Goal: Complete application form

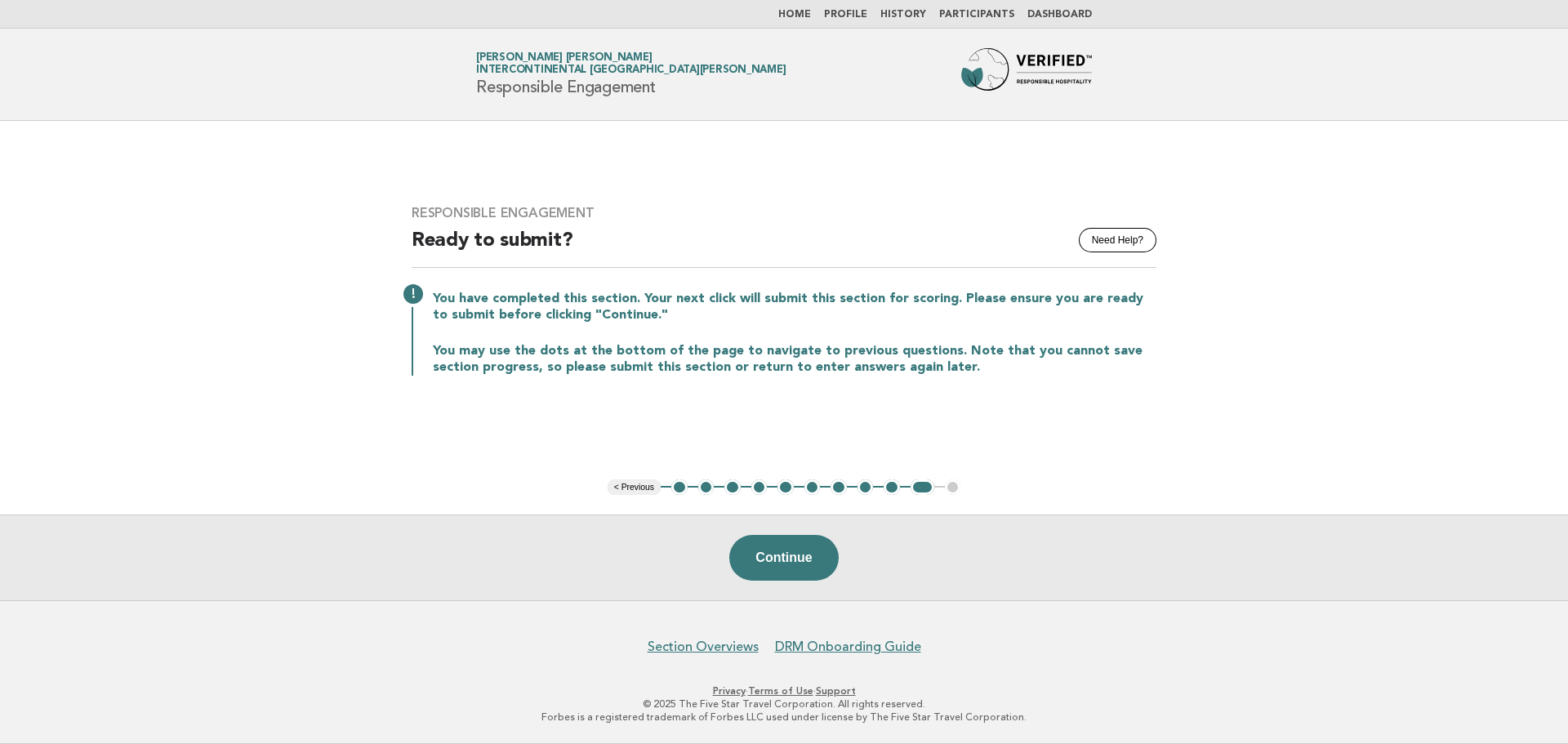
click at [681, 488] on button "1" at bounding box center [679, 487] width 16 height 16
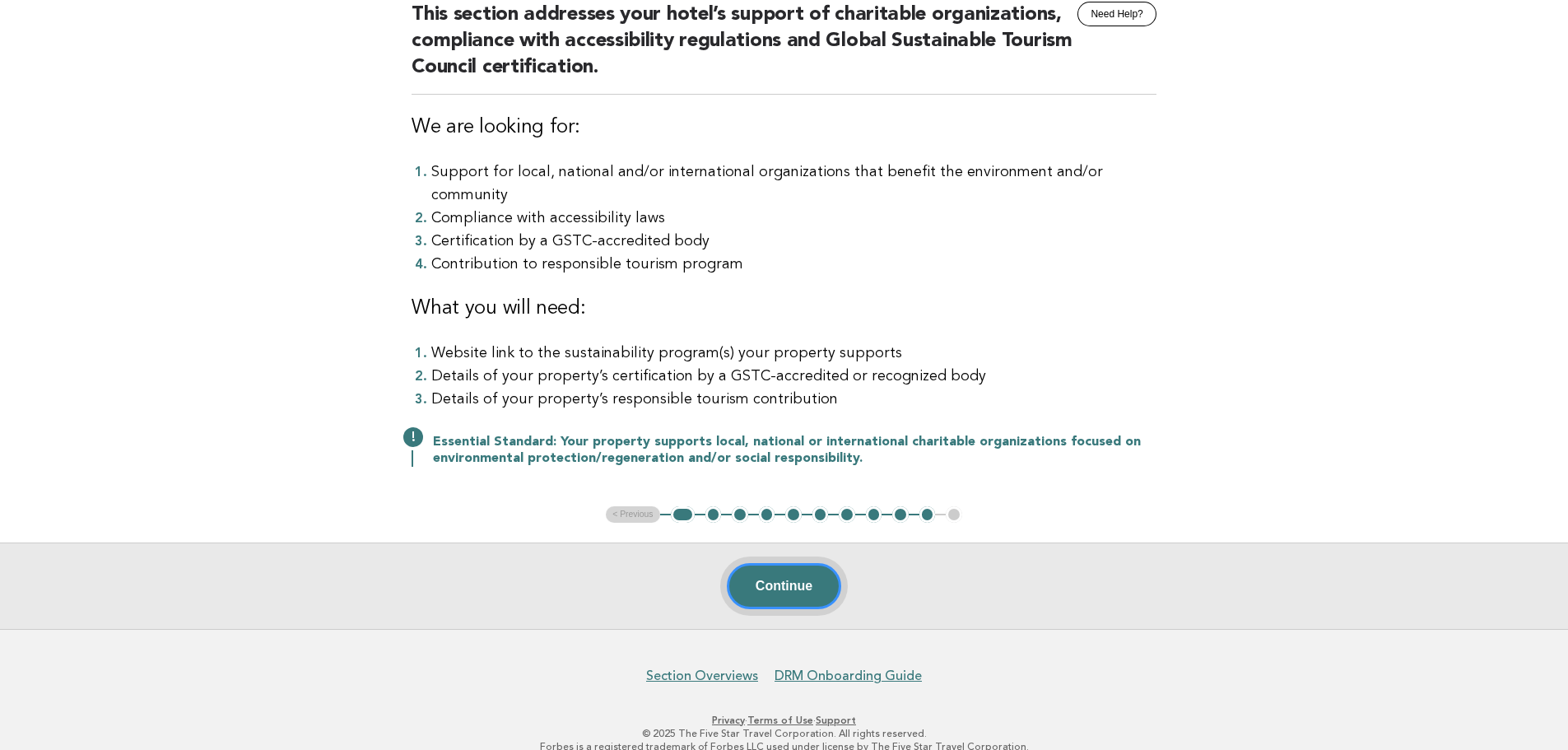
click at [793, 563] on button "Continue" at bounding box center [783, 586] width 114 height 46
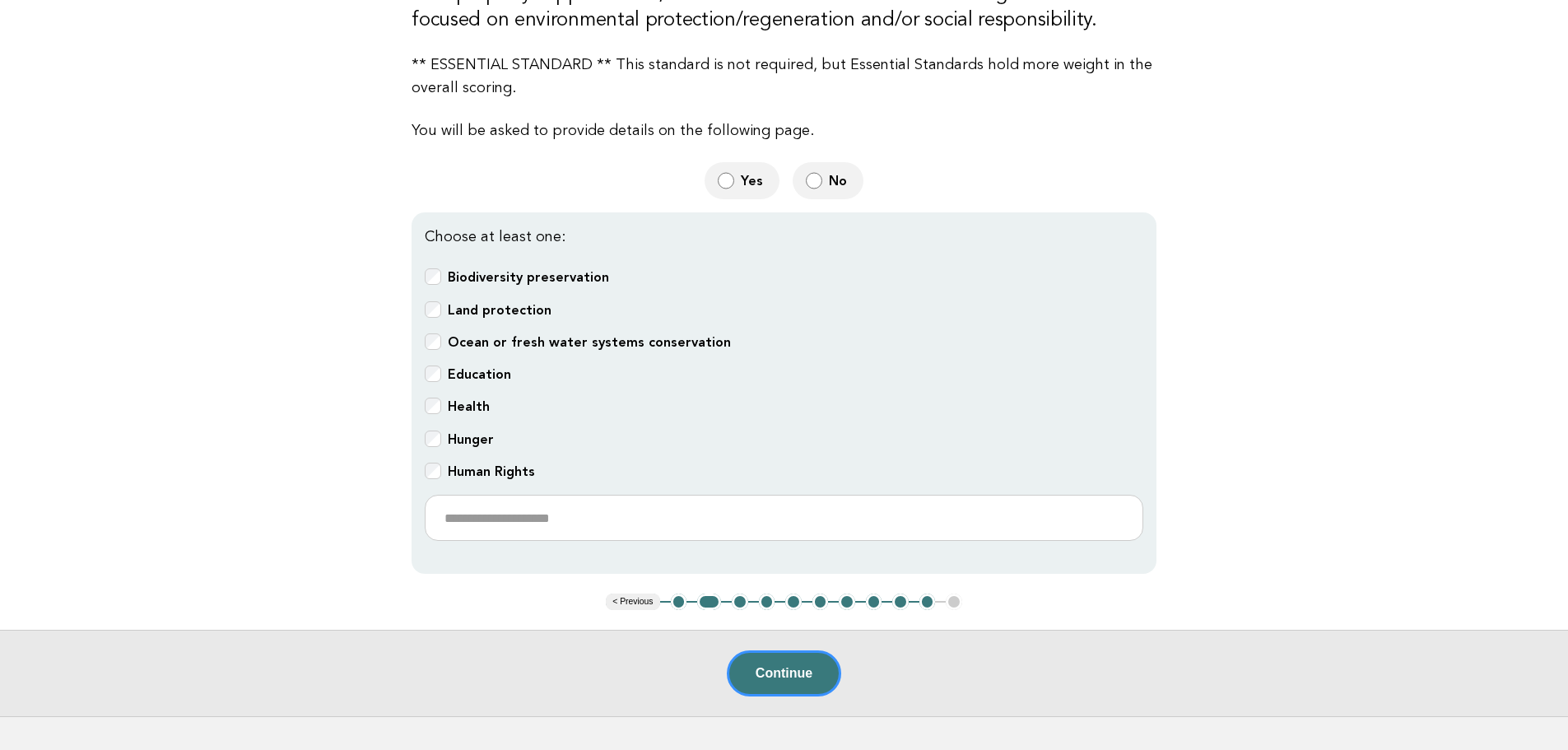
scroll to position [412, 0]
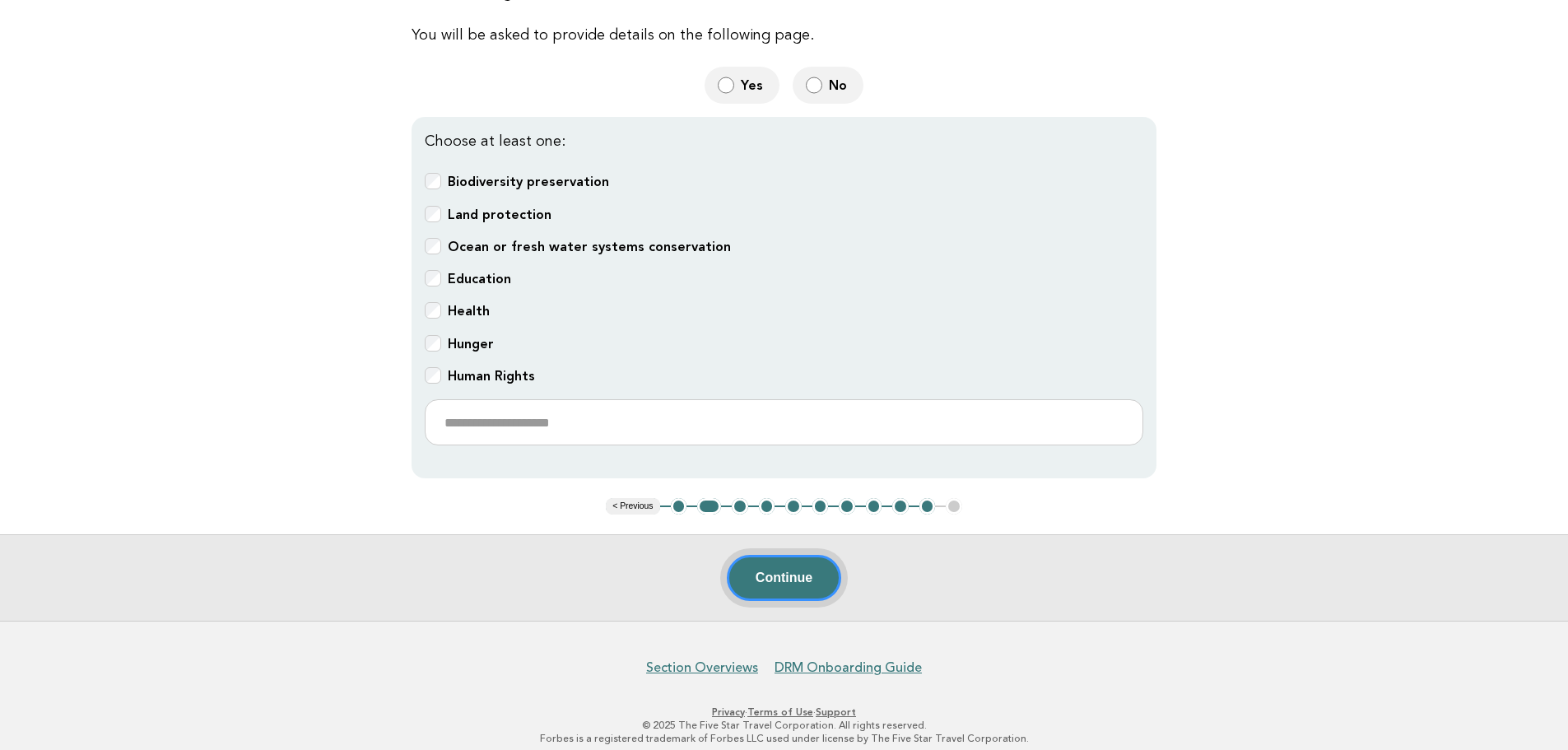
click at [793, 561] on button "Continue" at bounding box center [783, 577] width 114 height 46
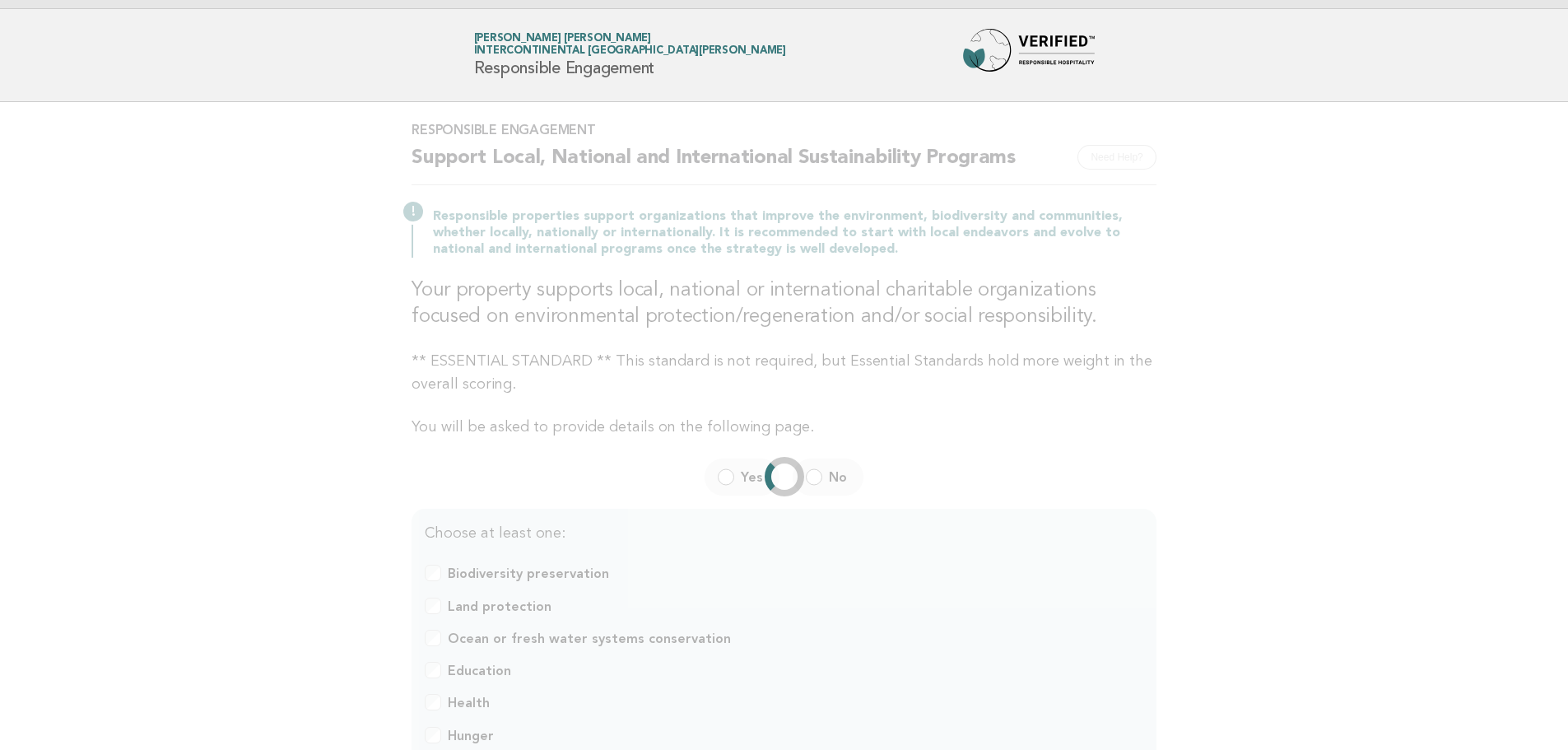
scroll to position [0, 0]
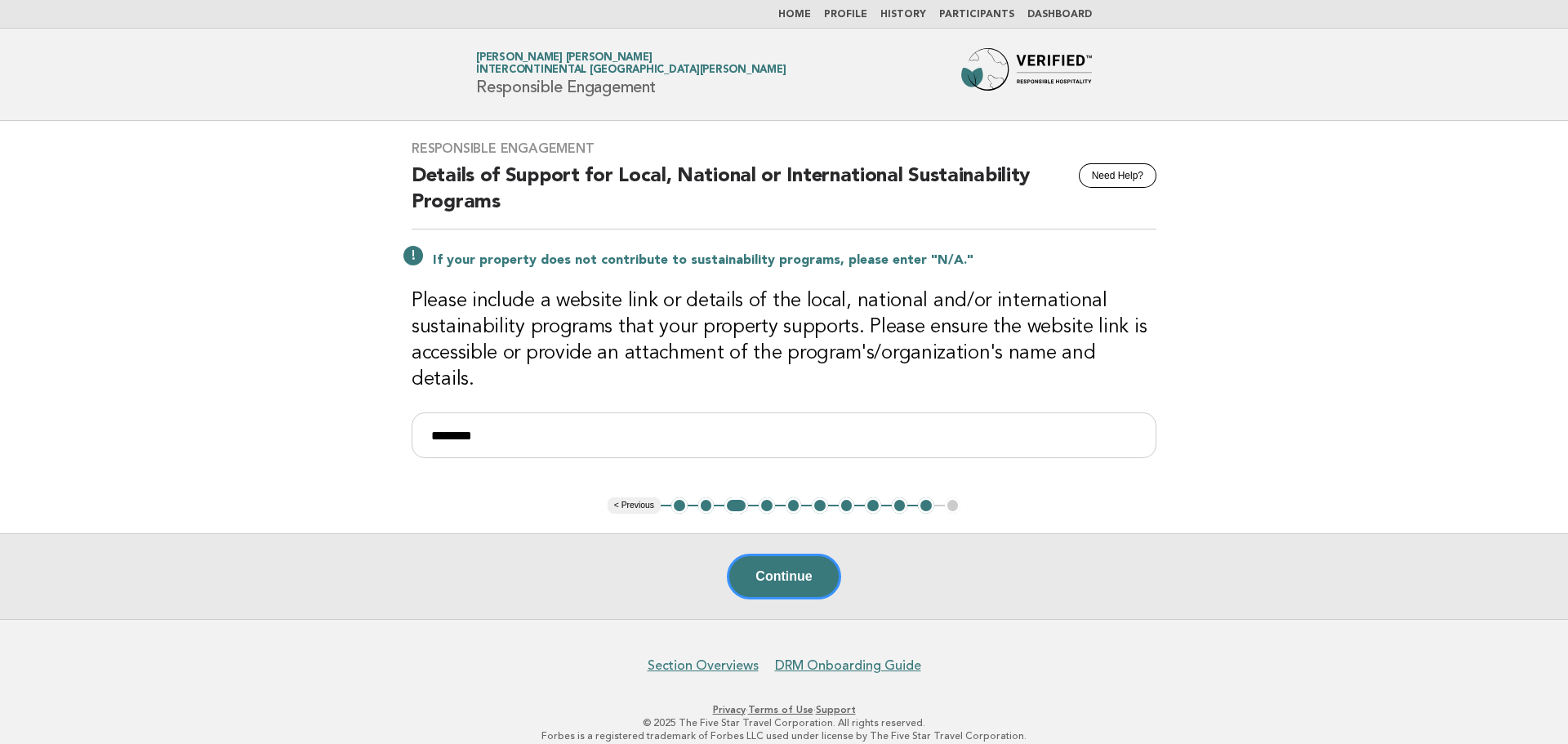
click at [705, 497] on button "2" at bounding box center [706, 505] width 16 height 16
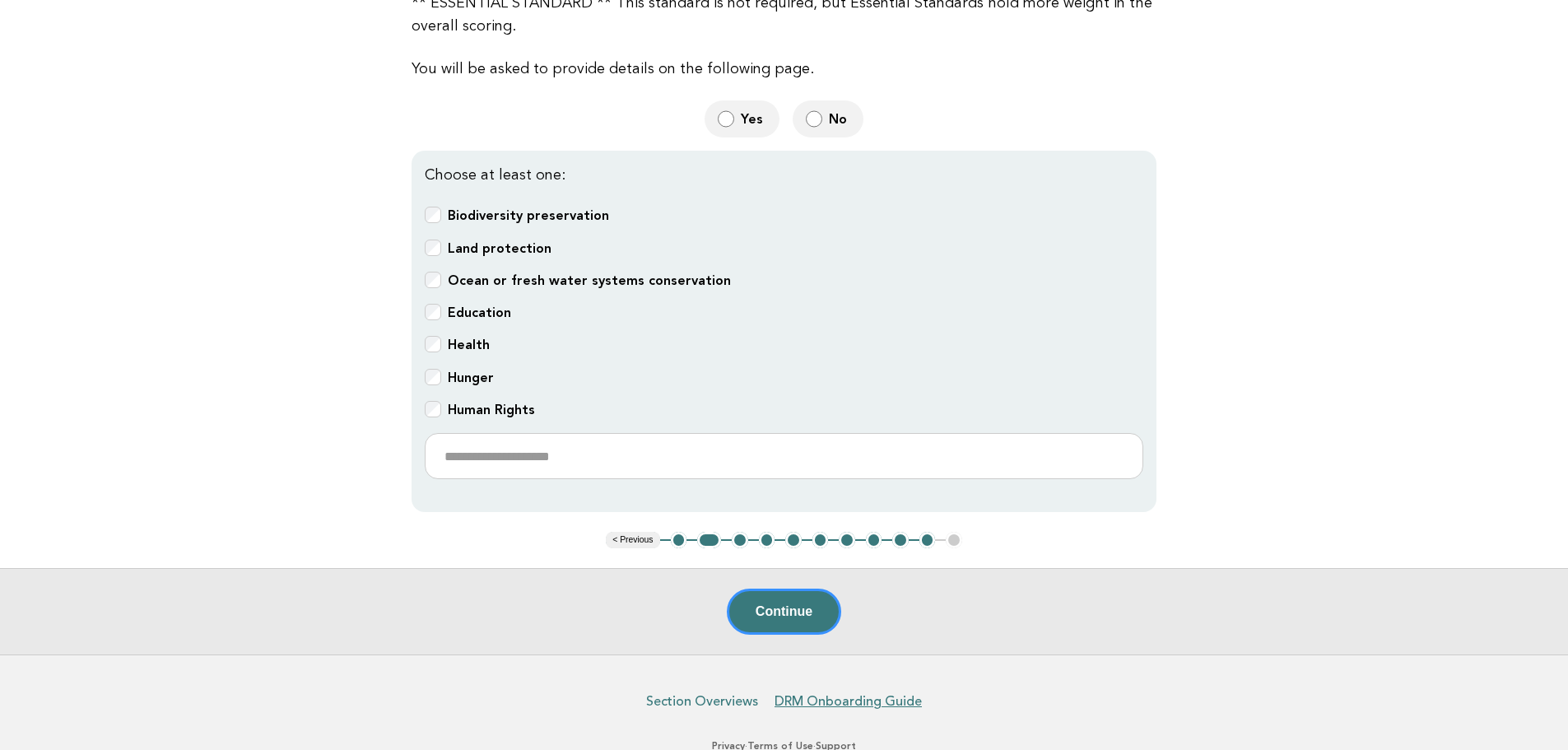
scroll to position [412, 0]
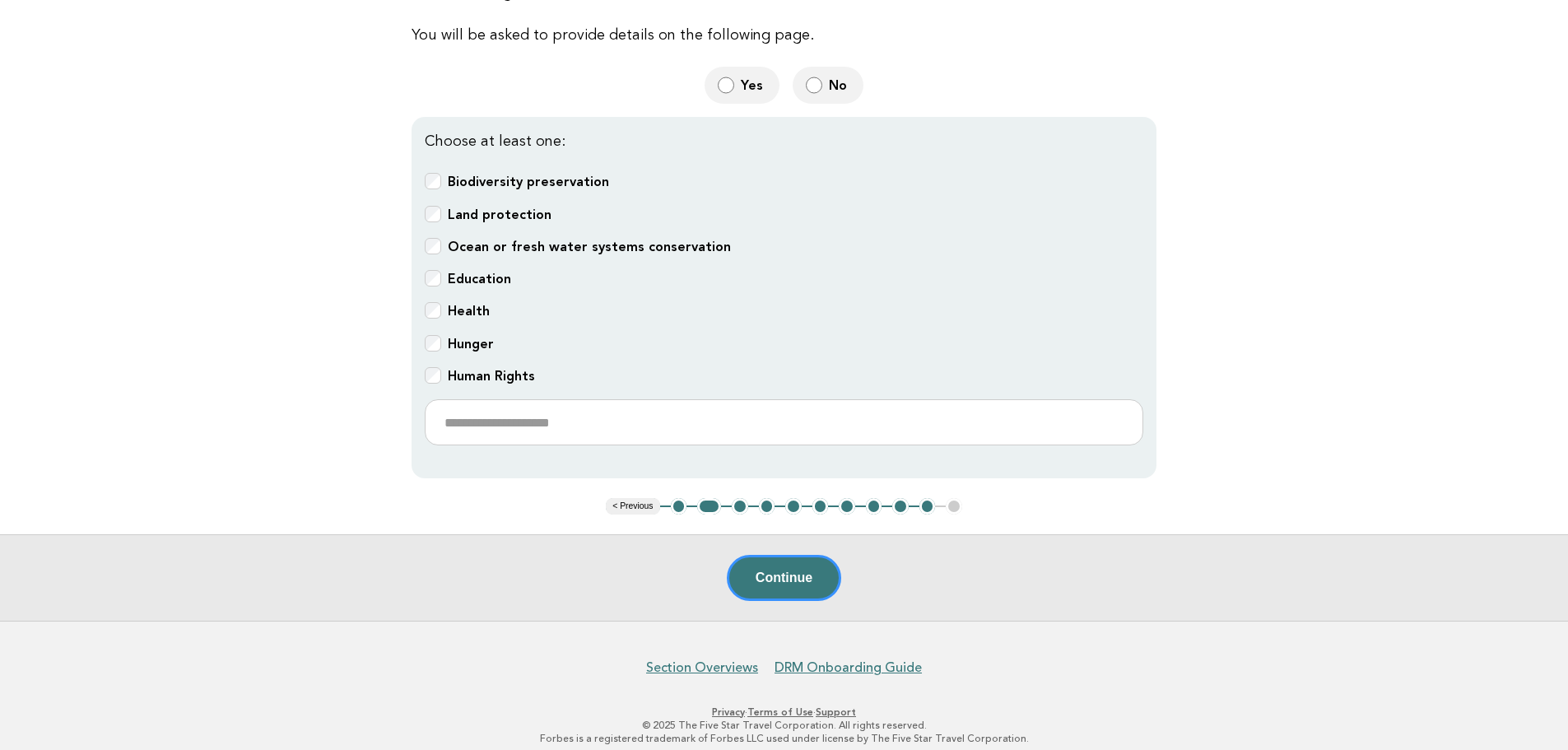
click at [735, 503] on button "3" at bounding box center [740, 506] width 17 height 17
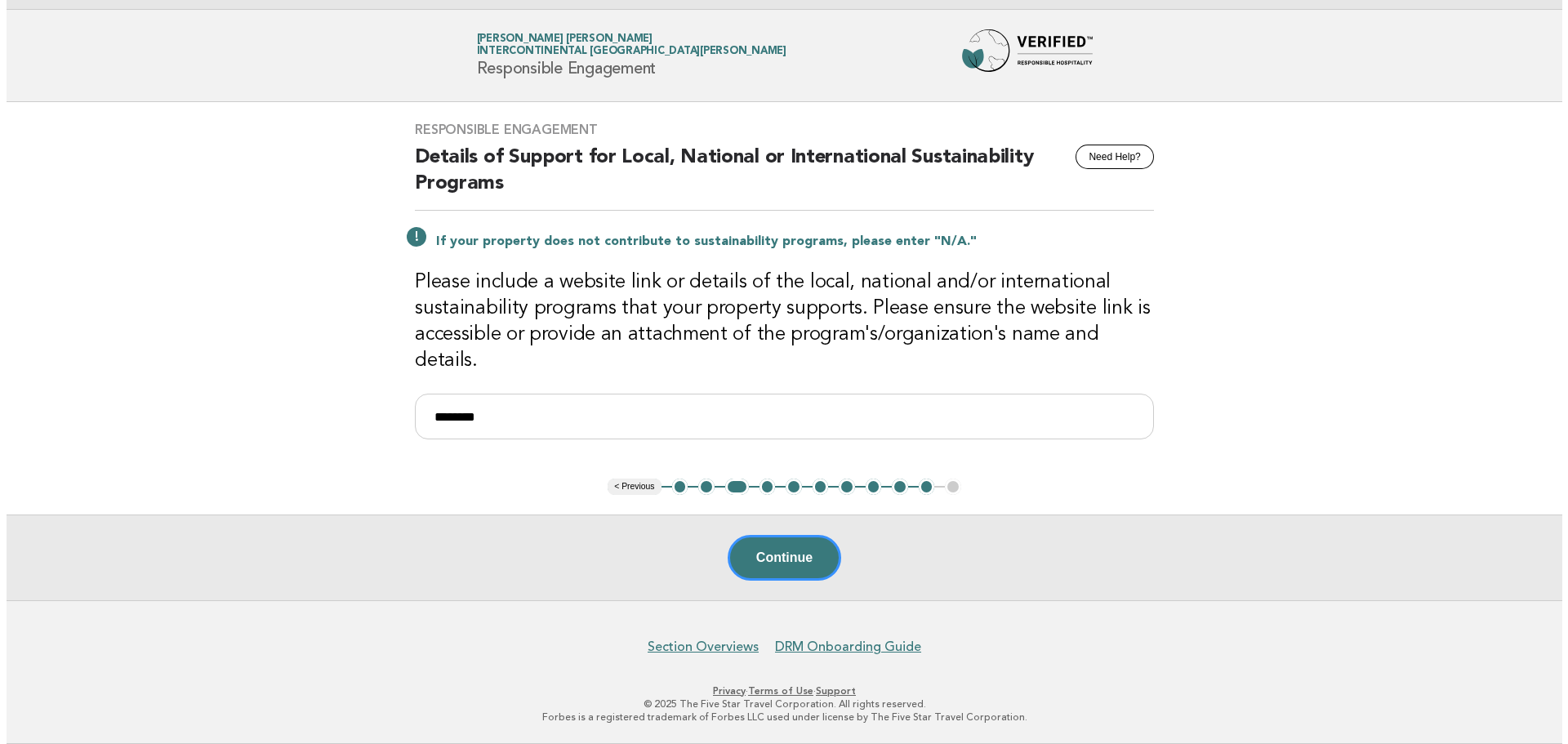
scroll to position [0, 0]
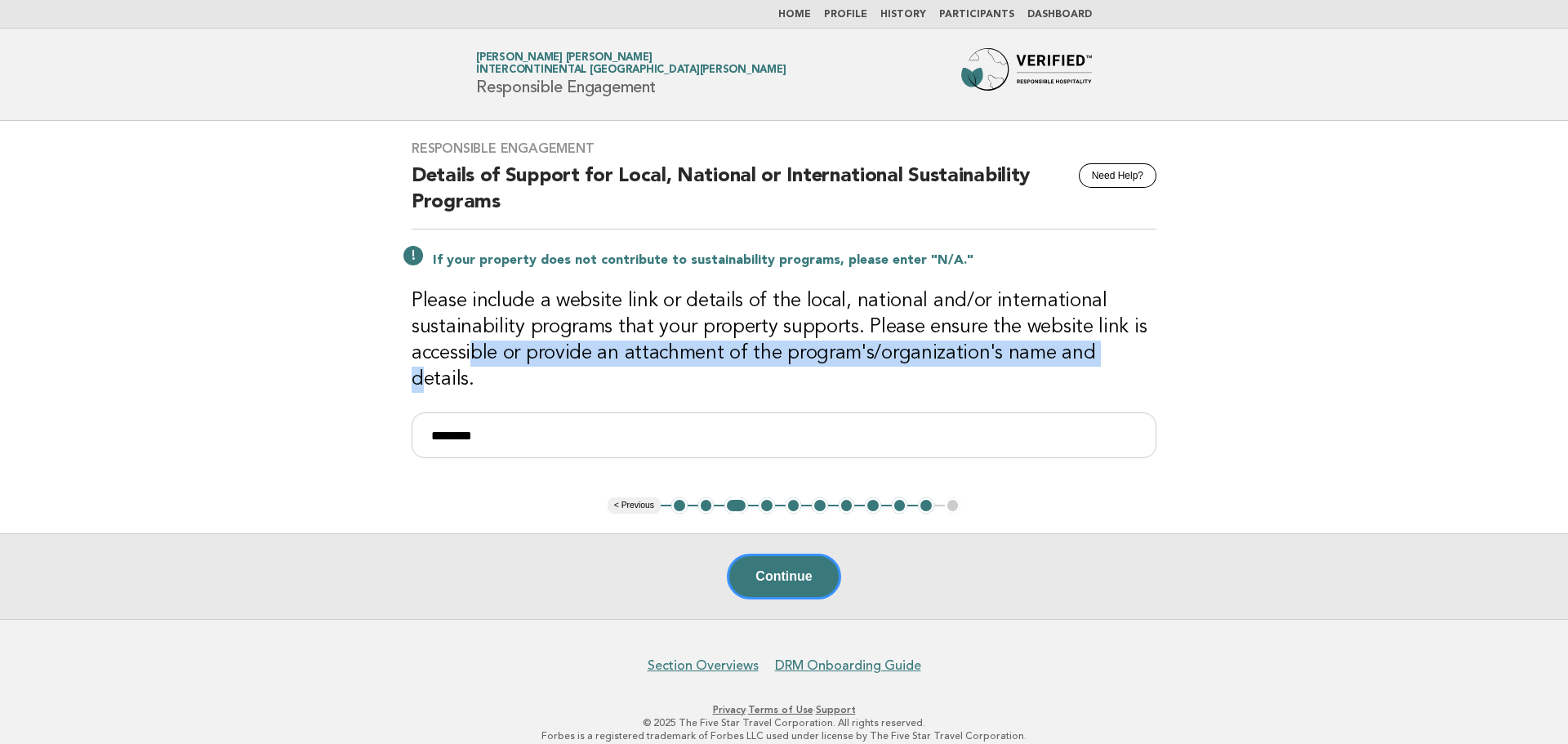
drag, startPoint x: 471, startPoint y: 361, endPoint x: 1102, endPoint y: 352, distance: 631.1
click at [1102, 352] on h3 "Please include a website link or details of the local, national and/or internat…" at bounding box center [784, 340] width 745 height 104
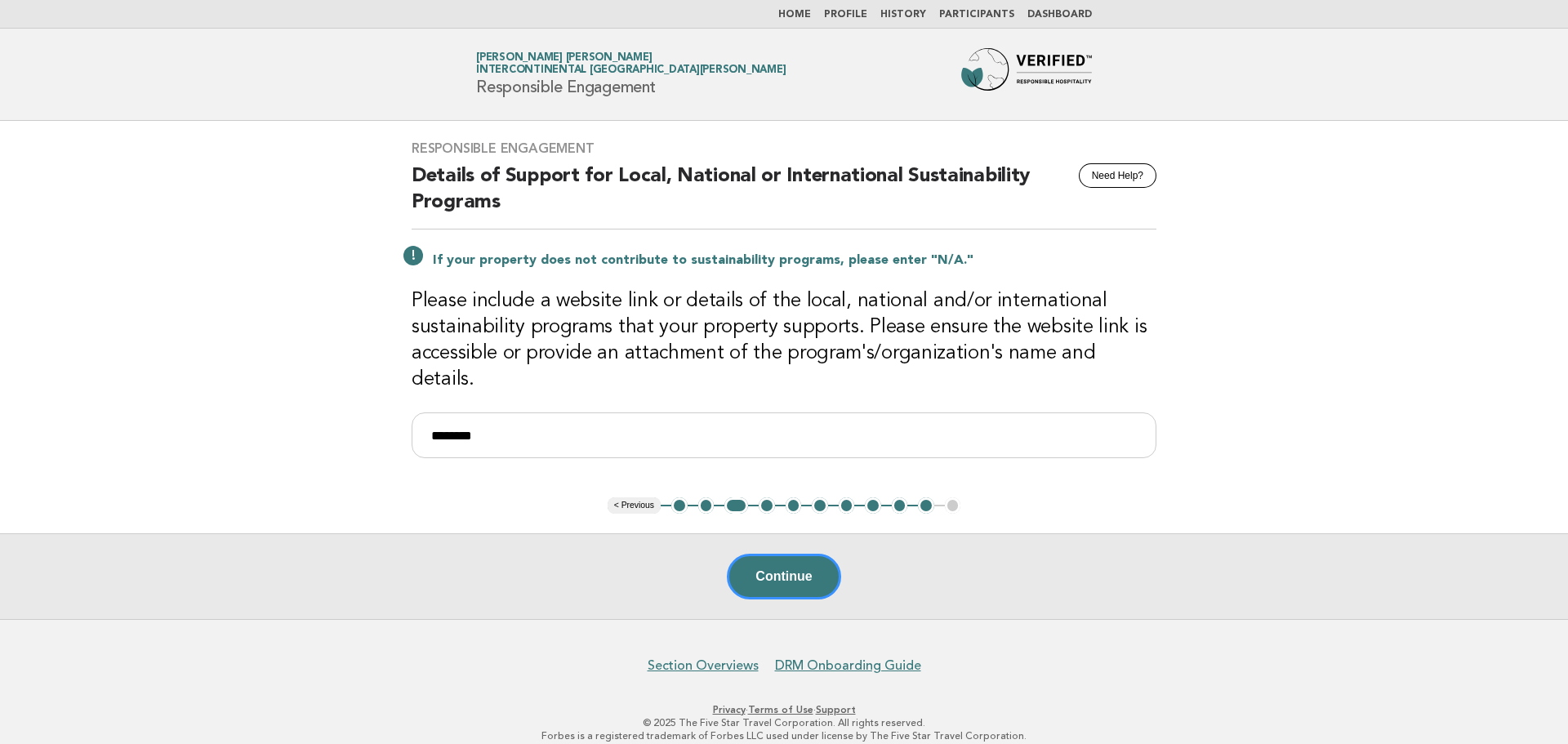
click at [402, 311] on div "Responsible Engagement Need Help? Details of Support for Local, National or Int…" at bounding box center [784, 309] width 784 height 376
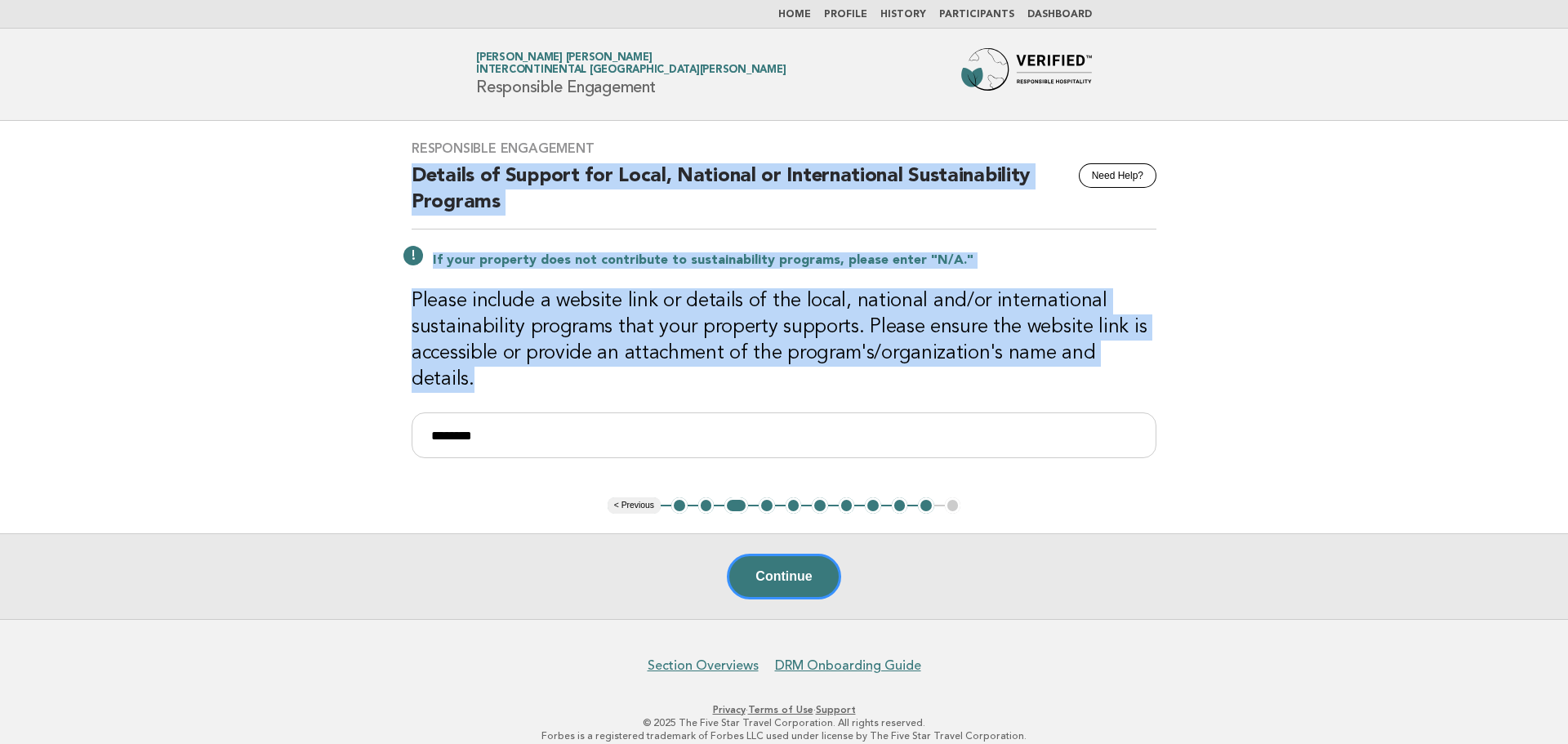
drag, startPoint x: 404, startPoint y: 169, endPoint x: 1182, endPoint y: 360, distance: 801.1
click at [1182, 360] on main "Responsible Engagement Need Help? Details of Support for Local, National or Int…" at bounding box center [784, 369] width 1568 height 498
copy div "Details of Support for Local, National or International Sustainability Programs…"
click at [1011, 361] on h3 "Please include a website link or details of the local, national and/or internat…" at bounding box center [784, 340] width 745 height 104
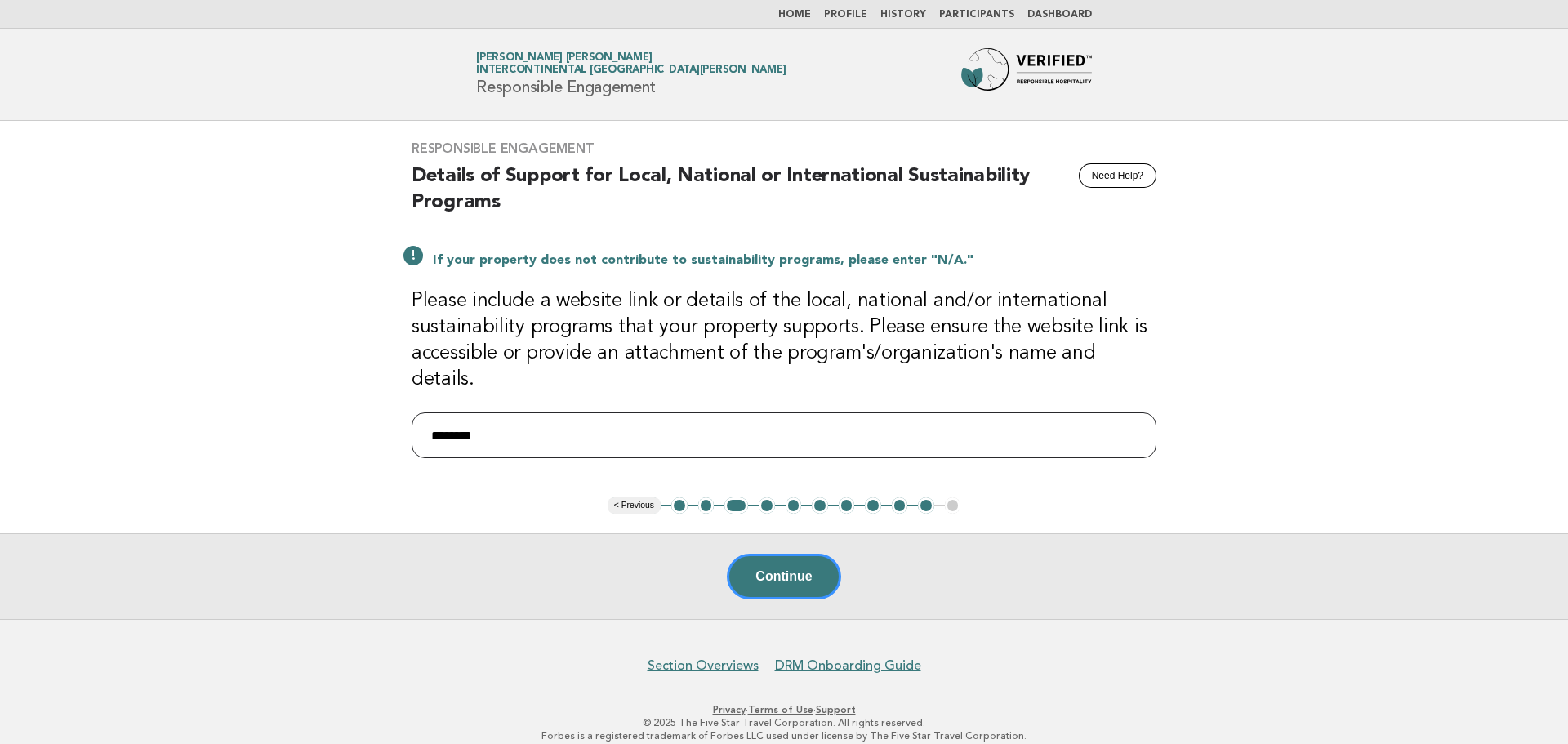
drag, startPoint x: 539, startPoint y: 409, endPoint x: 367, endPoint y: 420, distance: 172.4
click at [367, 420] on main "Responsible Engagement Need Help? Details of Support for Local, National or Int…" at bounding box center [784, 369] width 1568 height 498
click at [653, 413] on input "**" at bounding box center [784, 435] width 745 height 46
paste input "**********"
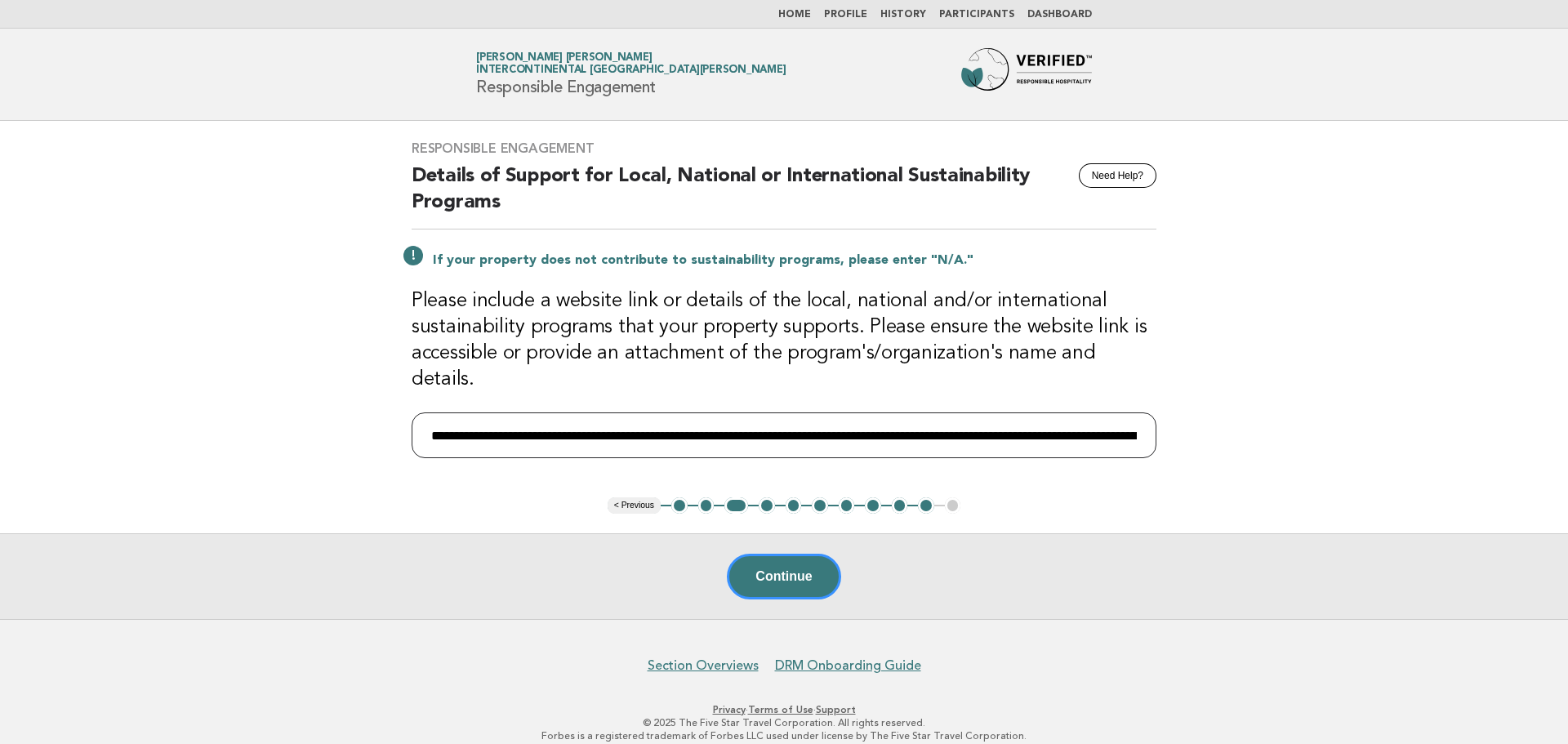
scroll to position [0, 664]
drag, startPoint x: 983, startPoint y: 410, endPoint x: 1451, endPoint y: 449, distance: 469.6
click at [1451, 449] on main "**********" at bounding box center [784, 369] width 1568 height 498
click at [1141, 416] on input "**********" at bounding box center [784, 435] width 745 height 46
paste input "**********"
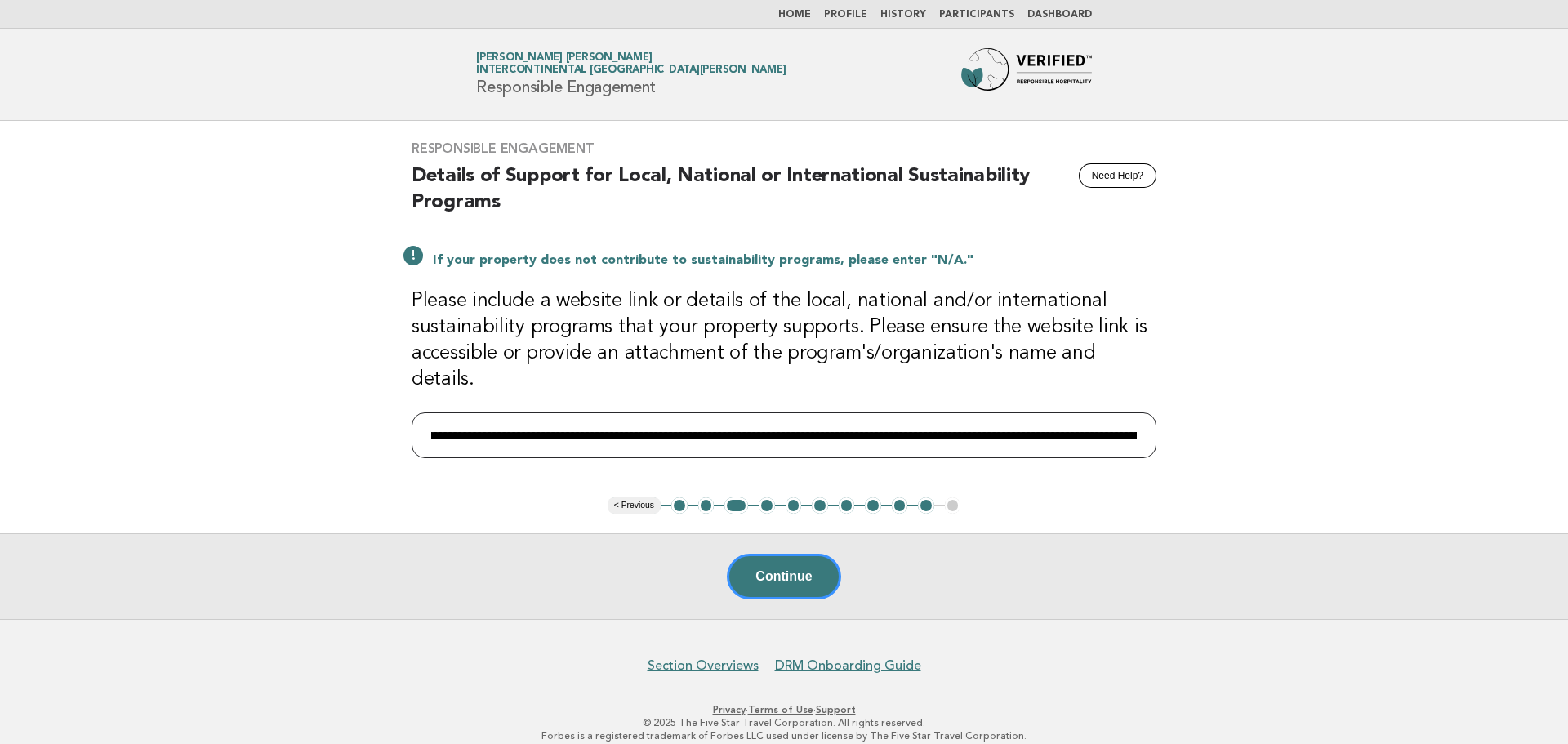
scroll to position [0, 876]
drag, startPoint x: 888, startPoint y: 420, endPoint x: 816, endPoint y: 413, distance: 72.3
click at [816, 413] on input "**********" at bounding box center [784, 435] width 745 height 46
click at [1085, 413] on input "**********" at bounding box center [784, 435] width 745 height 46
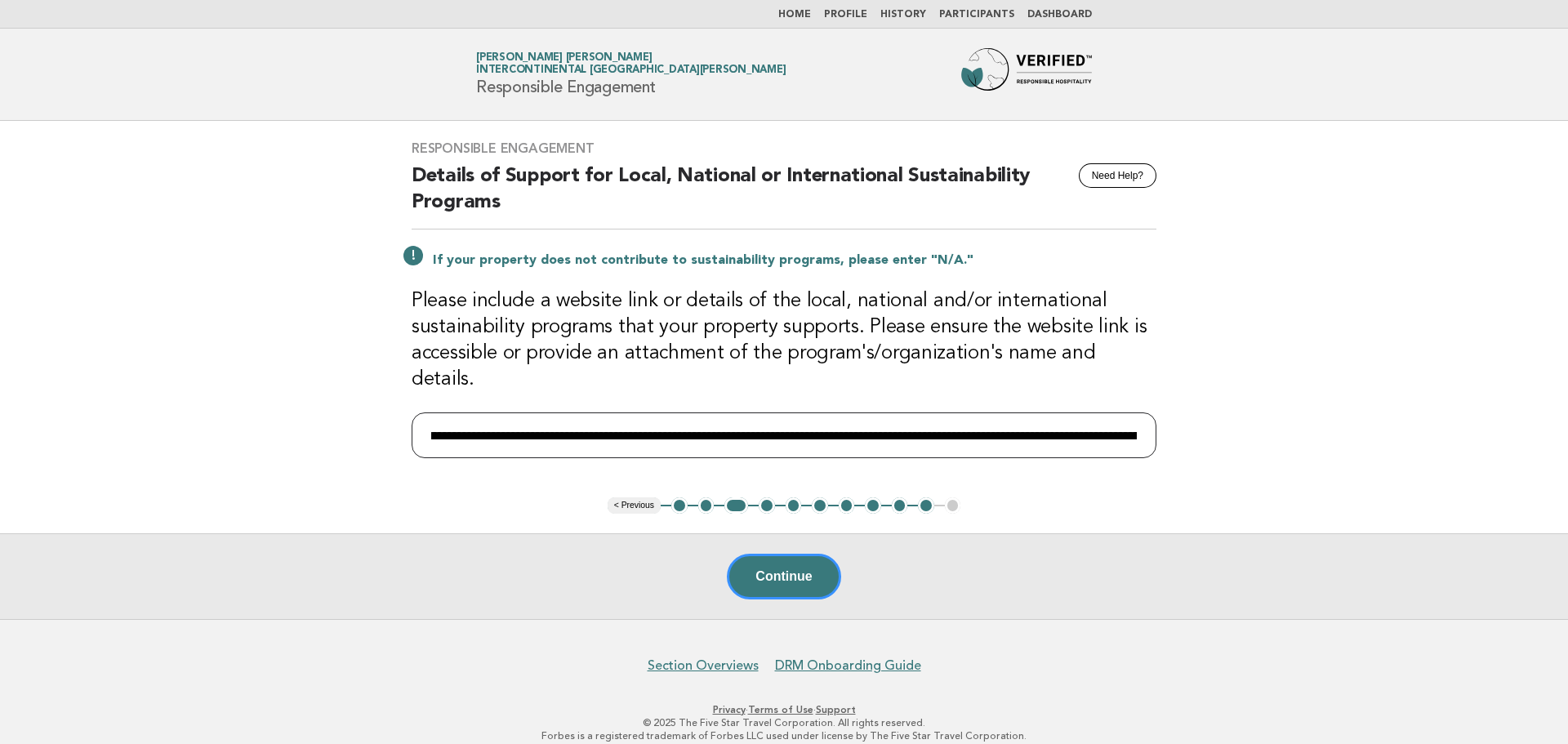
paste input "text"
click at [804, 416] on input "**********" at bounding box center [784, 435] width 745 height 46
click at [1136, 413] on input "**********" at bounding box center [784, 435] width 745 height 46
click at [1137, 413] on input "**********" at bounding box center [784, 435] width 745 height 46
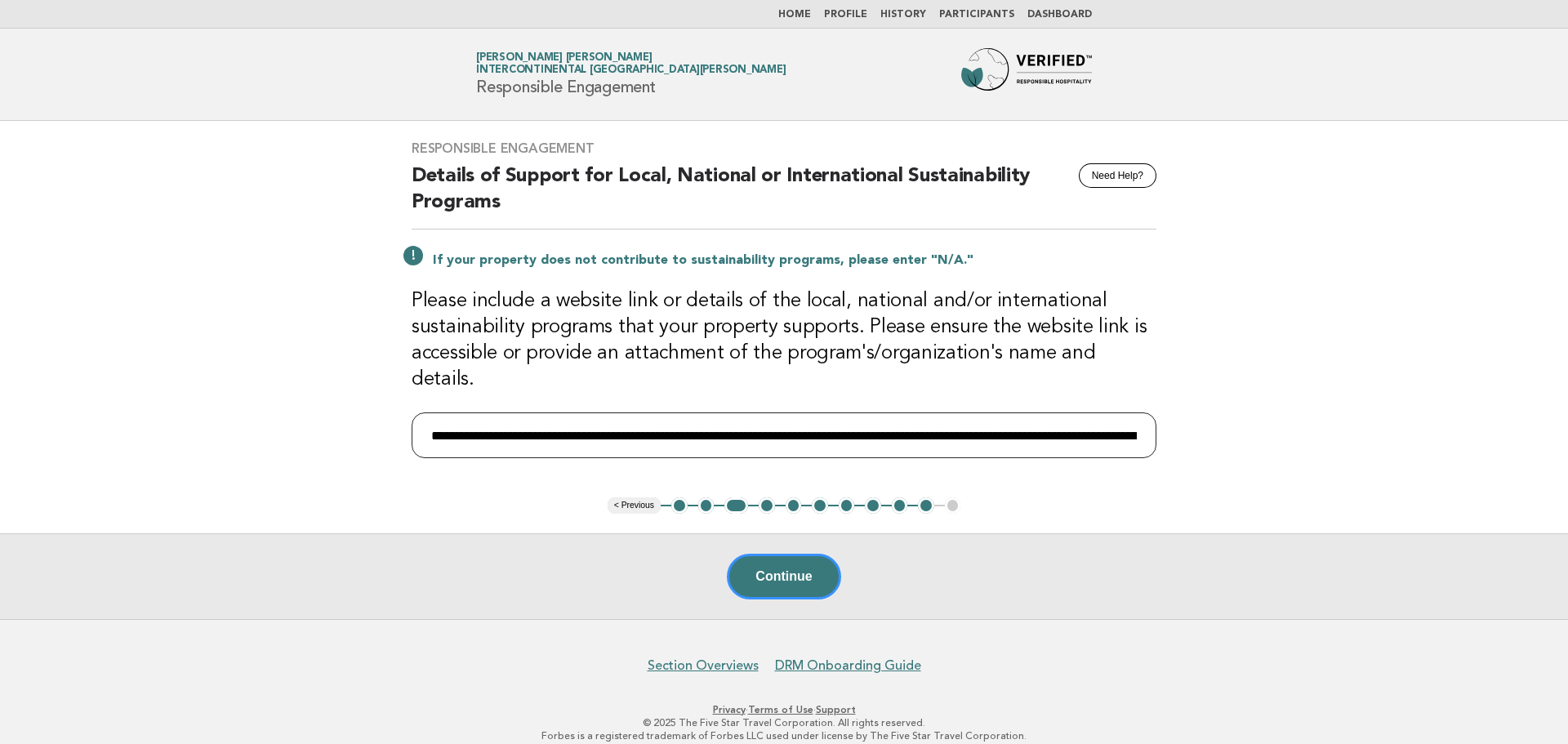
click at [1135, 413] on input "**********" at bounding box center [784, 435] width 745 height 46
paste input "**********"
click at [1097, 415] on input "**********" at bounding box center [784, 435] width 745 height 46
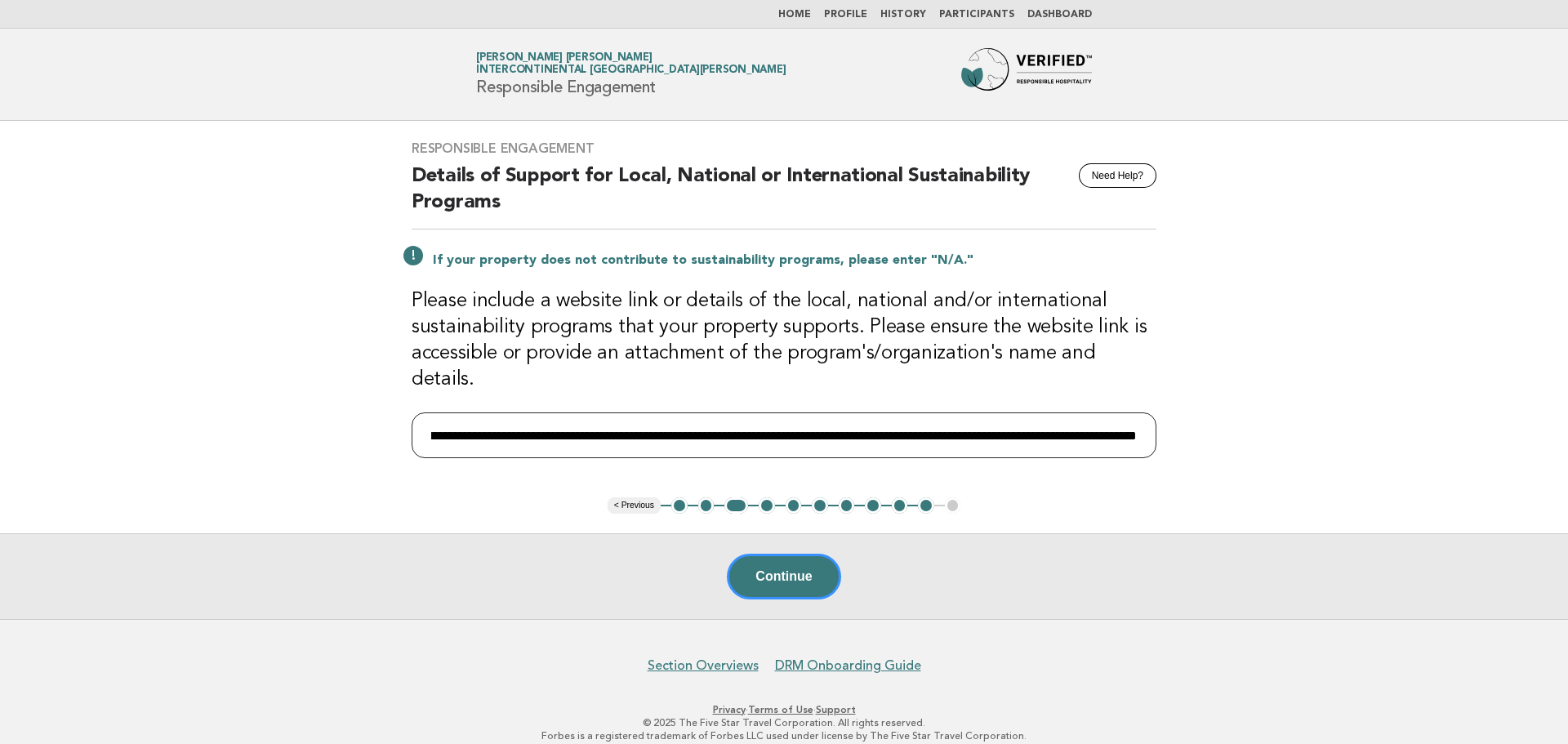
click at [1108, 419] on input "**********" at bounding box center [784, 435] width 745 height 46
type input "**********"
click at [811, 555] on button "Continue" at bounding box center [783, 576] width 113 height 46
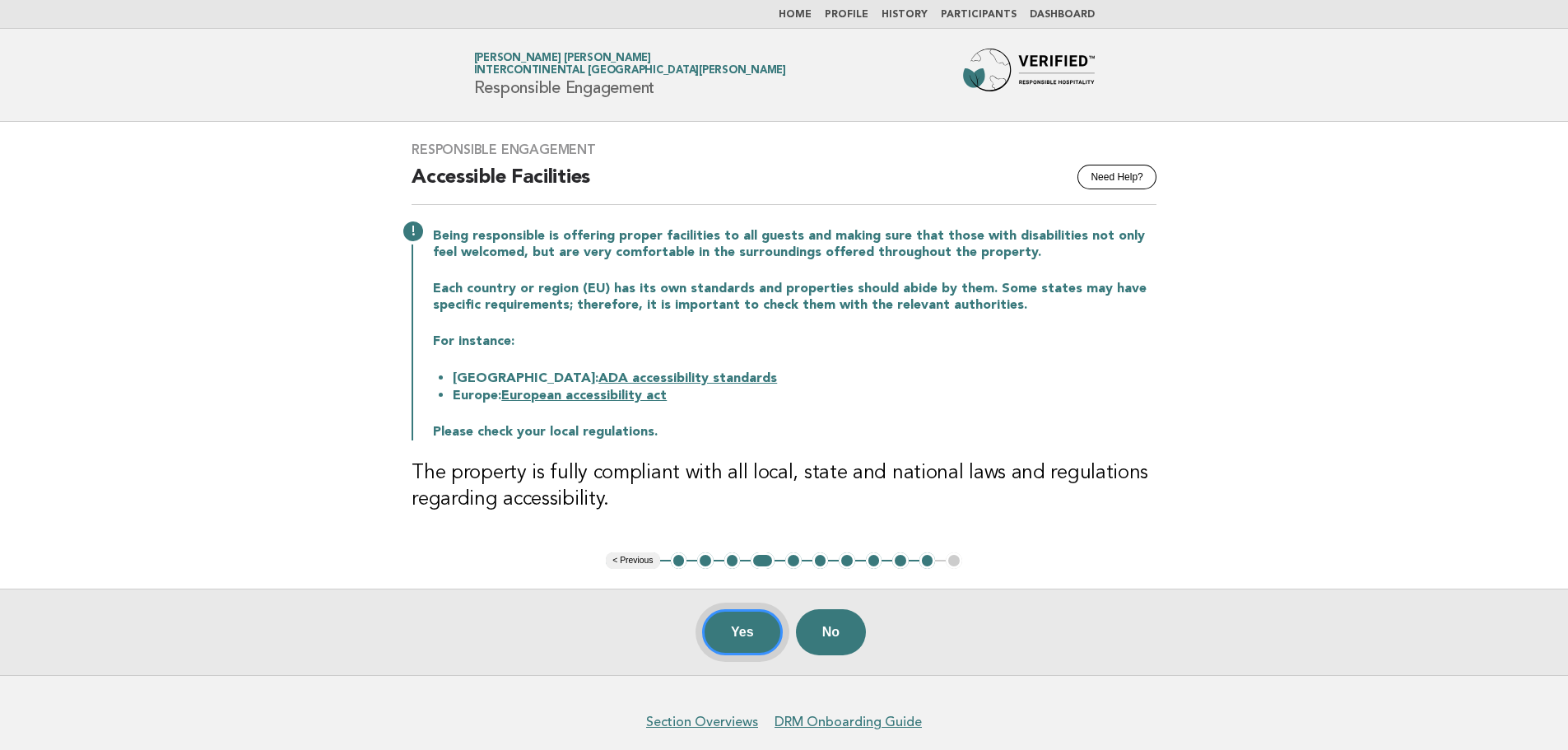
click at [755, 627] on button "Yes" at bounding box center [742, 632] width 81 height 46
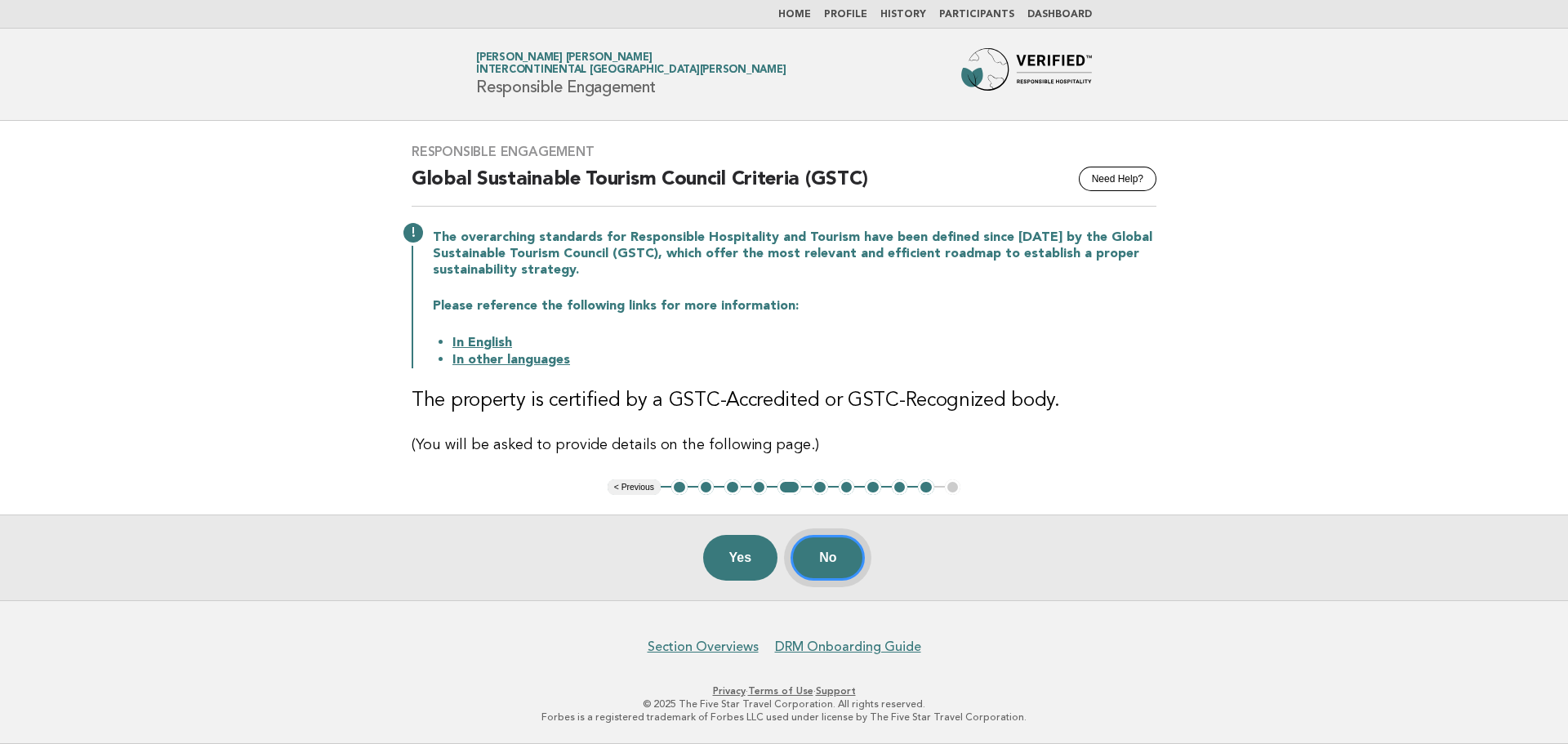
click at [846, 564] on button "No" at bounding box center [827, 557] width 74 height 46
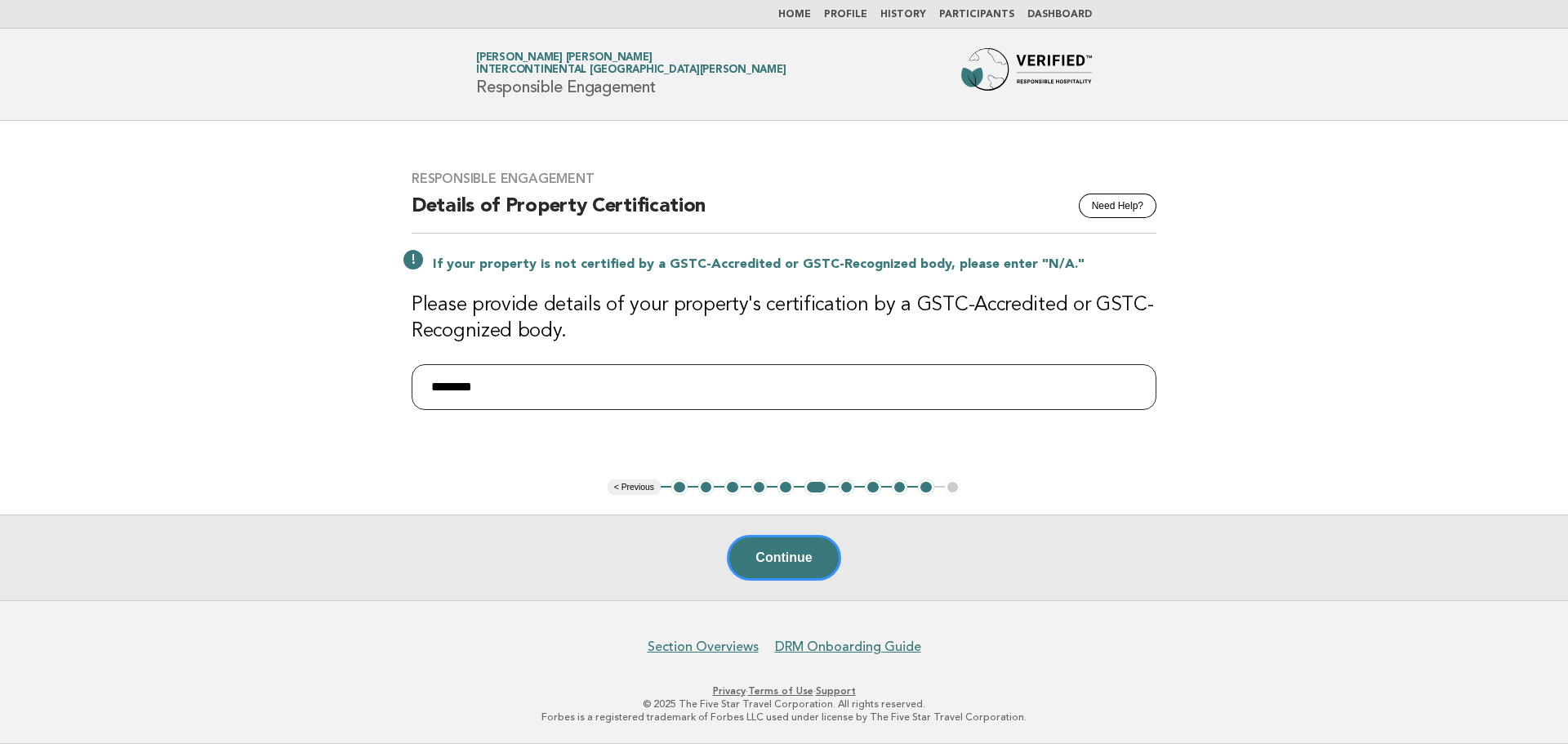
click at [705, 399] on input "********" at bounding box center [784, 387] width 745 height 46
type input "***"
click at [782, 573] on button "Continue" at bounding box center [783, 557] width 113 height 46
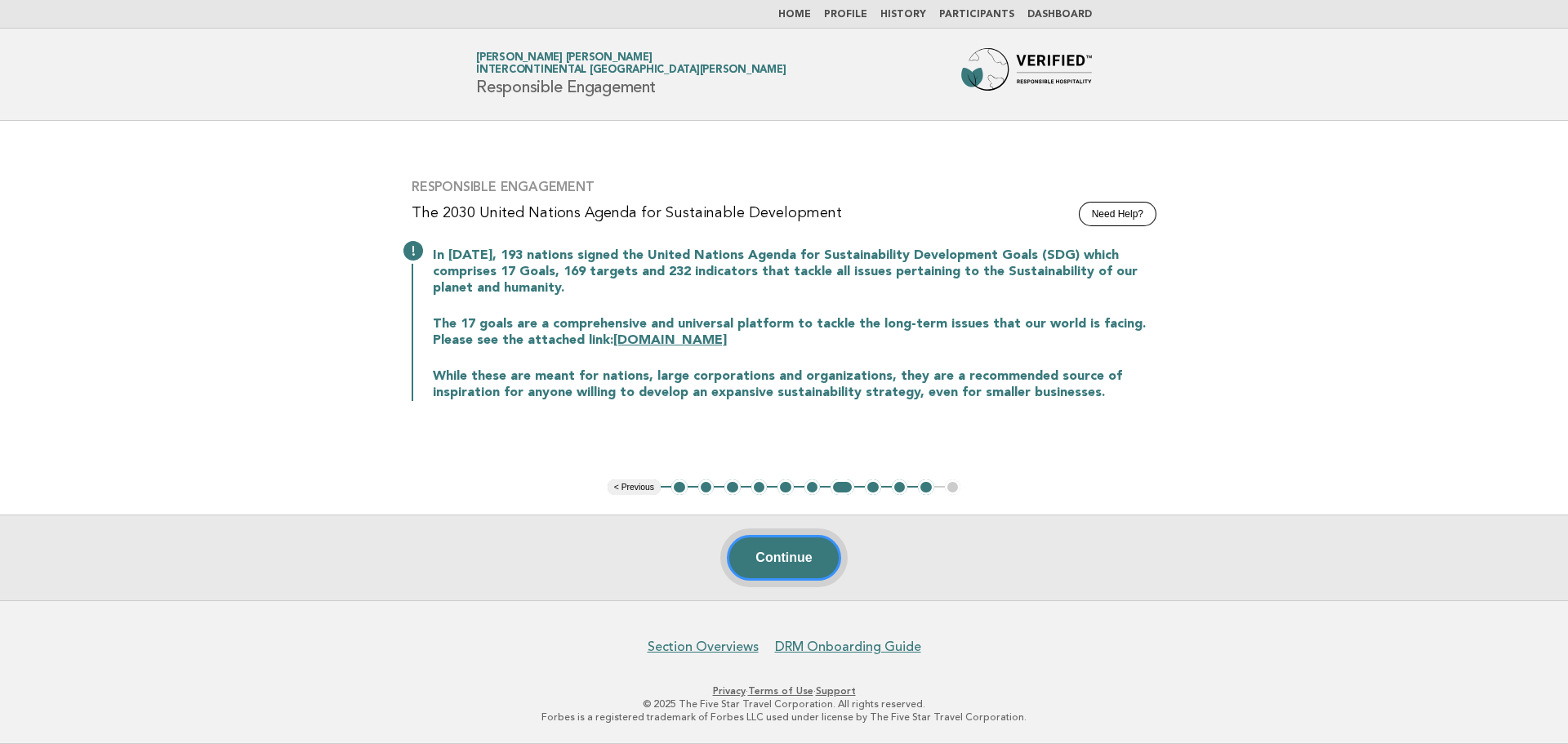
click at [782, 573] on button "Continue" at bounding box center [783, 557] width 113 height 46
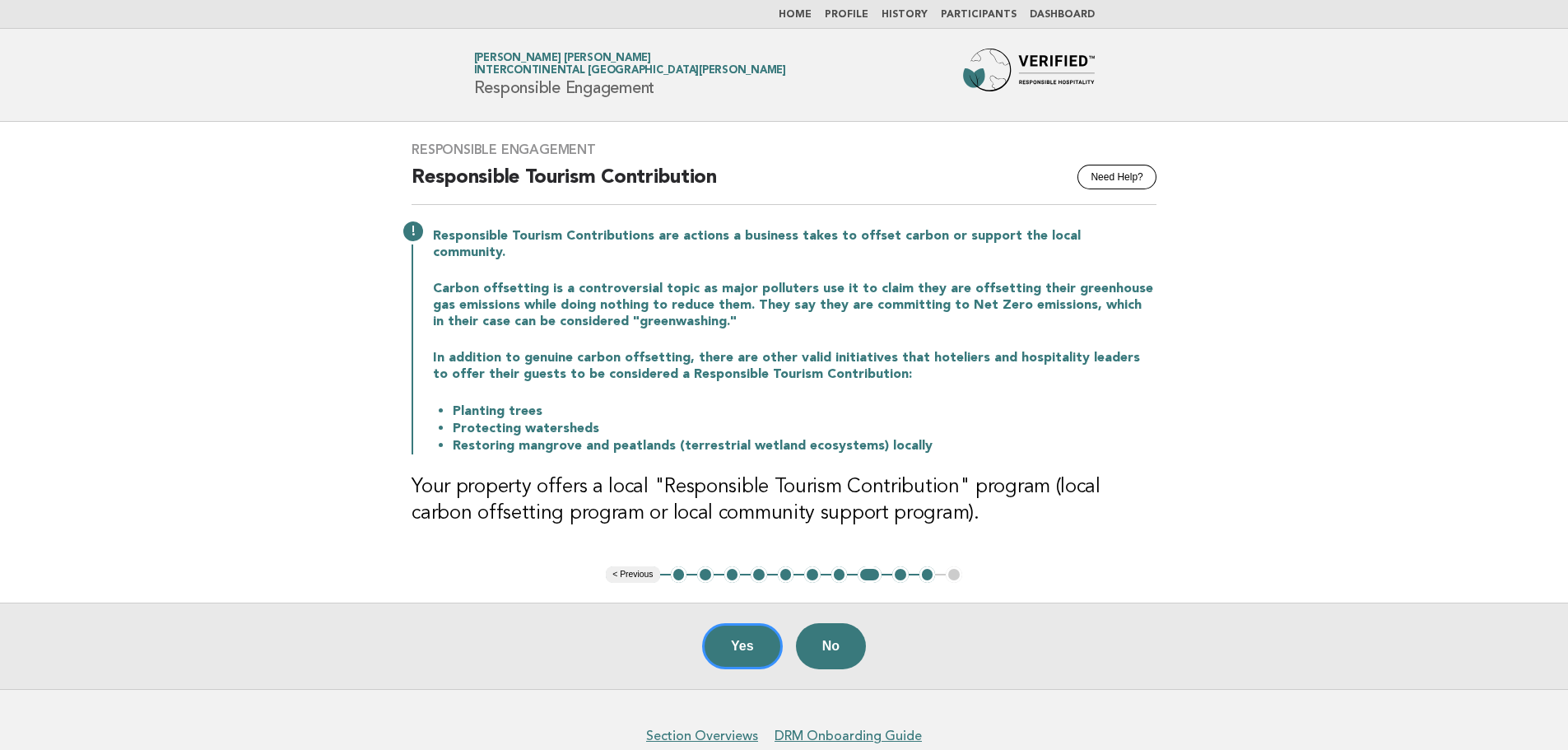
click at [782, 611] on div "Yes No" at bounding box center [784, 645] width 1568 height 86
click at [766, 623] on button "Yes" at bounding box center [742, 646] width 81 height 46
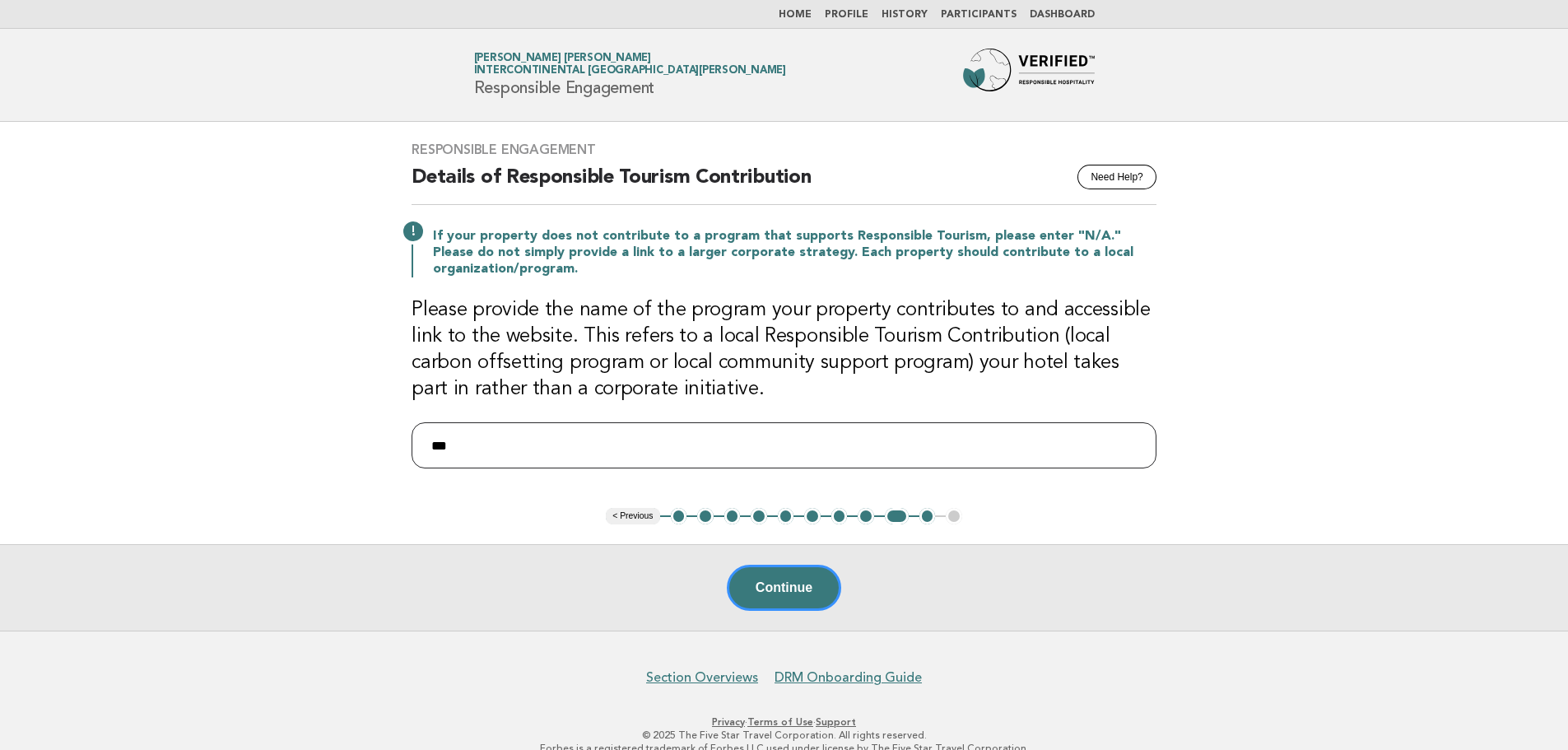
click at [577, 450] on input "***" at bounding box center [784, 445] width 745 height 46
paste input "**********"
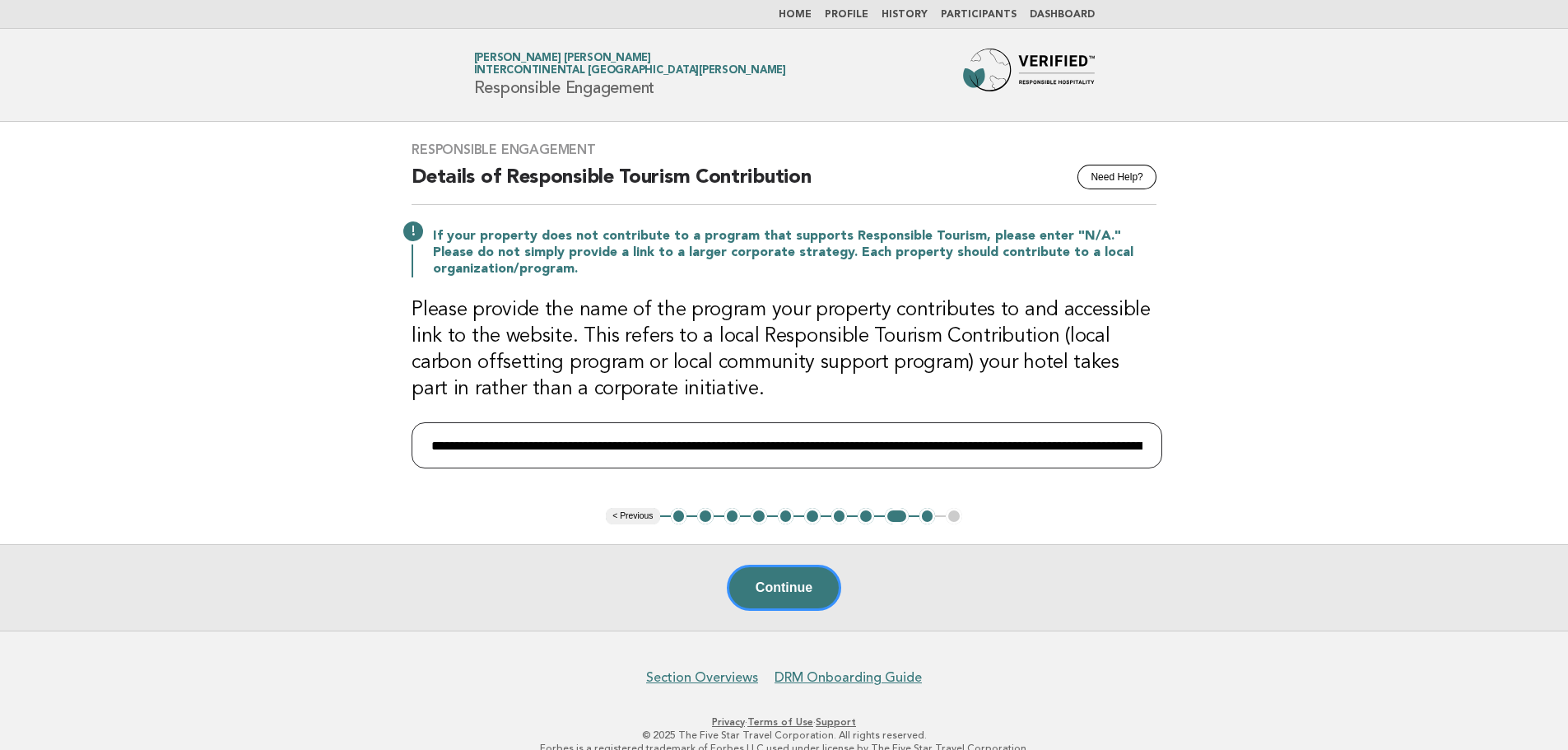
drag, startPoint x: 1145, startPoint y: 452, endPoint x: 299, endPoint y: 451, distance: 846.0
click at [299, 451] on main "Responsible Engagement Need Help? Details of Responsible Tourism Contribution I…" at bounding box center [784, 376] width 1568 height 508
click at [540, 446] on input "**********" at bounding box center [787, 445] width 751 height 46
type input "**********"
click at [809, 584] on button "Continue" at bounding box center [783, 587] width 114 height 46
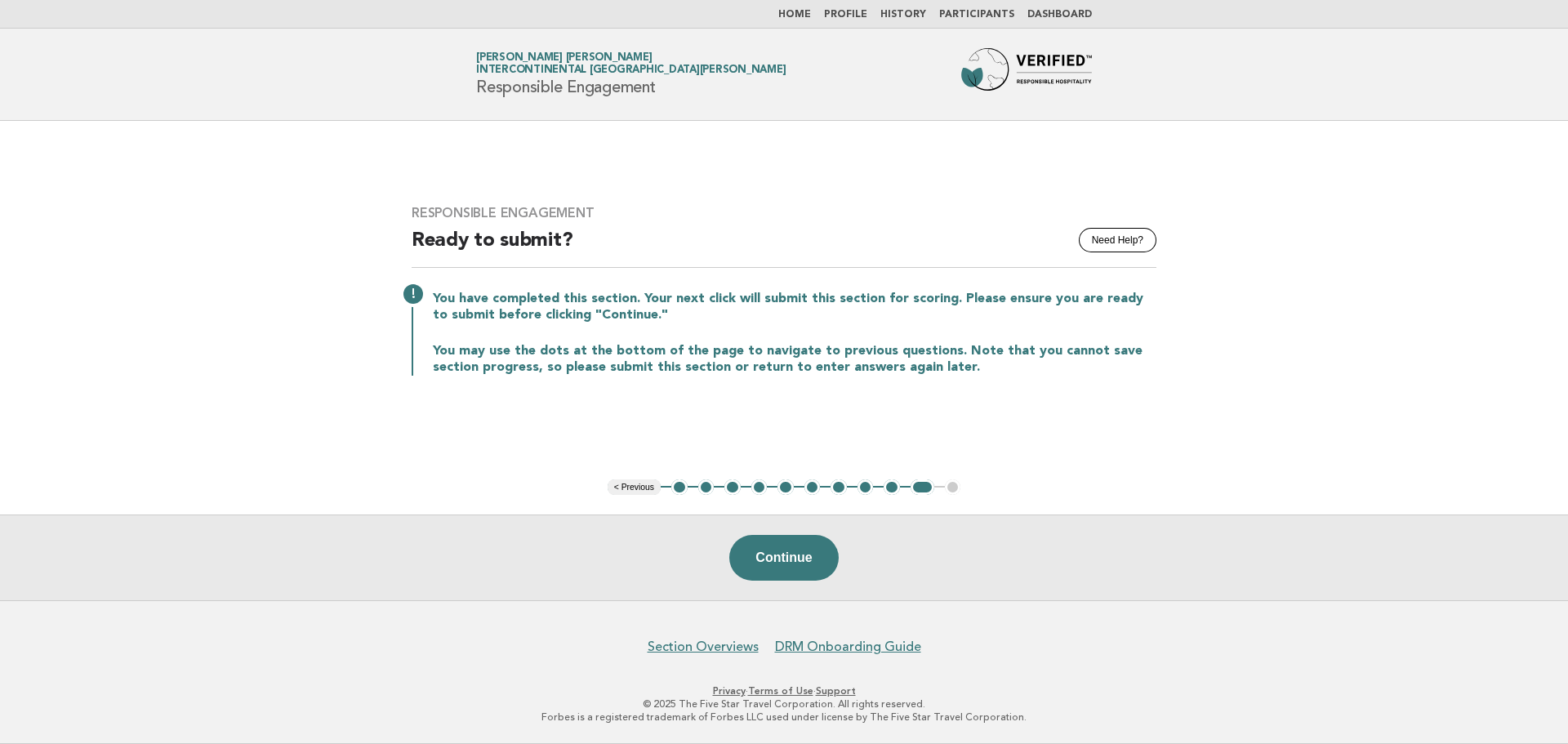
click at [811, 9] on link "Home" at bounding box center [794, 14] width 33 height 9
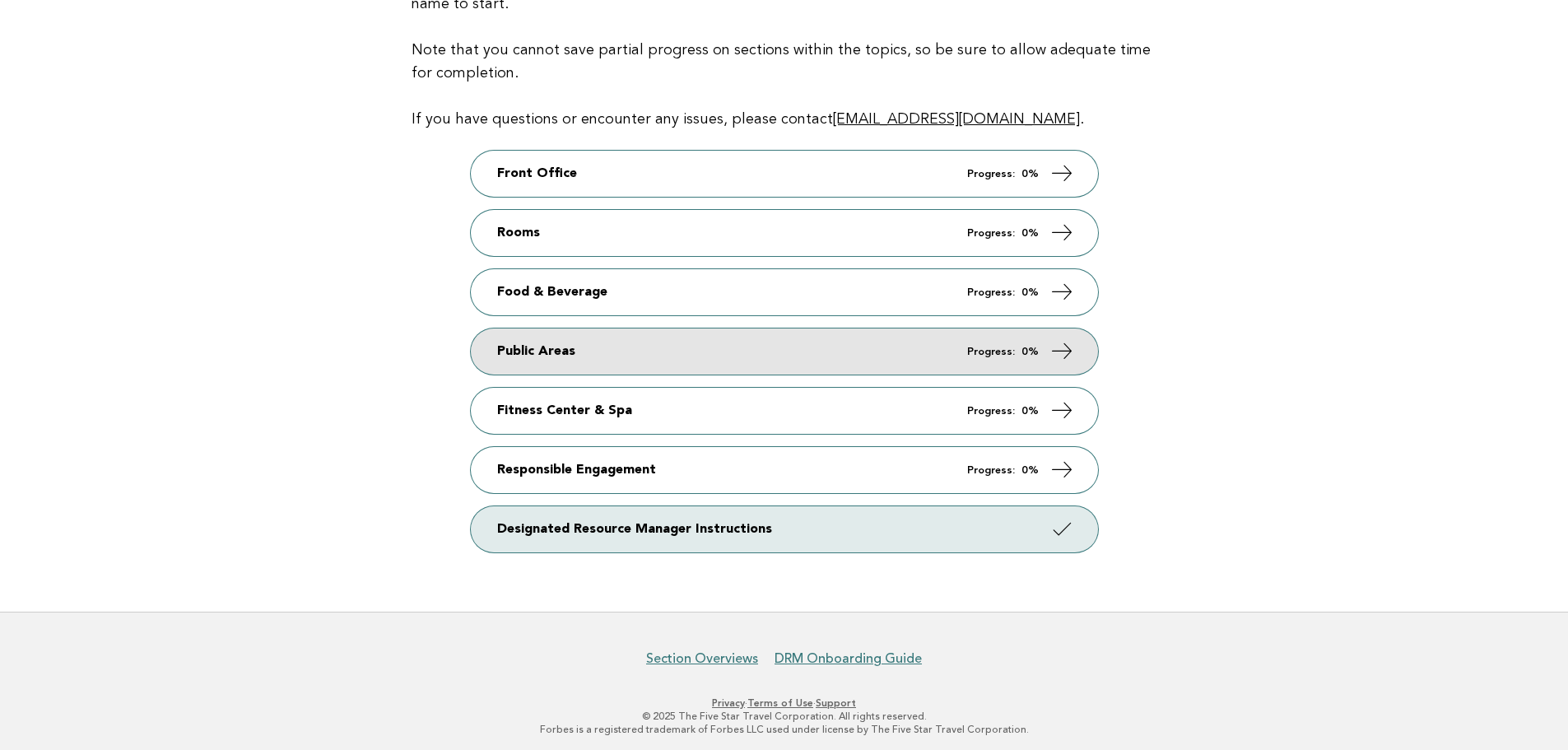
scroll to position [238, 0]
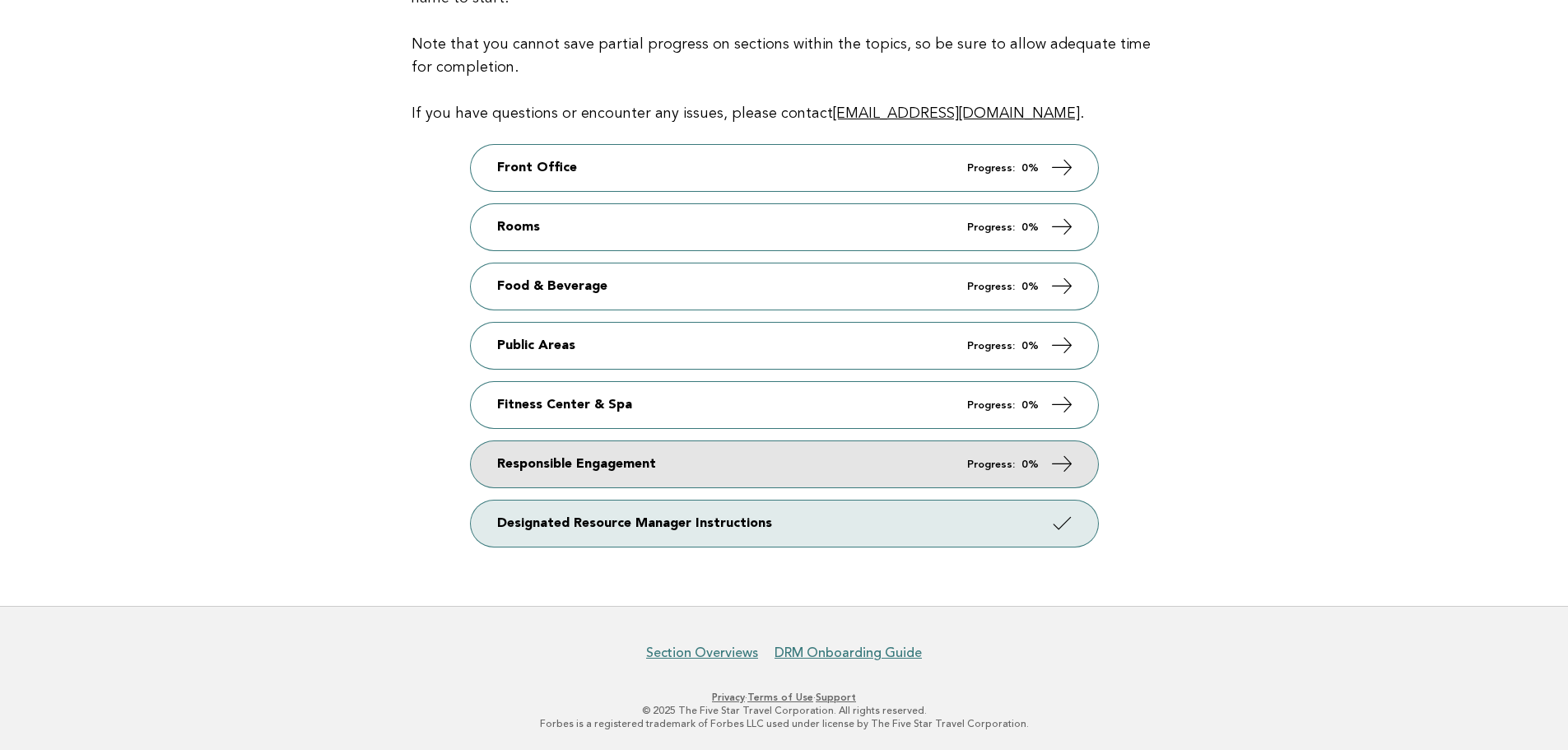
click at [654, 452] on link "Responsible Engagement Progress: 0%" at bounding box center [784, 464] width 627 height 46
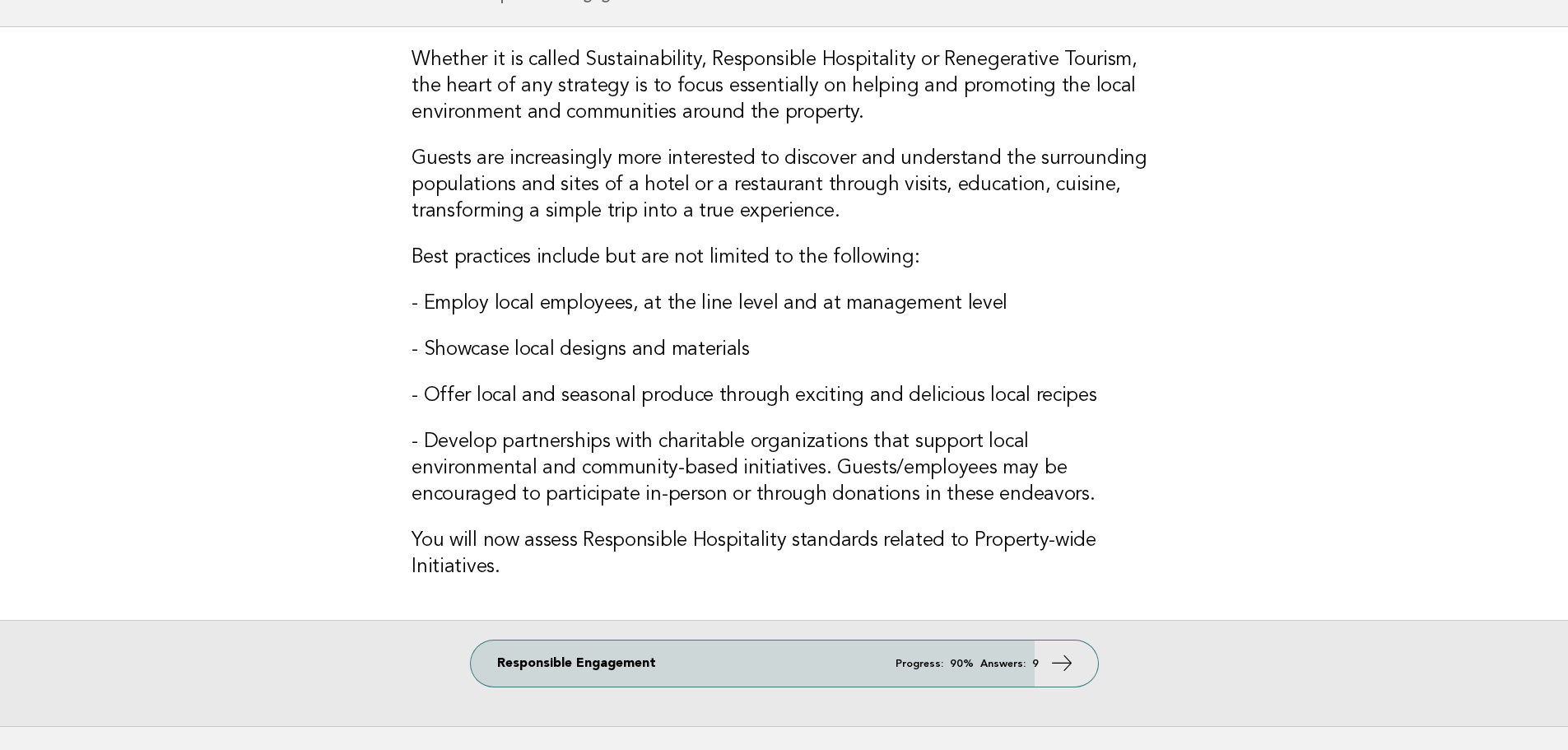
scroll to position [215, 0]
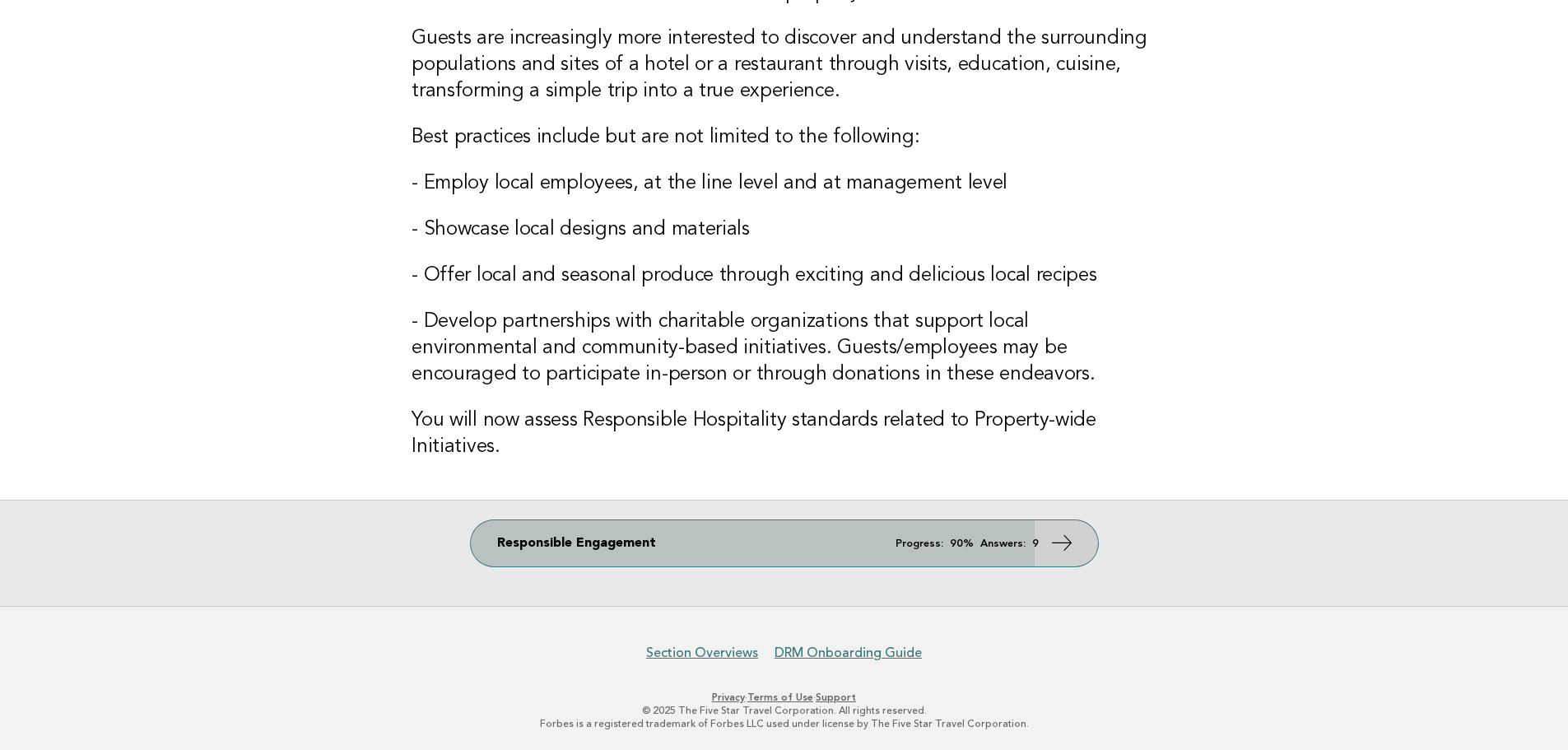
click at [806, 543] on link "Responsible Engagement Progress: 90% Answers: 9" at bounding box center [784, 543] width 627 height 46
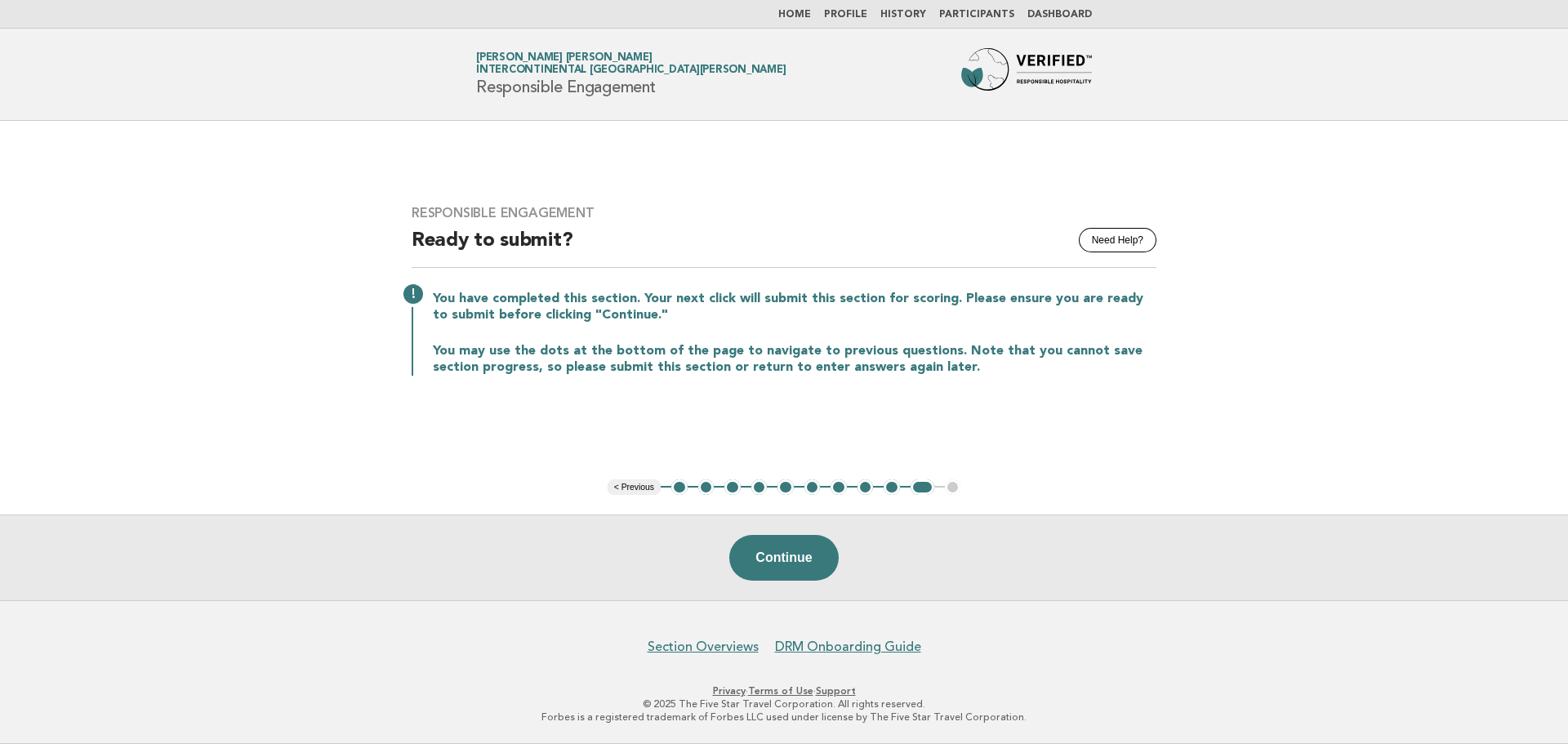
click at [705, 487] on button "2" at bounding box center [706, 487] width 16 height 16
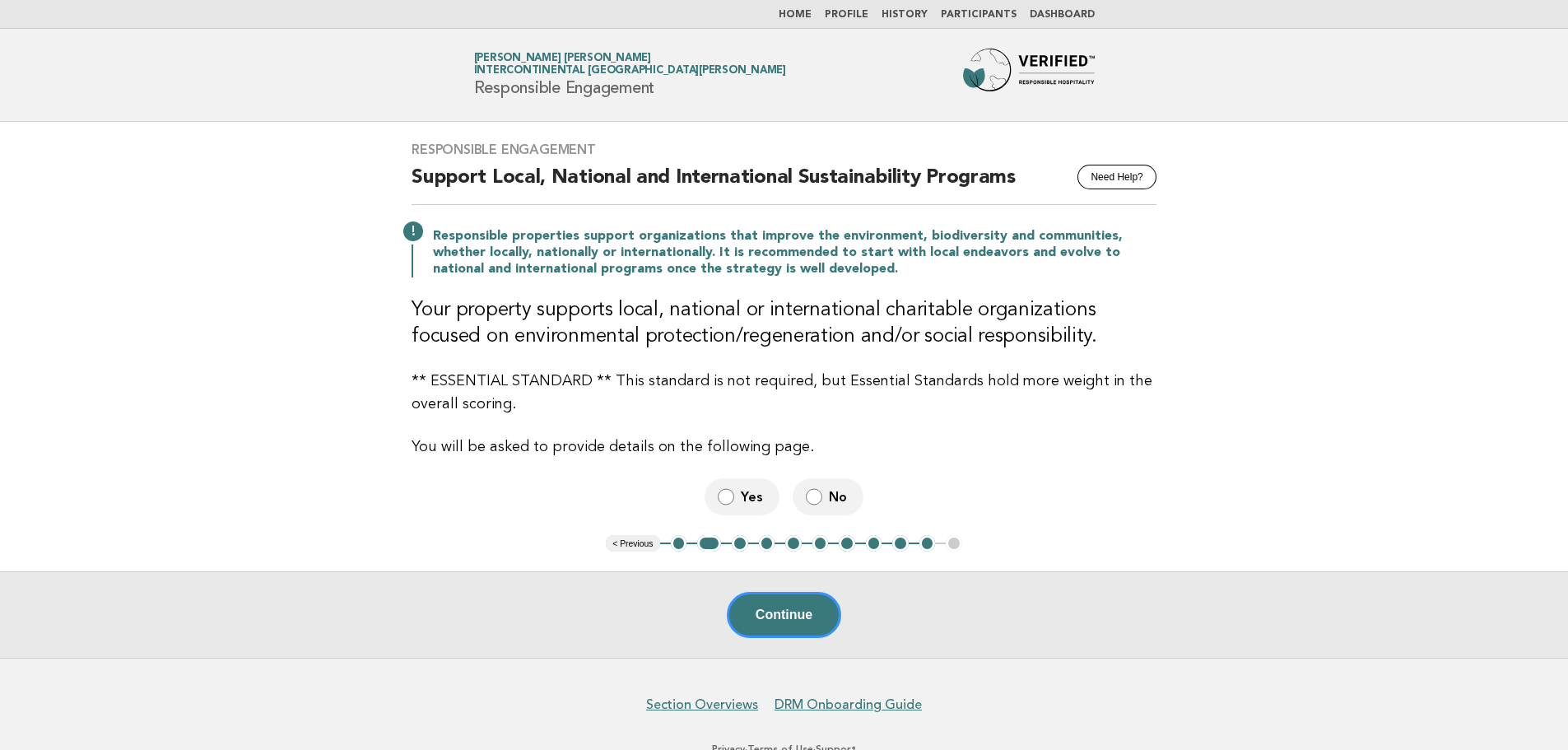
click at [747, 508] on label "Yes" at bounding box center [742, 496] width 75 height 37
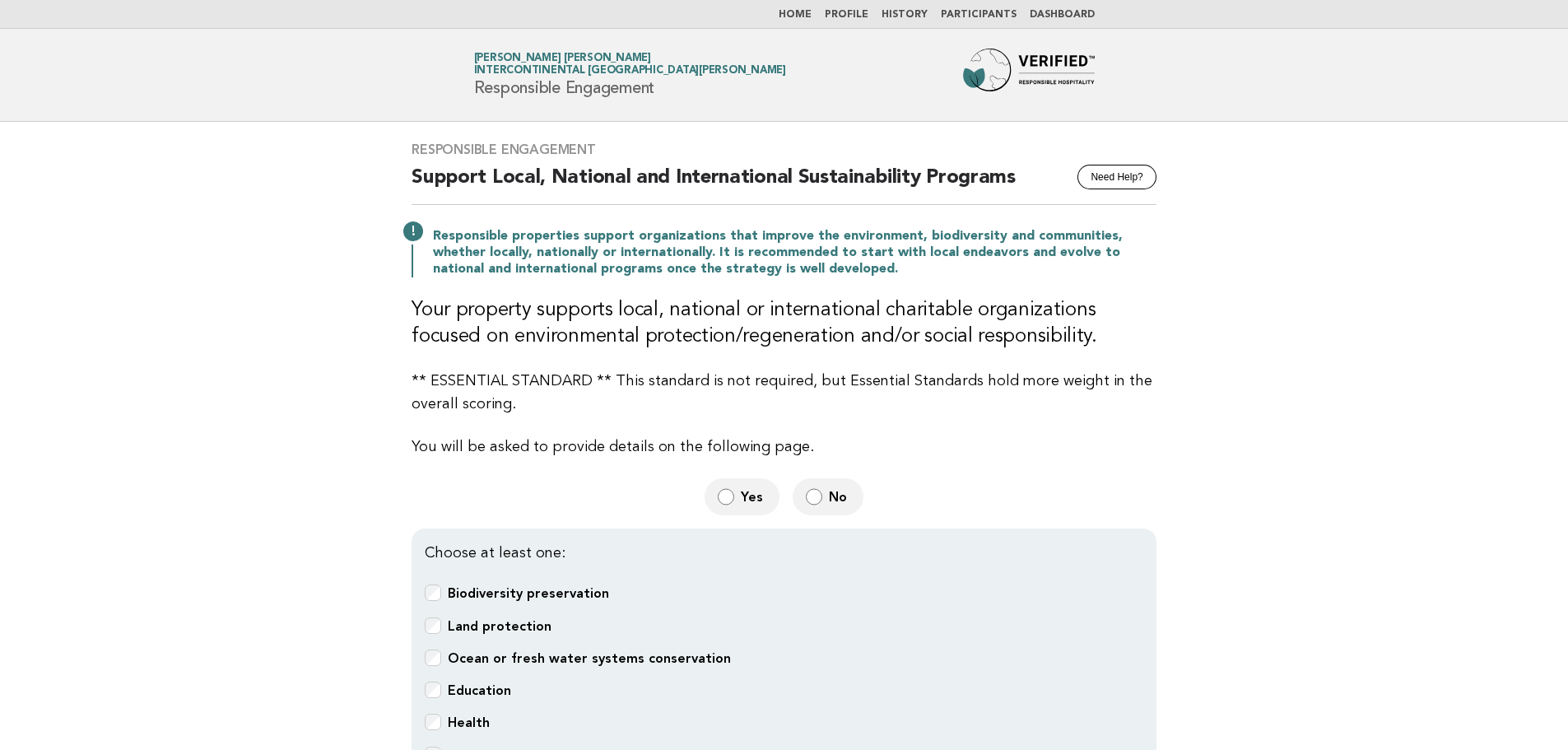
scroll to position [247, 0]
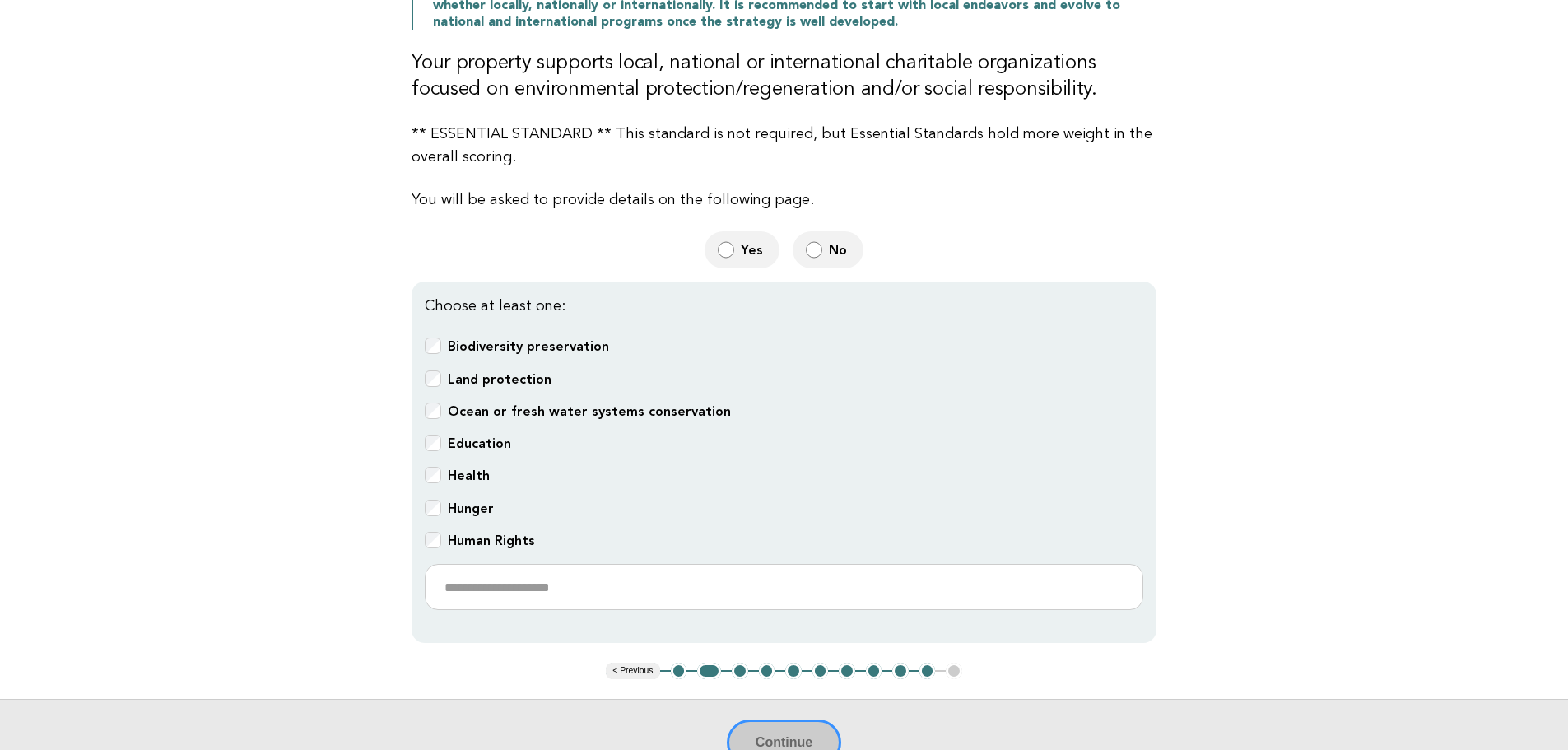
click at [479, 532] on b "Human Rights" at bounding box center [491, 540] width 87 height 16
click at [444, 507] on div "Hunger" at bounding box center [784, 509] width 719 height 19
click at [438, 435] on div "Education" at bounding box center [784, 444] width 719 height 19
click at [425, 434] on span at bounding box center [432, 442] width 17 height 17
click at [780, 733] on button "Continue" at bounding box center [783, 742] width 114 height 46
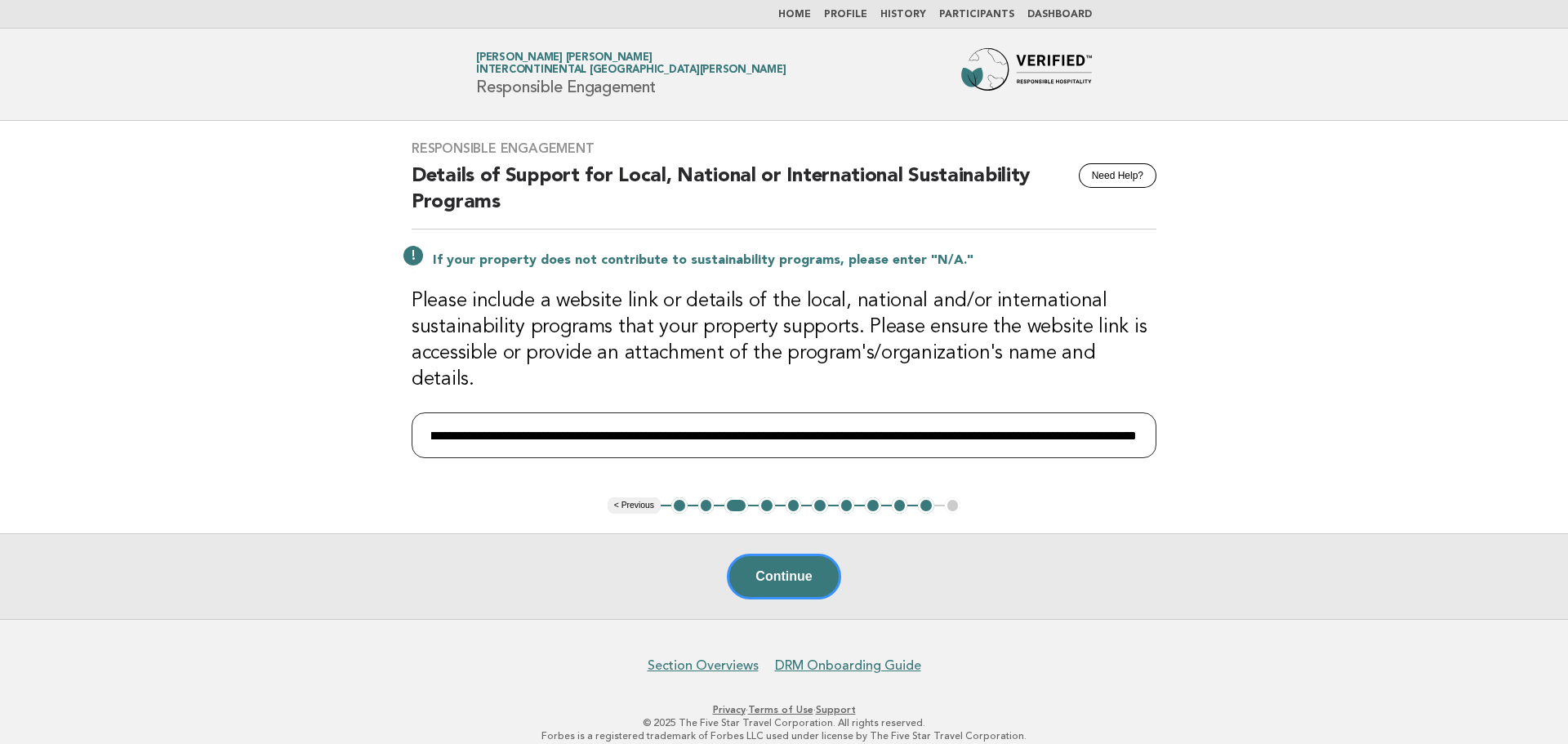
scroll to position [0, 2441]
drag, startPoint x: 705, startPoint y: 411, endPoint x: 1164, endPoint y: 411, distance: 459.0
click at [1164, 411] on div "**********" at bounding box center [784, 309] width 784 height 376
click at [1059, 418] on input "**********" at bounding box center [784, 435] width 745 height 46
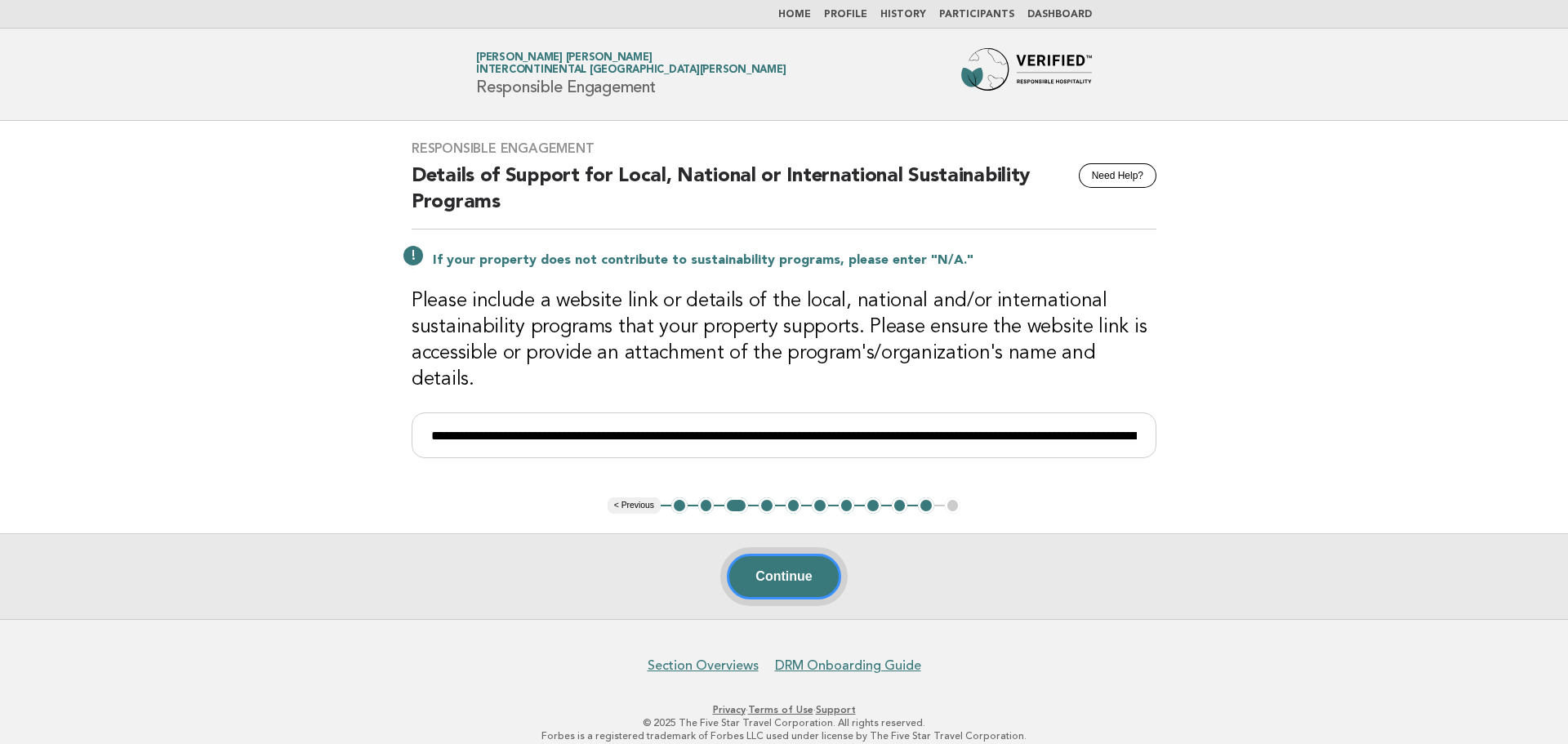
click at [815, 563] on button "Continue" at bounding box center [783, 576] width 113 height 46
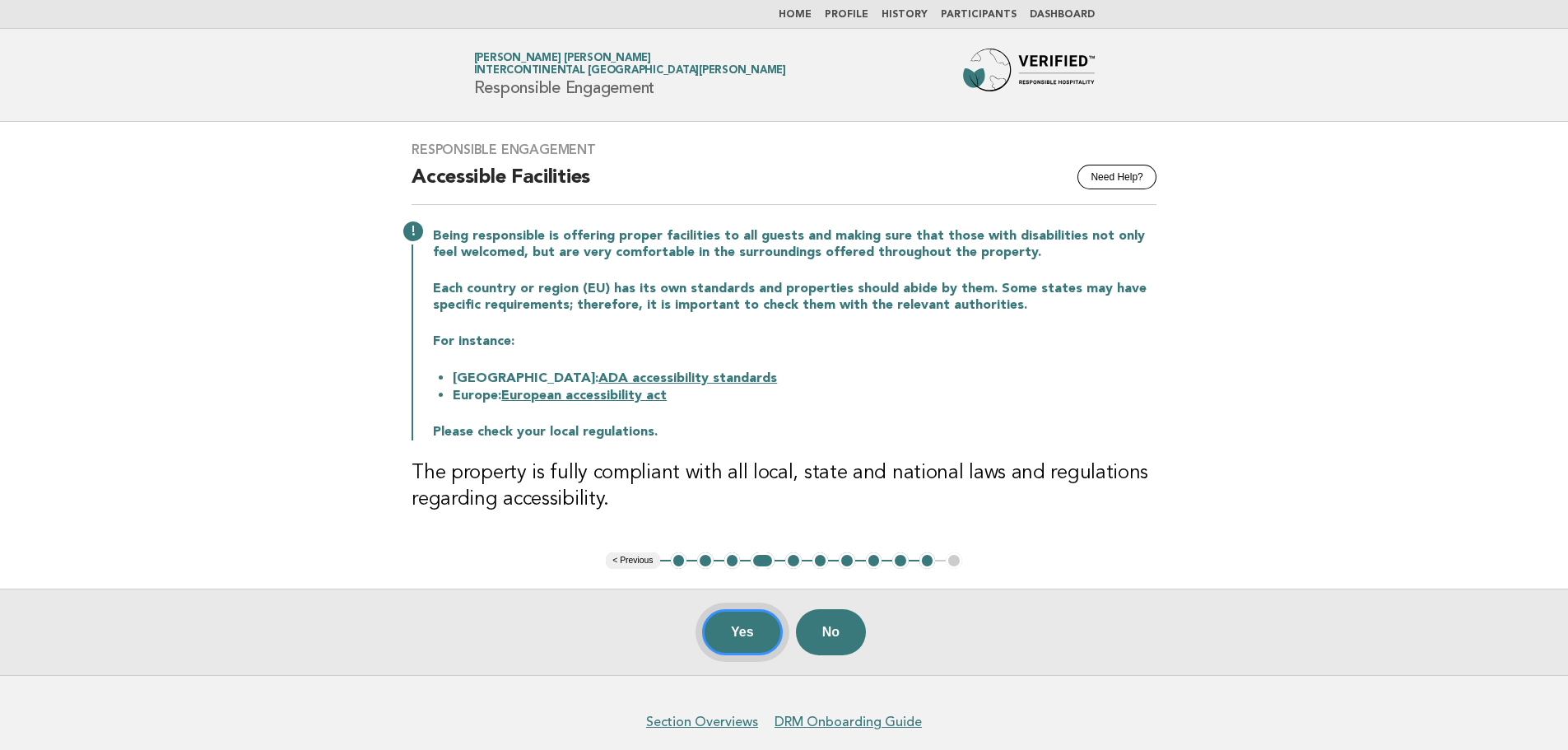
click at [758, 630] on button "Yes" at bounding box center [742, 632] width 81 height 46
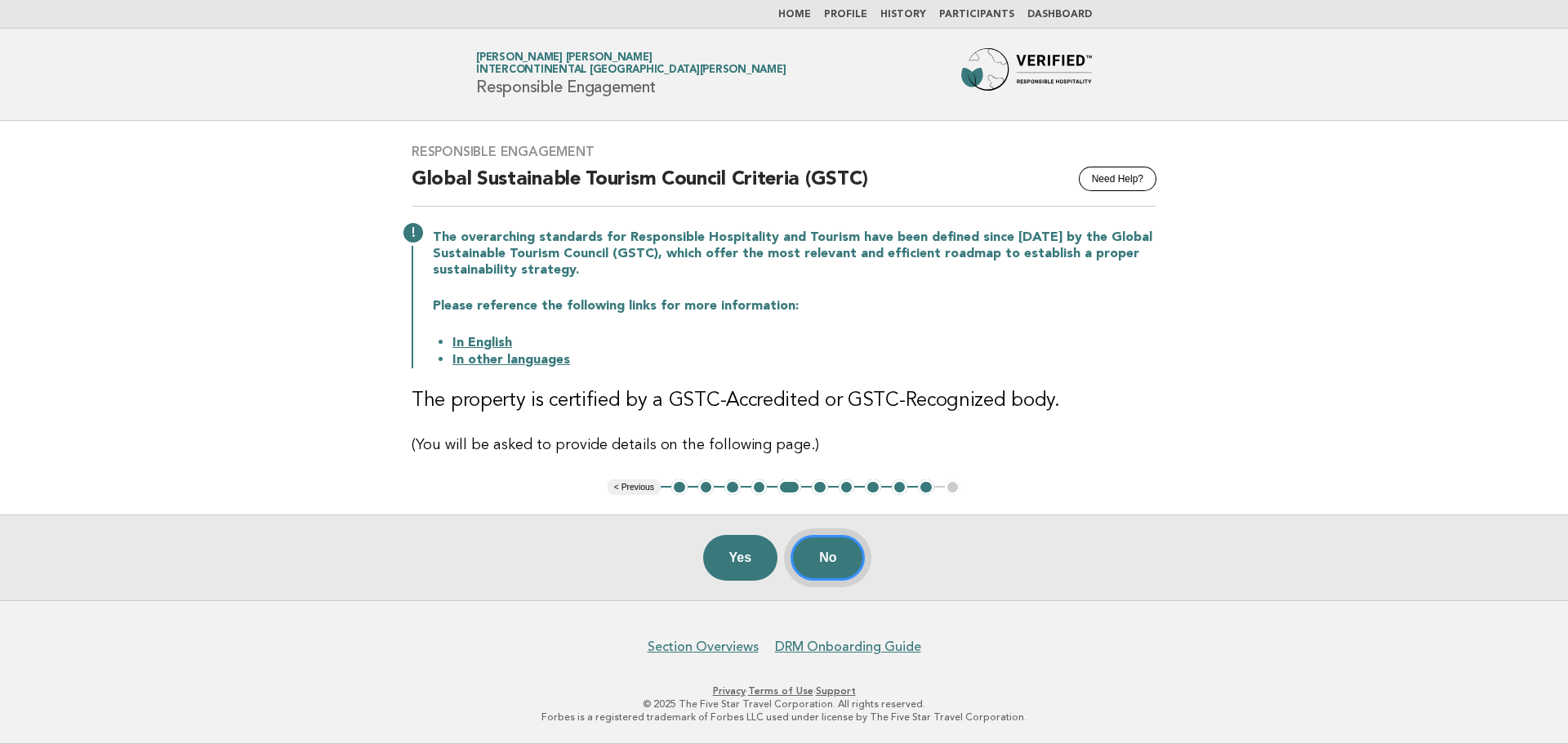
click at [820, 554] on button "No" at bounding box center [827, 557] width 74 height 46
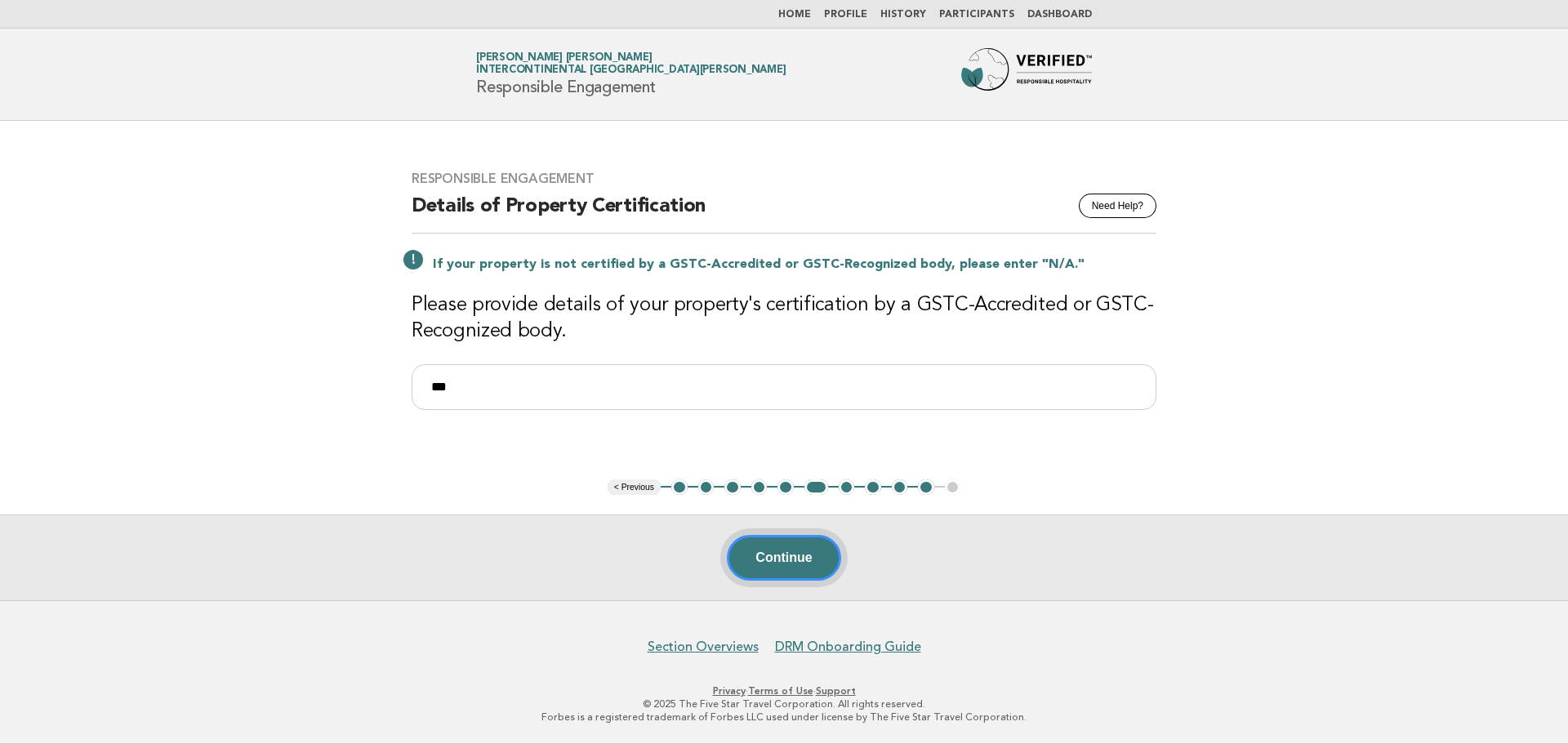
click at [820, 554] on button "Continue" at bounding box center [783, 557] width 113 height 46
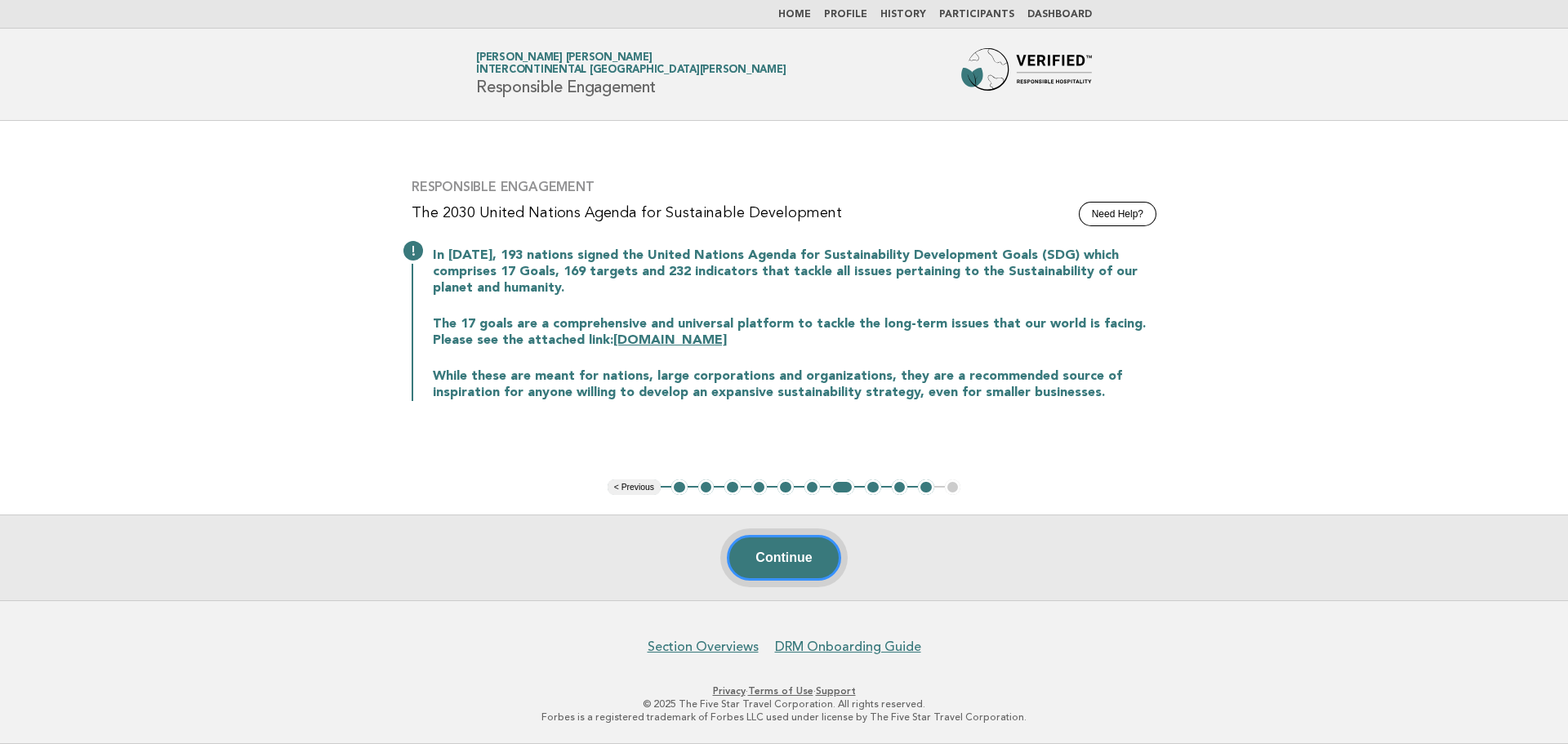
click at [820, 554] on button "Continue" at bounding box center [783, 557] width 113 height 46
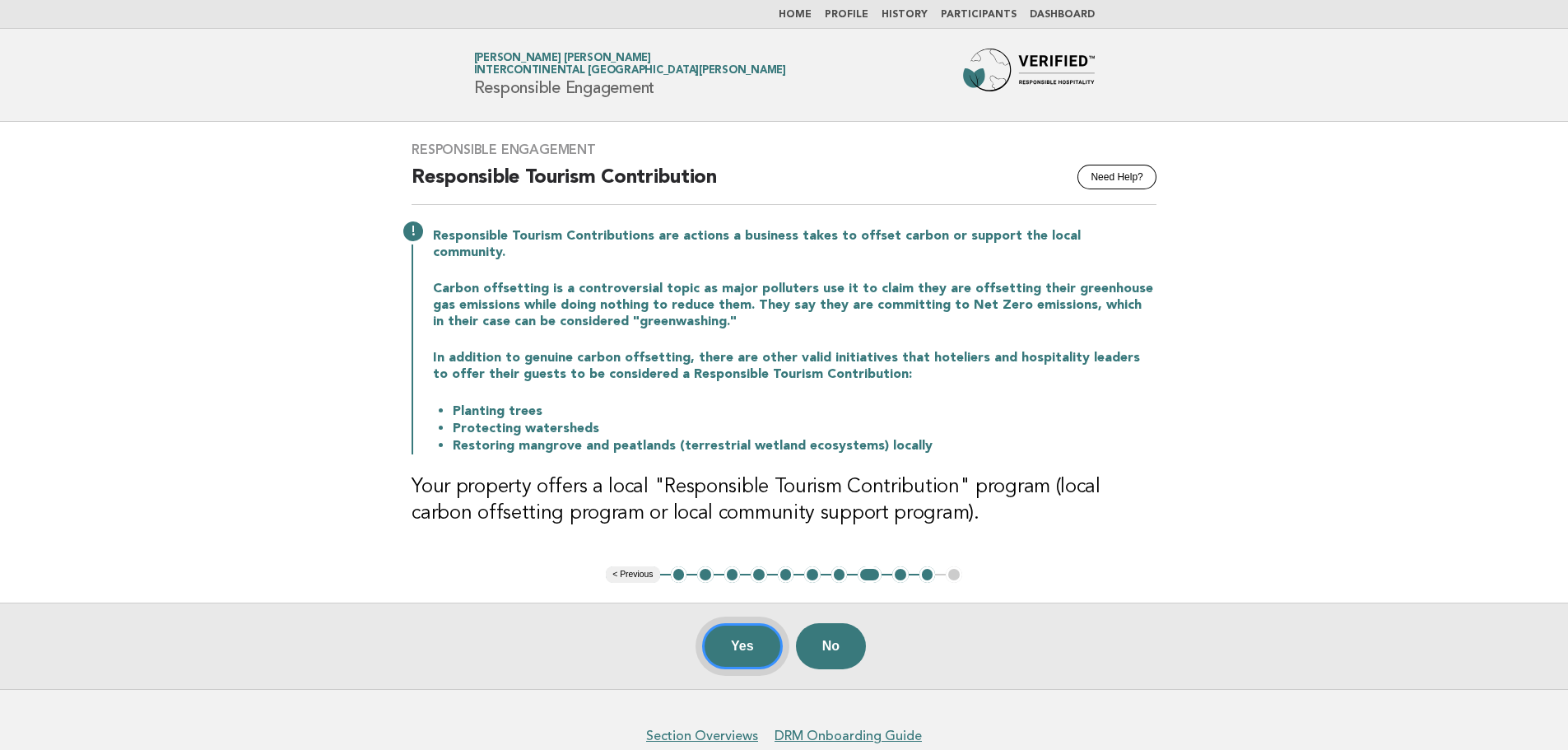
click at [727, 644] on button "Yes" at bounding box center [742, 646] width 81 height 46
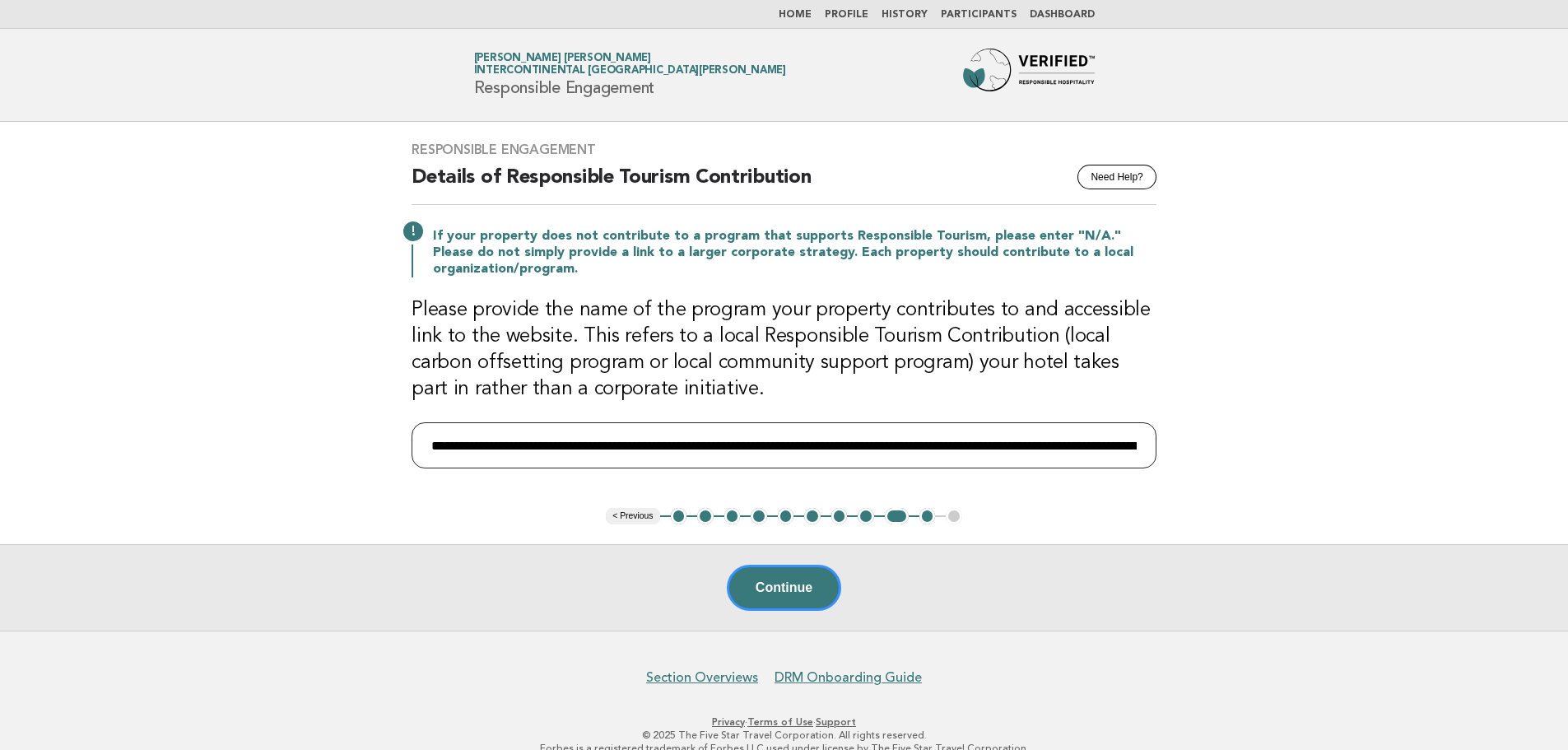
click at [871, 441] on input "**********" at bounding box center [784, 445] width 745 height 46
click at [880, 446] on input "**********" at bounding box center [784, 445] width 745 height 46
drag, startPoint x: 970, startPoint y: 452, endPoint x: 801, endPoint y: 448, distance: 169.0
click at [801, 448] on input "**********" at bounding box center [787, 445] width 751 height 46
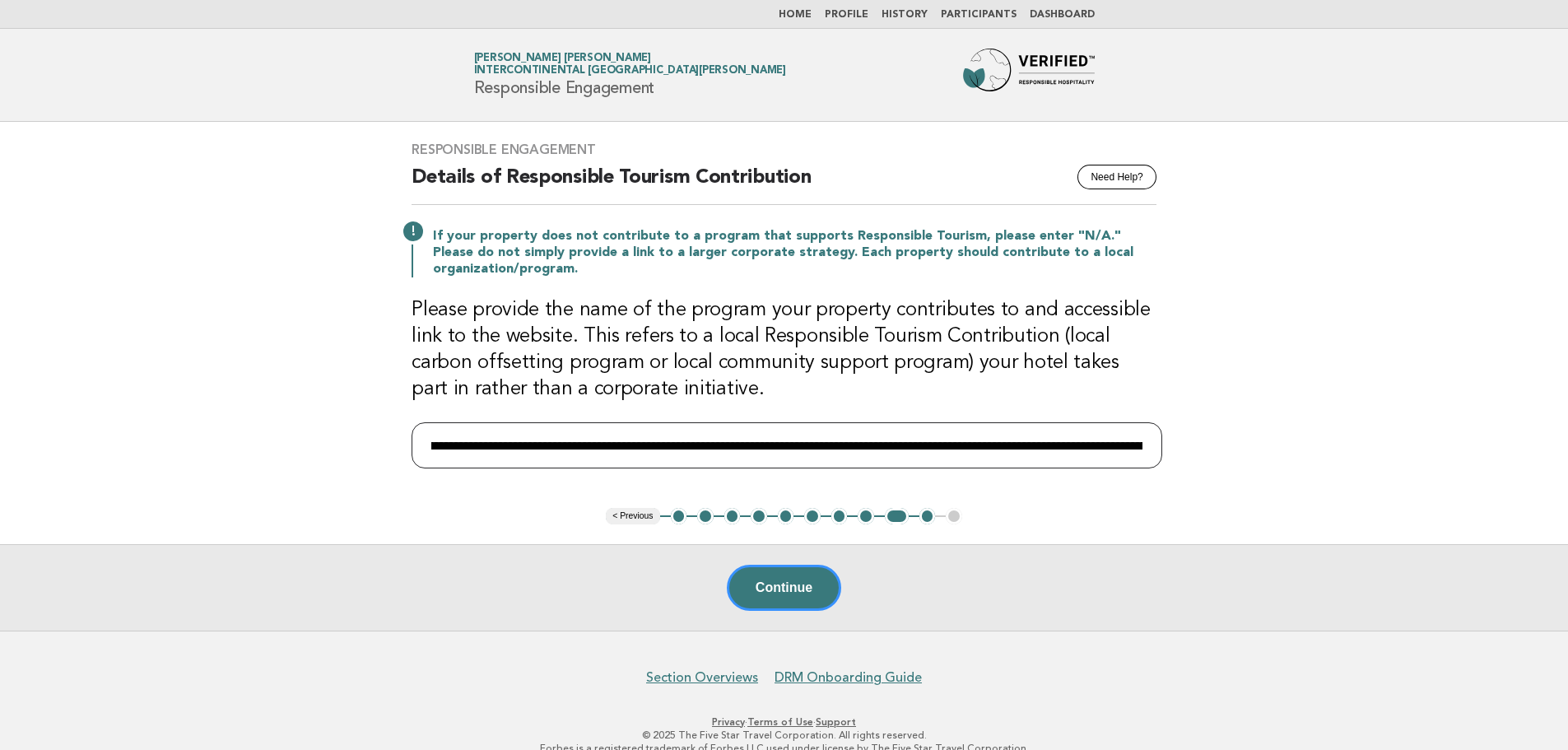
click at [801, 448] on input "**********" at bounding box center [787, 445] width 751 height 46
click at [686, 443] on input "**********" at bounding box center [787, 445] width 751 height 46
drag, startPoint x: 832, startPoint y: 445, endPoint x: 660, endPoint y: 447, distance: 172.0
click at [660, 447] on input "**********" at bounding box center [787, 445] width 751 height 46
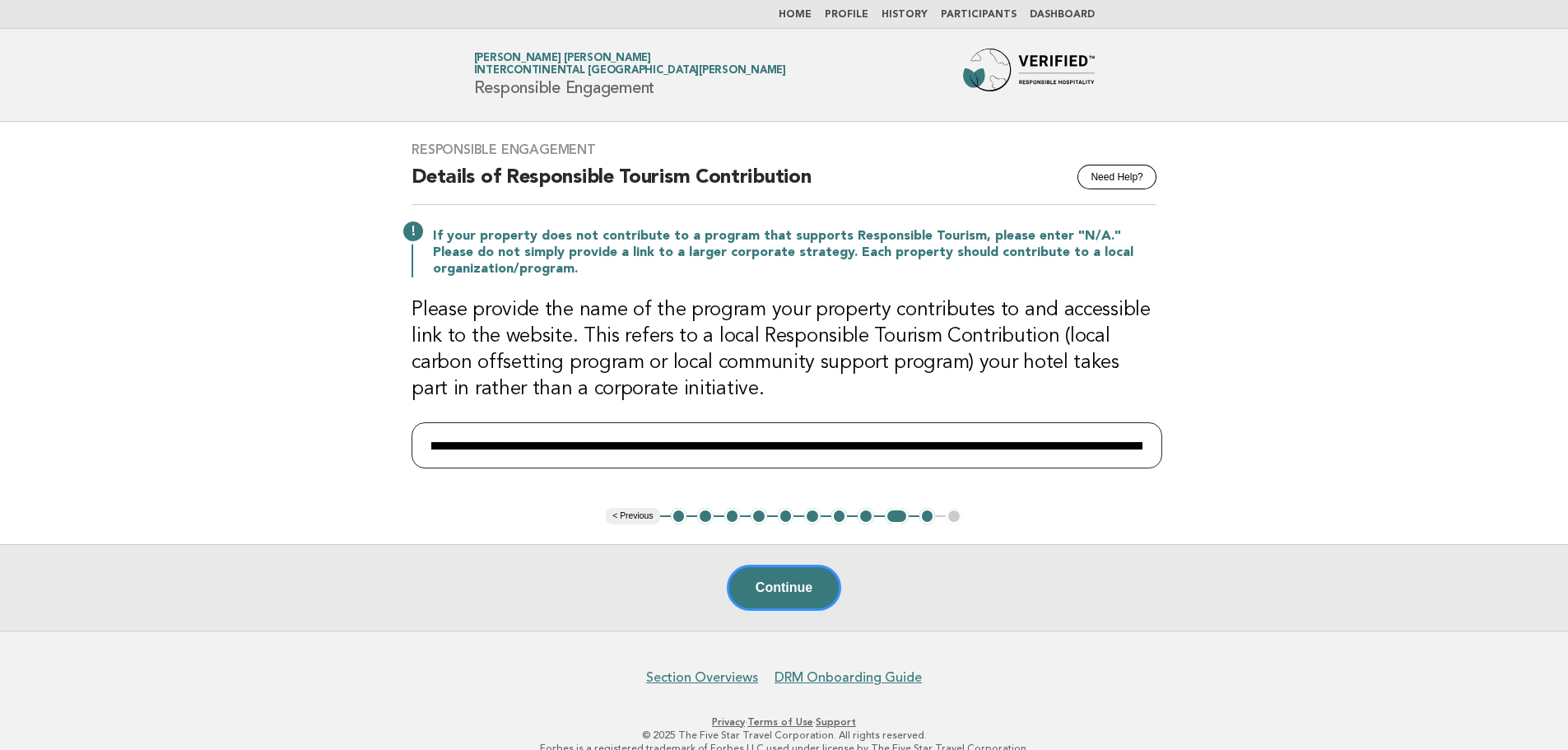
click at [549, 447] on input "**********" at bounding box center [787, 445] width 751 height 46
drag, startPoint x: 554, startPoint y: 446, endPoint x: 494, endPoint y: 454, distance: 60.5
click at [494, 454] on input "**********" at bounding box center [787, 445] width 751 height 46
drag, startPoint x: 895, startPoint y: 447, endPoint x: 1213, endPoint y: 437, distance: 318.2
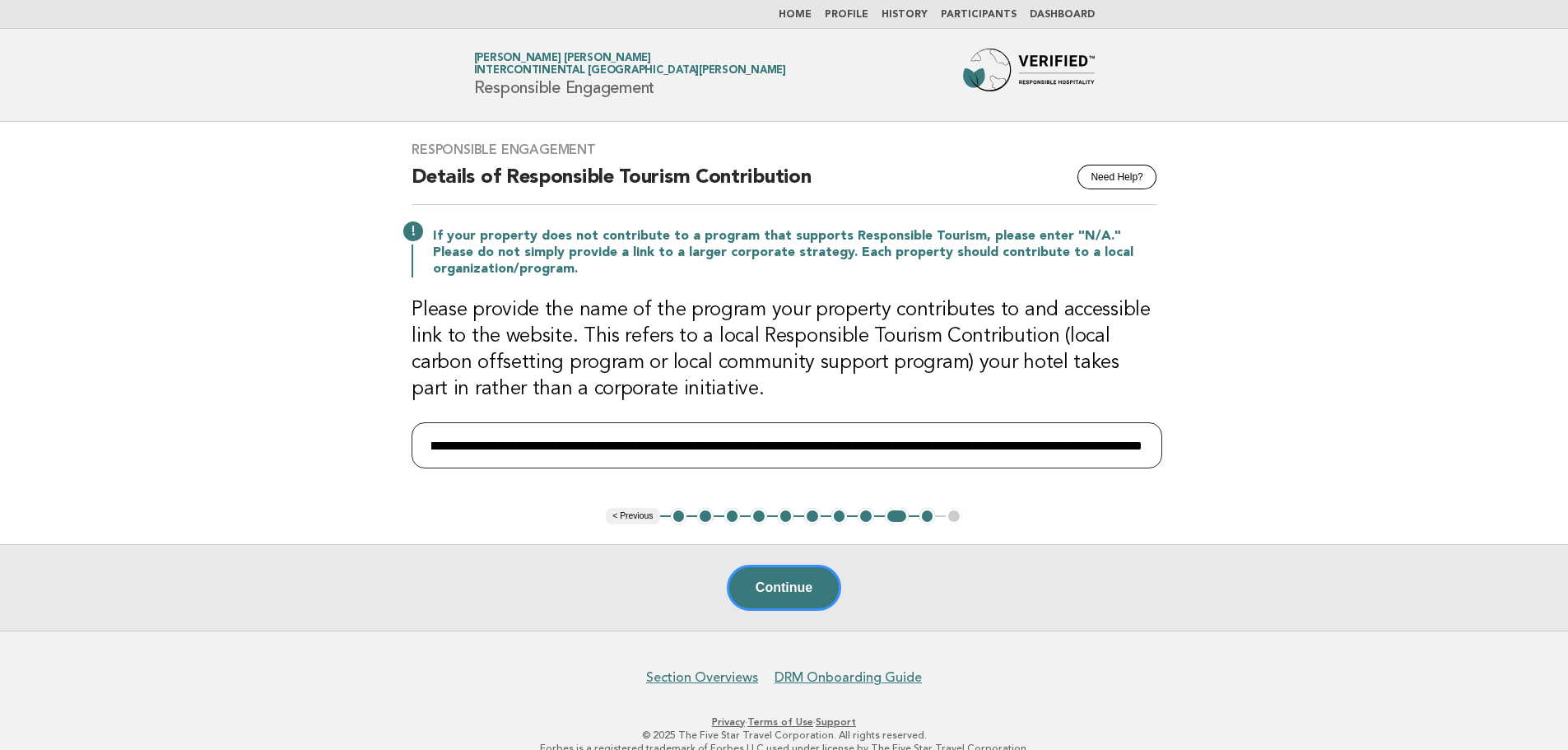
click at [1213, 437] on main "Responsible Engagement Need Help? Details of Responsible Tourism Contribution I…" at bounding box center [784, 376] width 1568 height 508
click at [553, 447] on input "**********" at bounding box center [787, 445] width 751 height 46
type input "**********"
click at [778, 595] on button "Continue" at bounding box center [783, 587] width 114 height 46
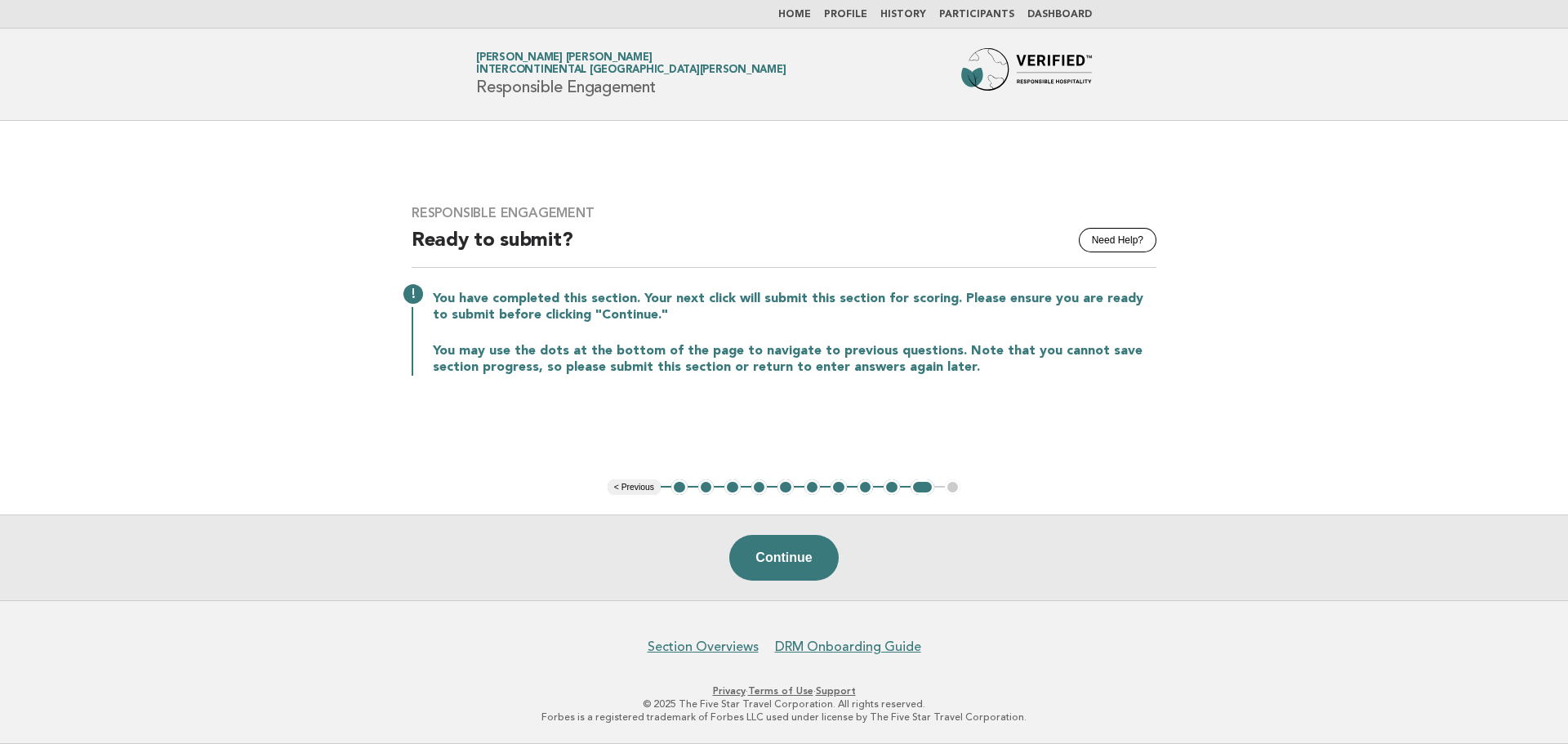
click at [800, 13] on link "Home" at bounding box center [794, 14] width 33 height 9
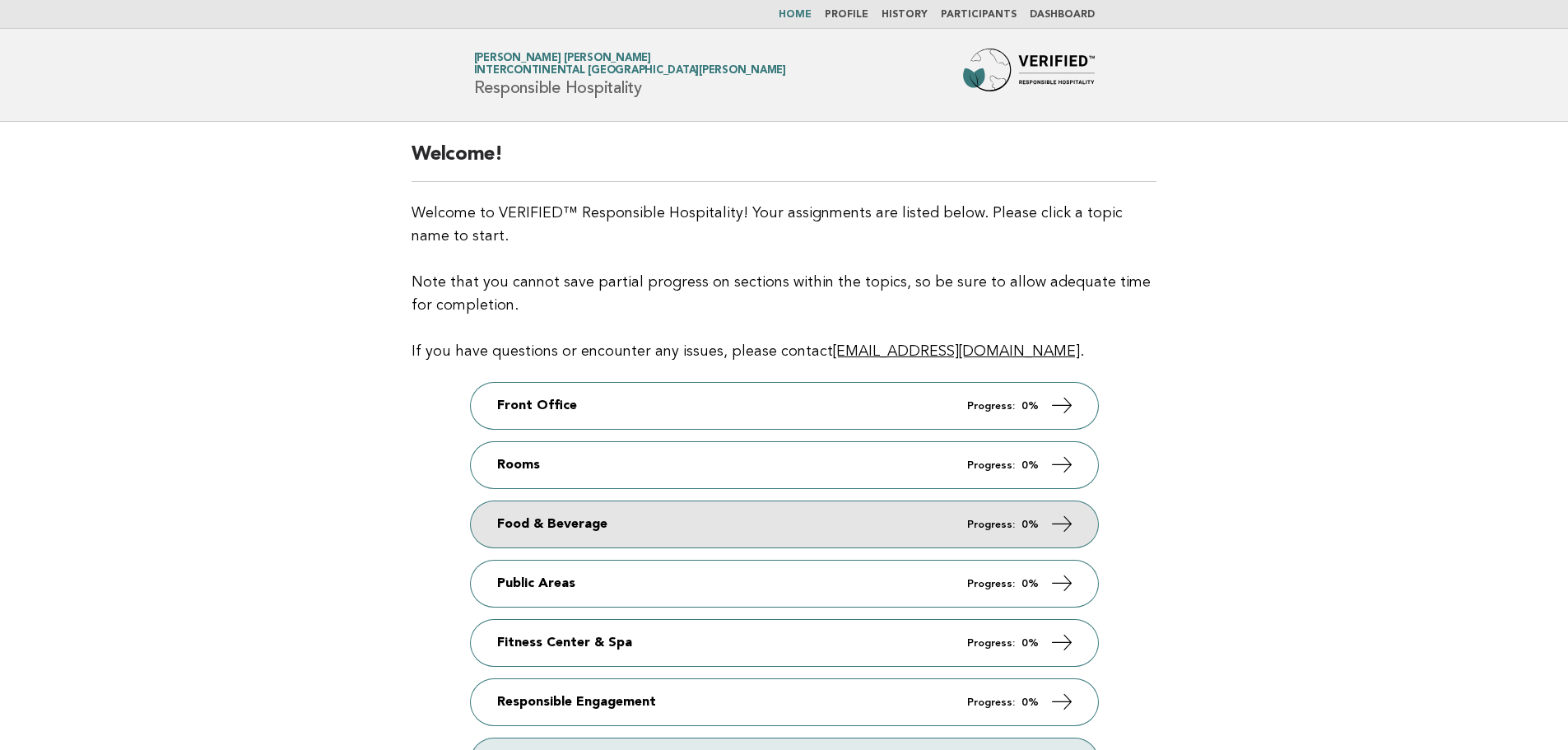
click at [511, 503] on link "Food & Beverage Progress: 0%" at bounding box center [784, 524] width 627 height 46
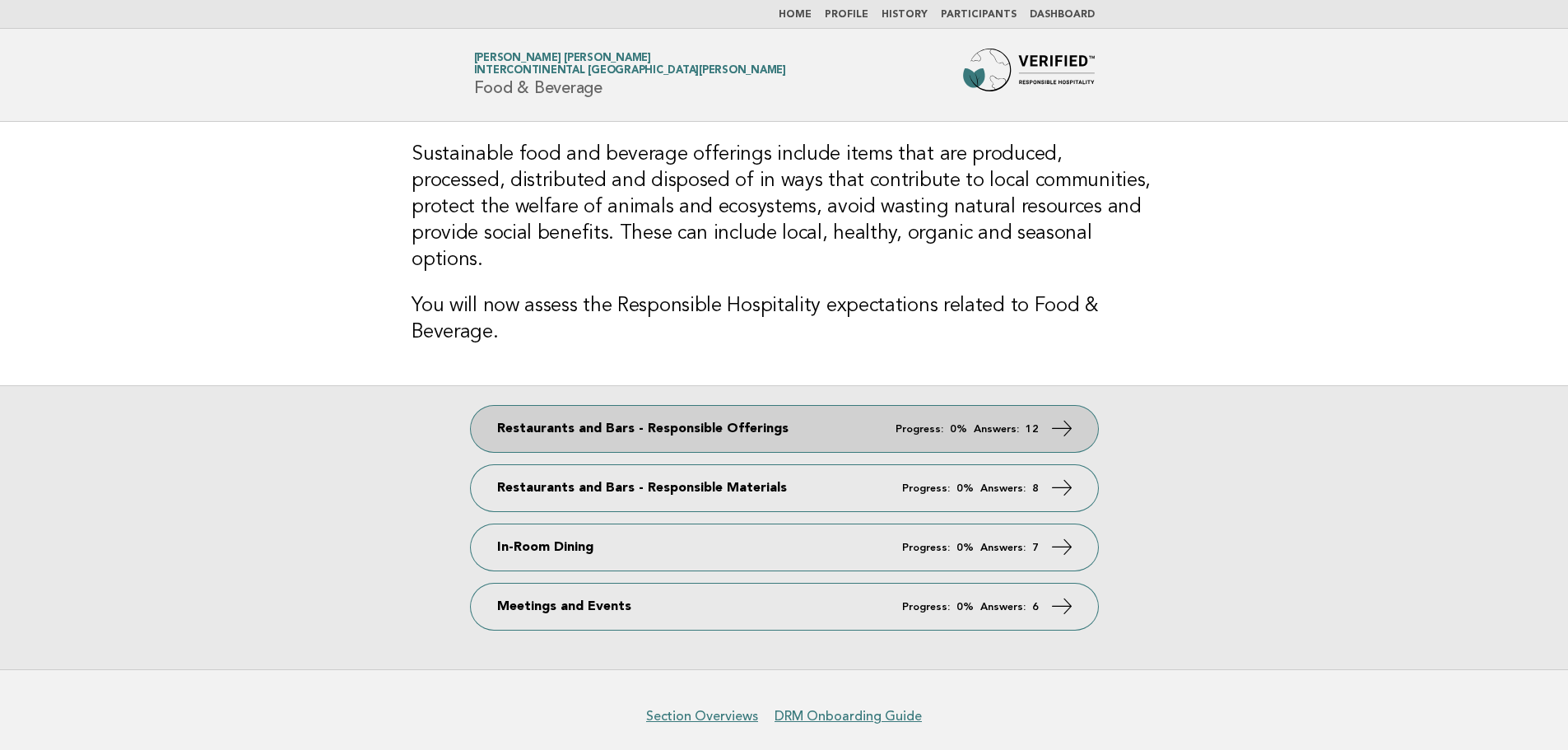
click at [633, 405] on link "Restaurants and Bars - Responsible Offerings Progress: 0% Answers: 12" at bounding box center [784, 428] width 627 height 46
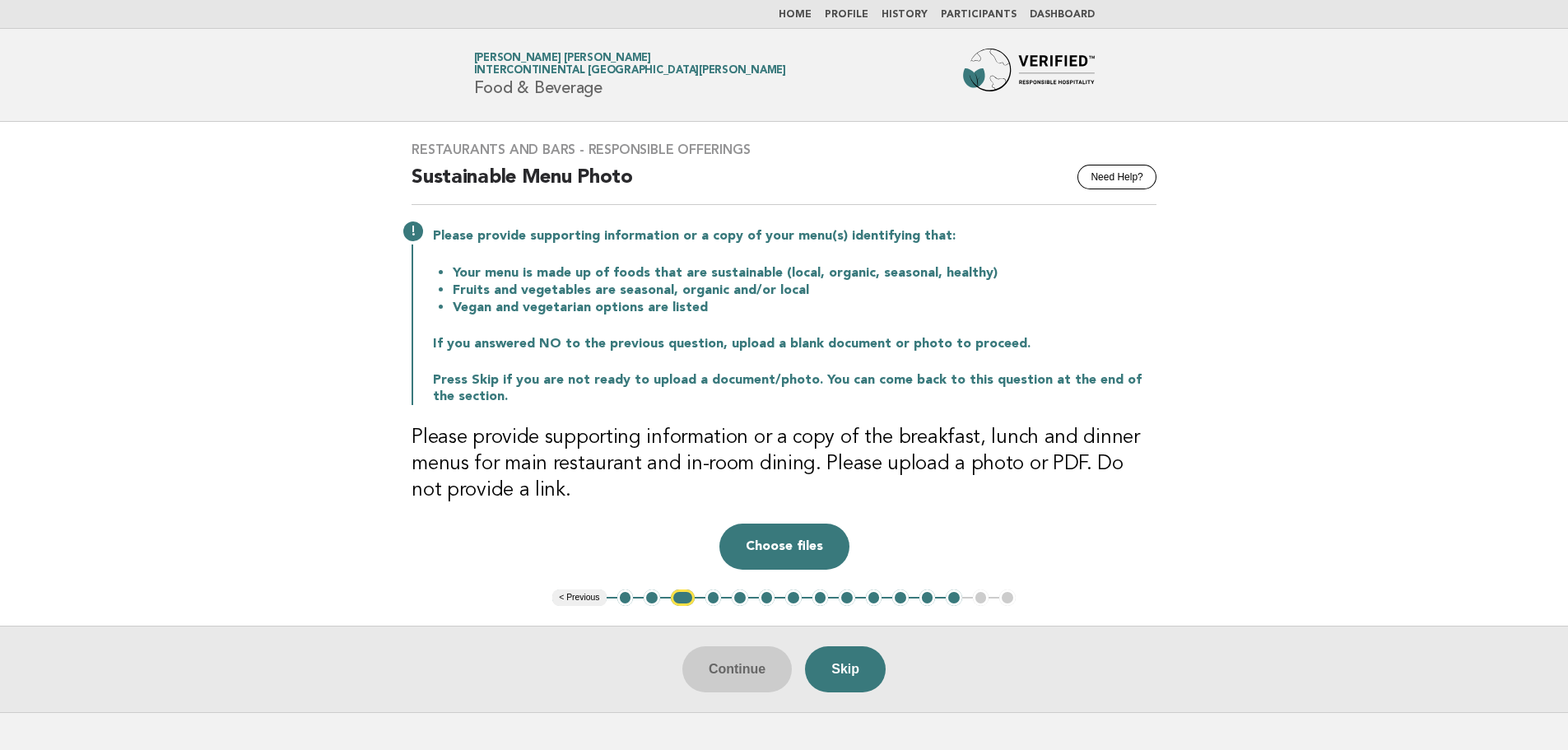
click at [627, 598] on button "1" at bounding box center [625, 597] width 17 height 17
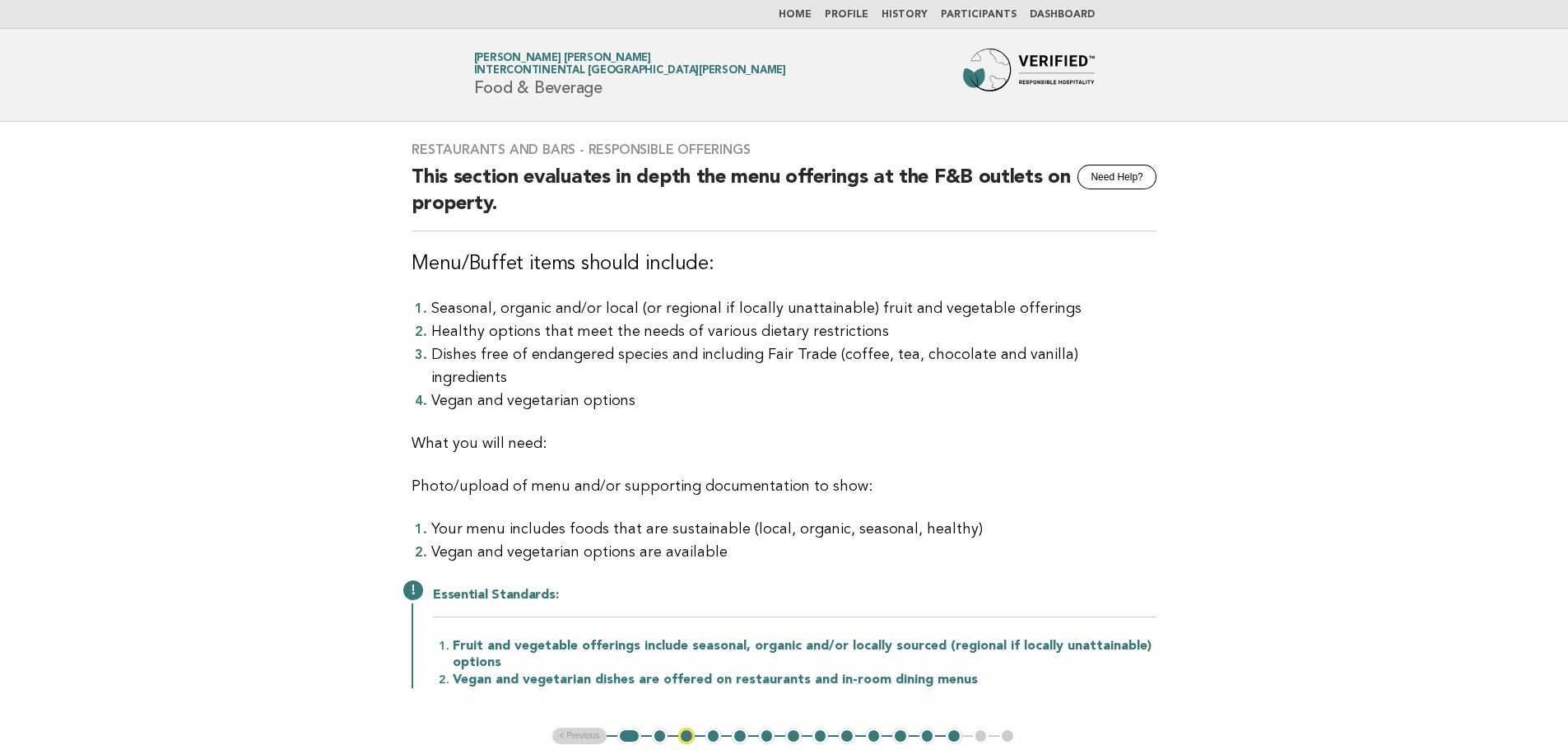
click at [812, 16] on link "Home" at bounding box center [795, 14] width 33 height 10
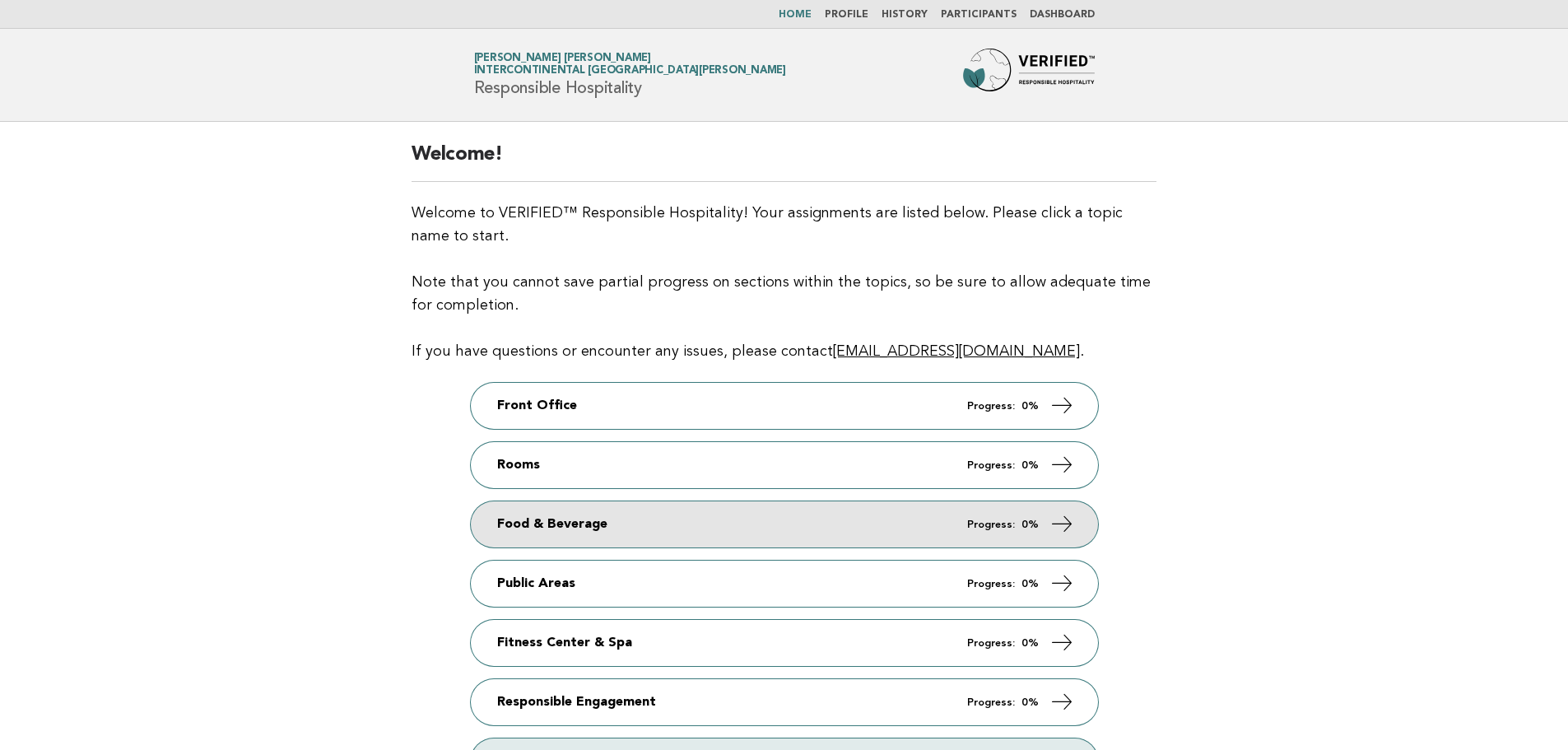
click at [617, 522] on link "Food & Beverage Progress: 0%" at bounding box center [784, 524] width 627 height 46
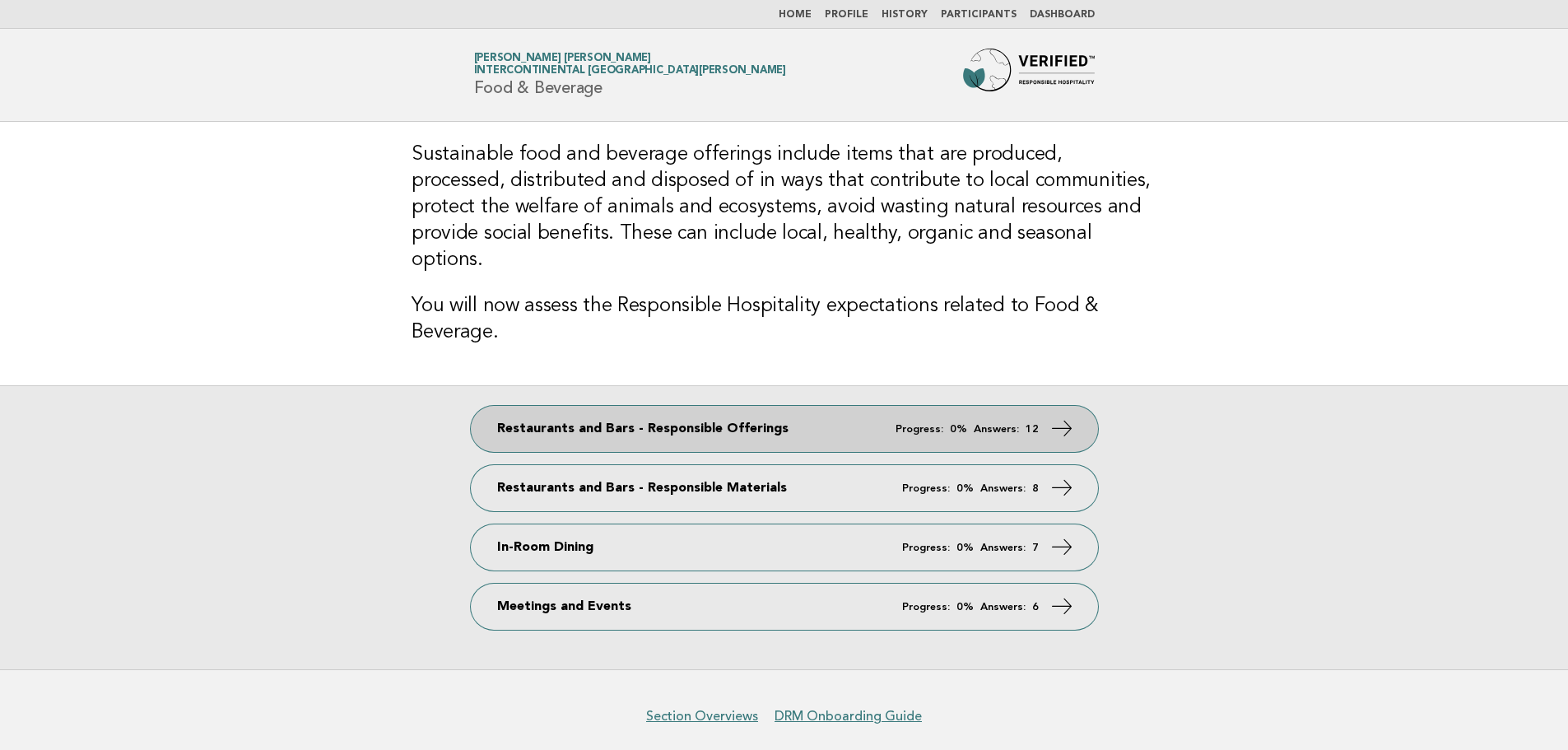
click at [760, 405] on link "Restaurants and Bars - Responsible Offerings Progress: 0% Answers: 12" at bounding box center [784, 428] width 627 height 46
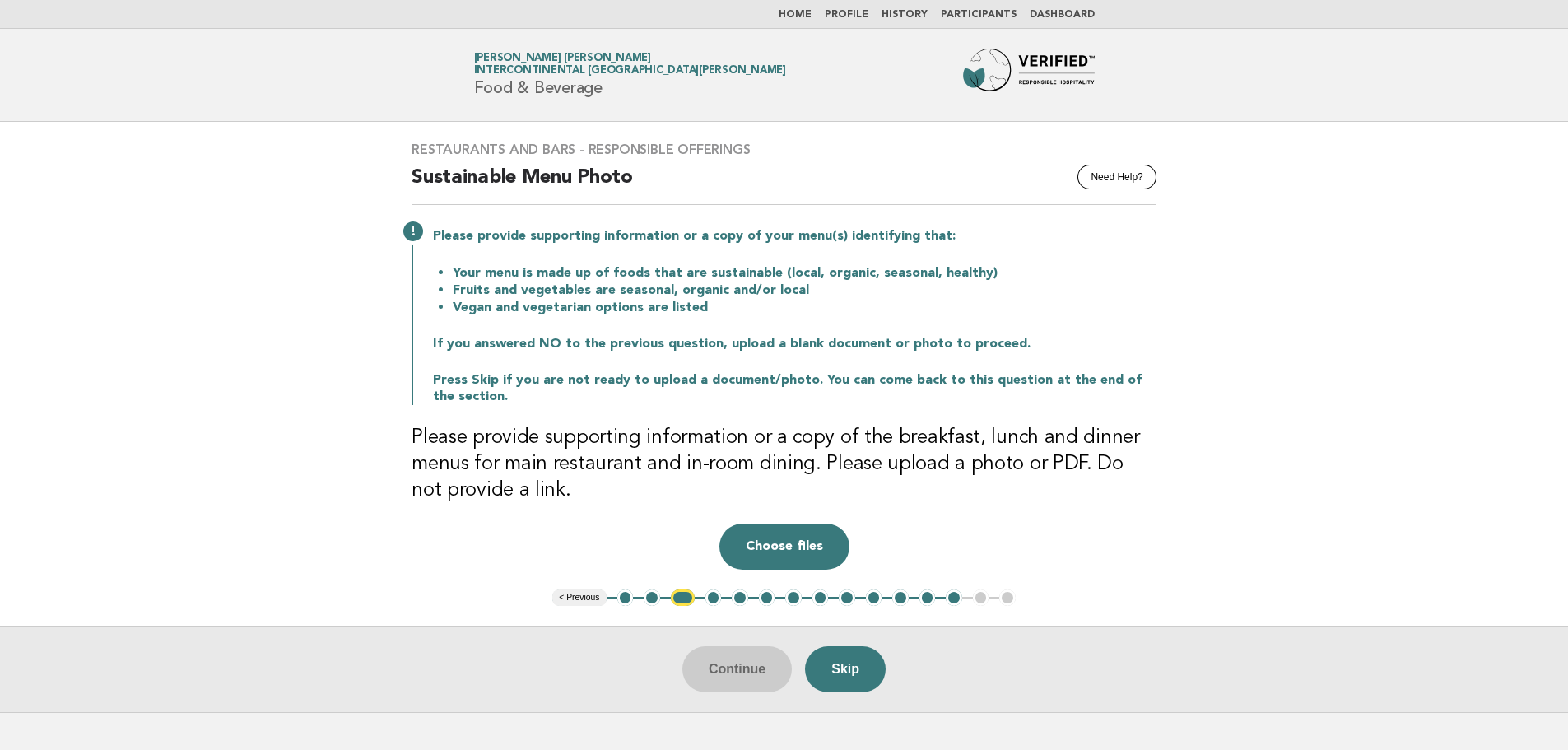
click at [626, 604] on button "1" at bounding box center [625, 597] width 17 height 17
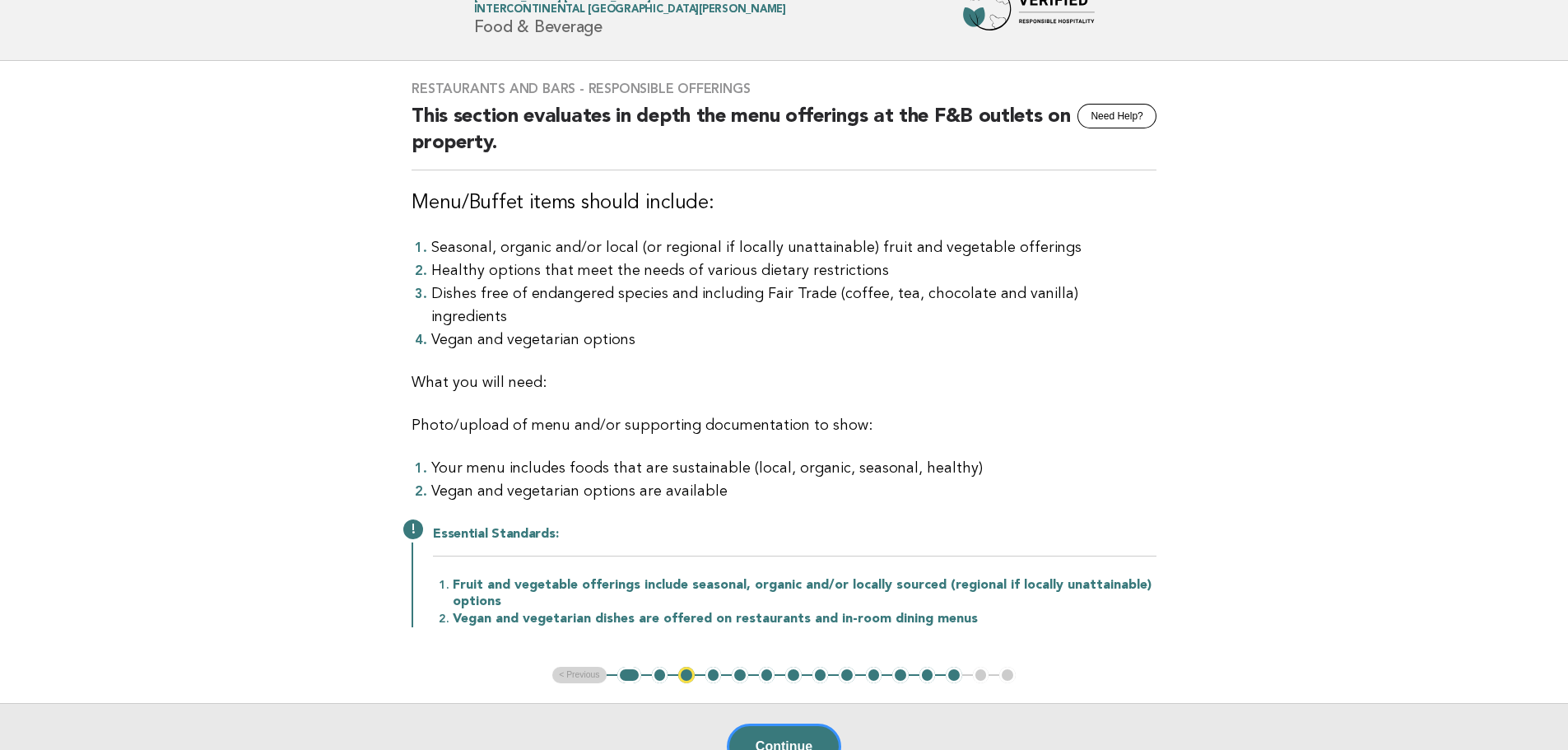
scroll to position [164, 0]
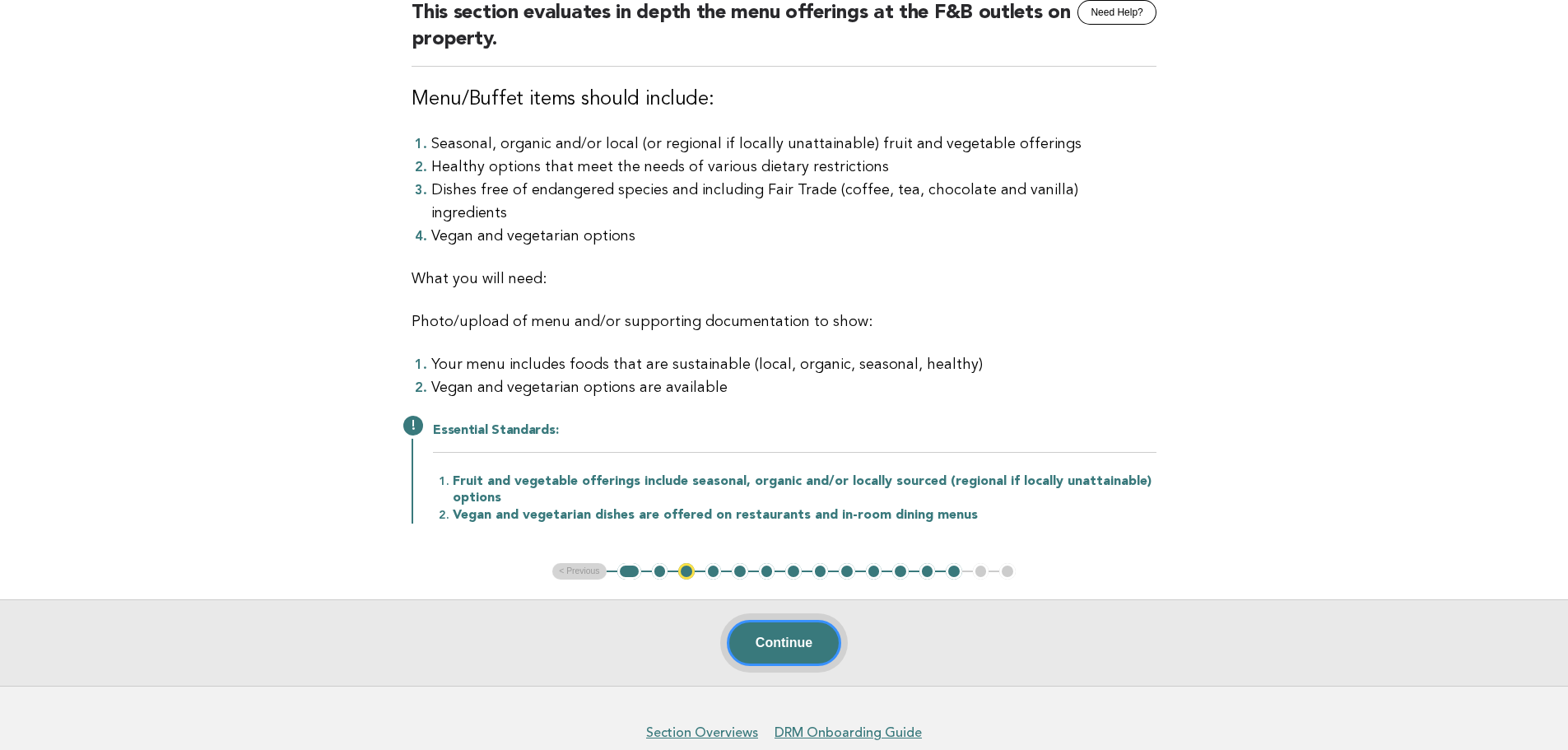
click at [734, 631] on button "Continue" at bounding box center [783, 642] width 114 height 46
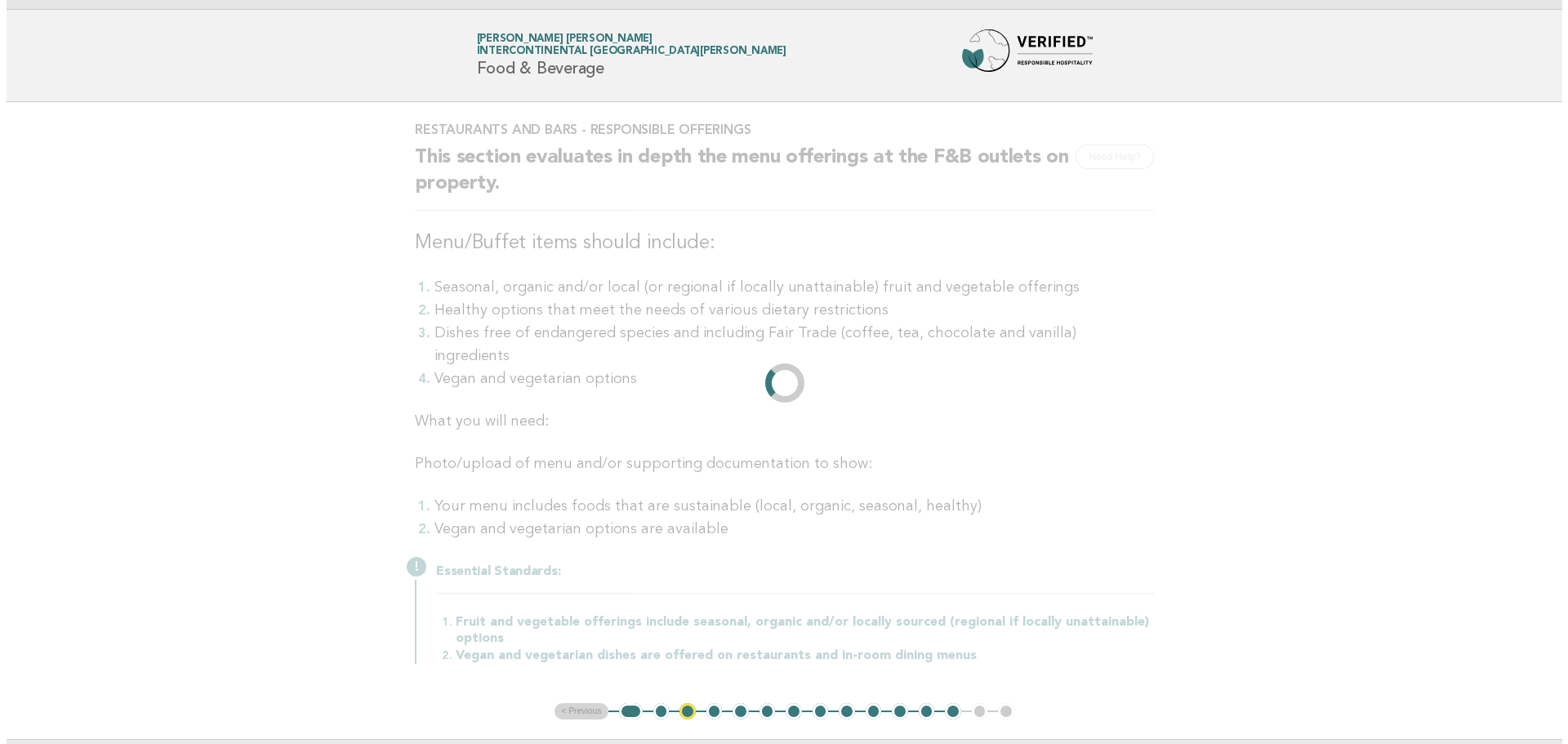
scroll to position [0, 0]
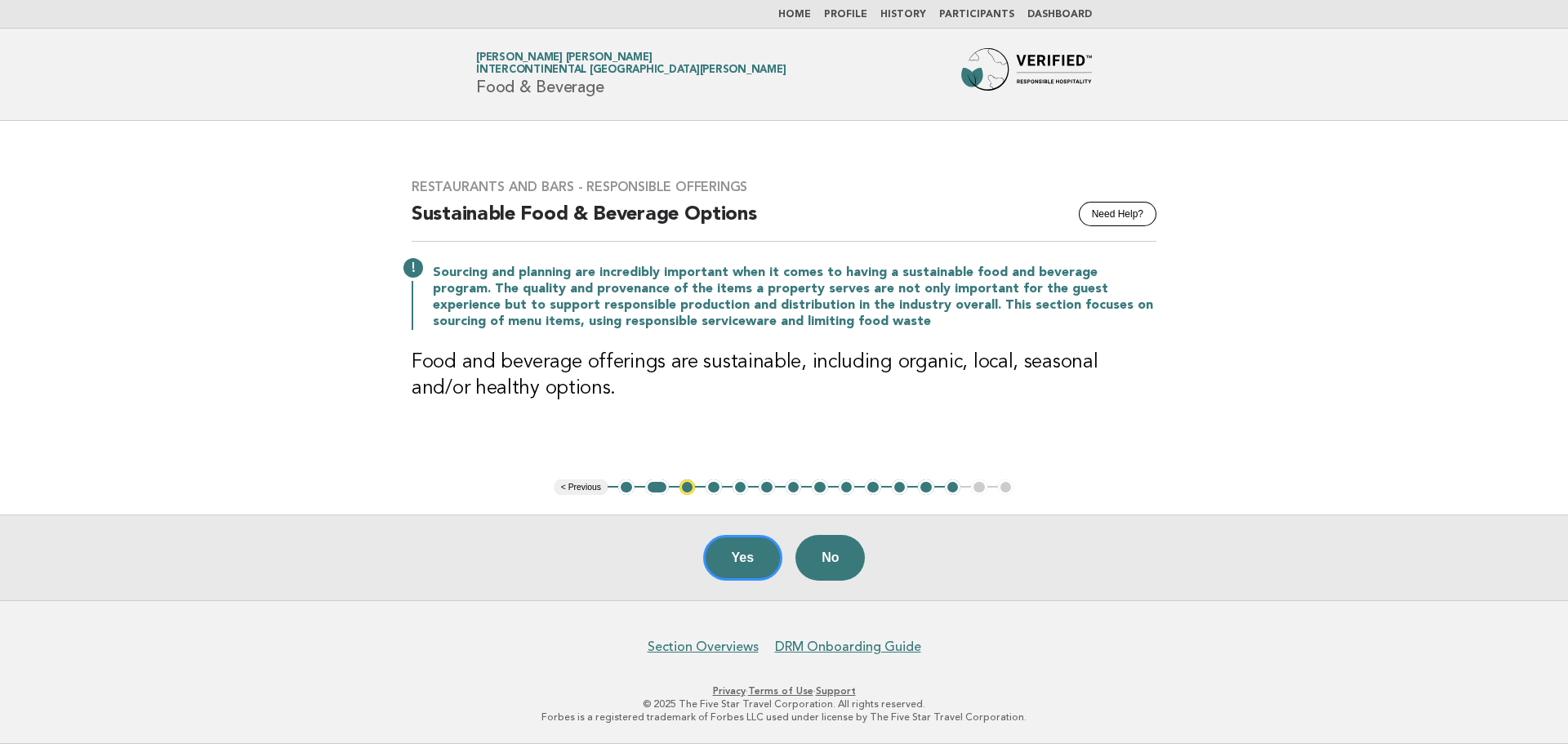
click at [699, 551] on div "Yes No" at bounding box center [784, 557] width 1568 height 85
click at [736, 570] on button "Yes" at bounding box center [743, 557] width 80 height 46
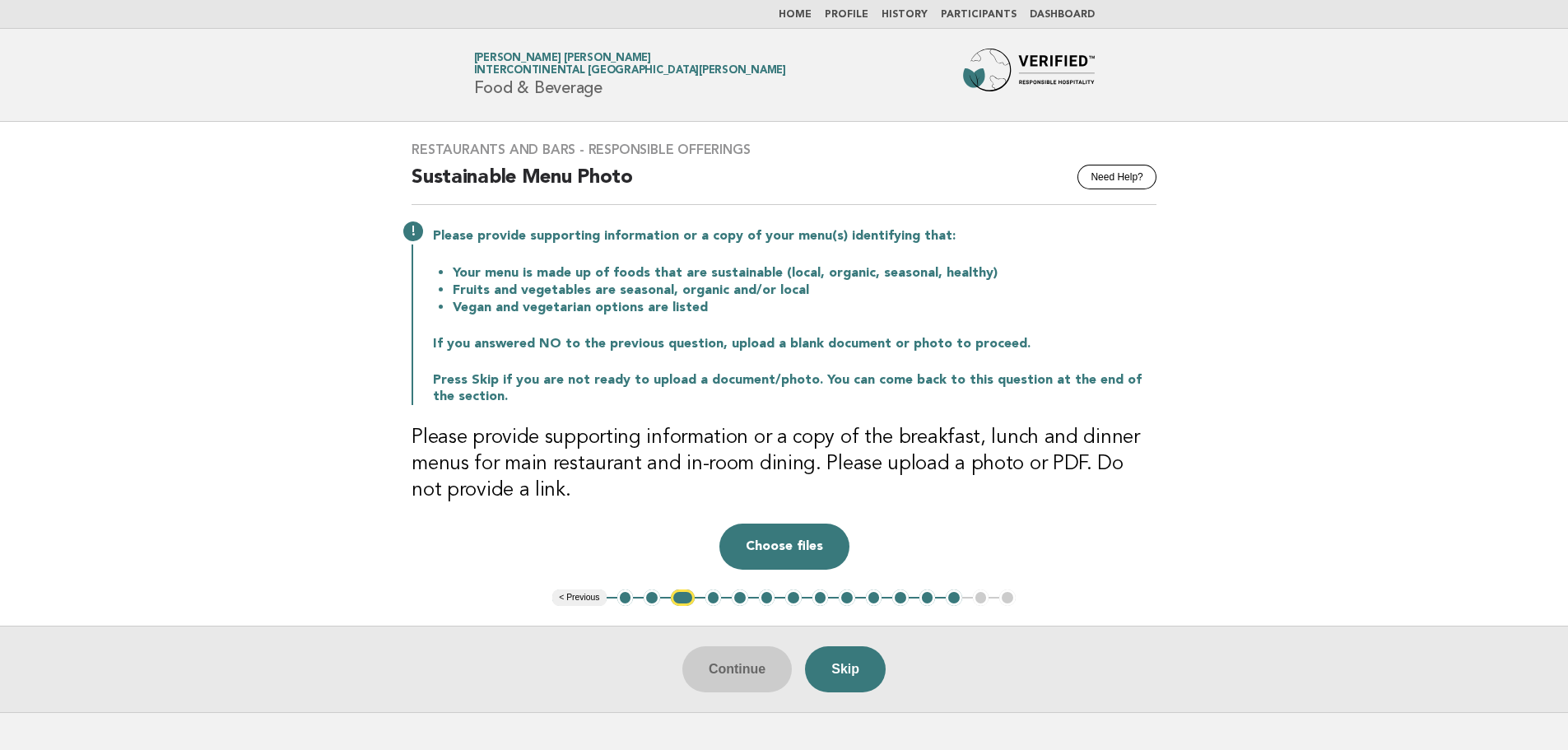
click at [655, 598] on button "2" at bounding box center [652, 597] width 17 height 17
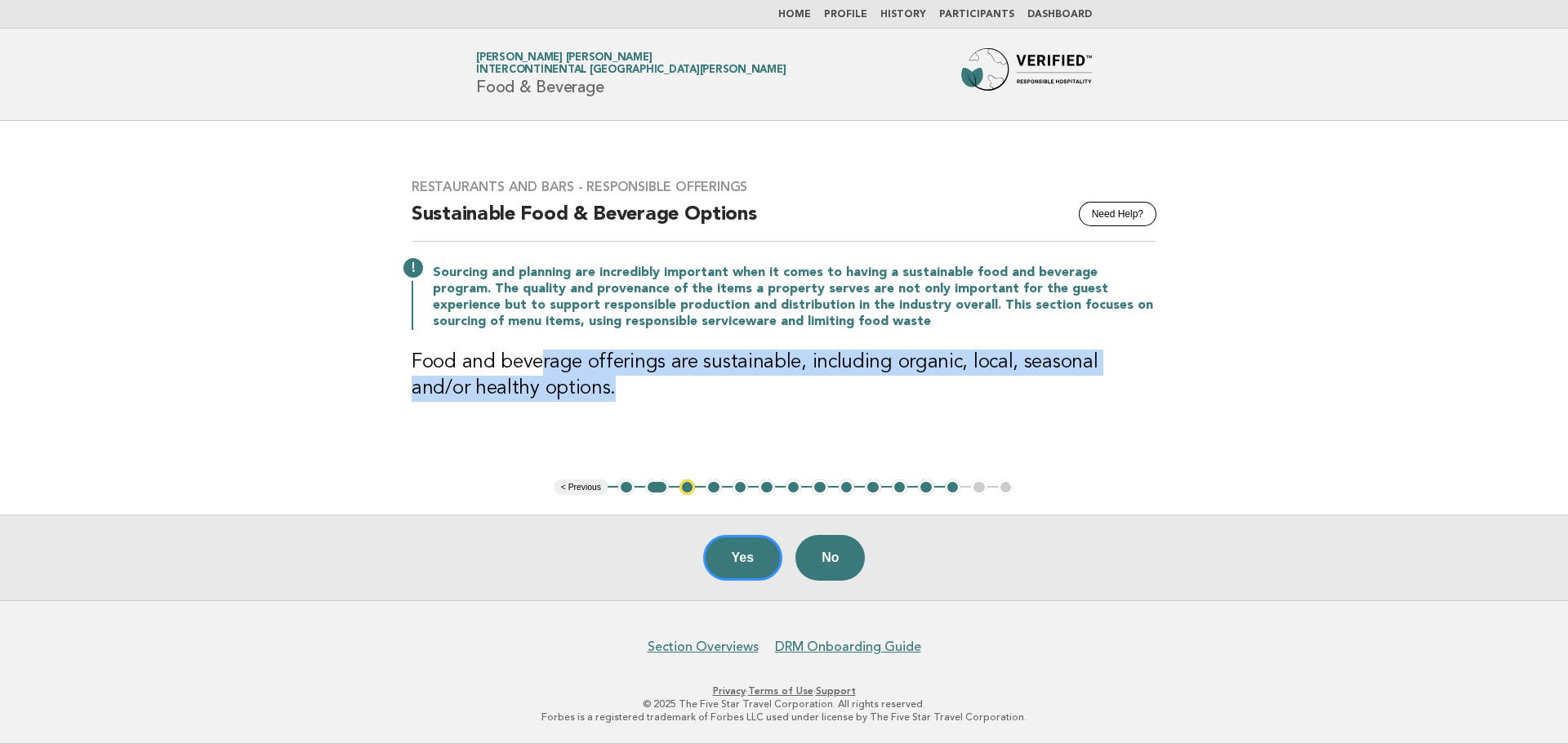
drag, startPoint x: 536, startPoint y: 360, endPoint x: 550, endPoint y: 389, distance: 32.2
click at [550, 389] on h3 "Food and beverage offerings are sustainable, including organic, local, seasonal…" at bounding box center [784, 375] width 745 height 53
click at [770, 563] on button "Yes" at bounding box center [743, 557] width 80 height 46
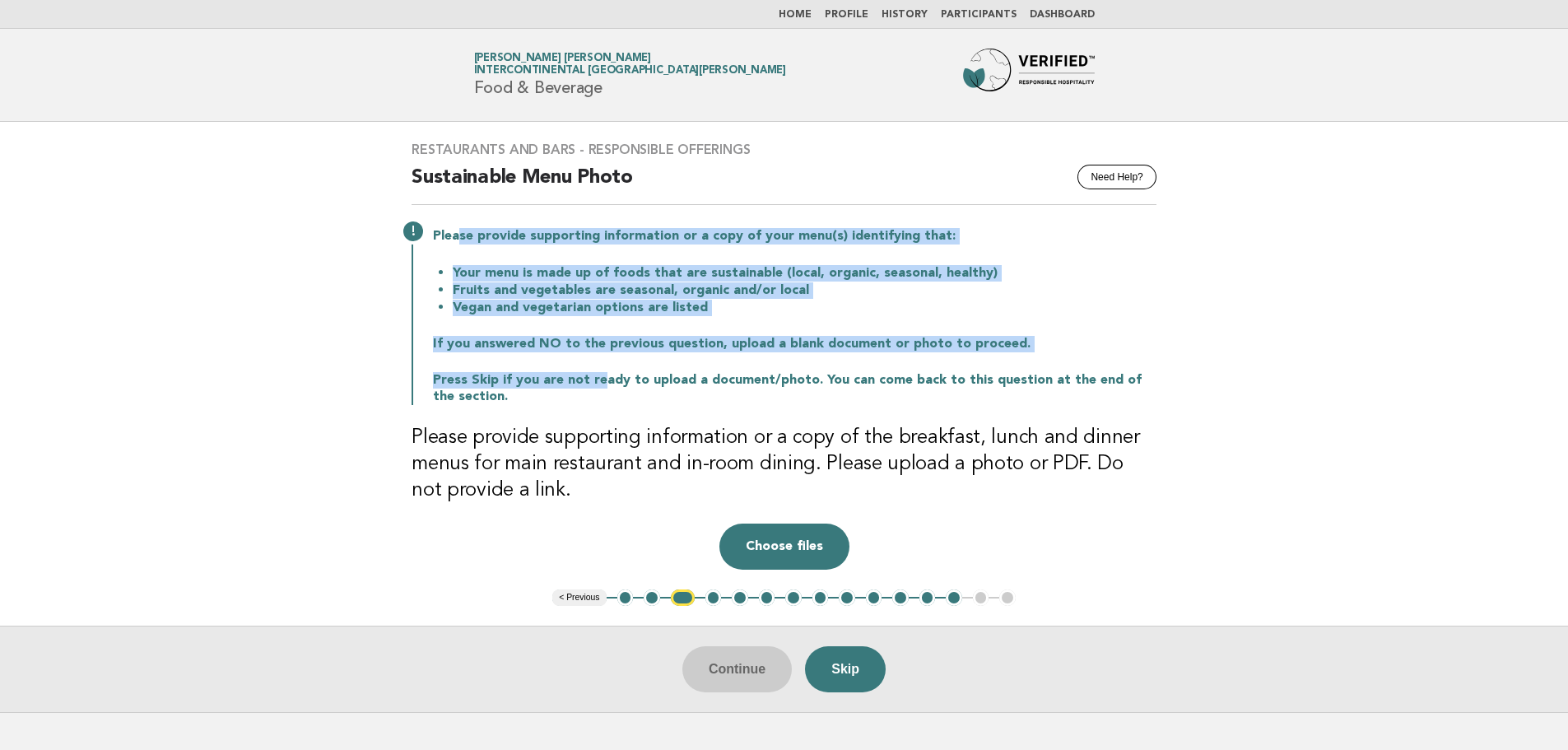
drag, startPoint x: 455, startPoint y: 238, endPoint x: 599, endPoint y: 359, distance: 188.1
click at [599, 359] on div "Please provide supporting information or a copy of your menu(s) identifying tha…" at bounding box center [784, 314] width 745 height 180
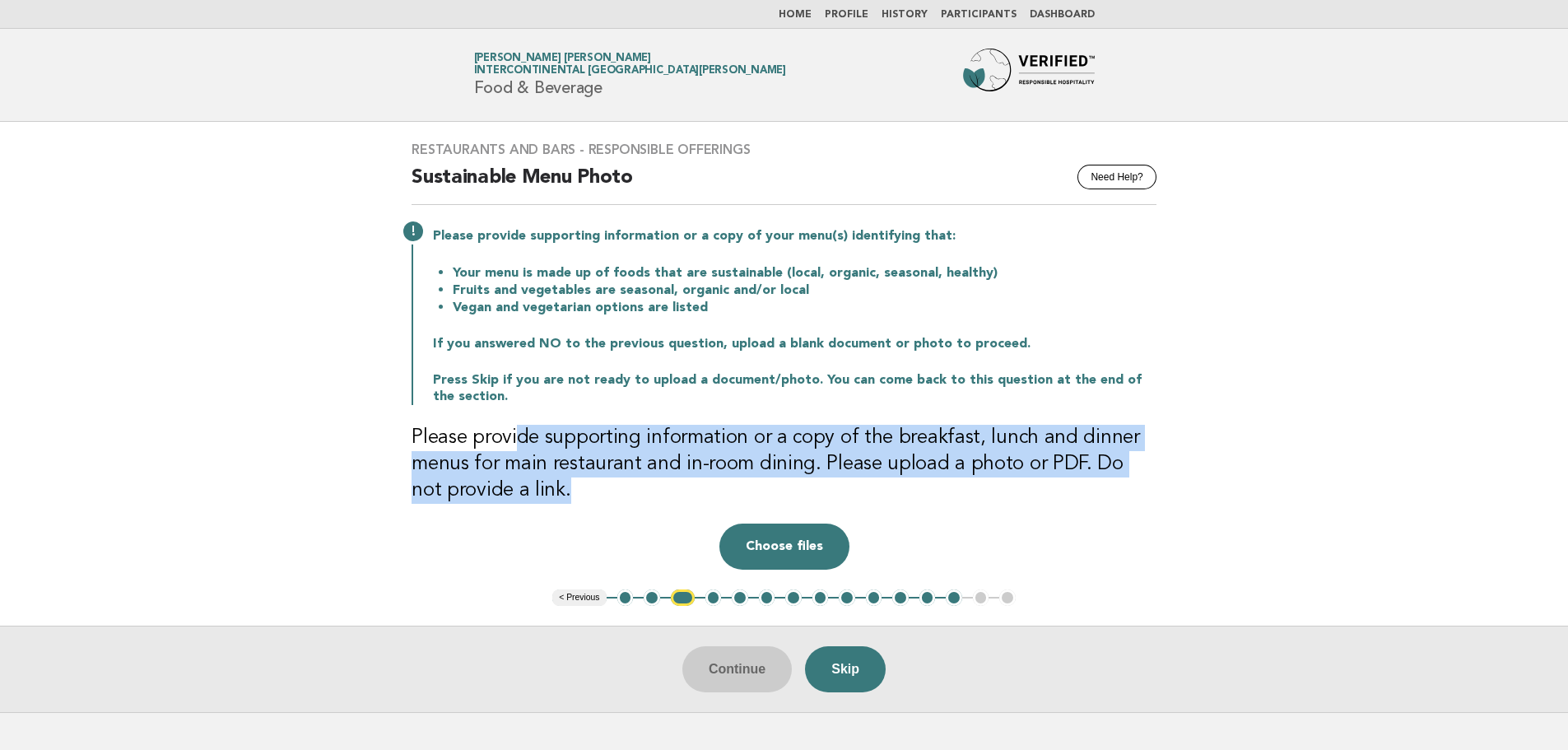
drag, startPoint x: 513, startPoint y: 439, endPoint x: 808, endPoint y: 489, distance: 299.2
click at [808, 489] on h3 "Please provide supporting information or a copy of the breakfast, lunch and din…" at bounding box center [784, 464] width 745 height 79
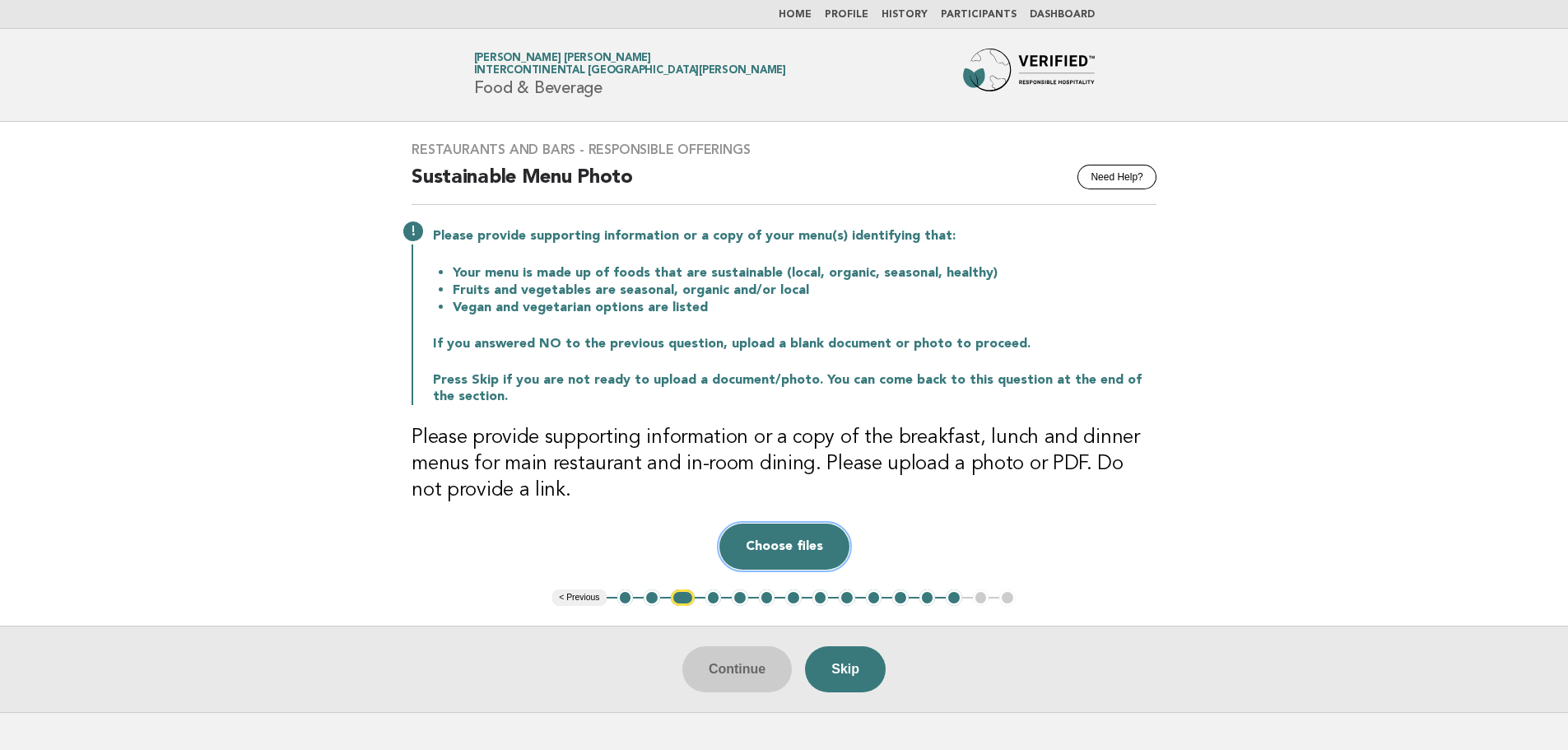
click at [796, 529] on button "Choose files" at bounding box center [784, 546] width 130 height 46
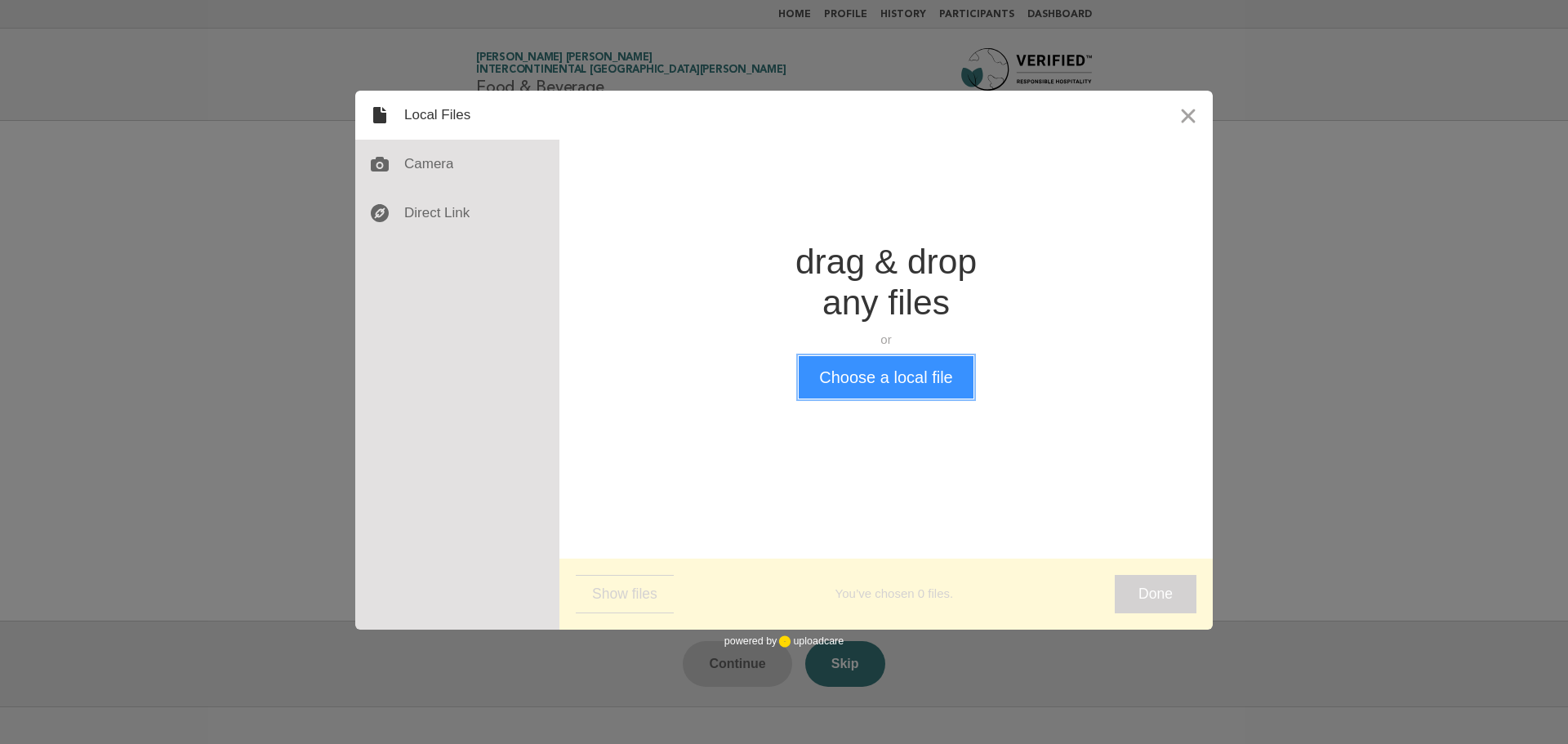
click at [860, 369] on button "Choose a local file" at bounding box center [885, 376] width 174 height 42
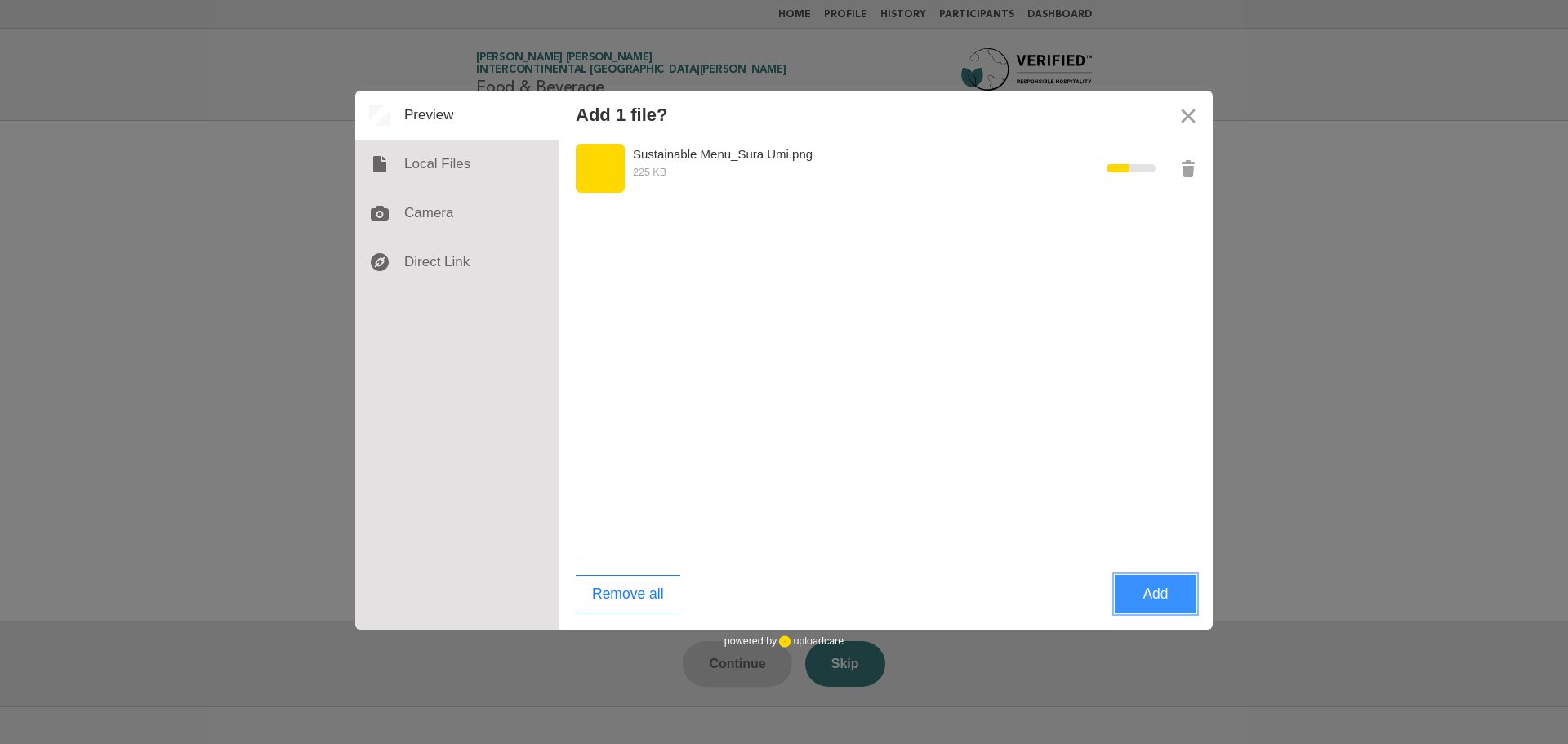
click at [1152, 591] on button "Add" at bounding box center [1155, 594] width 82 height 38
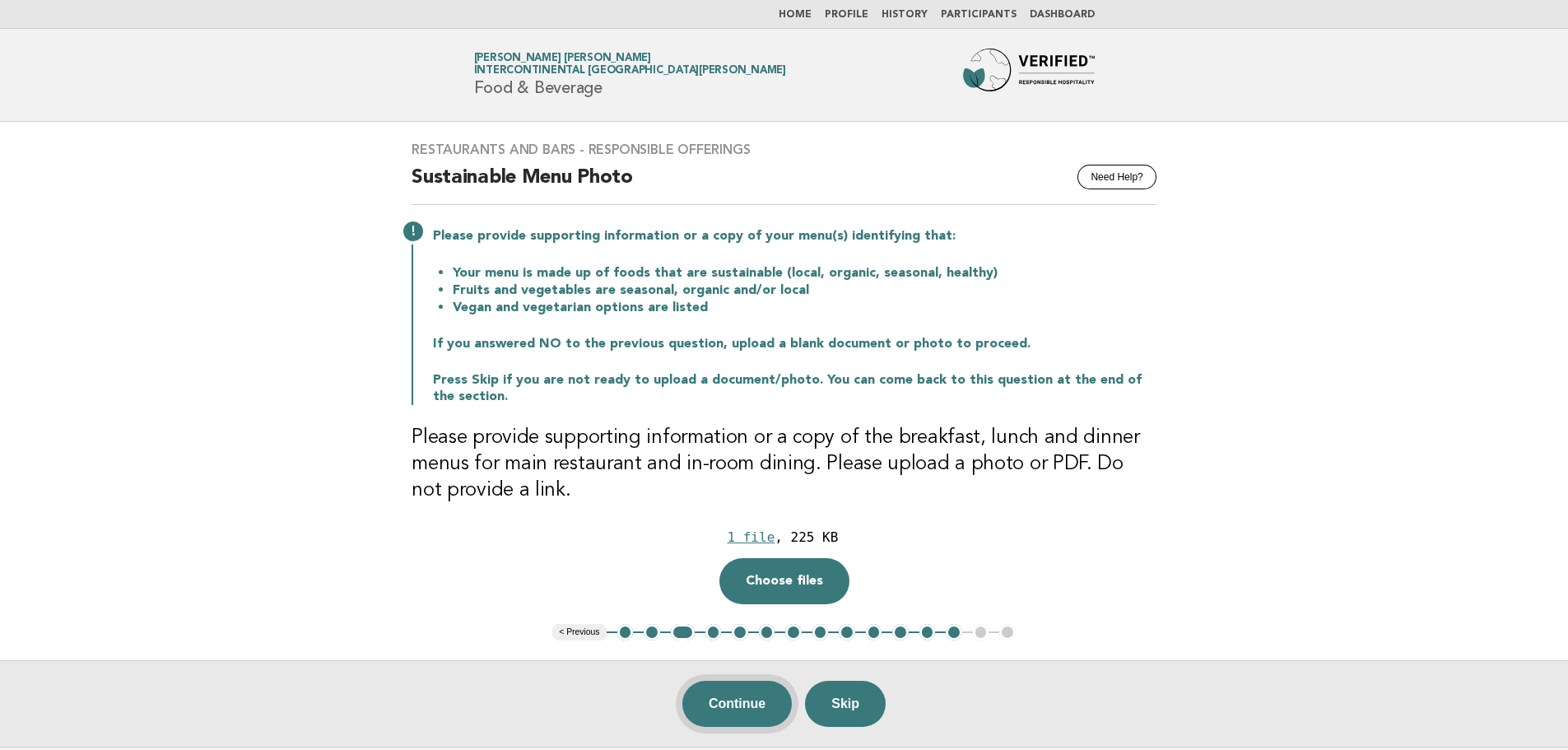
click at [740, 713] on button "Continue" at bounding box center [737, 703] width 110 height 46
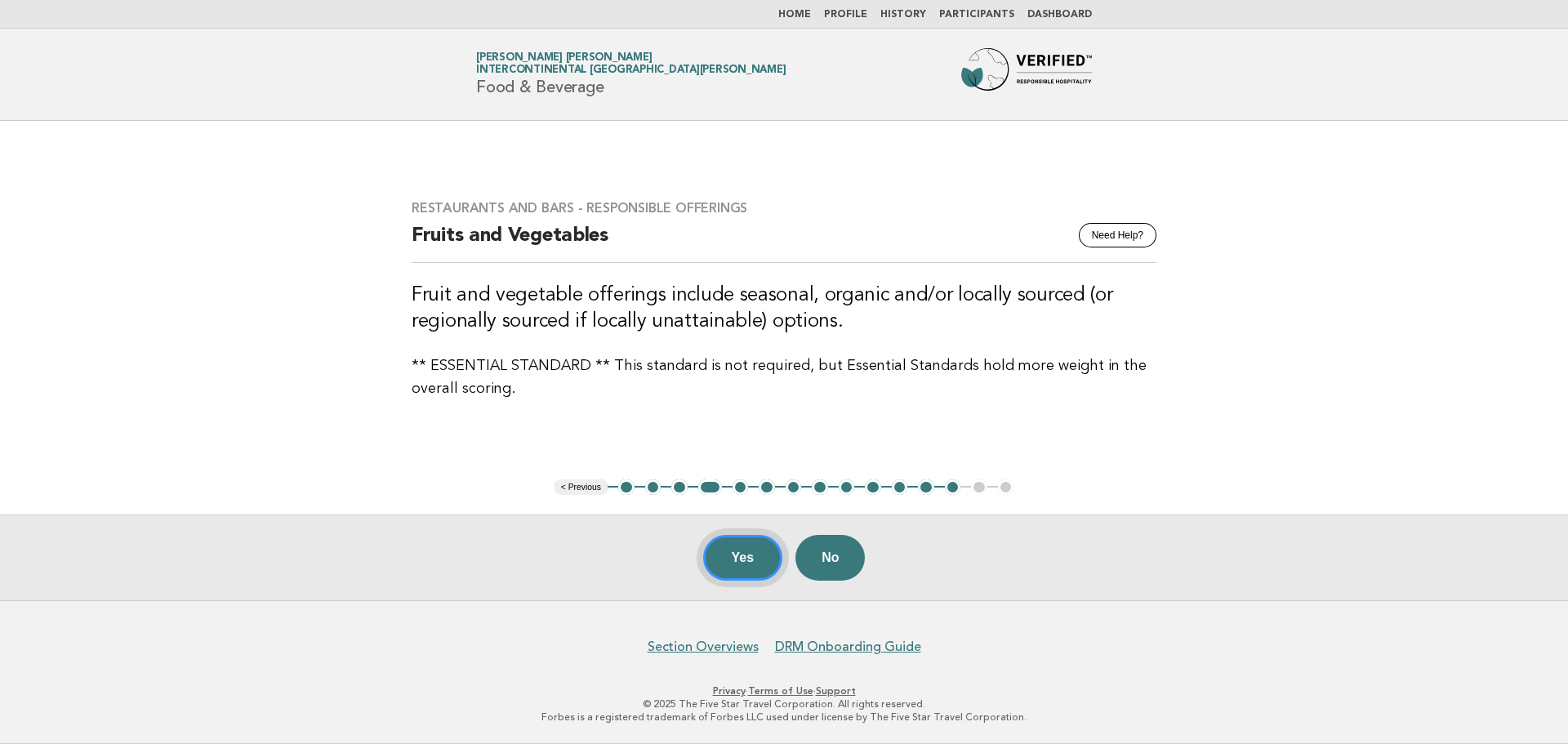
click at [718, 569] on button "Yes" at bounding box center [743, 557] width 80 height 46
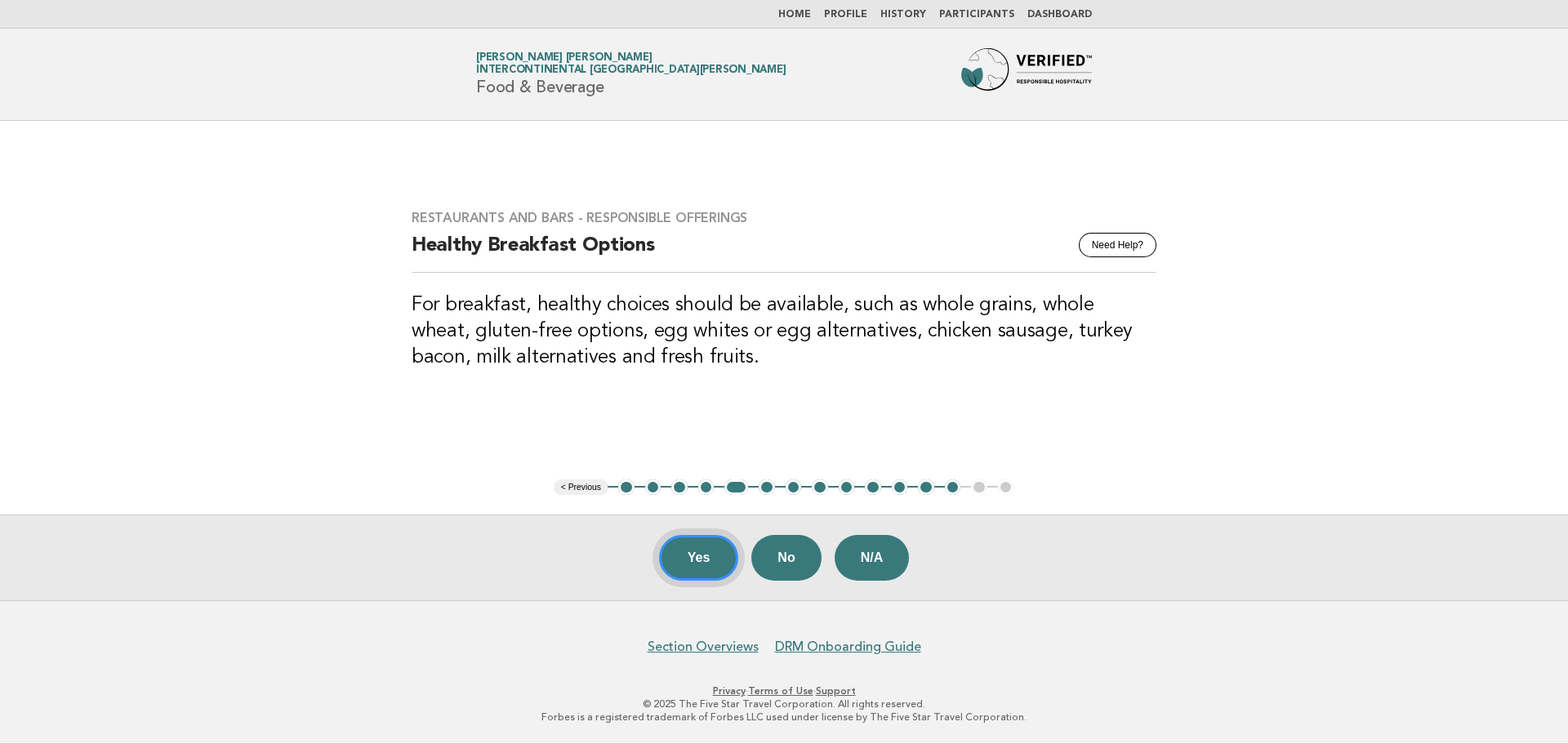
click at [693, 550] on button "Yes" at bounding box center [699, 557] width 80 height 46
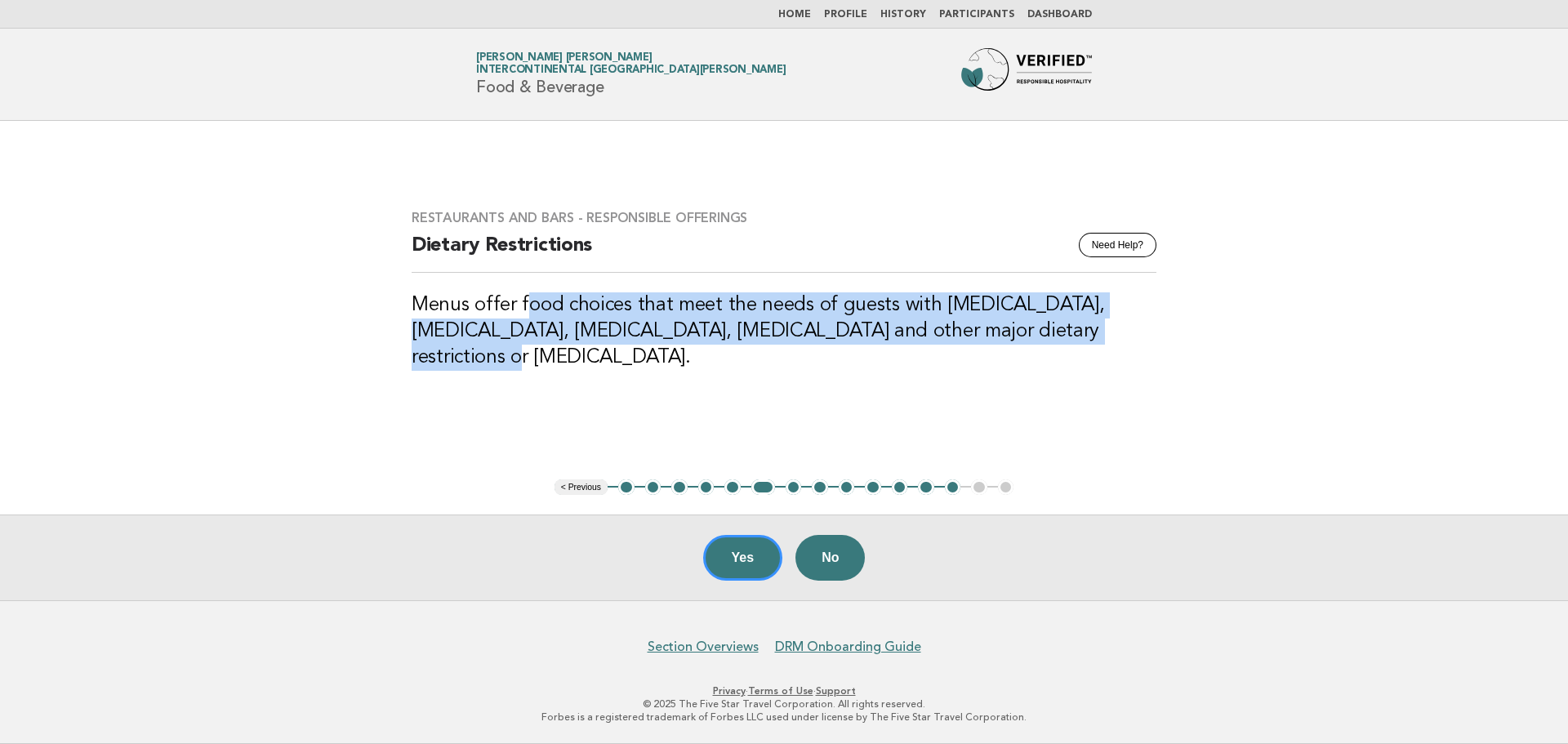
drag, startPoint x: 522, startPoint y: 325, endPoint x: 1096, endPoint y: 364, distance: 575.3
click at [1096, 364] on div "Restaurants and Bars - Responsible Offerings Need Help? Dietary Restrictions Me…" at bounding box center [784, 299] width 784 height 219
click at [732, 561] on button "Yes" at bounding box center [743, 557] width 80 height 46
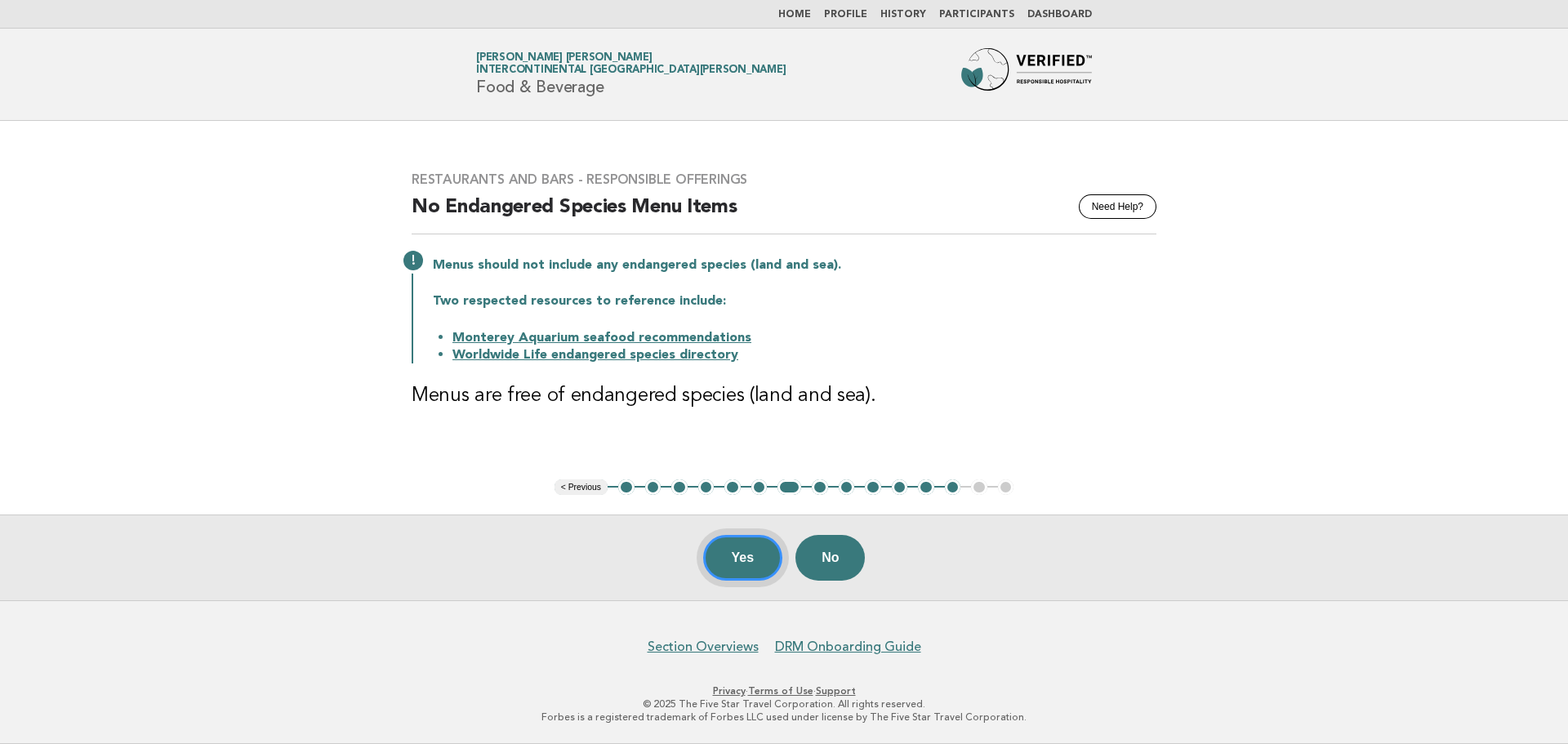
click at [728, 556] on button "Yes" at bounding box center [743, 557] width 80 height 46
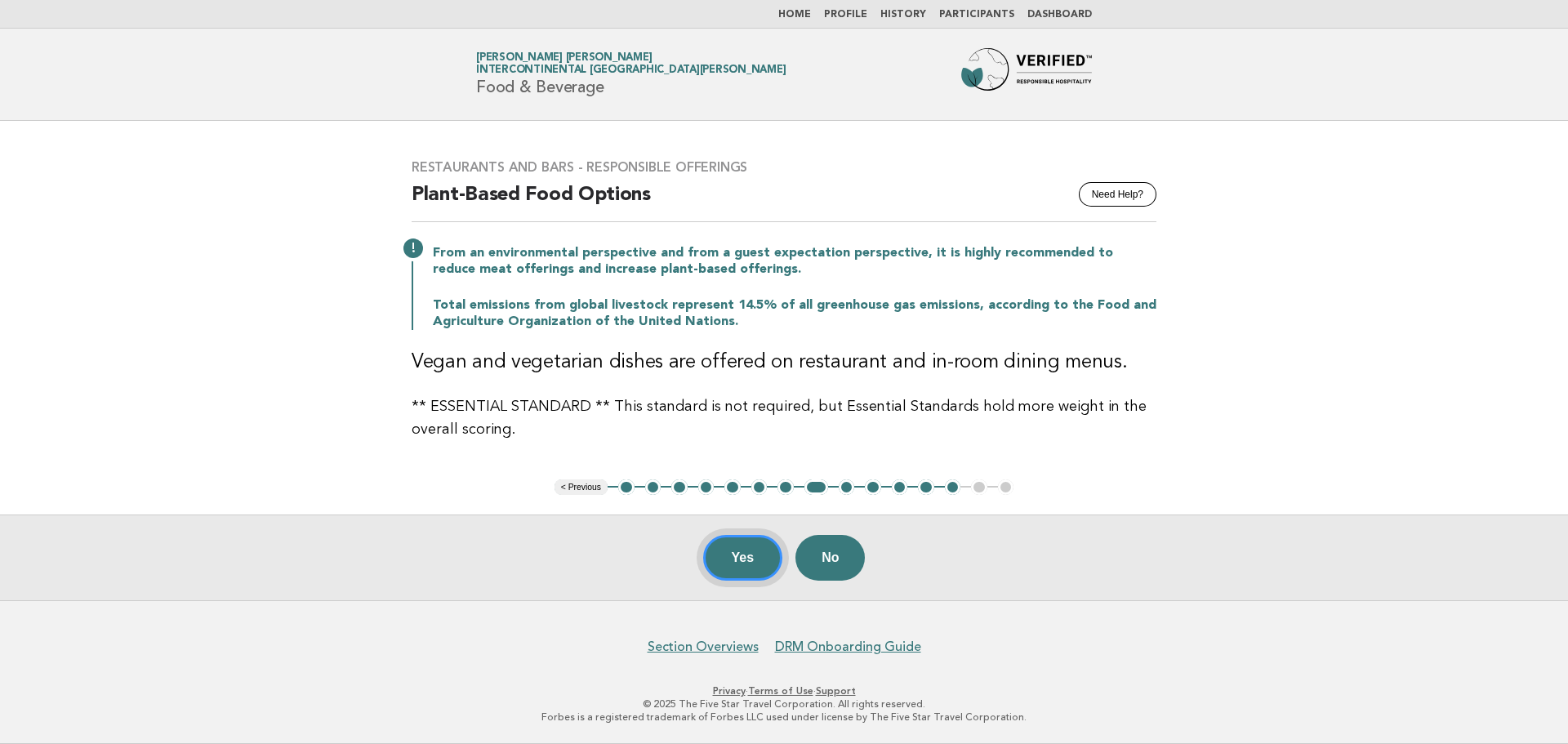
click at [728, 556] on button "Yes" at bounding box center [743, 557] width 80 height 46
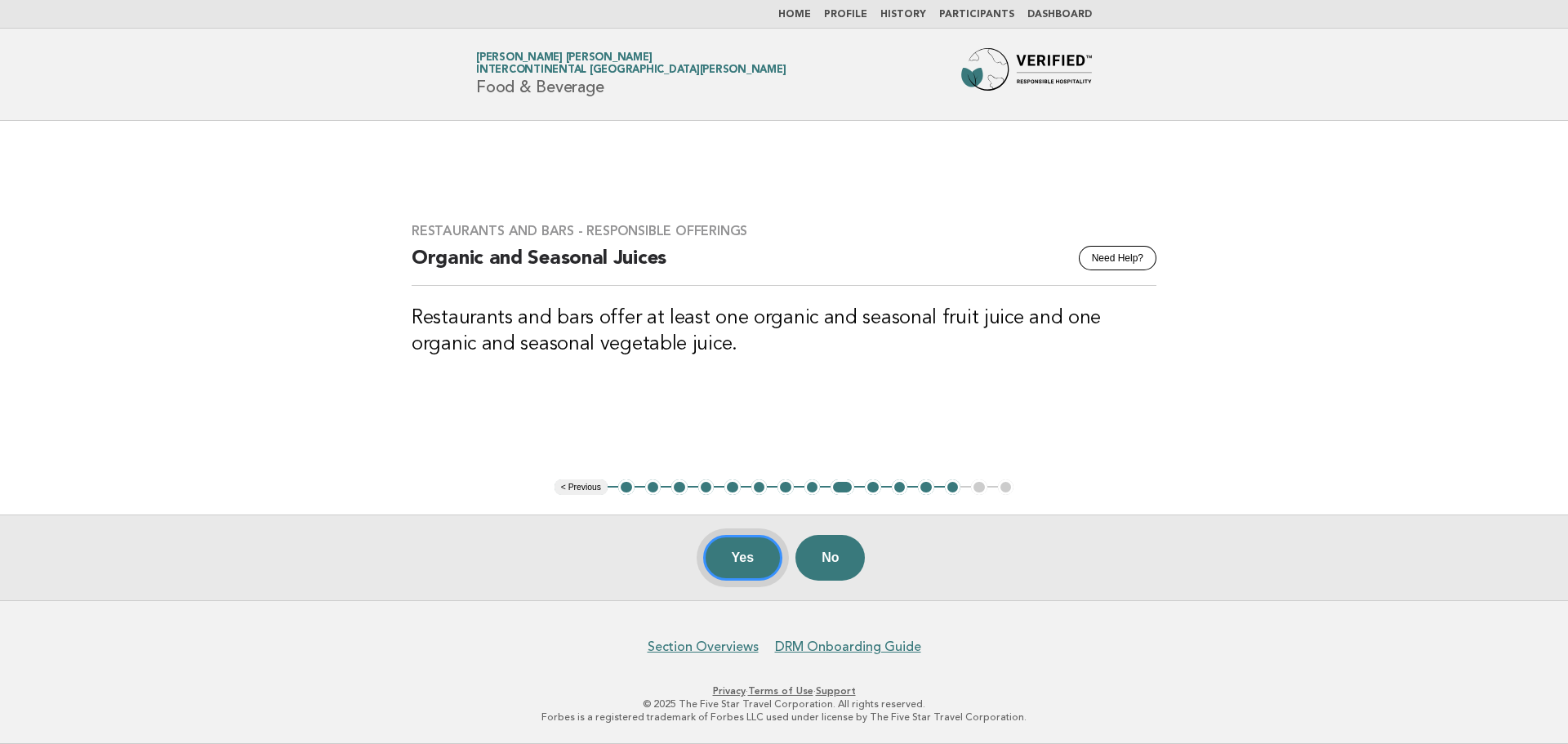
click at [728, 556] on button "Yes" at bounding box center [743, 557] width 80 height 46
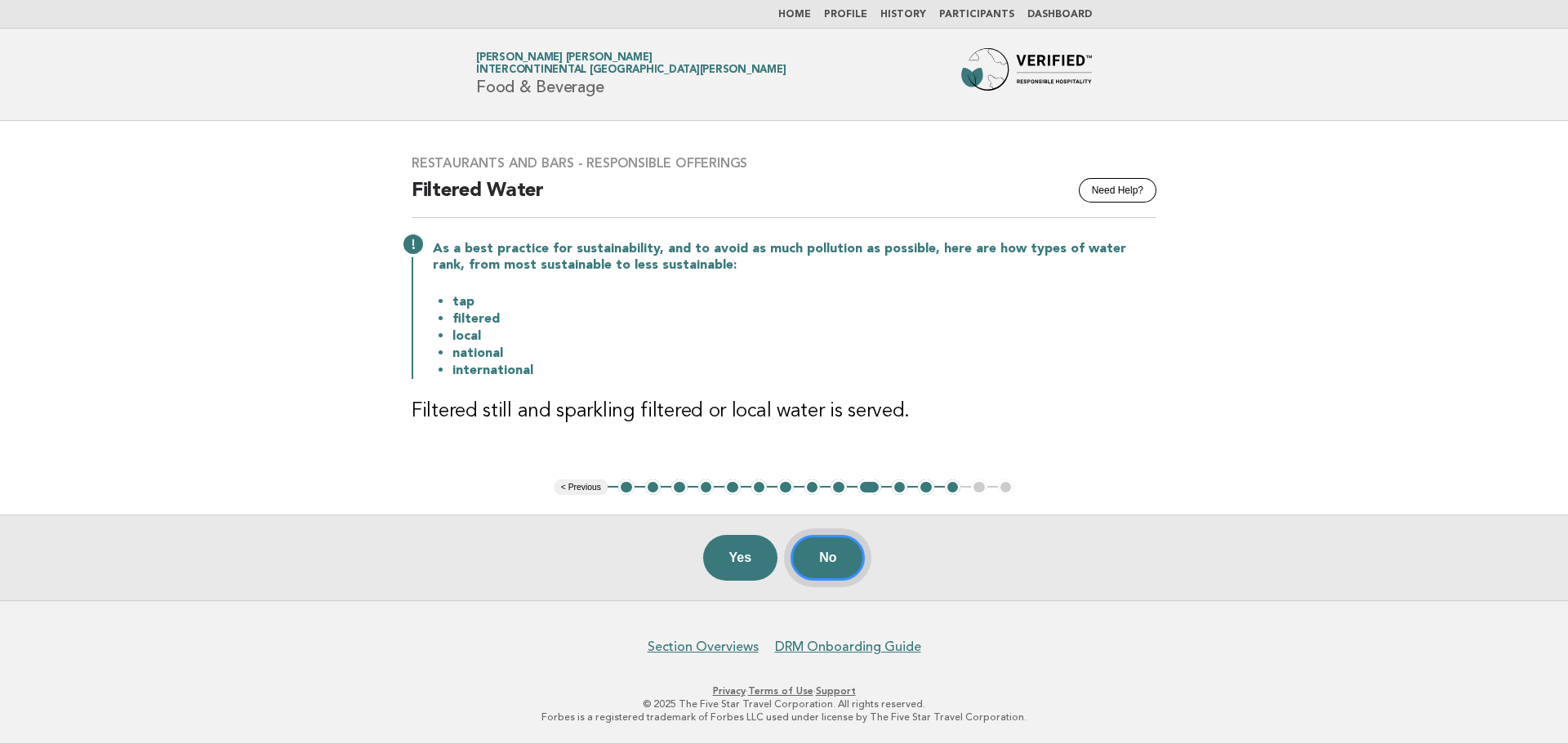
click at [838, 571] on button "No" at bounding box center [827, 557] width 74 height 46
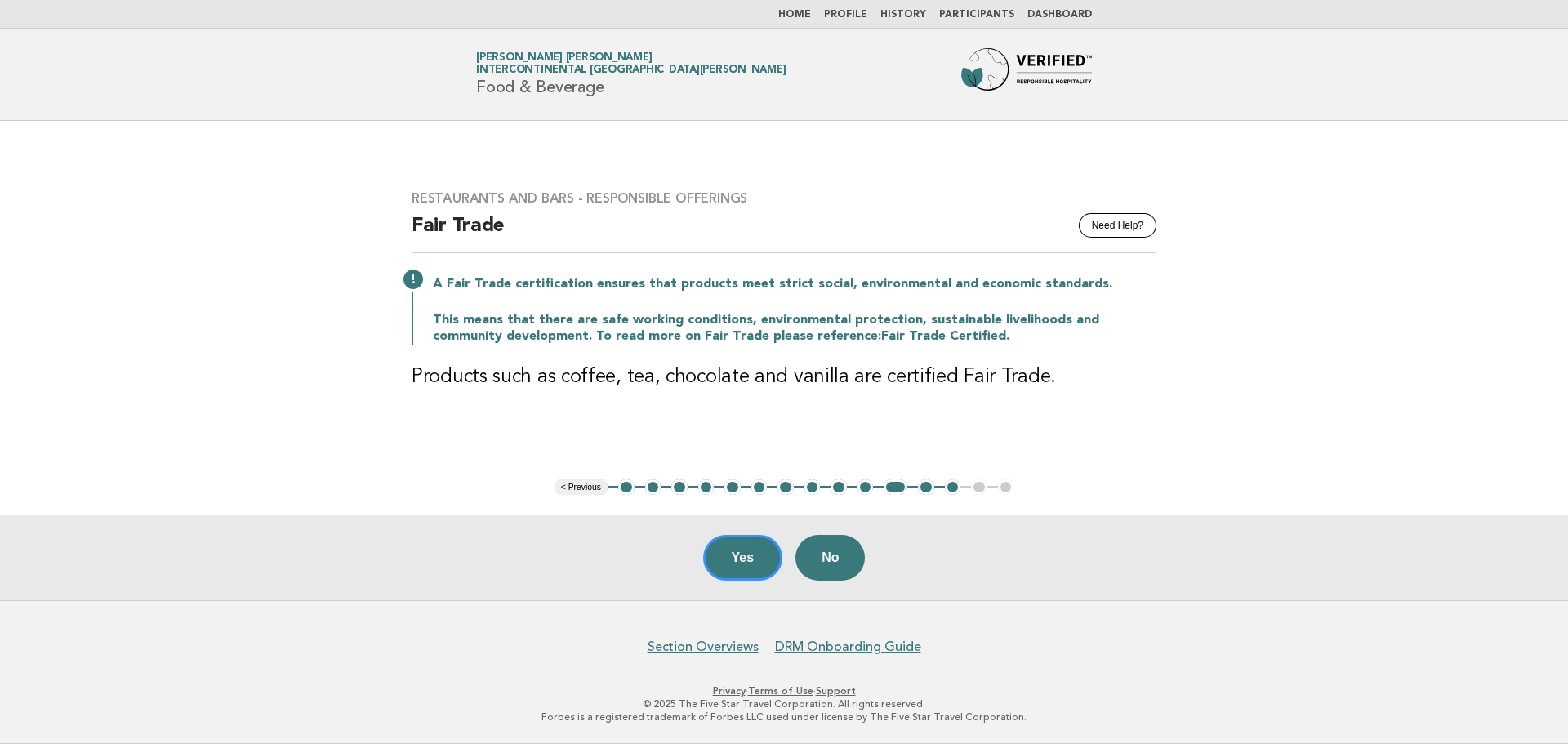
click at [838, 571] on button "No" at bounding box center [830, 557] width 69 height 46
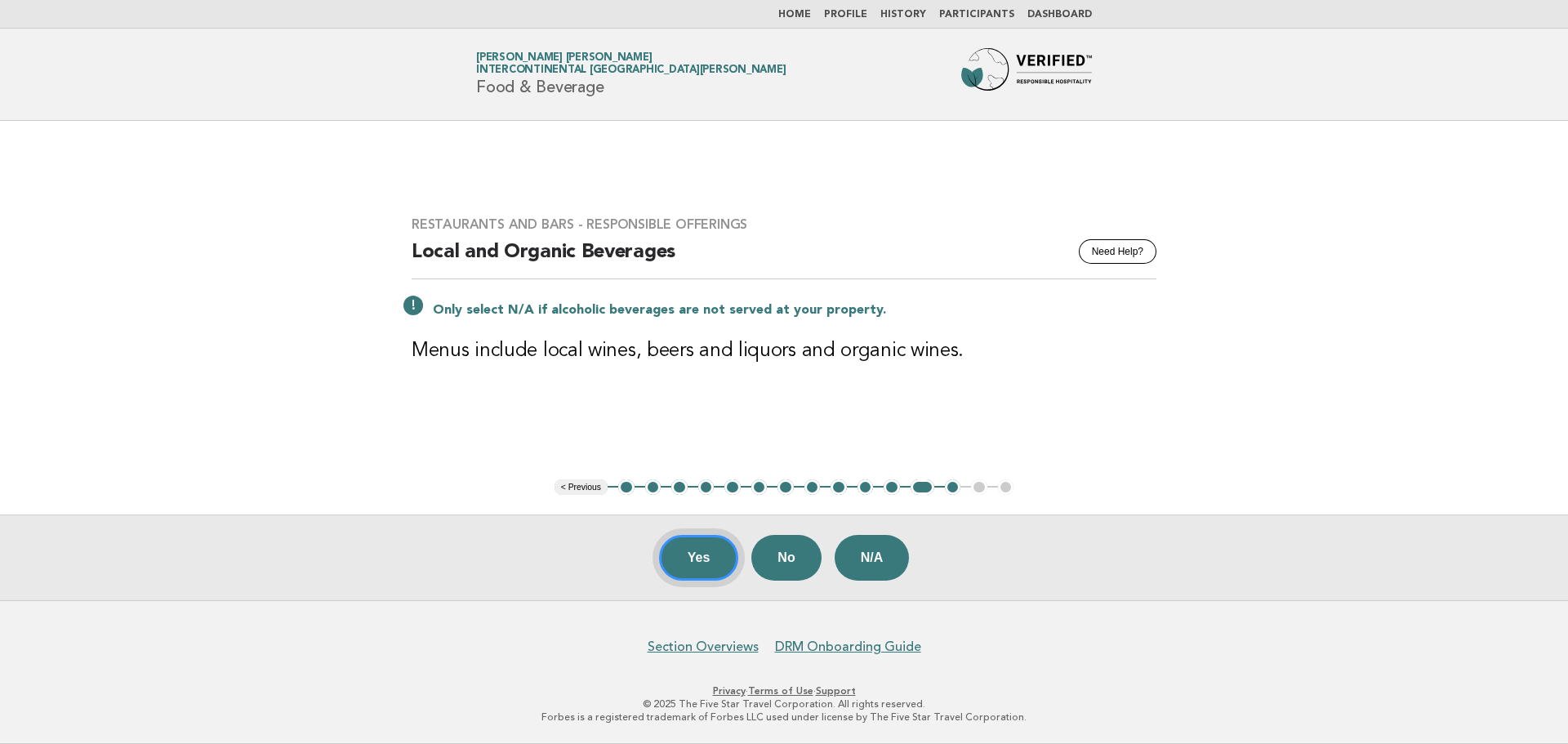
click at [669, 554] on button "Yes" at bounding box center [699, 557] width 80 height 46
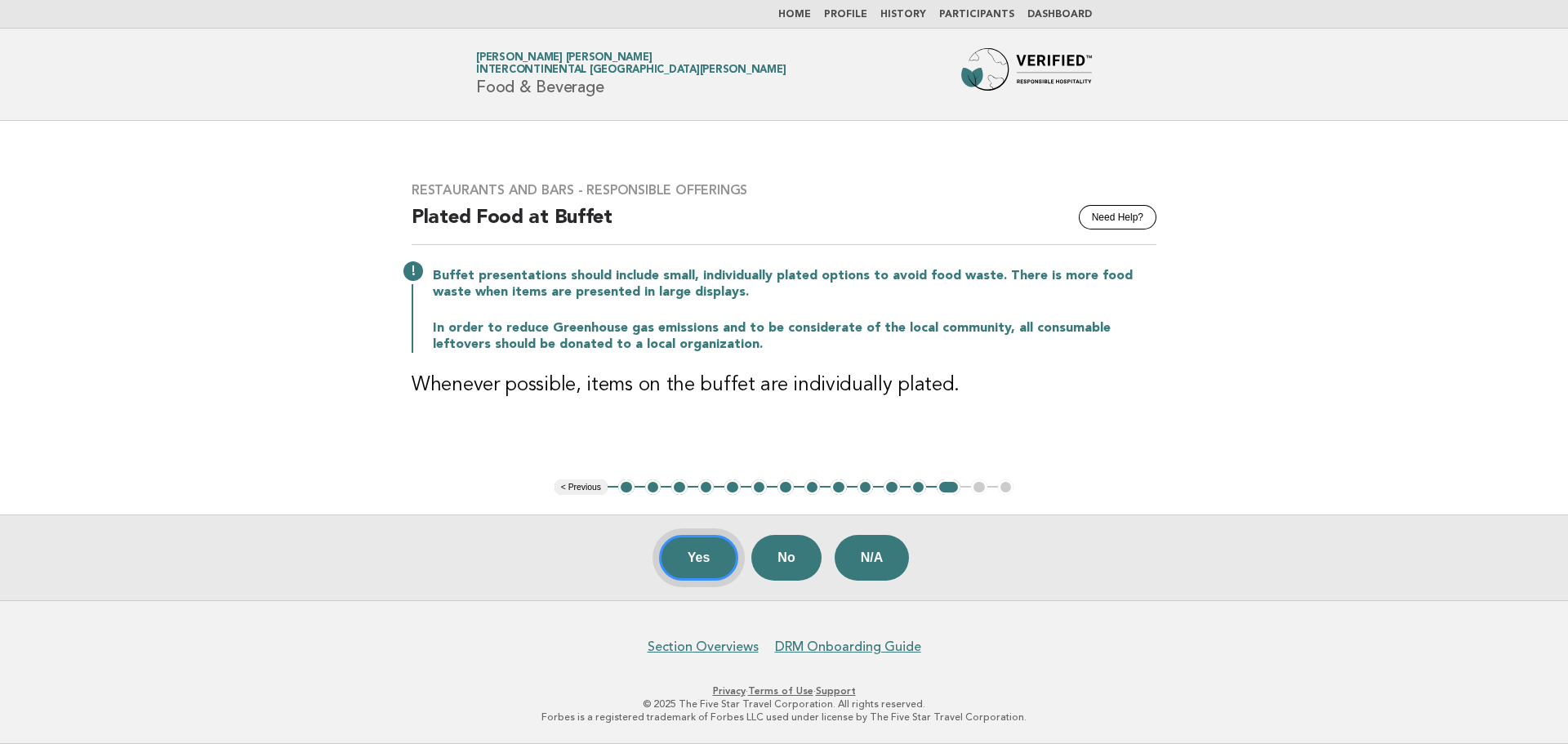
click at [669, 554] on button "Yes" at bounding box center [699, 557] width 80 height 46
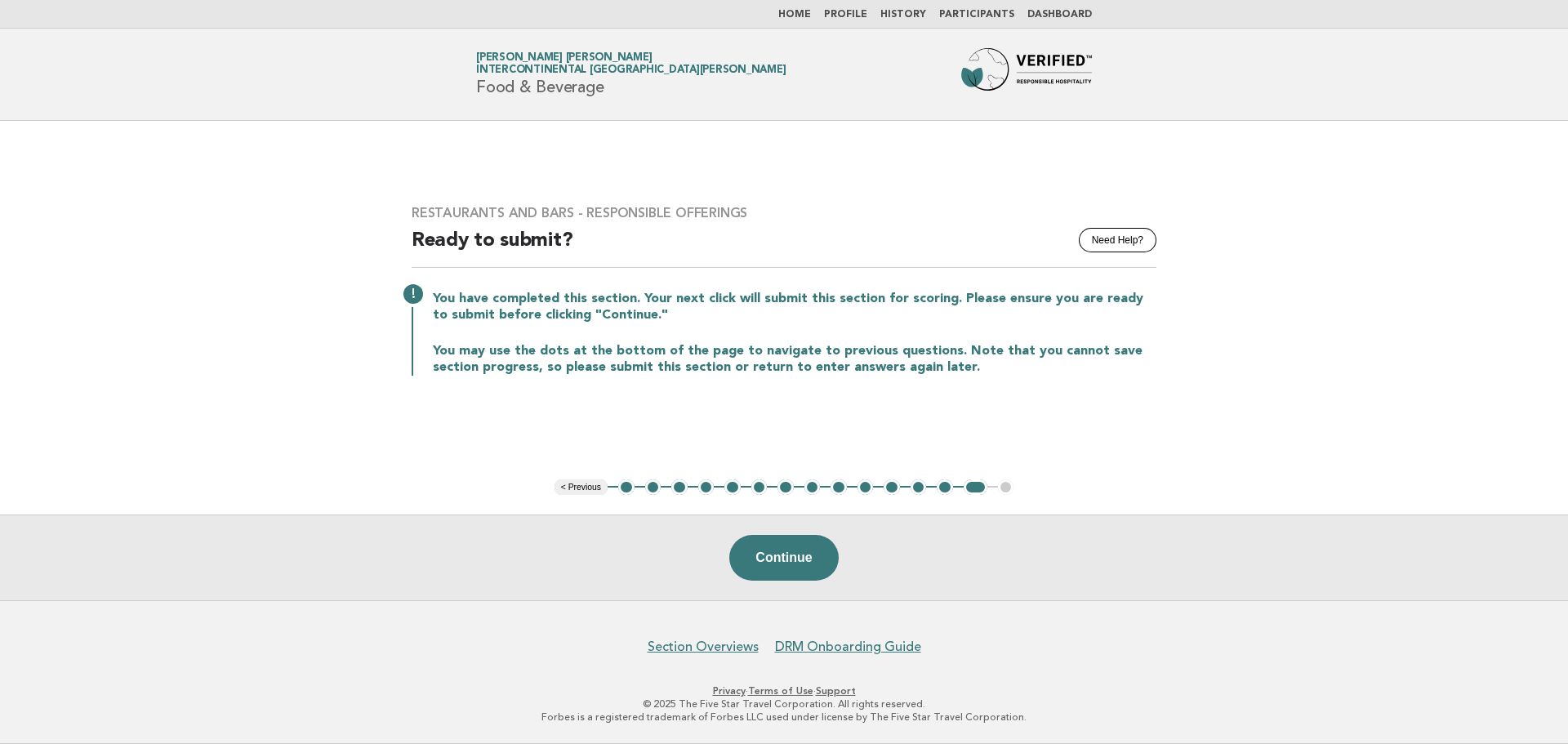
click at [811, 16] on link "Home" at bounding box center [794, 14] width 33 height 9
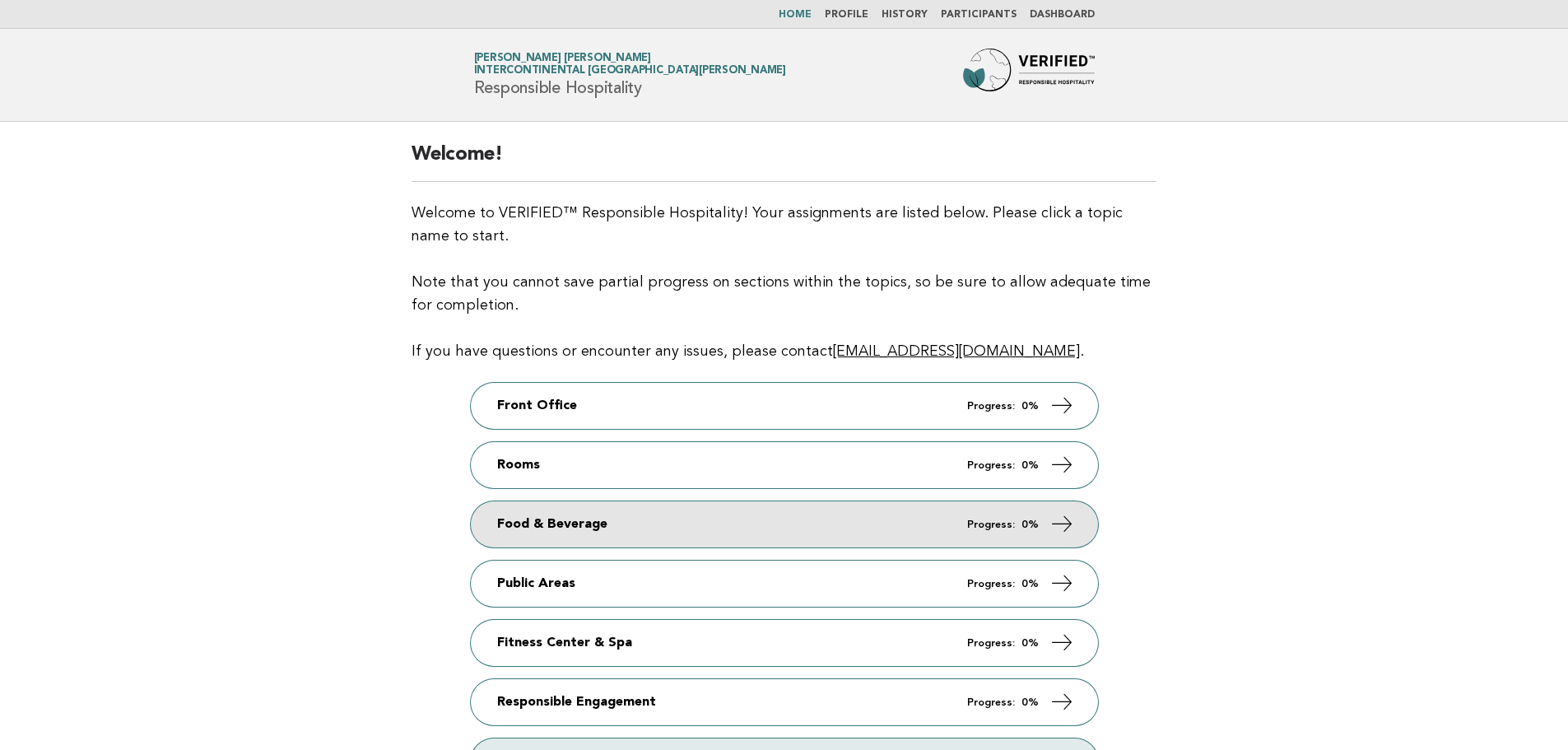
click at [556, 524] on link "Food & Beverage Progress: 0%" at bounding box center [784, 524] width 627 height 46
click at [1046, 519] on link "Food & Beverage Progress: 0%" at bounding box center [784, 524] width 627 height 46
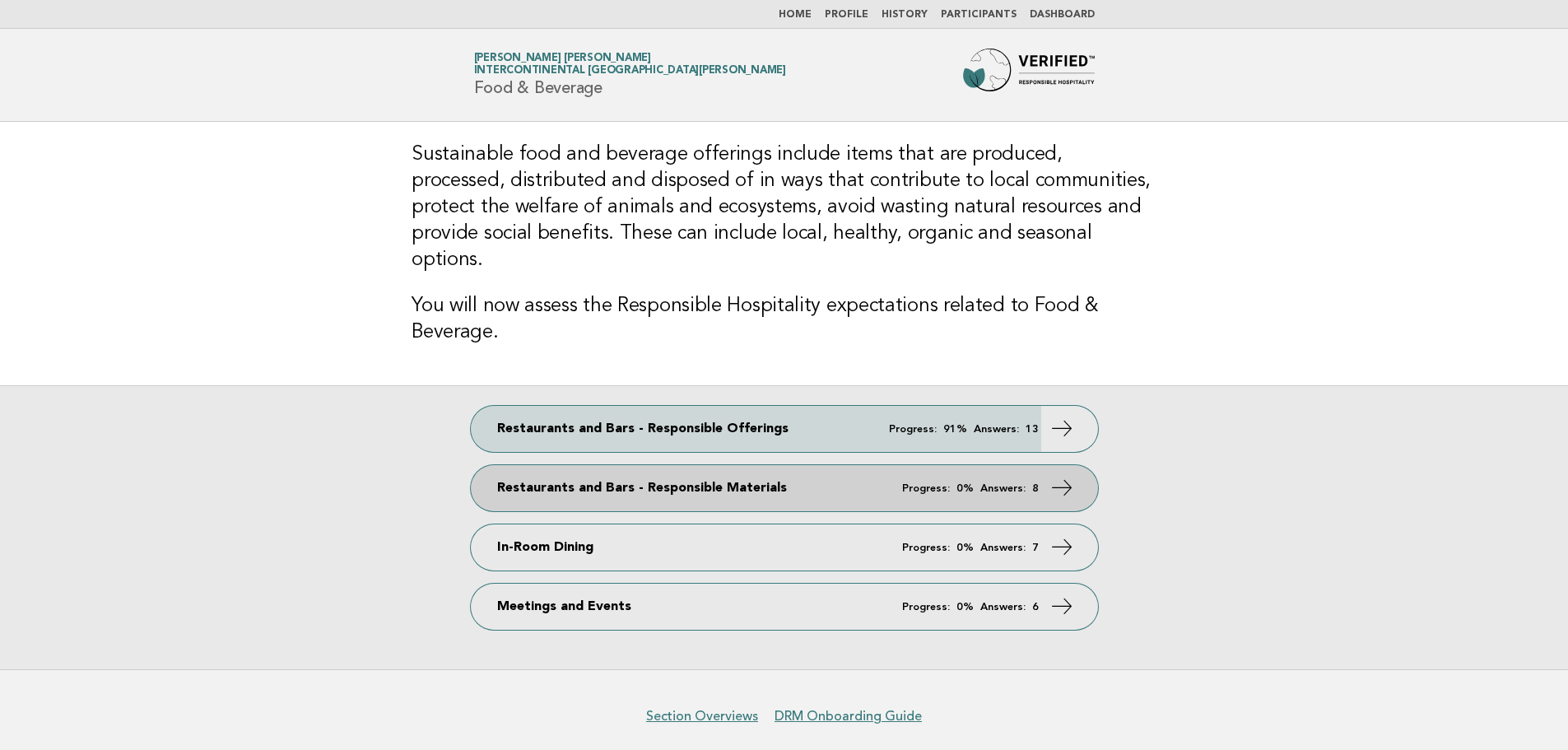
click at [991, 483] on em "Answers:" at bounding box center [1002, 488] width 45 height 10
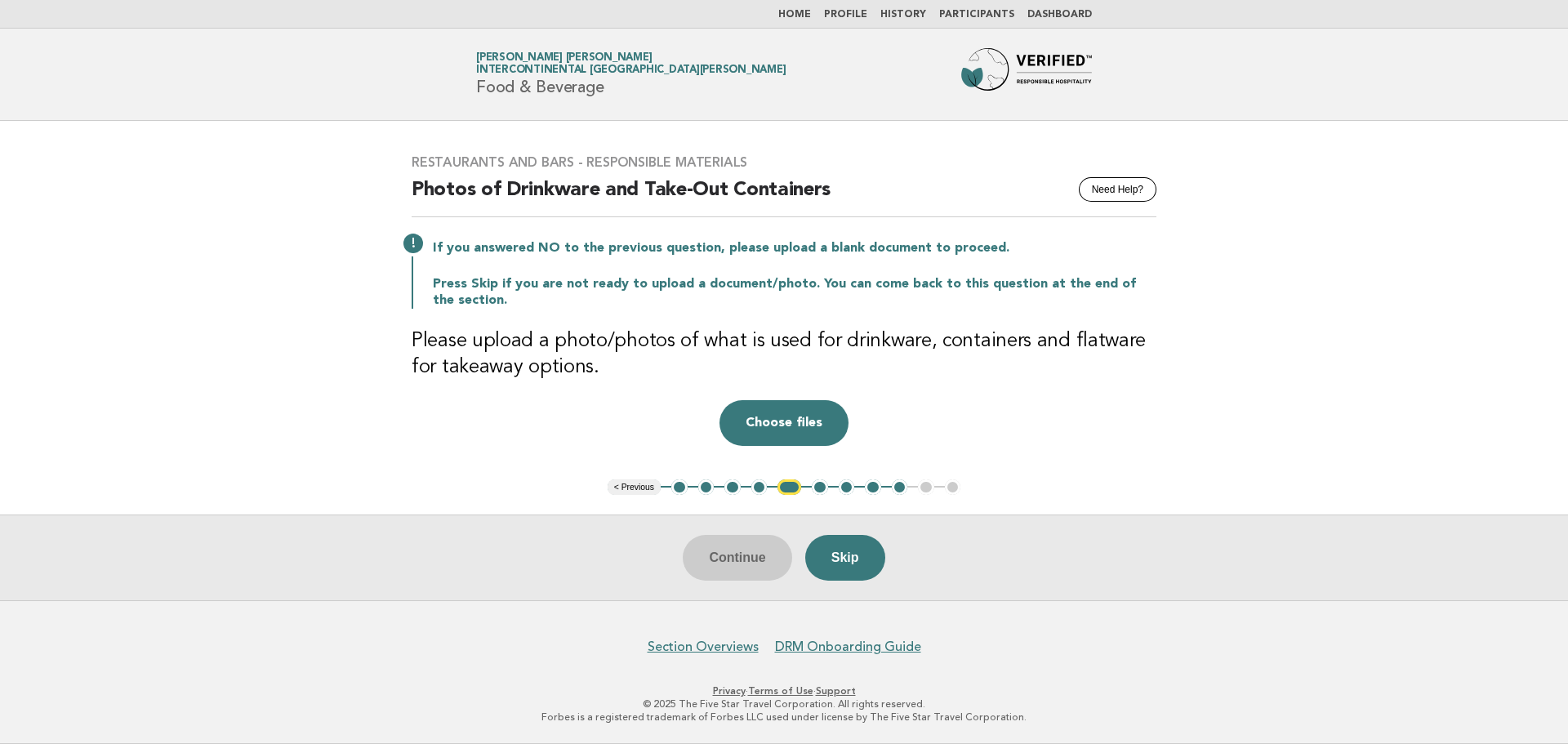
click at [681, 492] on button "1" at bounding box center [679, 487] width 16 height 16
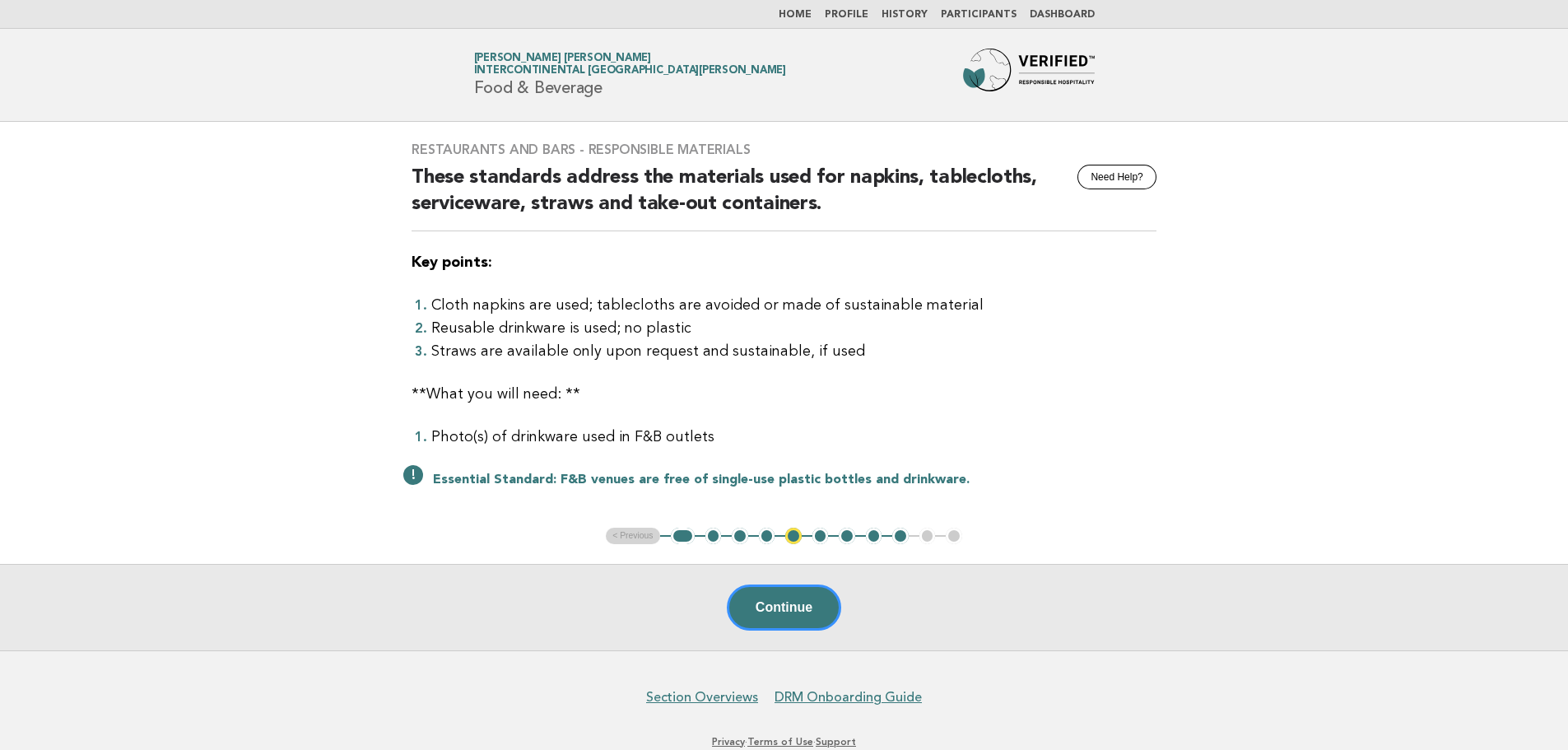
click at [678, 539] on button "1" at bounding box center [682, 535] width 23 height 17
click at [758, 612] on button "Continue" at bounding box center [783, 606] width 114 height 46
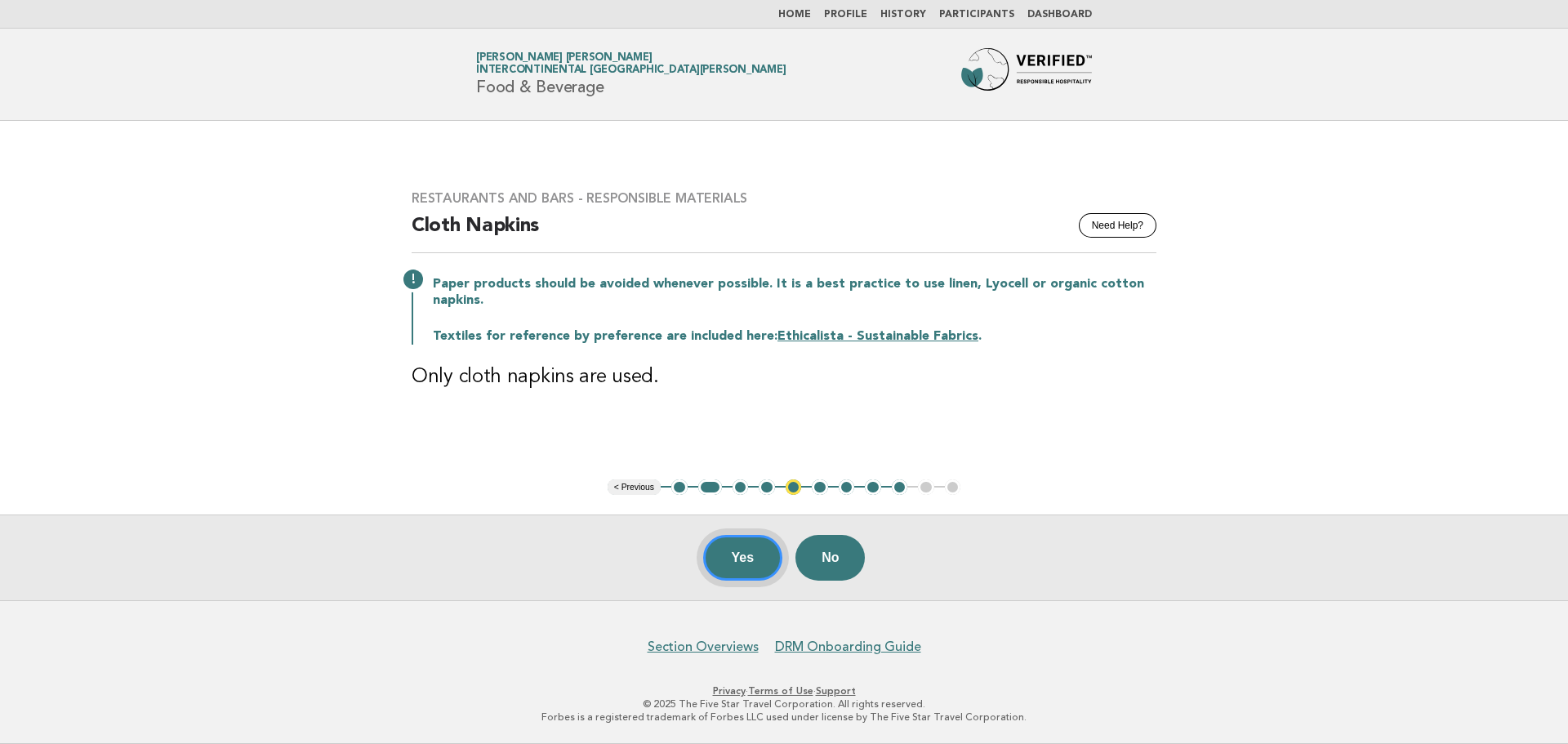
click at [718, 549] on button "Yes" at bounding box center [743, 557] width 80 height 46
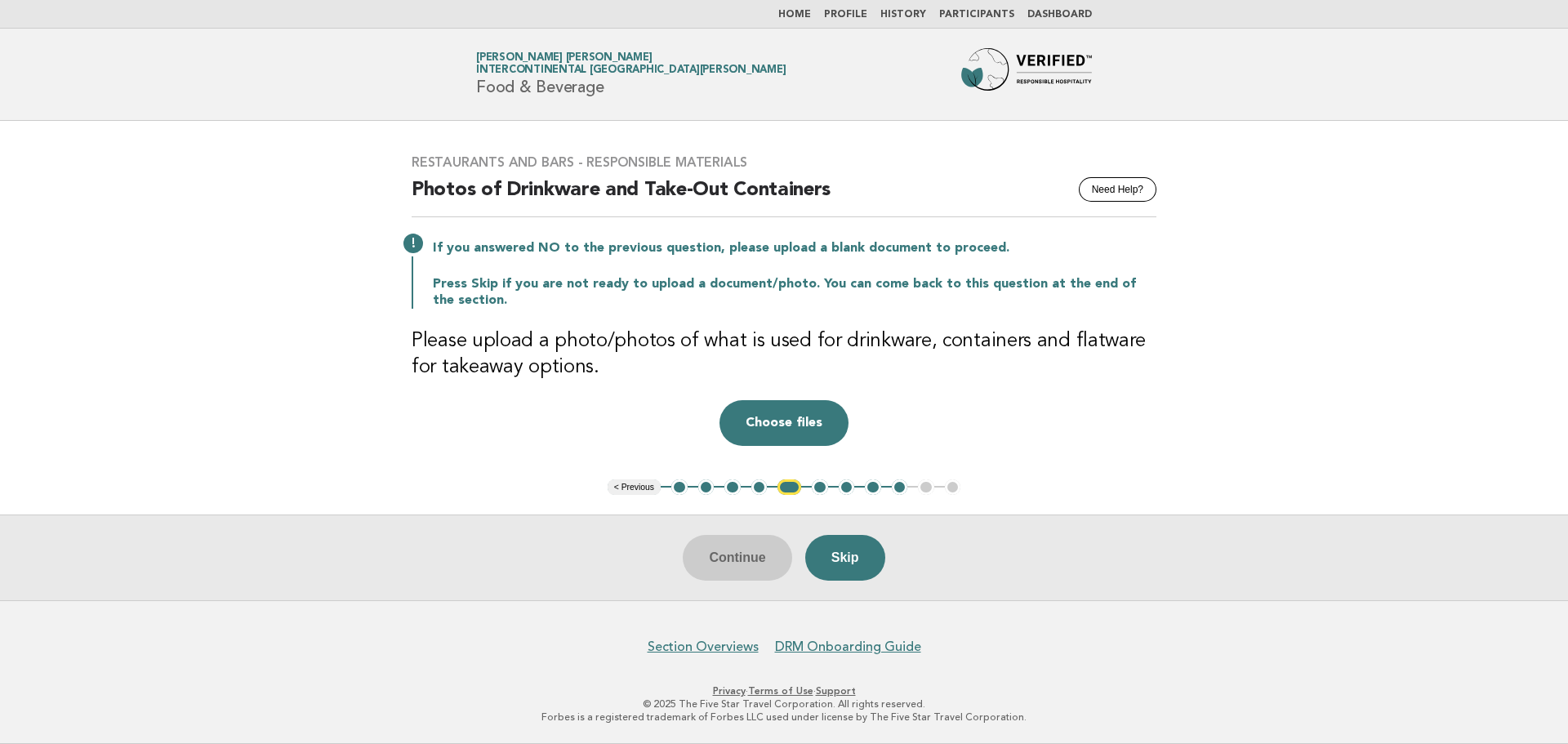
click at [673, 487] on button "1" at bounding box center [679, 487] width 16 height 16
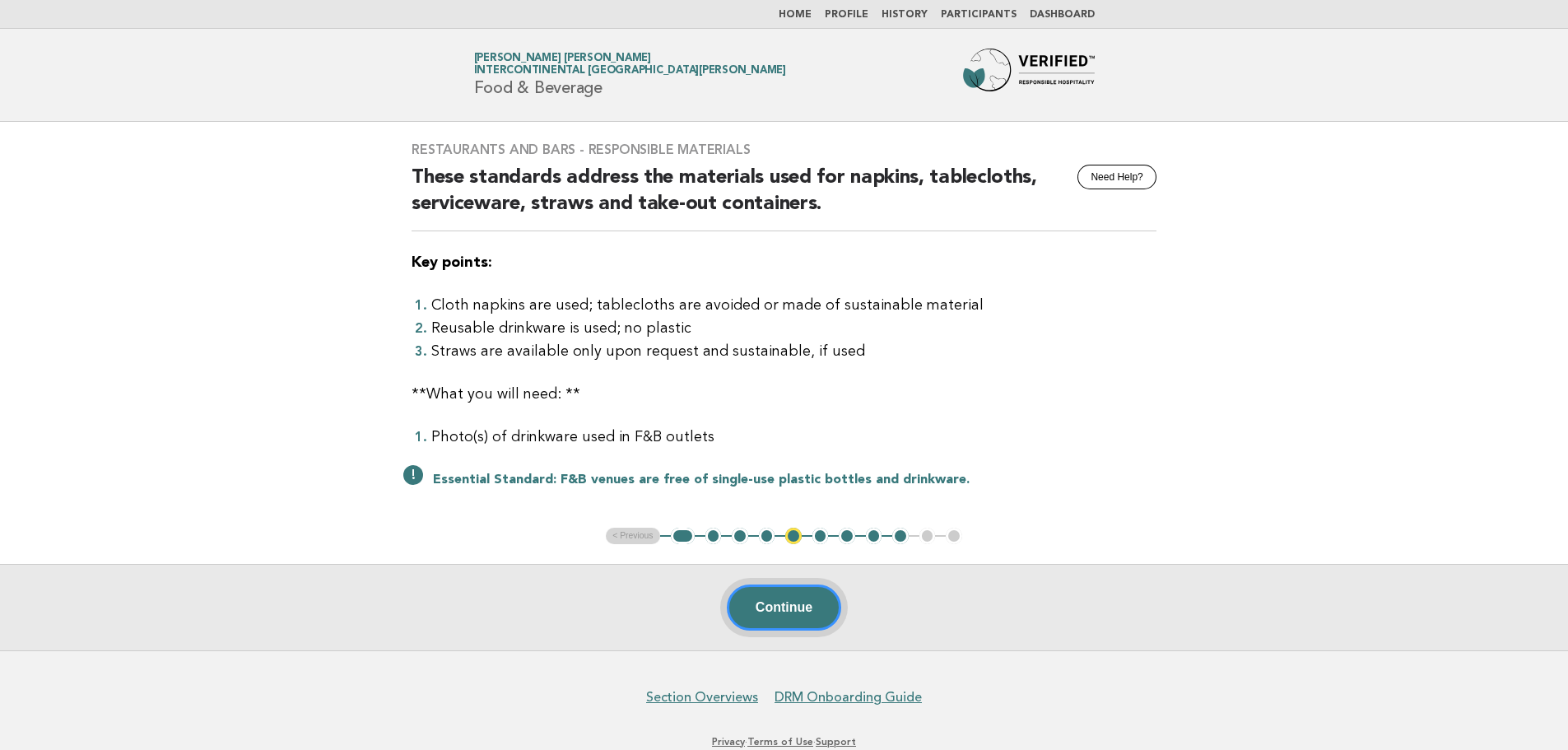
click at [751, 607] on button "Continue" at bounding box center [783, 606] width 114 height 46
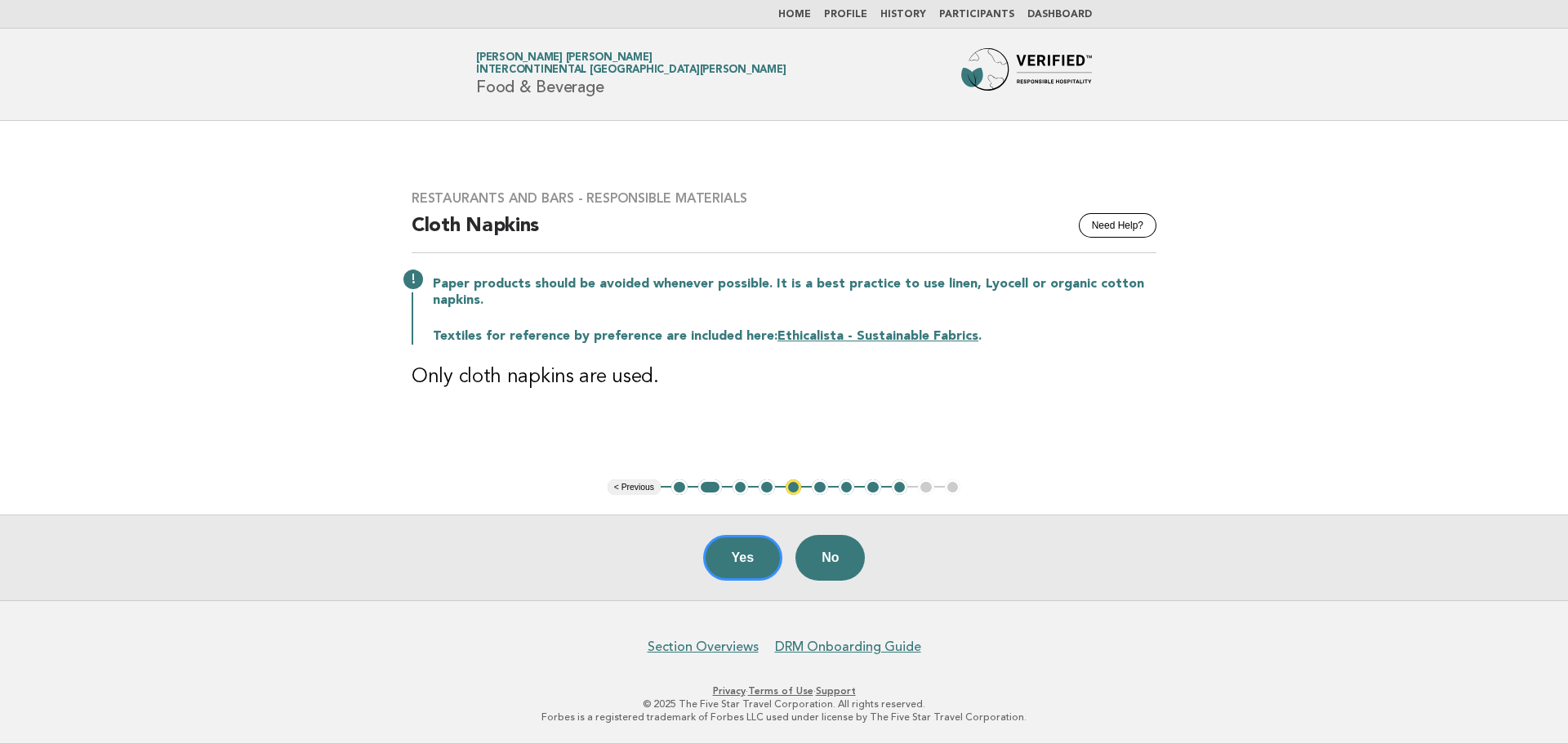
click at [802, 15] on link "Home" at bounding box center [794, 14] width 33 height 9
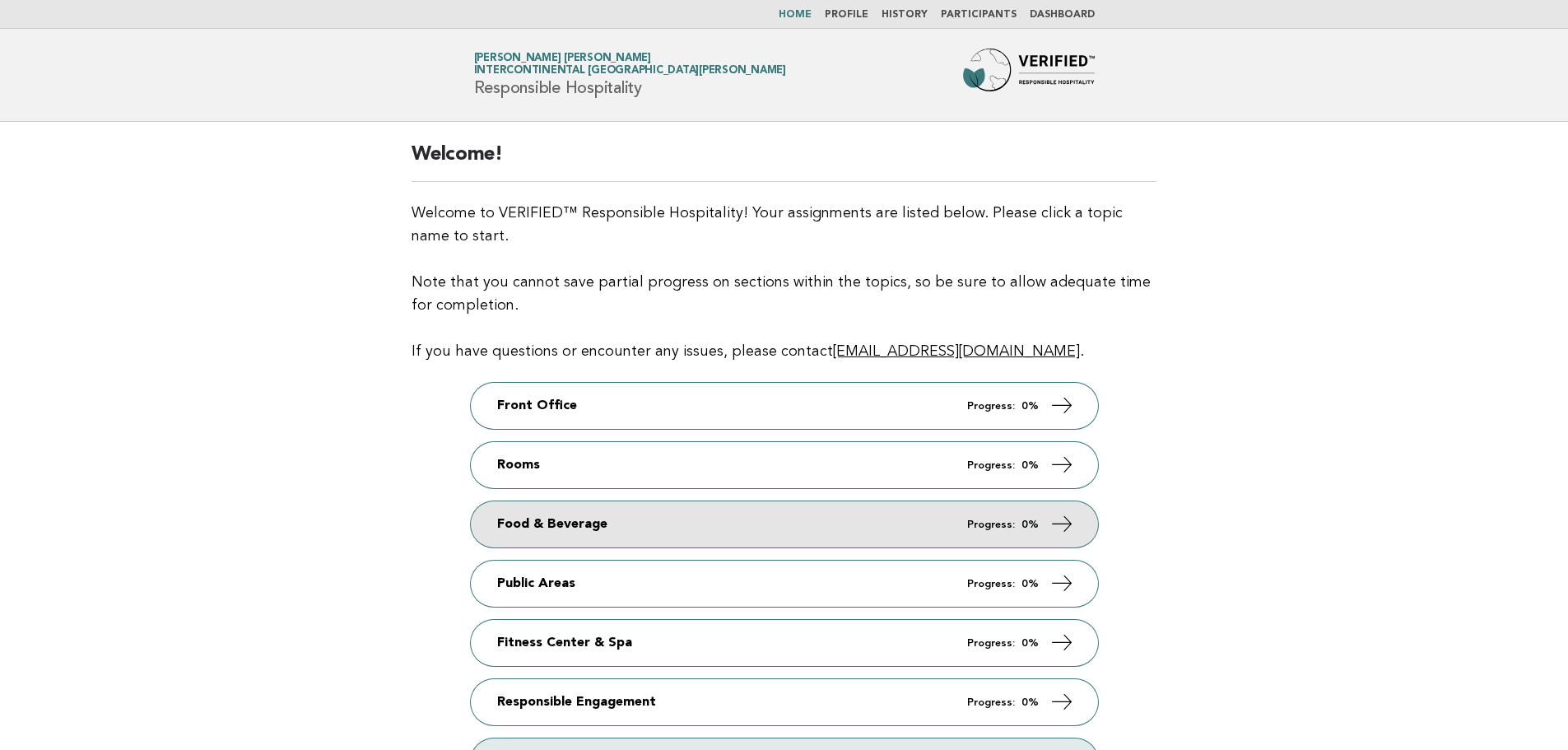
click at [647, 528] on link "Food & Beverage Progress: 0%" at bounding box center [784, 524] width 627 height 46
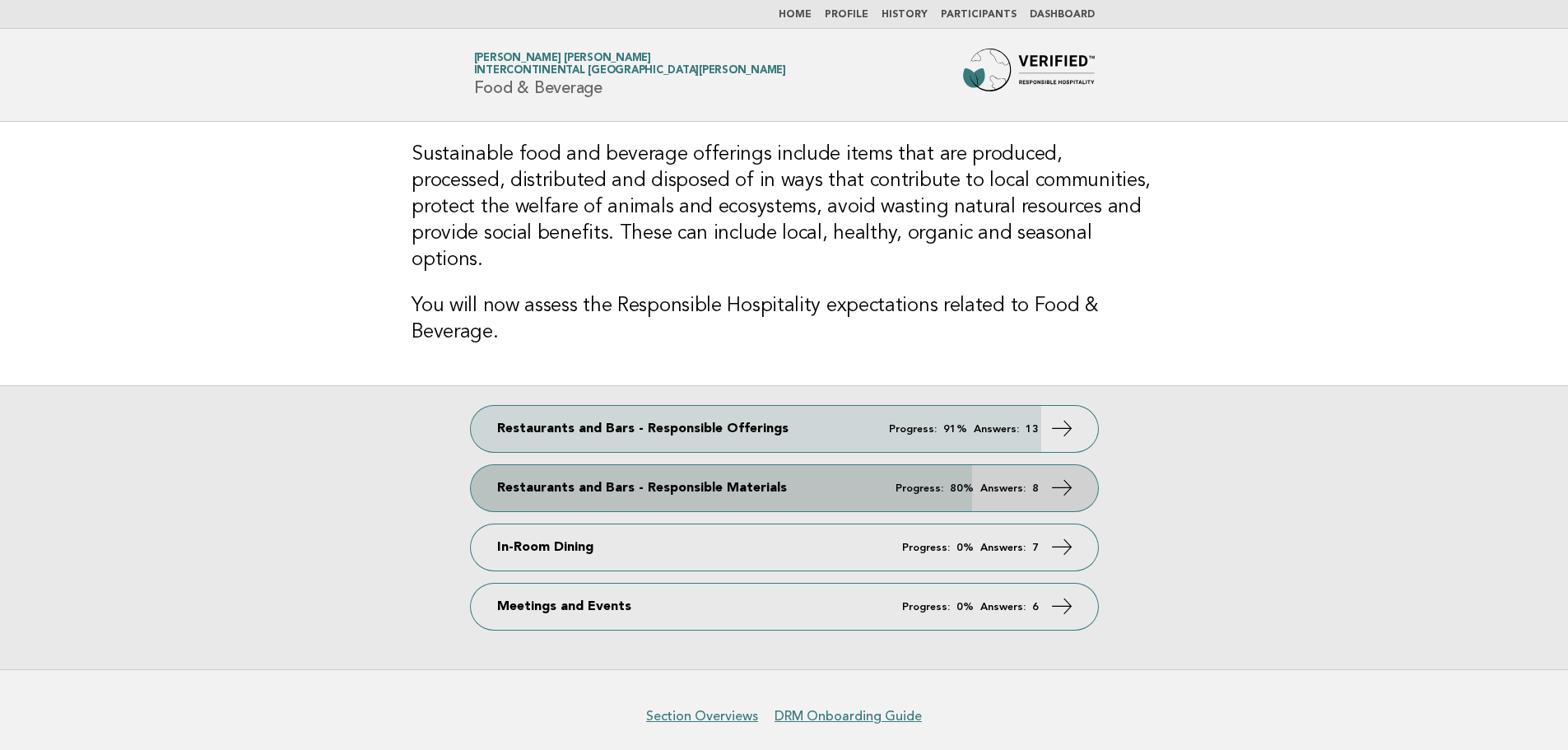
click at [647, 465] on link "Restaurants and Bars - Responsible Materials Progress: 80% Answers: 8" at bounding box center [784, 487] width 627 height 46
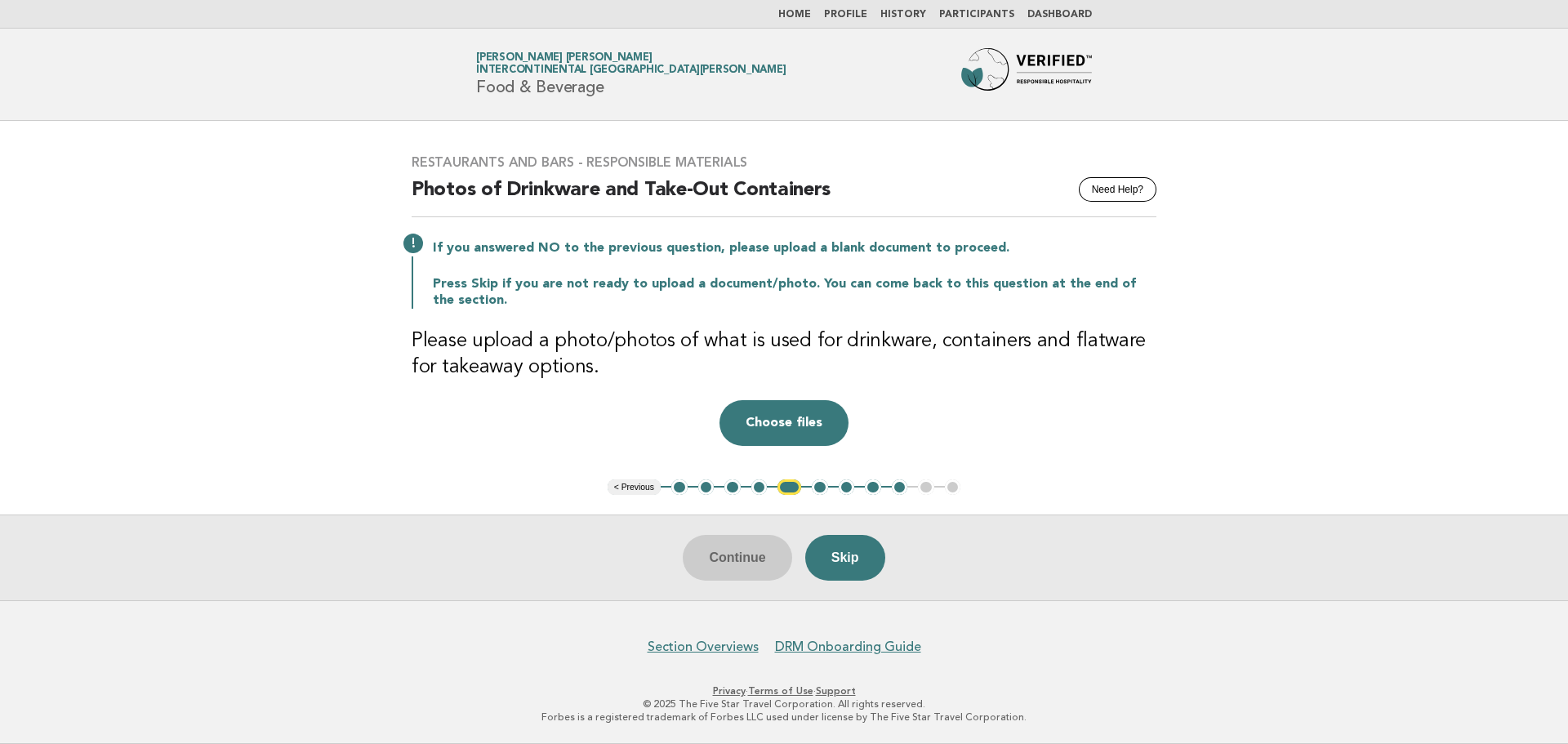
click at [677, 489] on button "1" at bounding box center [679, 487] width 16 height 16
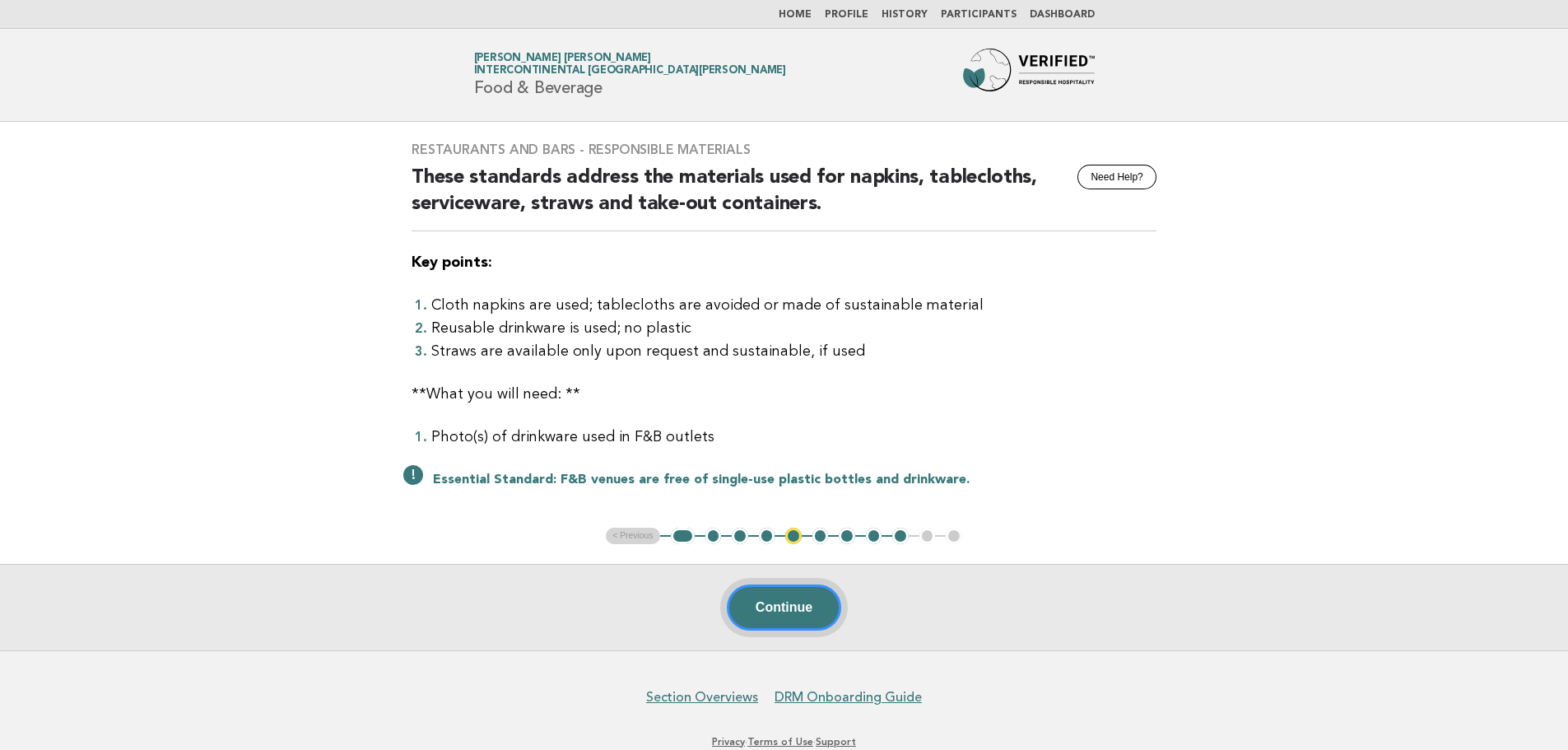
click at [757, 599] on button "Continue" at bounding box center [783, 606] width 114 height 46
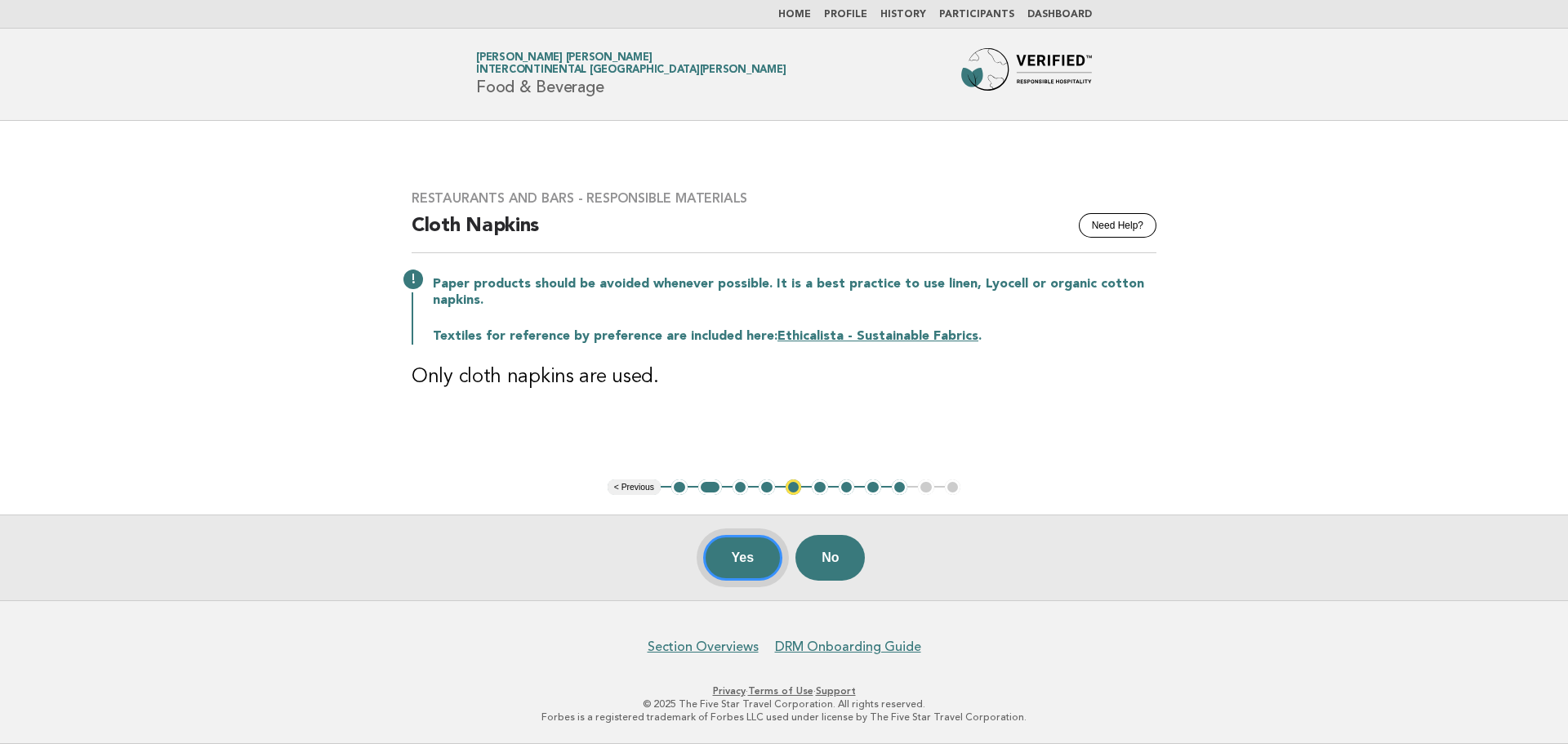
click at [749, 564] on button "Yes" at bounding box center [743, 557] width 80 height 46
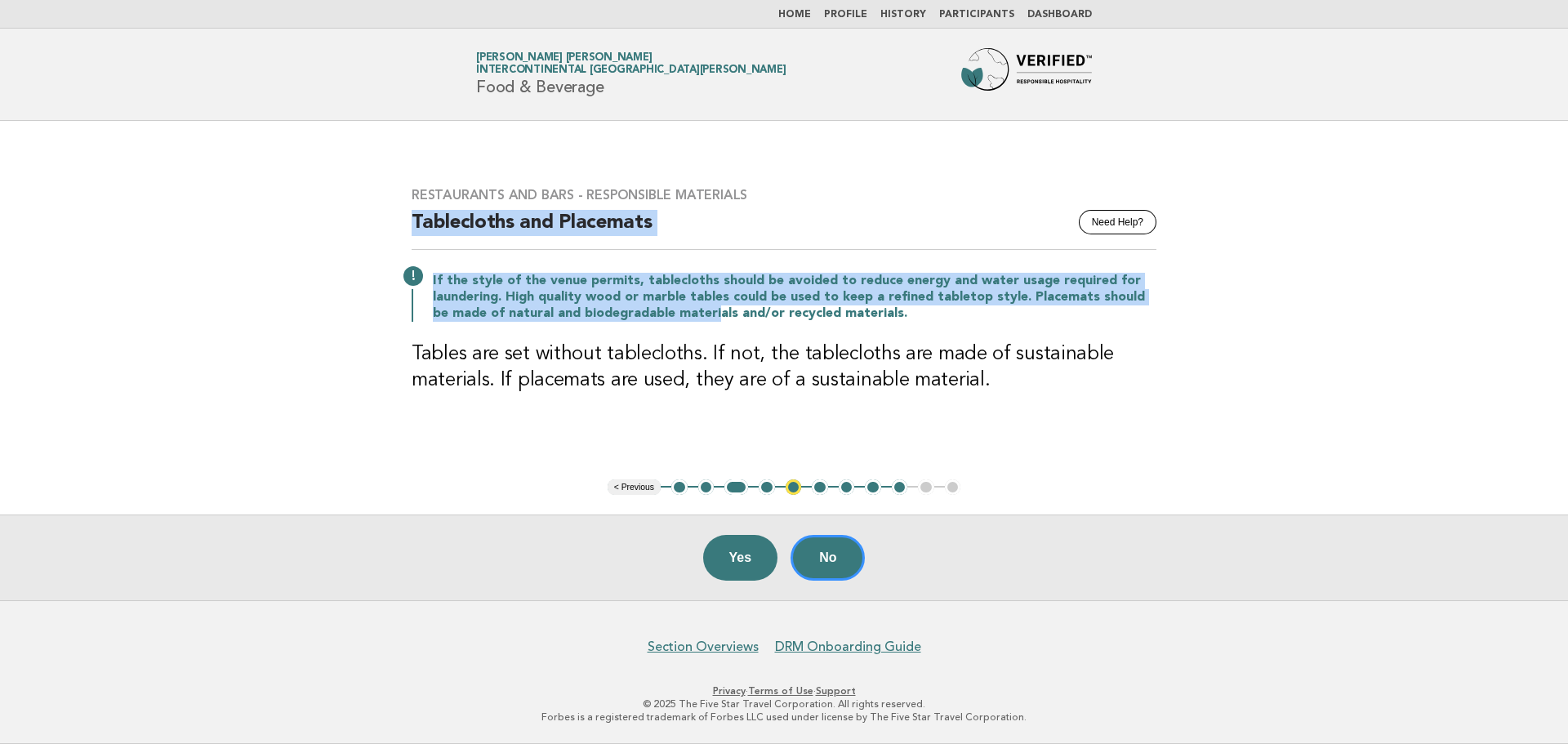
drag, startPoint x: 389, startPoint y: 217, endPoint x: 698, endPoint y: 308, distance: 322.1
click at [698, 308] on main "Restaurants and Bars - Responsible Materials Need Help? Tablecloths and Placema…" at bounding box center [784, 360] width 1568 height 479
click at [437, 281] on p "If the style of the venue permits, tablecloths should be avoided to reduce ener…" at bounding box center [794, 297] width 724 height 49
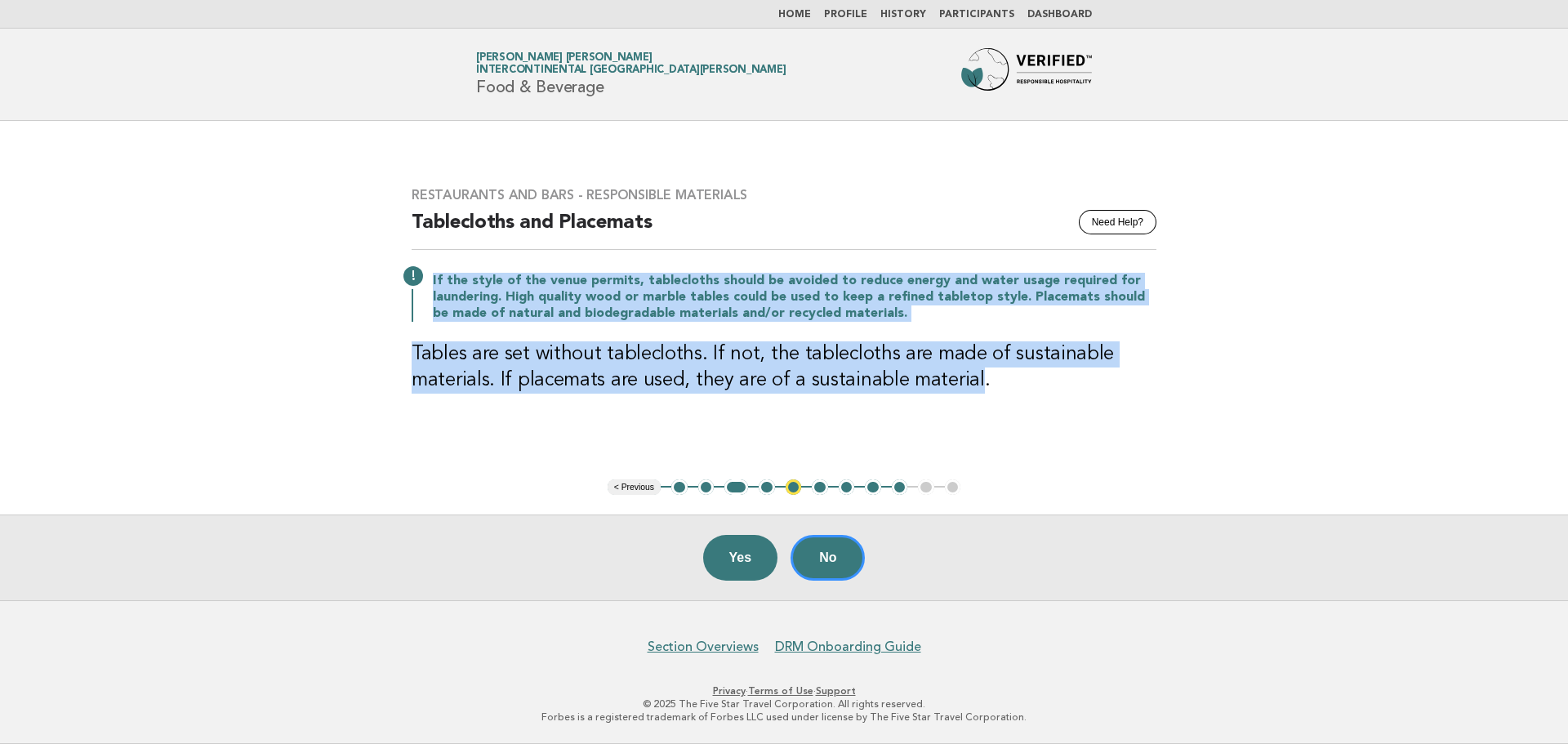
drag, startPoint x: 431, startPoint y: 279, endPoint x: 971, endPoint y: 385, distance: 550.3
click at [971, 385] on div "Restaurants and Bars - Responsible Materials Need Help? Tablecloths and Placema…" at bounding box center [784, 299] width 784 height 265
click at [971, 385] on h3 "Tables are set without tablecloths. If not, the tablecloths are made of sustain…" at bounding box center [784, 367] width 745 height 53
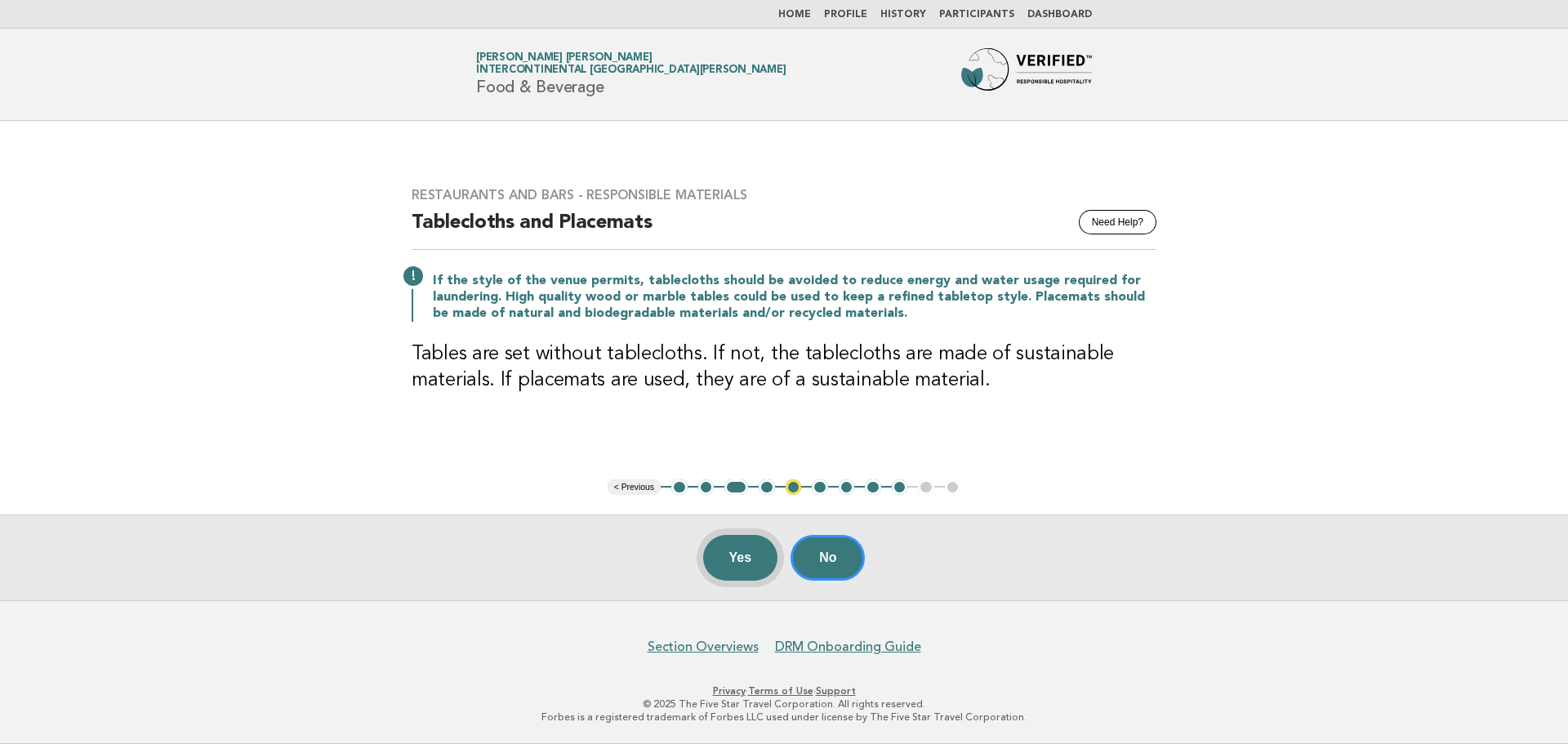
click at [724, 560] on button "Yes" at bounding box center [740, 557] width 75 height 46
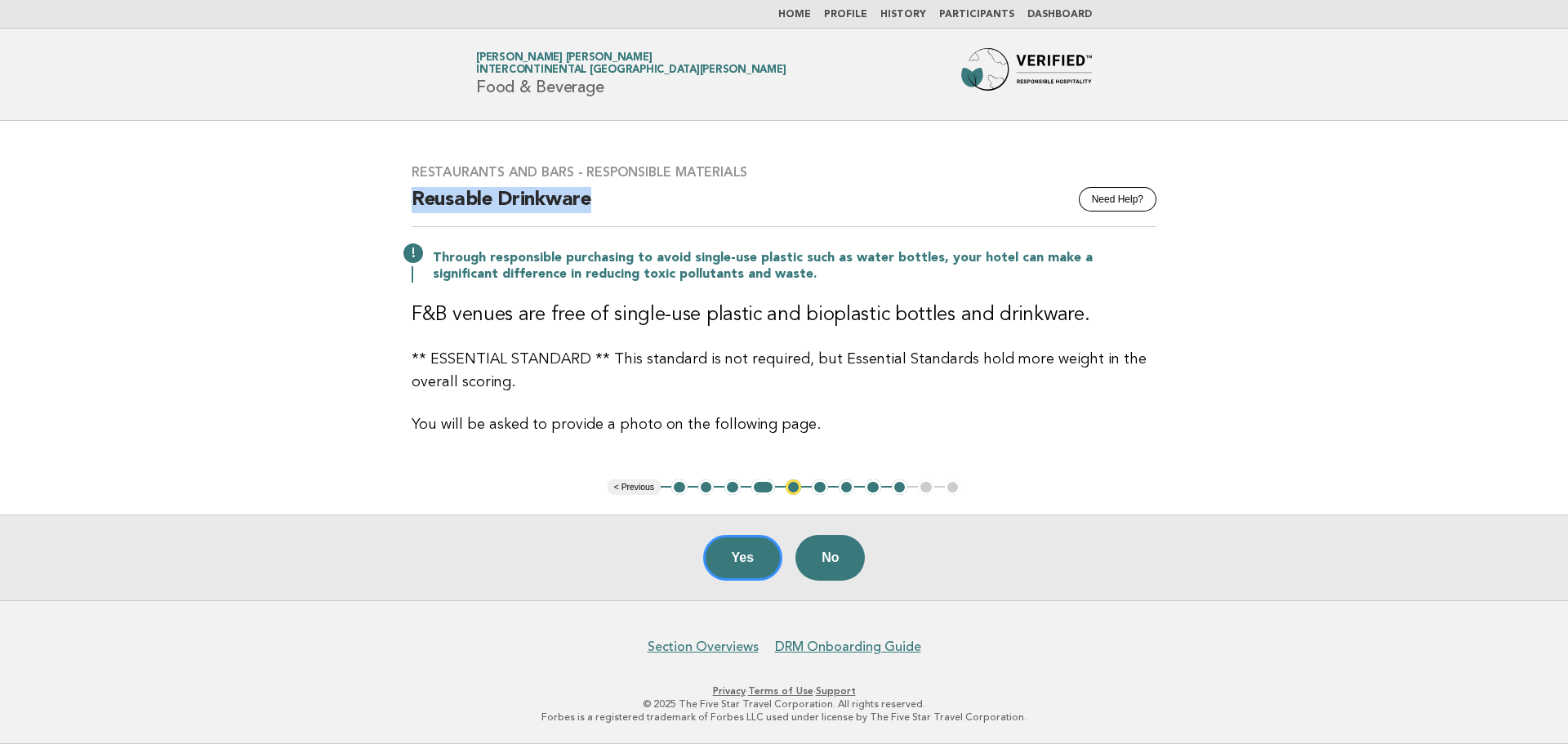
drag, startPoint x: 410, startPoint y: 192, endPoint x: 643, endPoint y: 206, distance: 233.4
click at [643, 206] on div "Restaurants and Bars - Responsible Materials Need Help? Reusable Drinkware Thro…" at bounding box center [784, 299] width 784 height 311
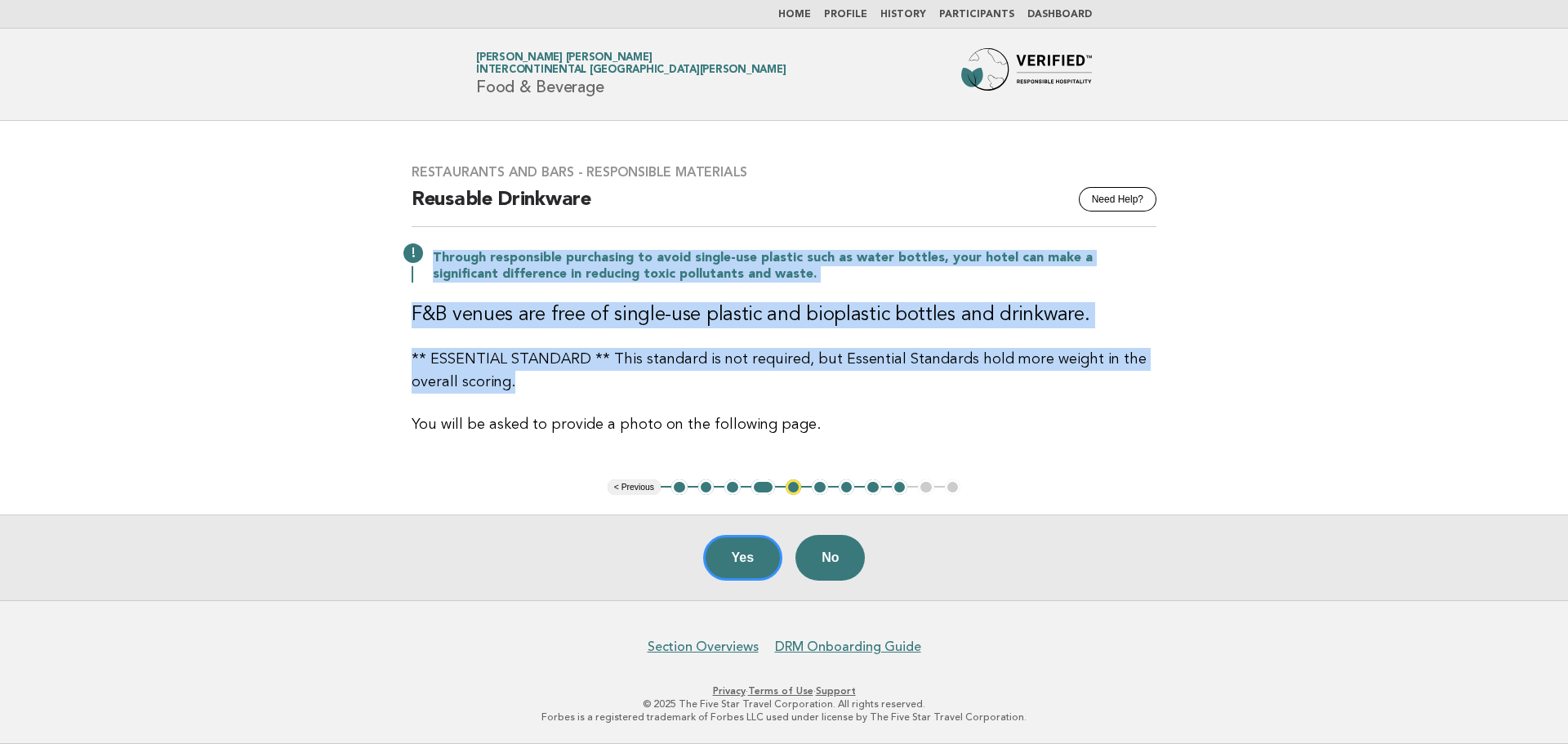
drag, startPoint x: 435, startPoint y: 252, endPoint x: 688, endPoint y: 391, distance: 288.7
click at [688, 391] on div "Restaurants and Bars - Responsible Materials Need Help? Reusable Drinkware Thro…" at bounding box center [784, 299] width 784 height 311
click at [688, 391] on p "** ESSENTIAL STANDARD ** This standard is not required, but Essential Standards…" at bounding box center [784, 370] width 745 height 46
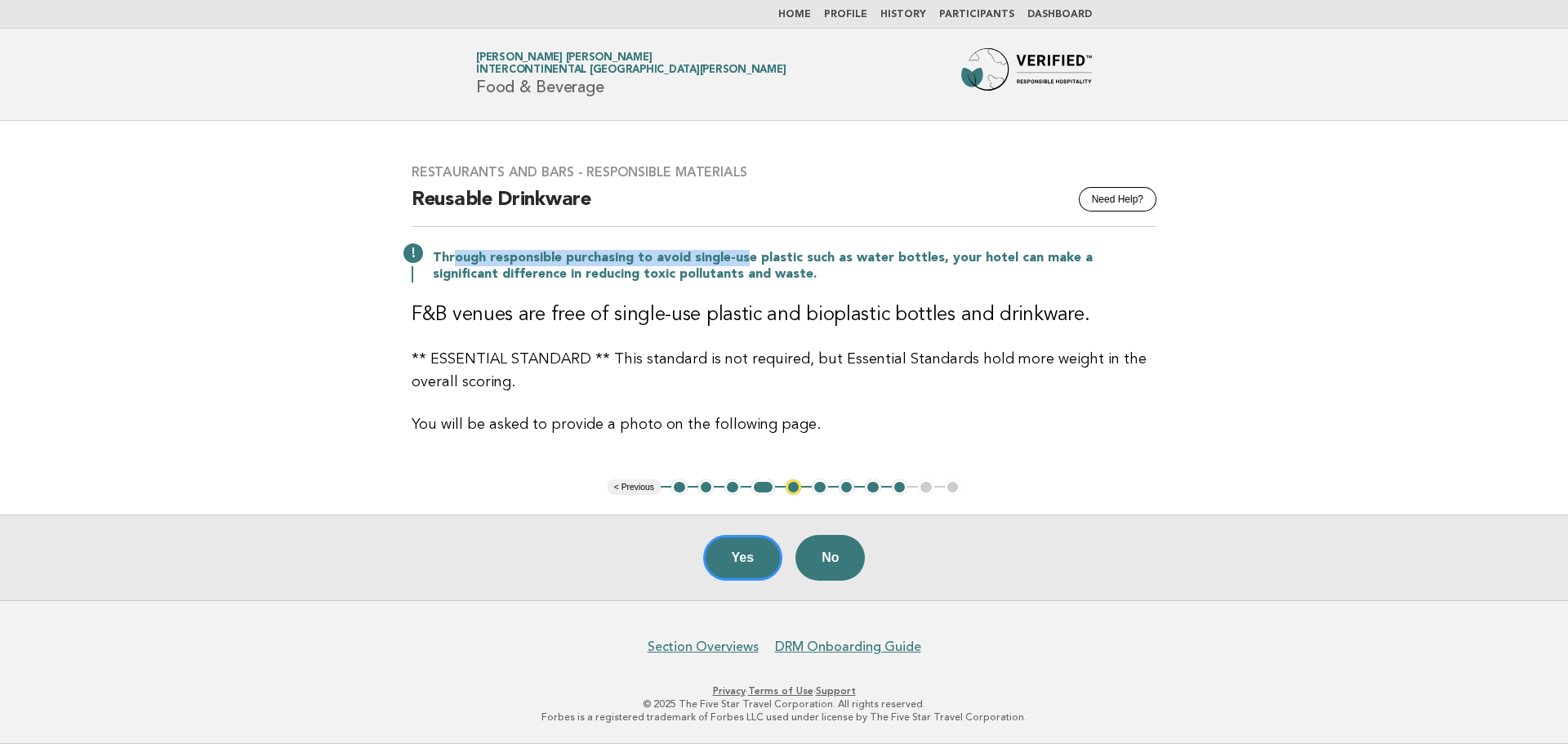
drag, startPoint x: 451, startPoint y: 249, endPoint x: 743, endPoint y: 266, distance: 292.5
click at [743, 266] on div "Through responsible purchasing to avoid single-use plastic such as water bottle…" at bounding box center [784, 265] width 745 height 36
click at [756, 549] on button "Yes" at bounding box center [743, 557] width 80 height 46
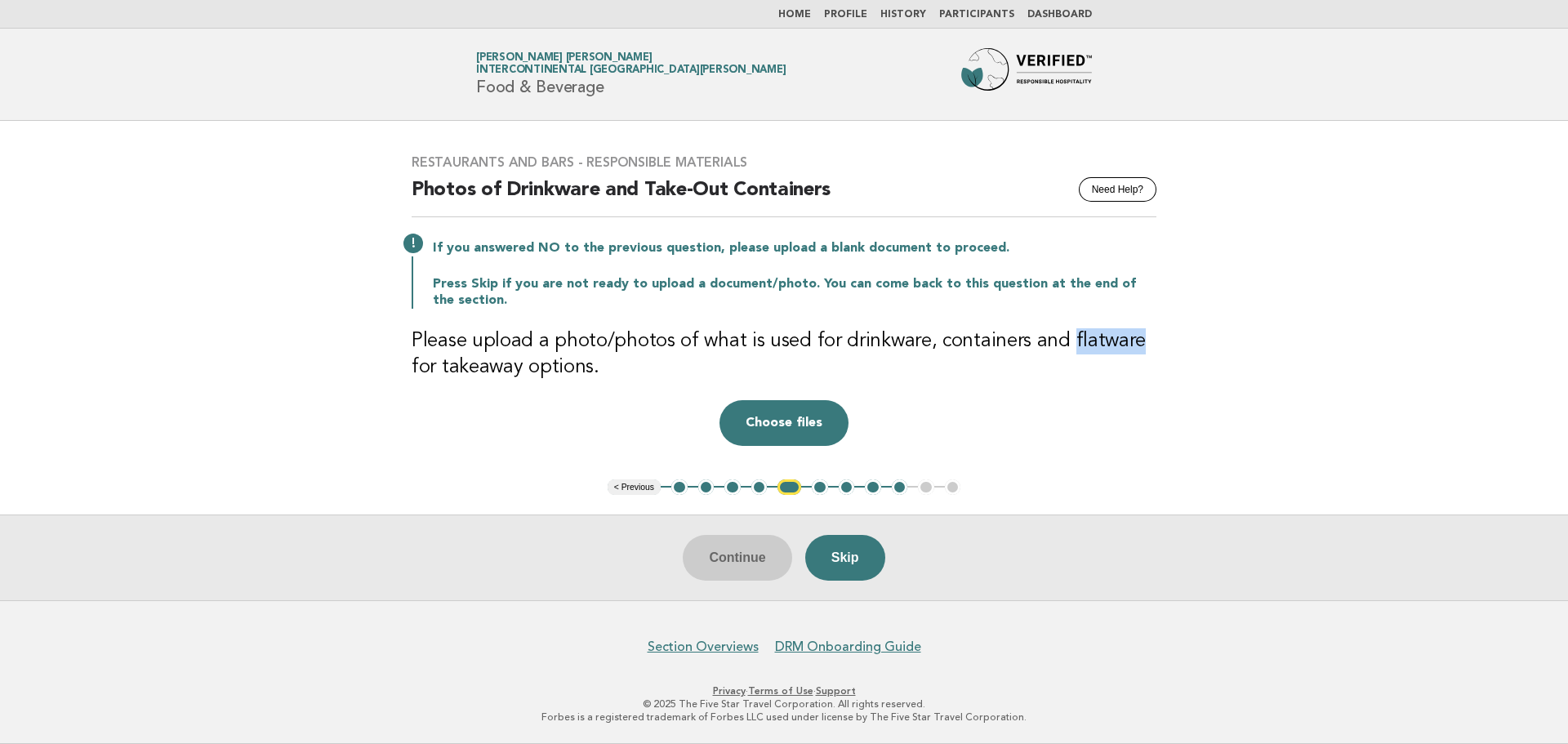
drag, startPoint x: 1061, startPoint y: 340, endPoint x: 1128, endPoint y: 344, distance: 67.1
click at [1128, 344] on h3 "Please upload a photo/photos of what is used for drinkware, containers and flat…" at bounding box center [784, 354] width 745 height 53
copy h3 "flatware"
click at [838, 431] on button "Choose files" at bounding box center [783, 422] width 129 height 46
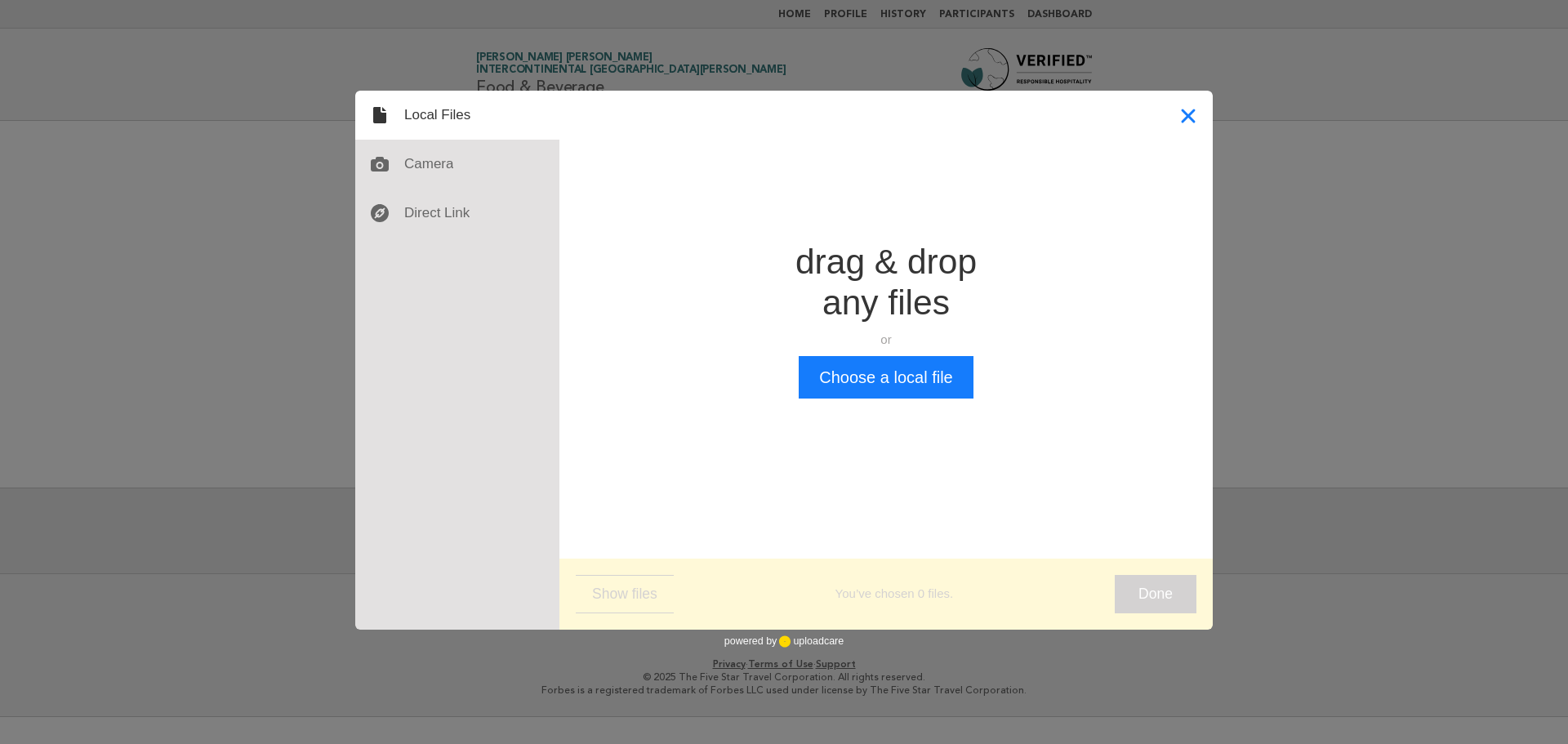
click at [1192, 115] on button "Close" at bounding box center [1188, 115] width 49 height 49
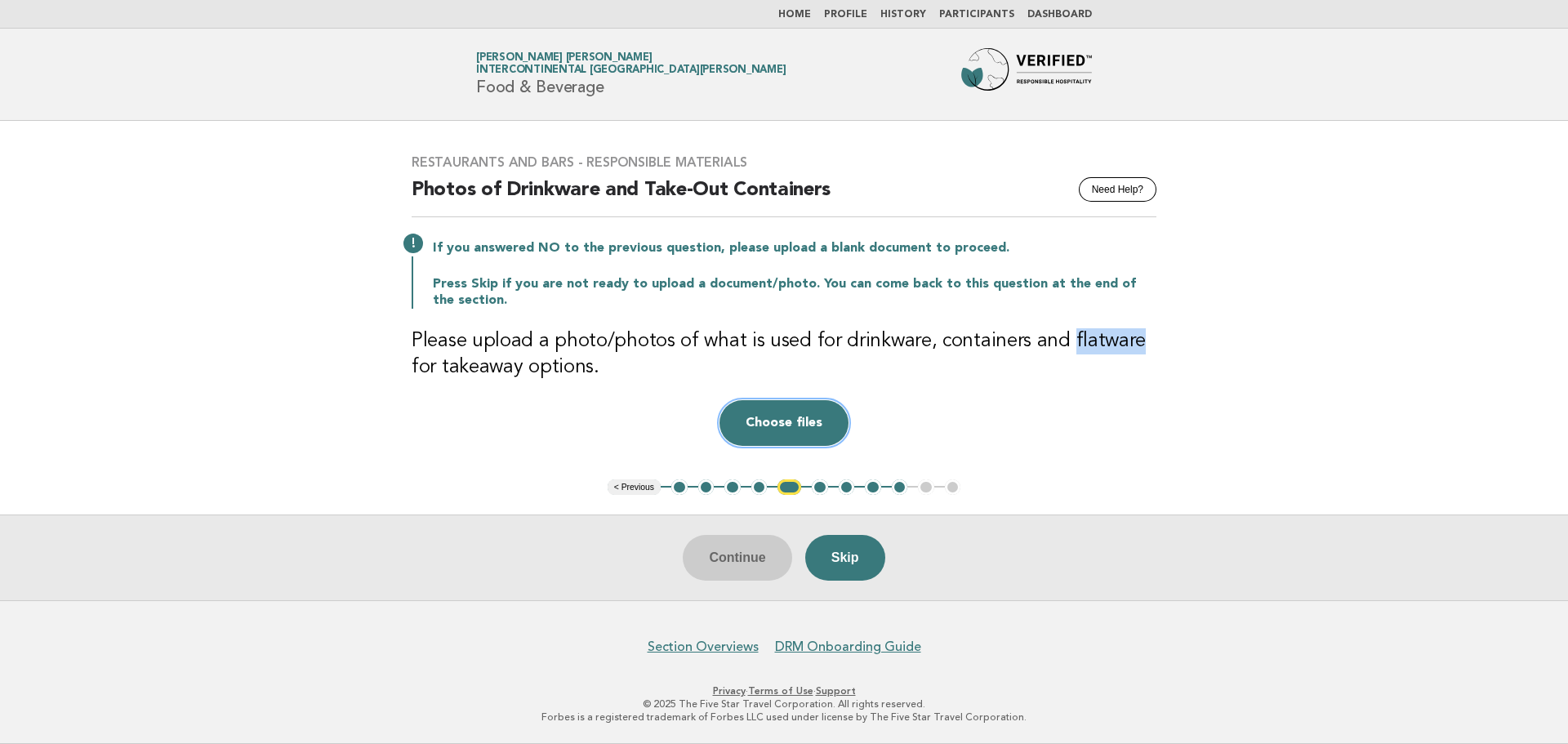
click at [798, 428] on button "Choose files" at bounding box center [783, 422] width 129 height 46
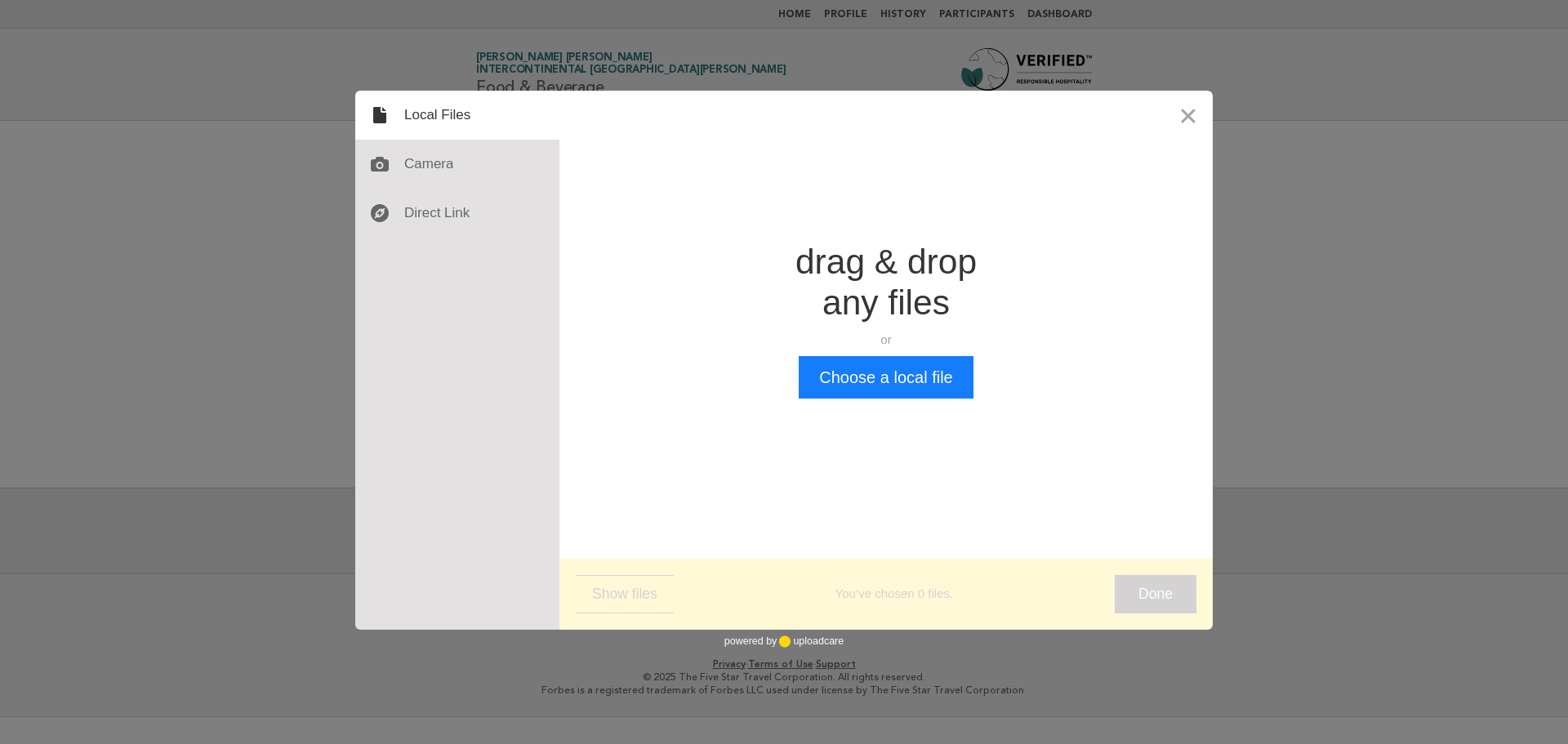
click at [832, 353] on div "drag & drop any files or Upload files from your computer" at bounding box center [886, 299] width 181 height 114
click at [848, 386] on button "Choose a local file" at bounding box center [885, 376] width 174 height 42
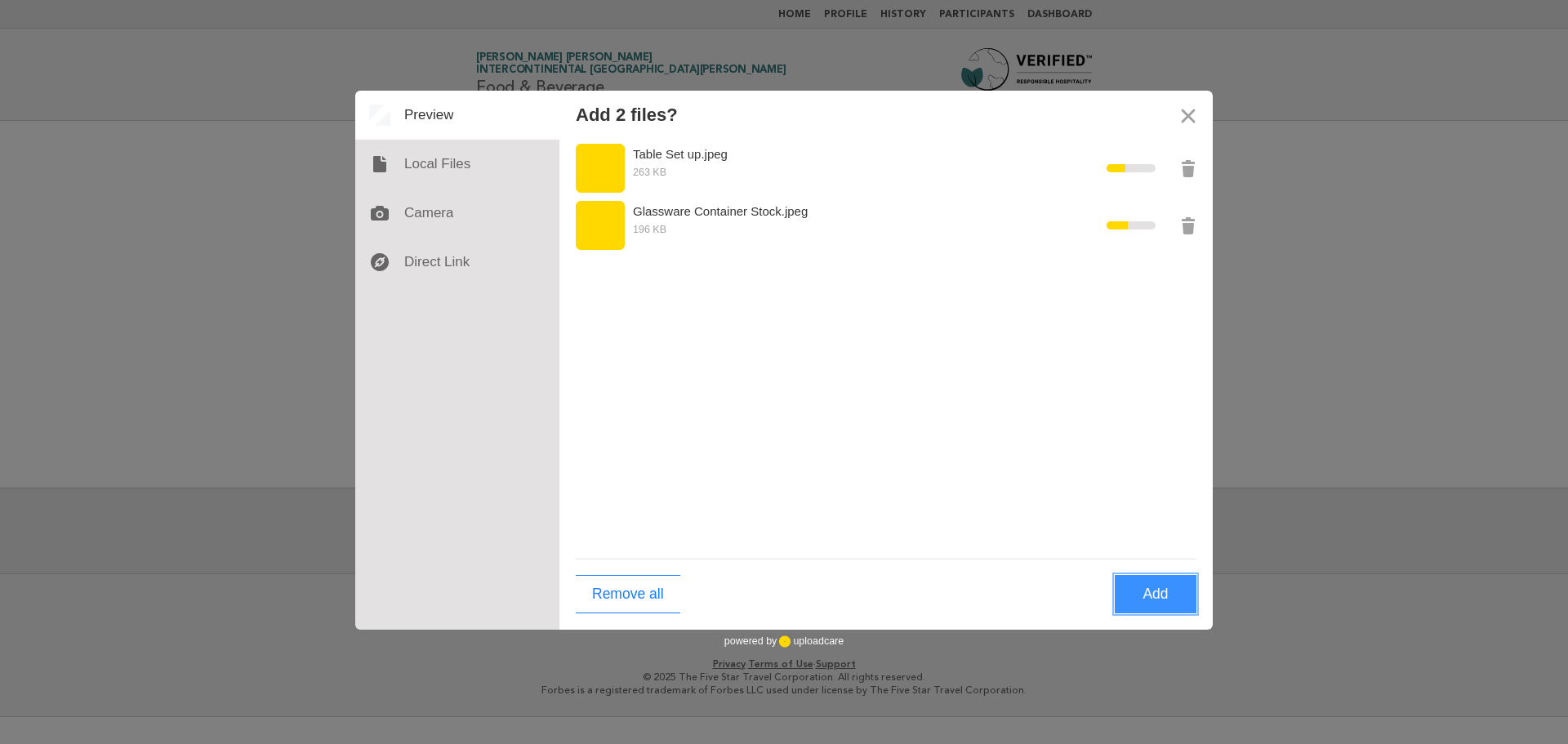
click at [1147, 591] on button "Add" at bounding box center [1155, 594] width 82 height 38
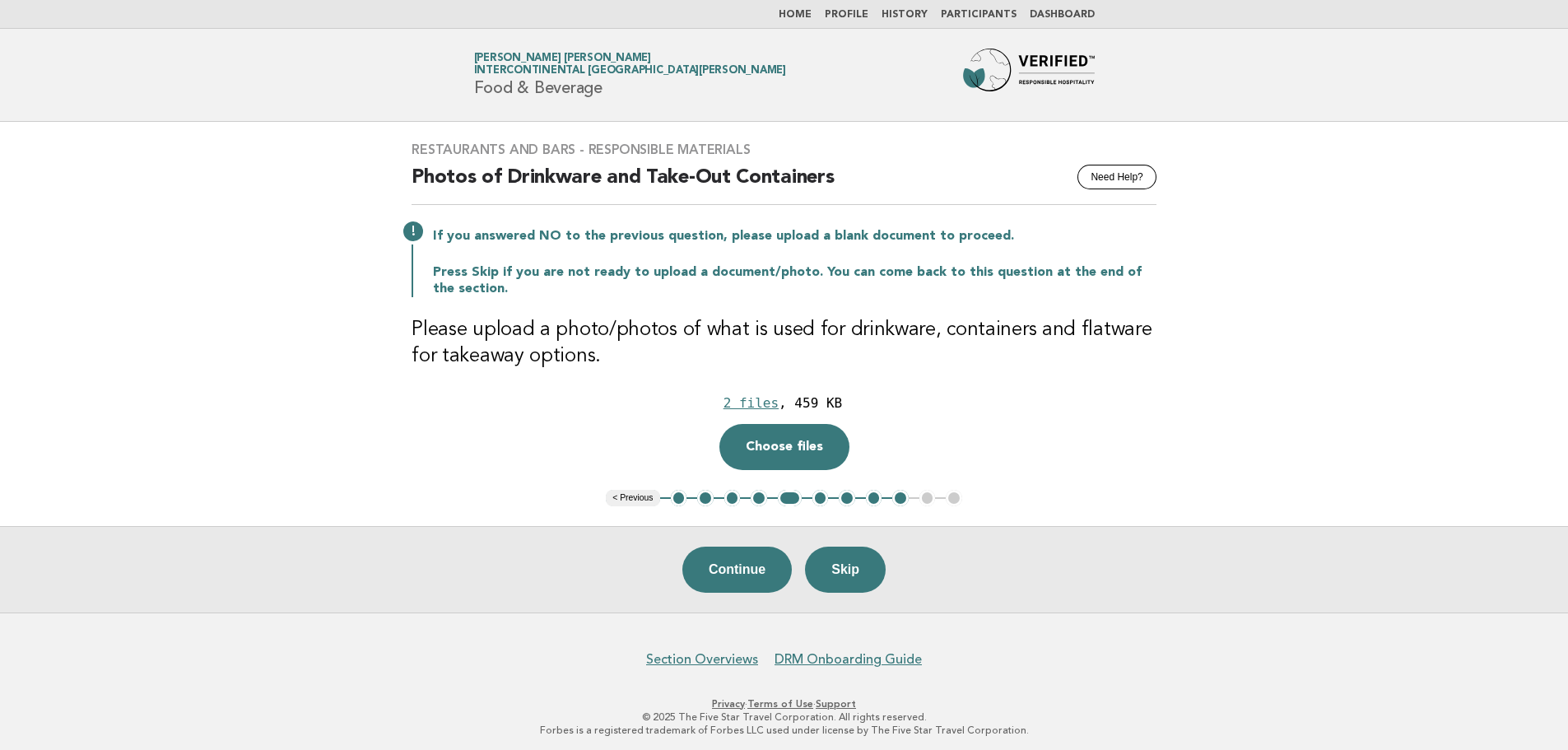
click at [707, 496] on button "2" at bounding box center [705, 498] width 17 height 17
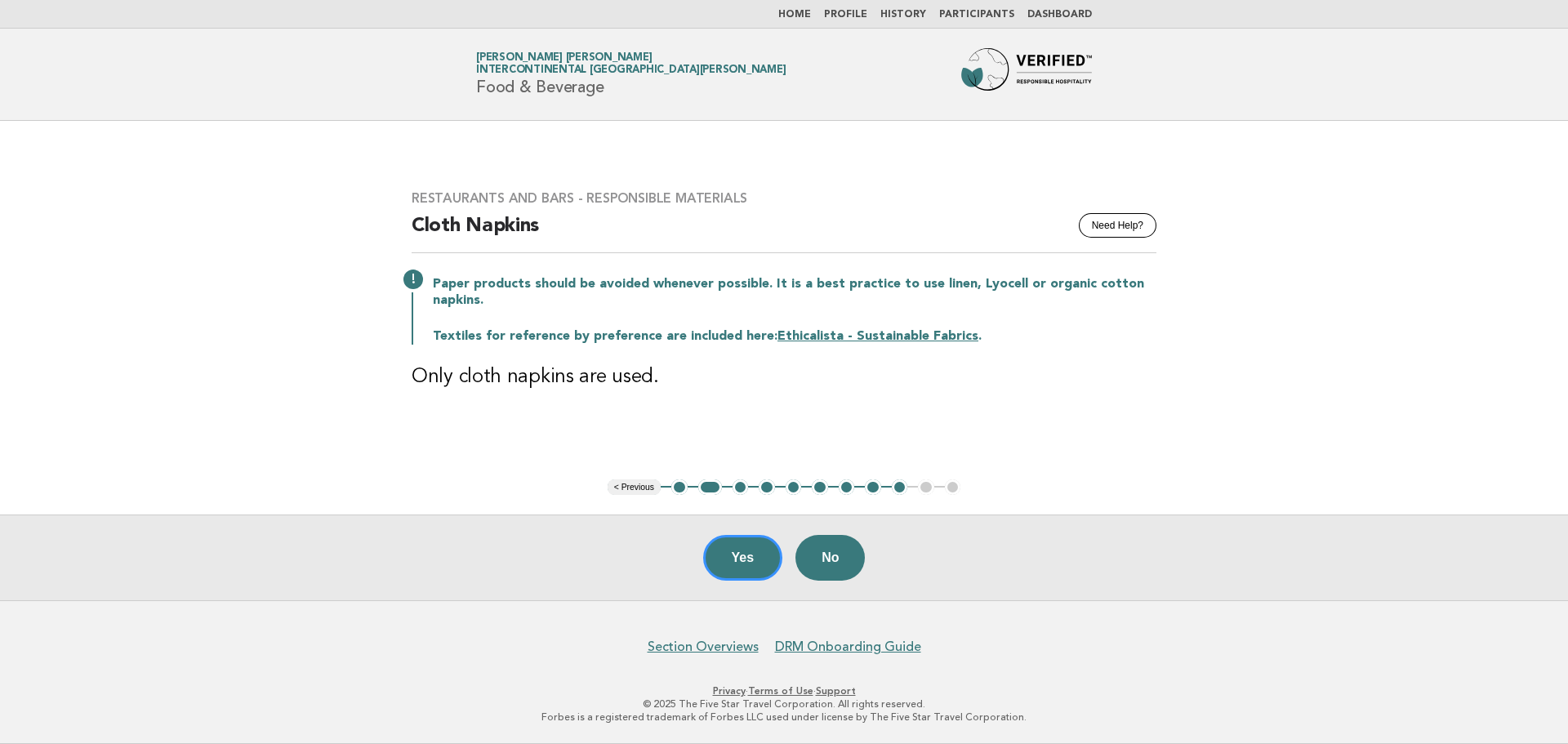
click at [738, 491] on button "3" at bounding box center [740, 487] width 16 height 16
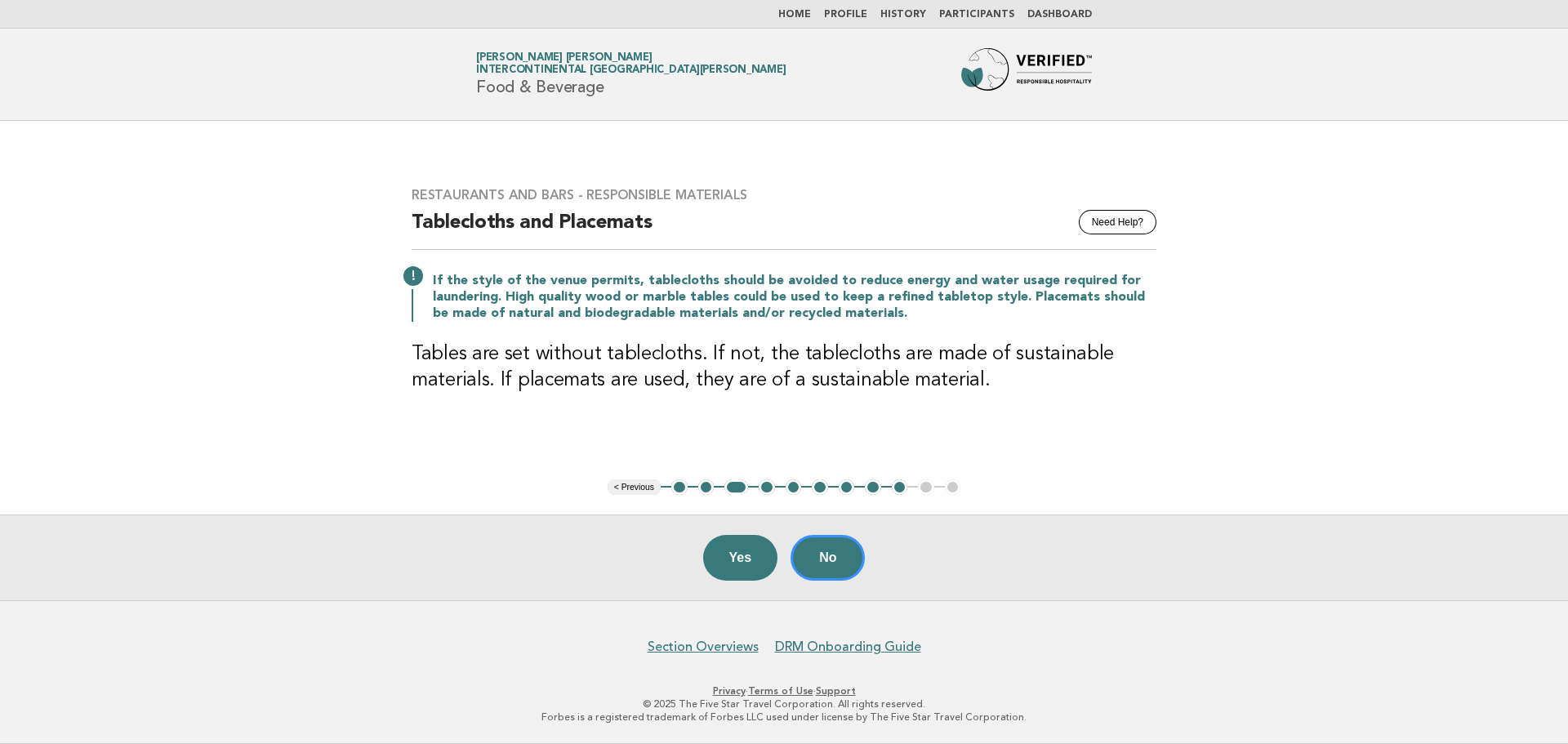
click at [765, 491] on button "4" at bounding box center [767, 487] width 16 height 16
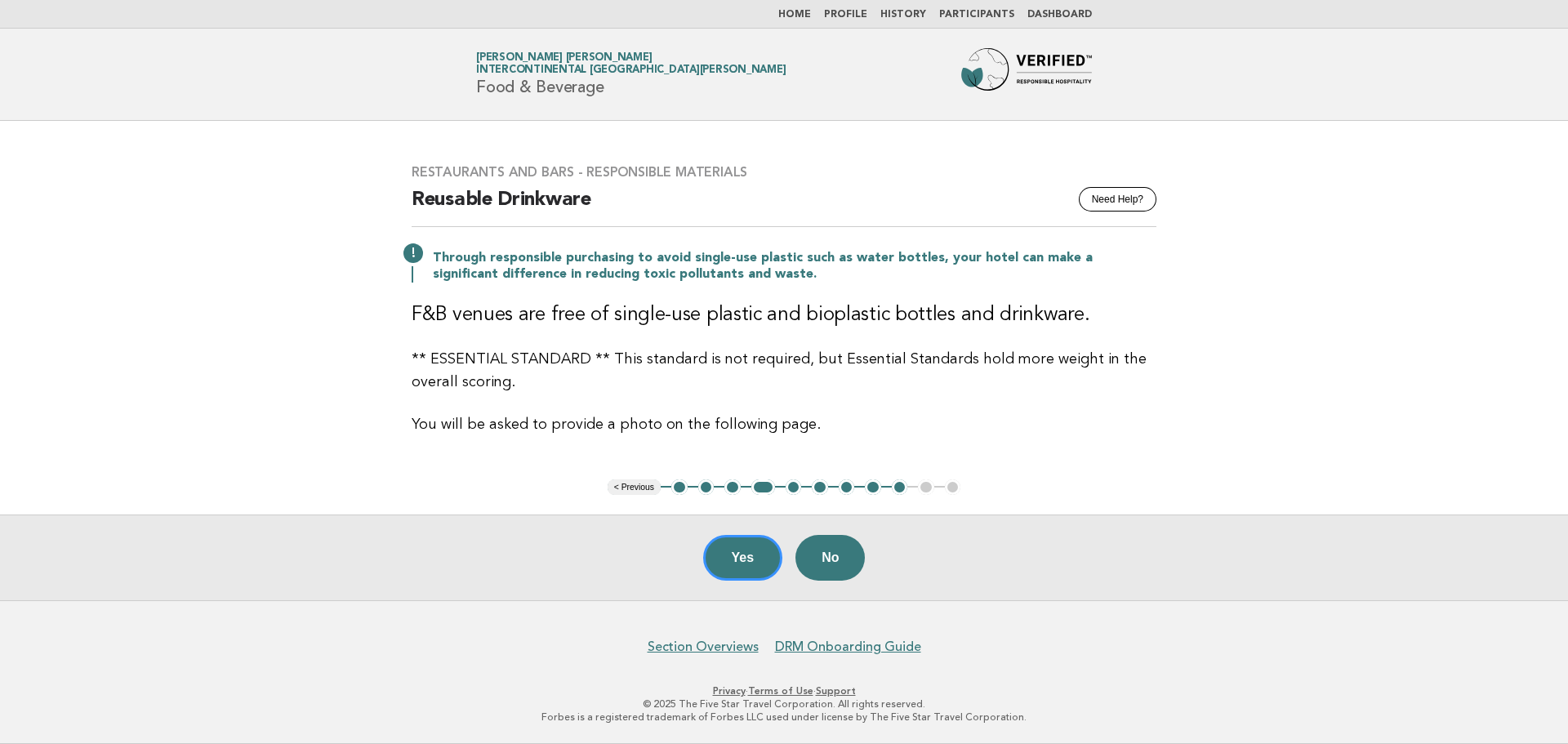
click at [792, 491] on button "5" at bounding box center [793, 487] width 16 height 16
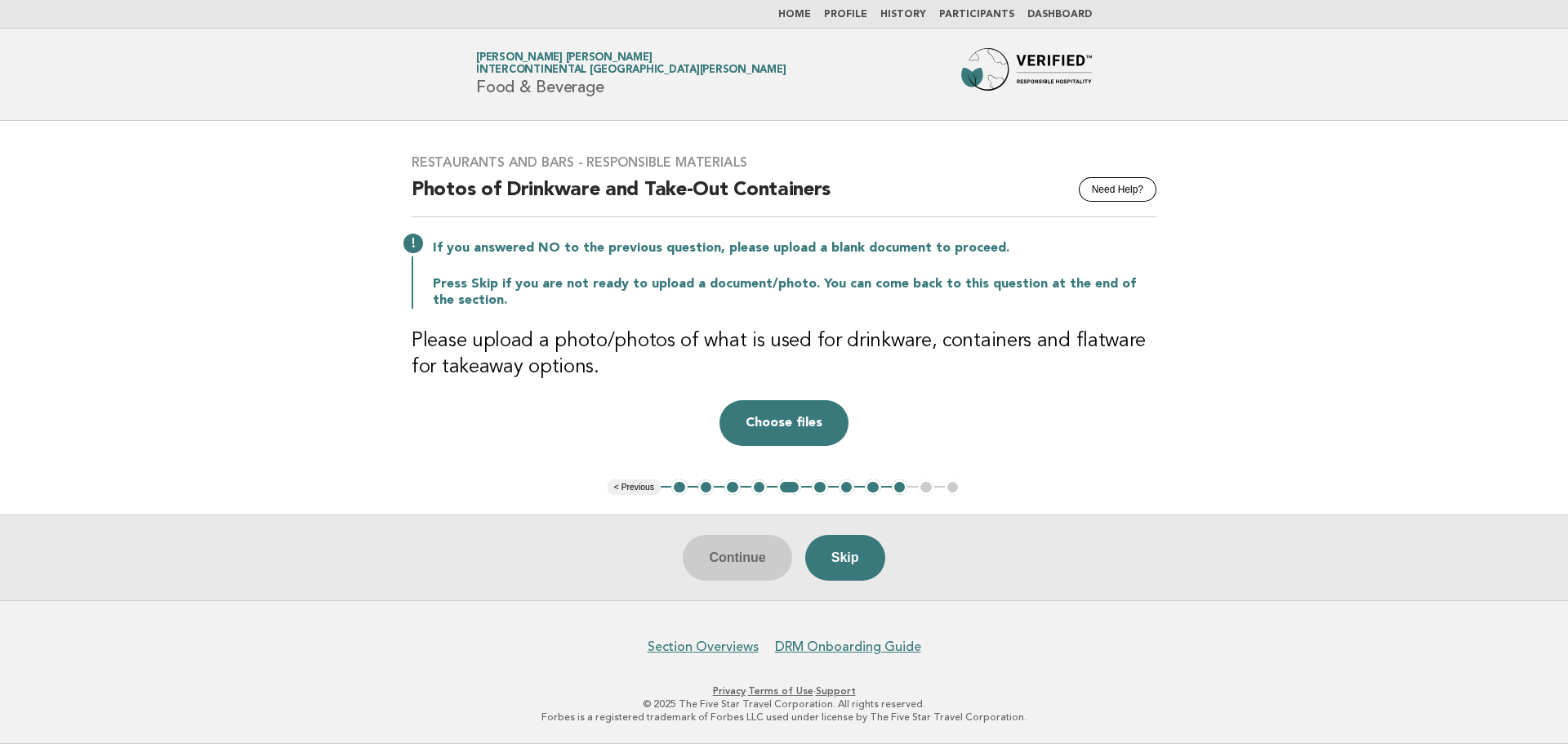
click at [681, 493] on button "1" at bounding box center [679, 487] width 16 height 16
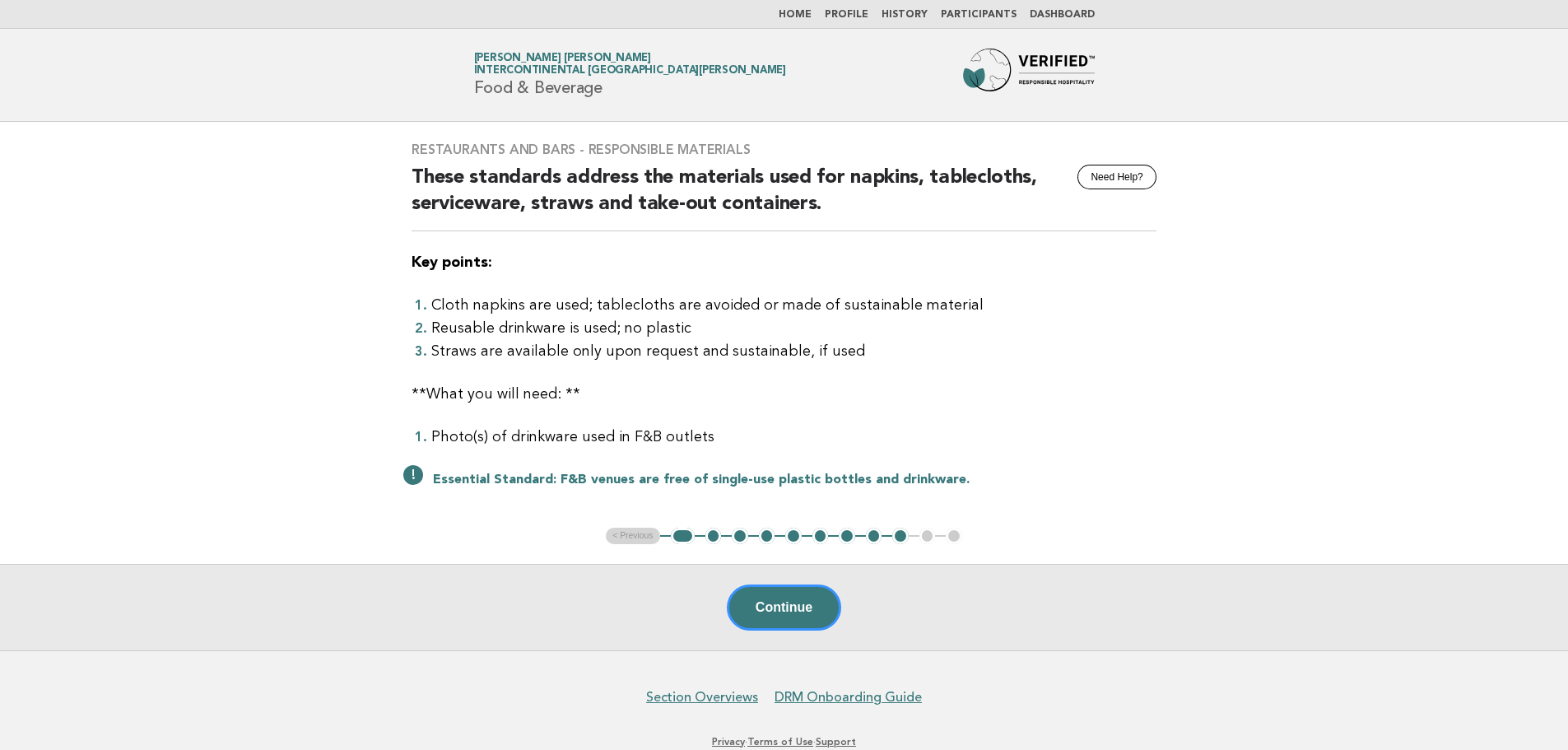
click at [817, 23] on nav "Home Profile History Participants Dashboard" at bounding box center [784, 14] width 1568 height 29
click at [812, 17] on link "Home" at bounding box center [795, 14] width 33 height 10
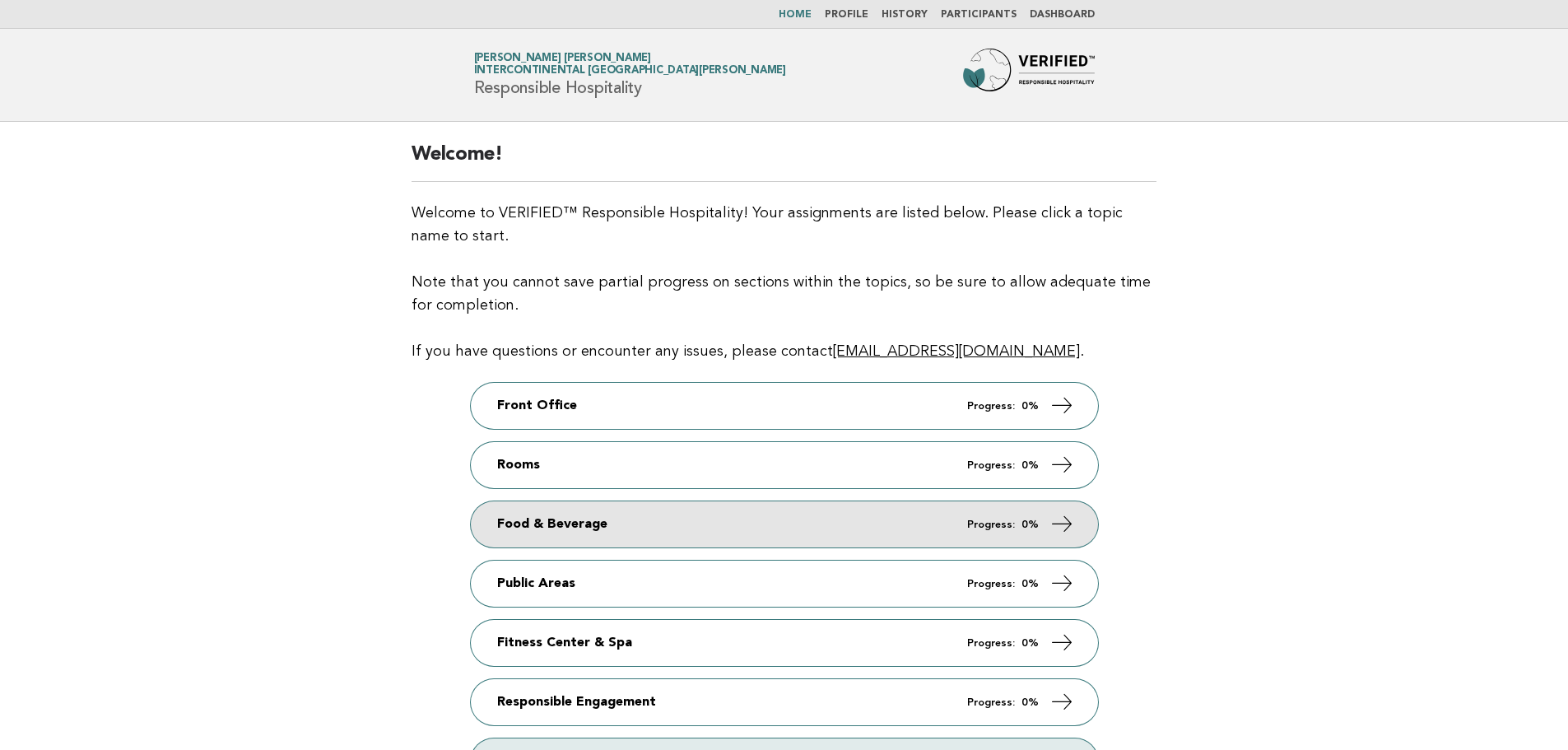
click at [632, 544] on link "Food & Beverage Progress: 0%" at bounding box center [784, 524] width 627 height 46
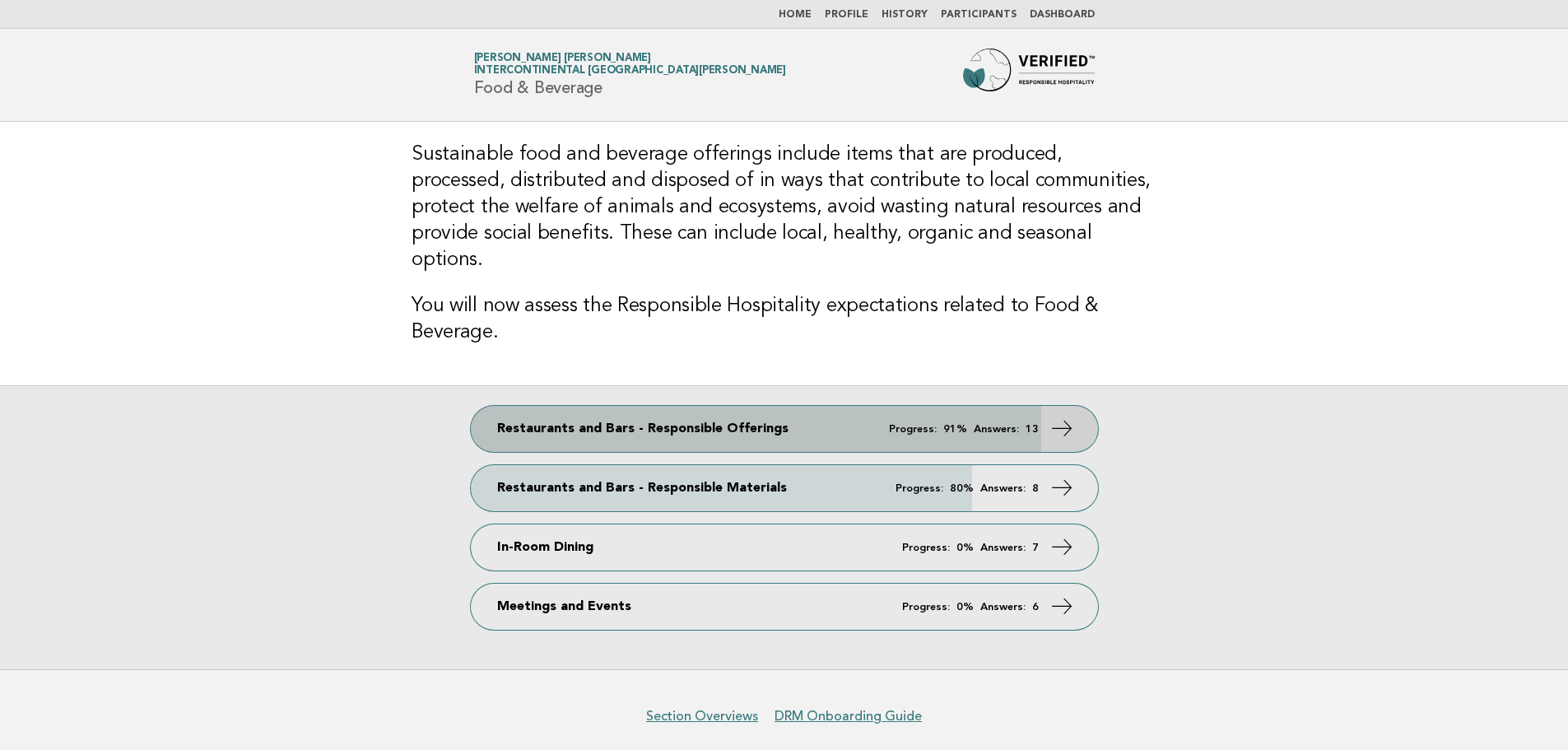
click at [756, 409] on link "Restaurants and Bars - Responsible Offerings Progress: 91% Answers: 13" at bounding box center [784, 428] width 627 height 46
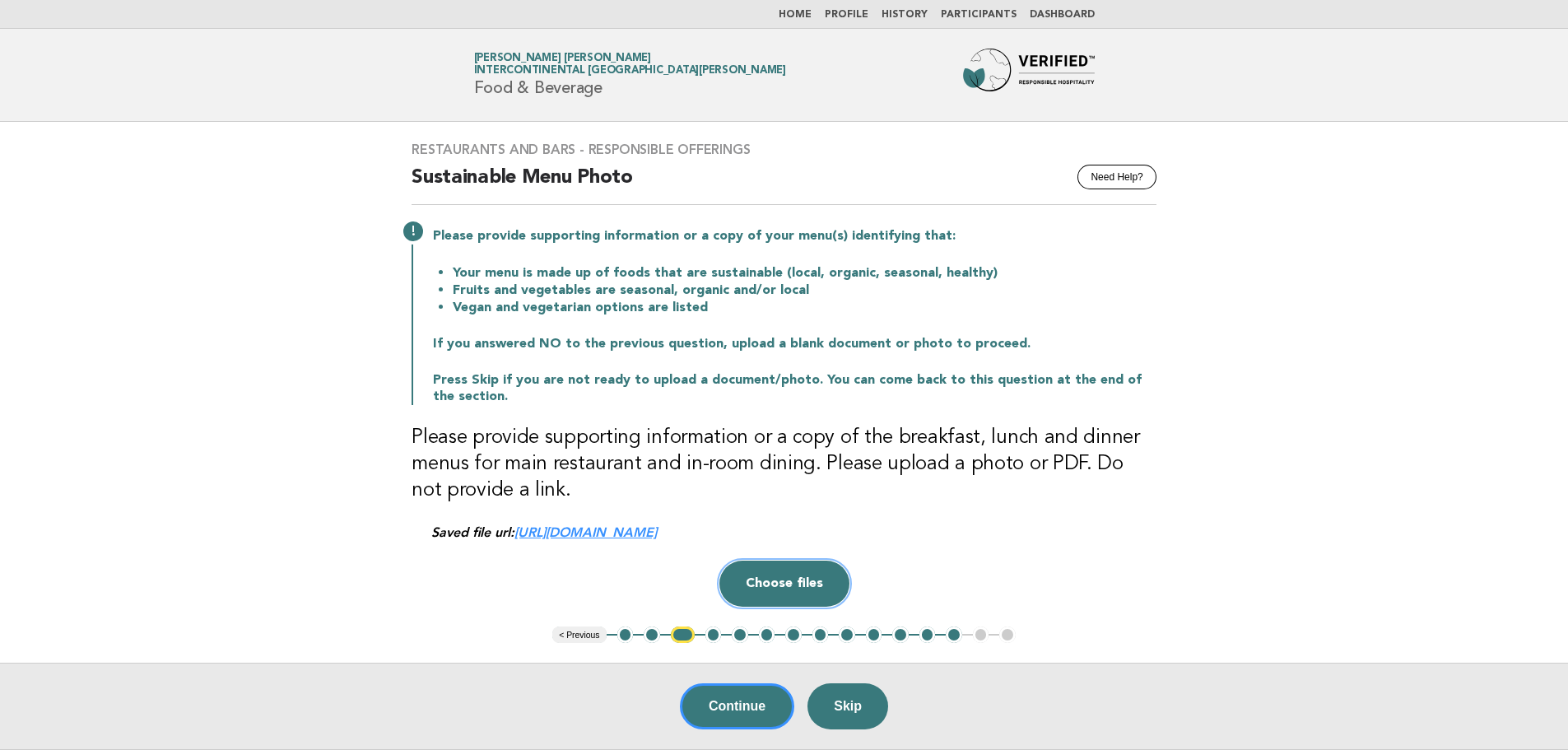
click at [807, 579] on button "Choose files" at bounding box center [784, 583] width 130 height 46
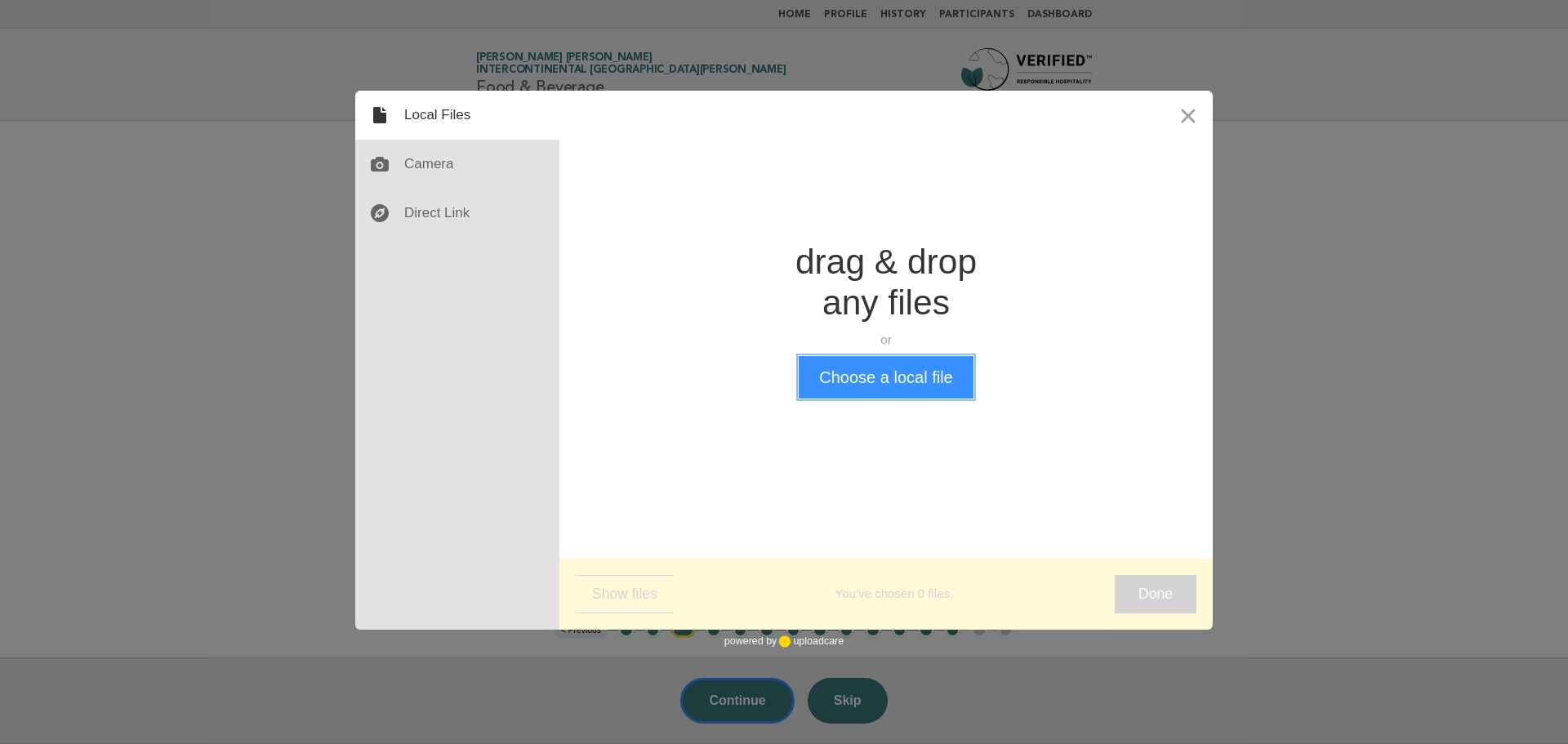
click at [879, 390] on button "Choose a local file" at bounding box center [885, 376] width 174 height 42
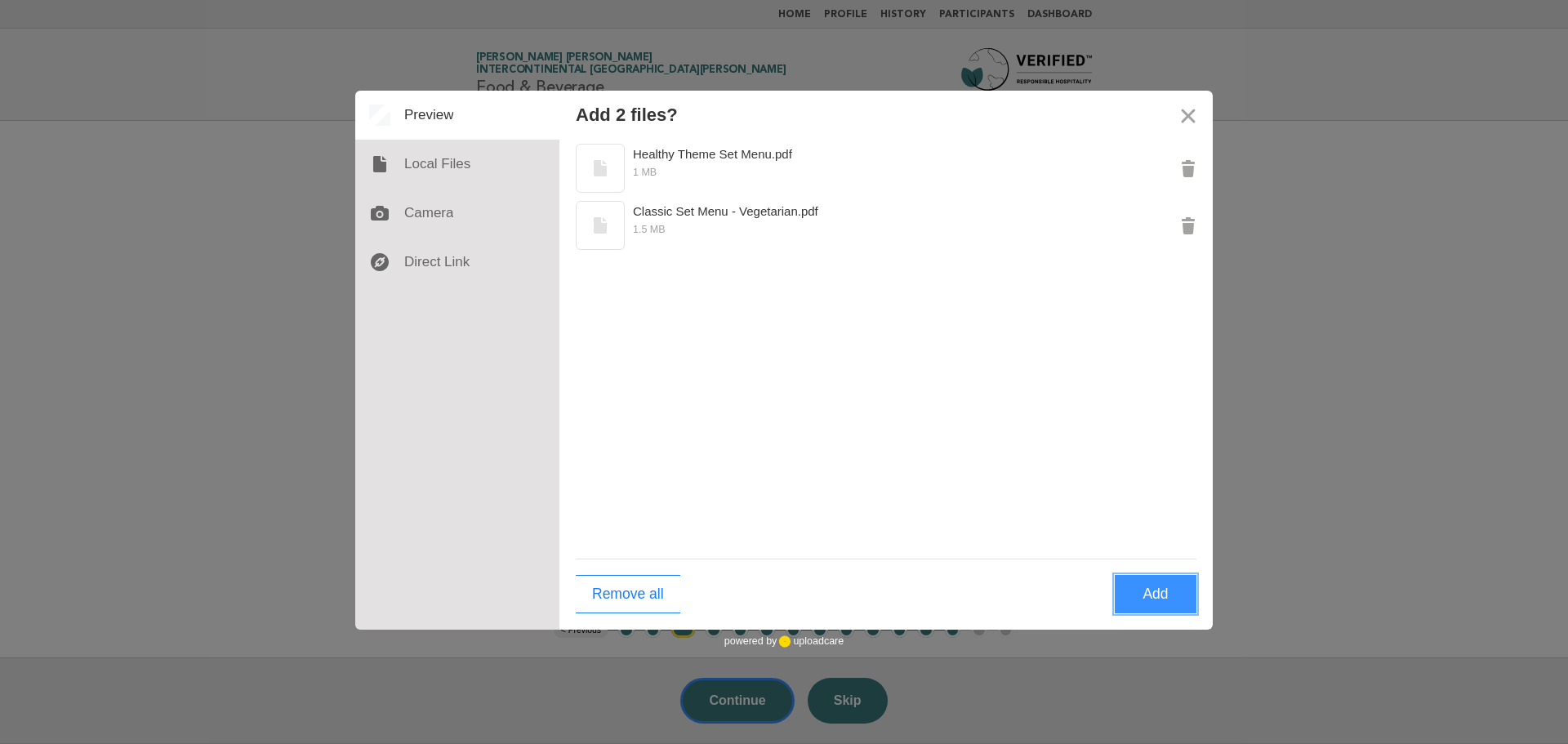
click at [1137, 601] on button "Add" at bounding box center [1155, 594] width 82 height 38
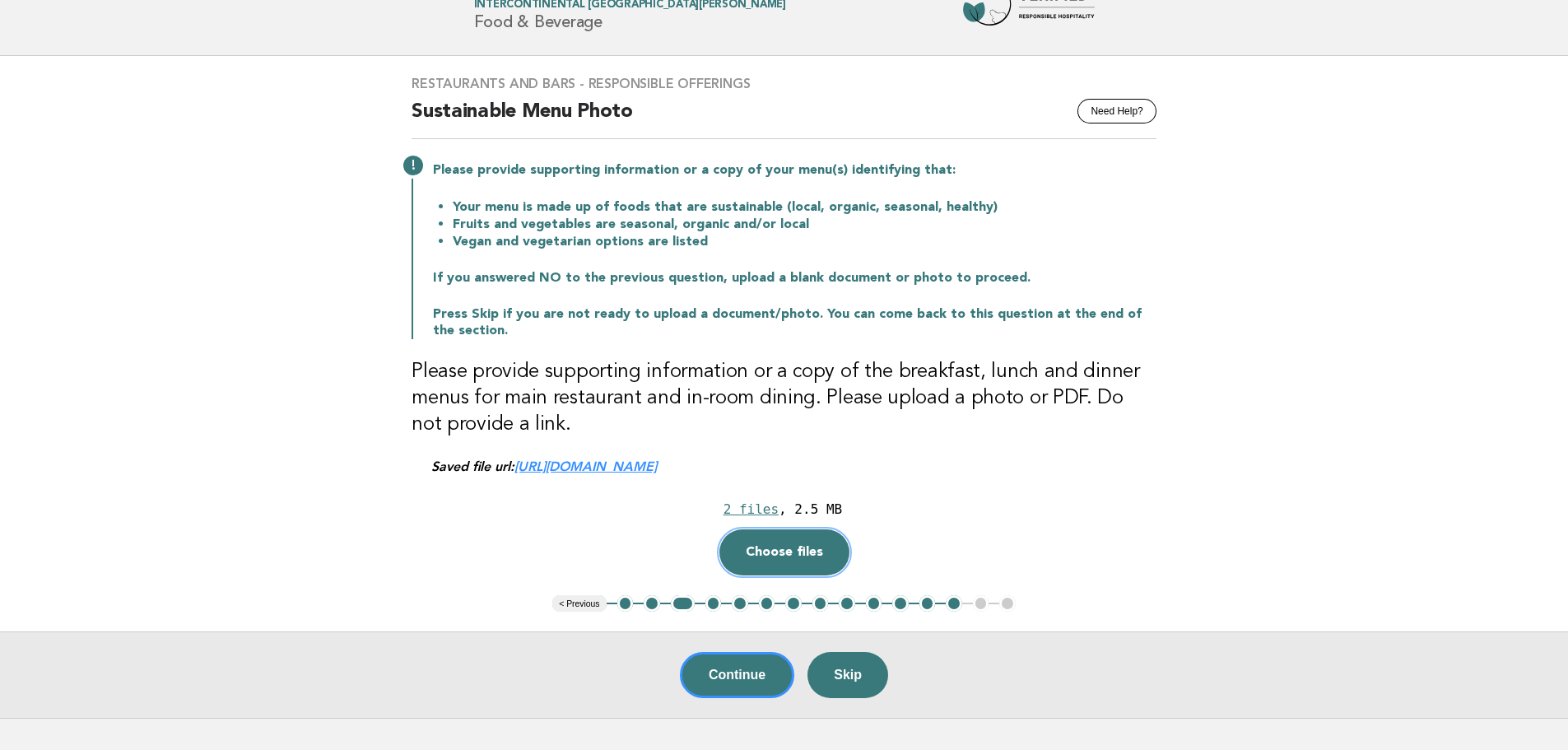
scroll to position [164, 0]
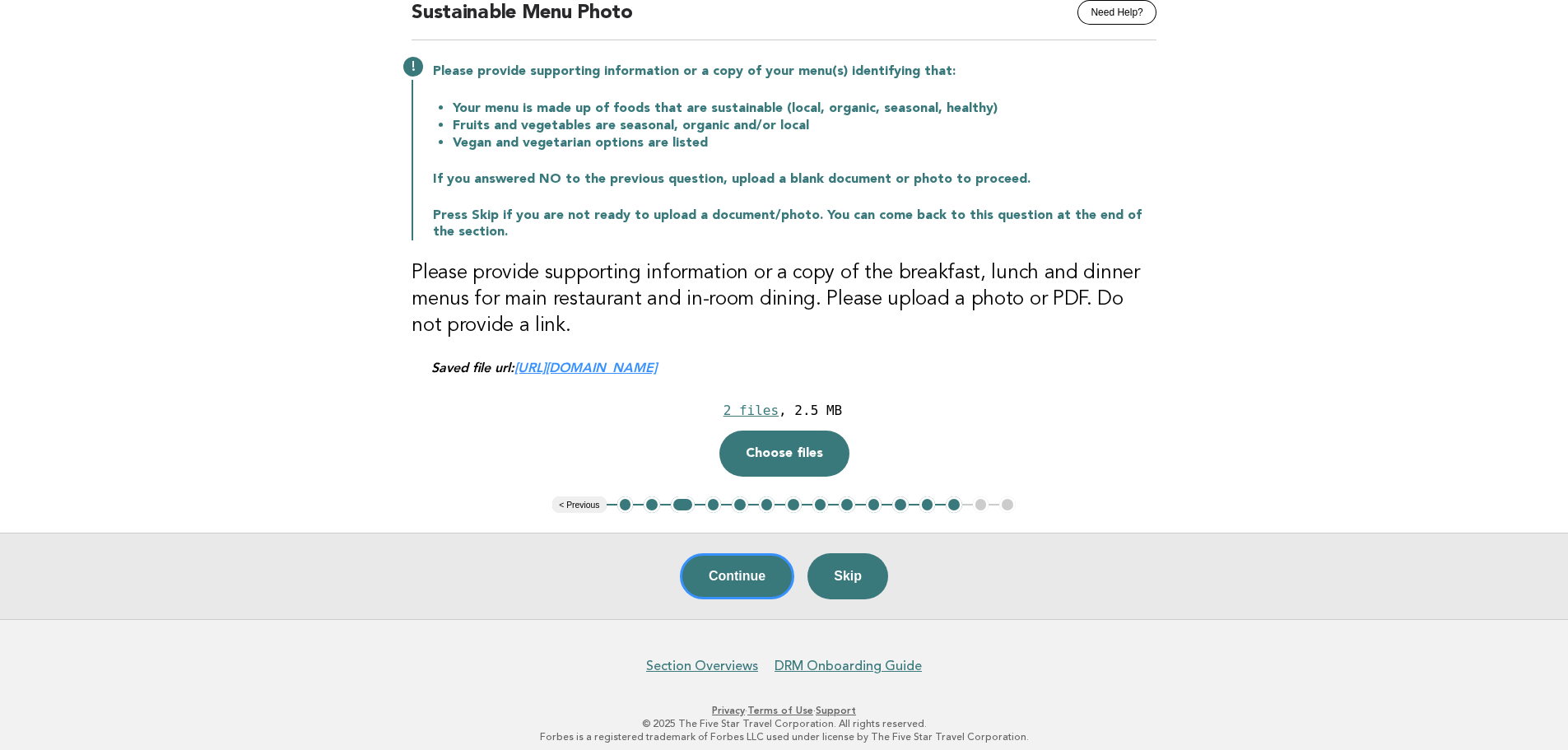
click at [657, 365] on link "https://be0idi9hwh.ucarecd.net/044b36db-5cbb-4d62-983b-deb220a0ca9b~1/" at bounding box center [586, 367] width 143 height 16
click at [771, 414] on div "2 files" at bounding box center [750, 410] width 55 height 16
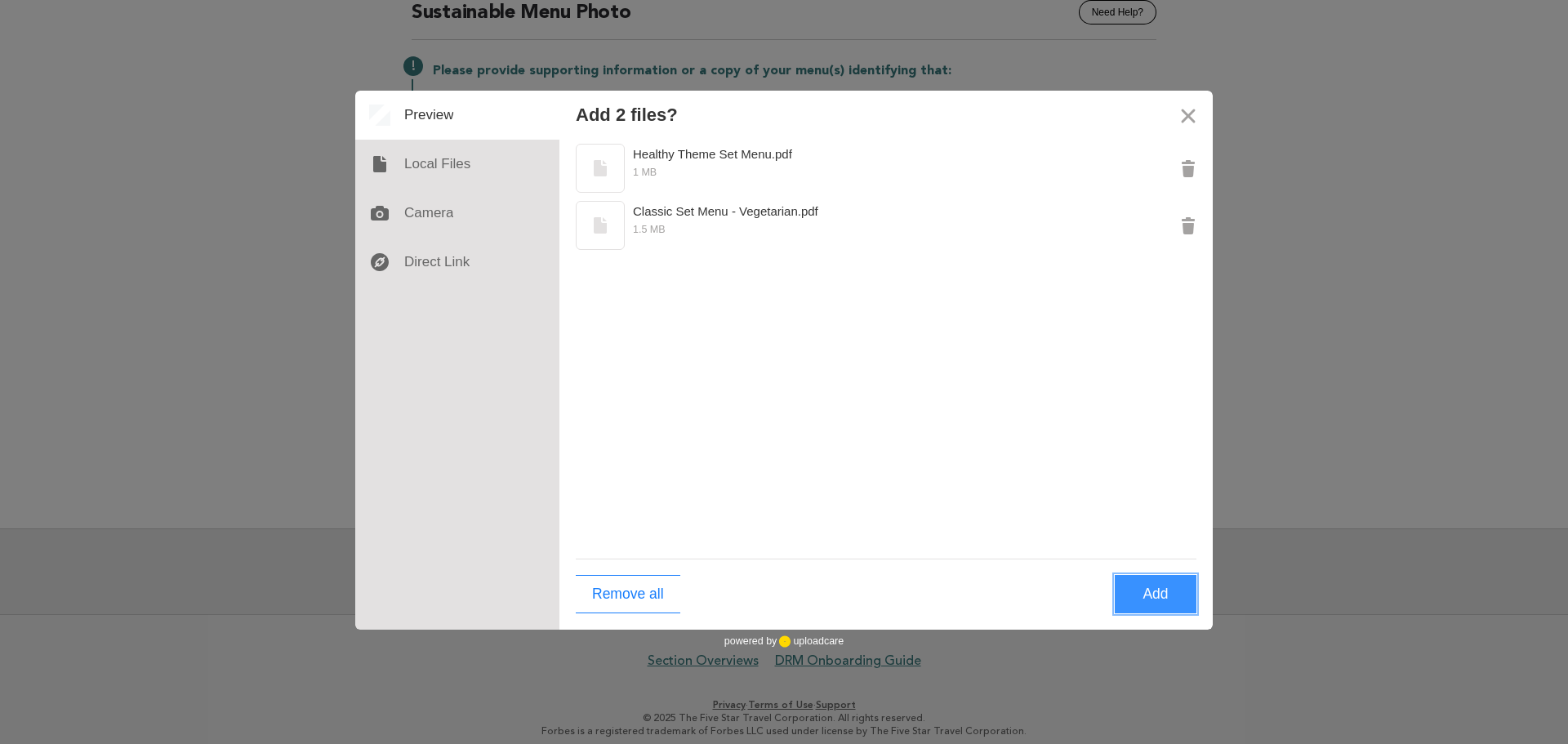
click at [1161, 607] on button "Add" at bounding box center [1155, 594] width 82 height 38
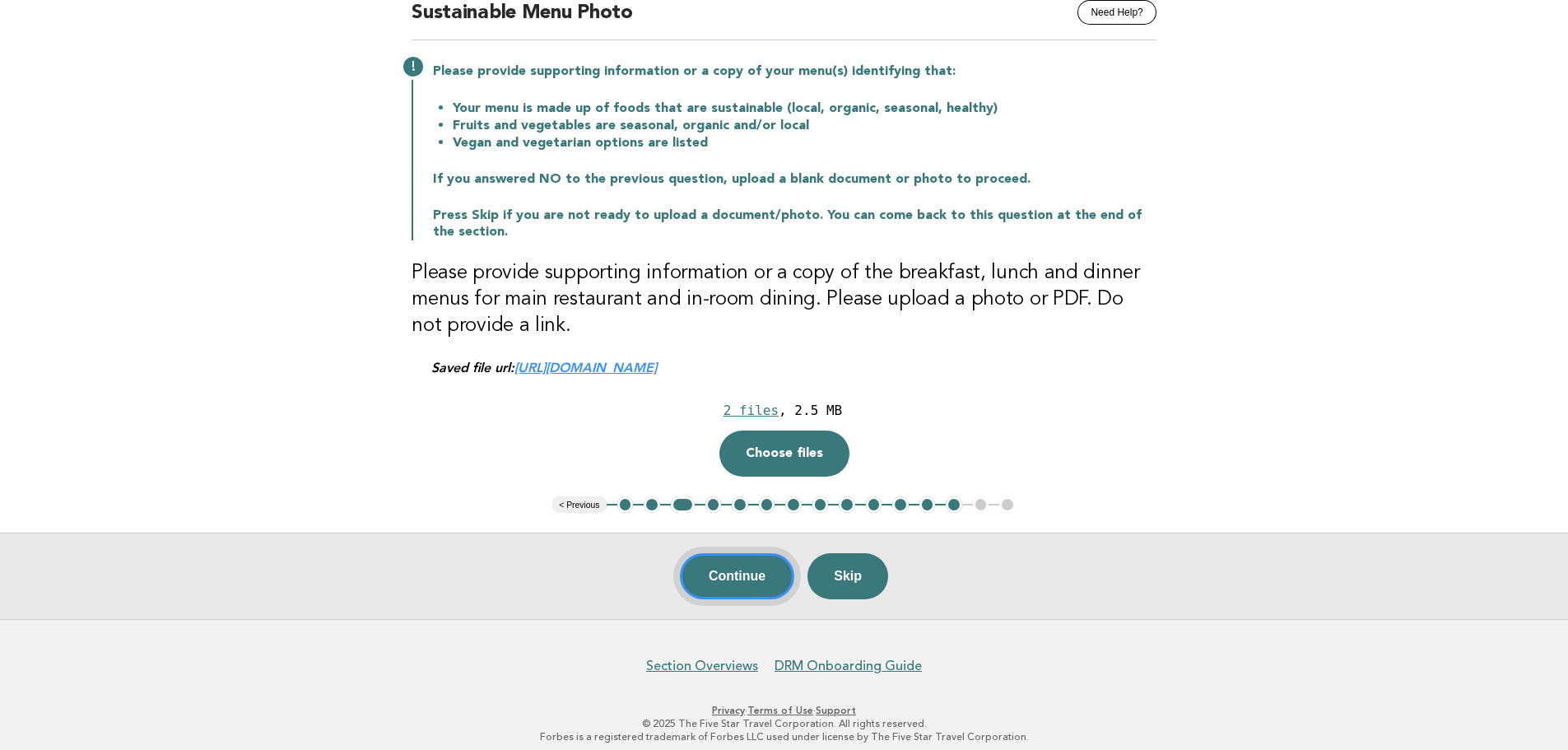
click at [740, 577] on button "Continue" at bounding box center [736, 576] width 114 height 46
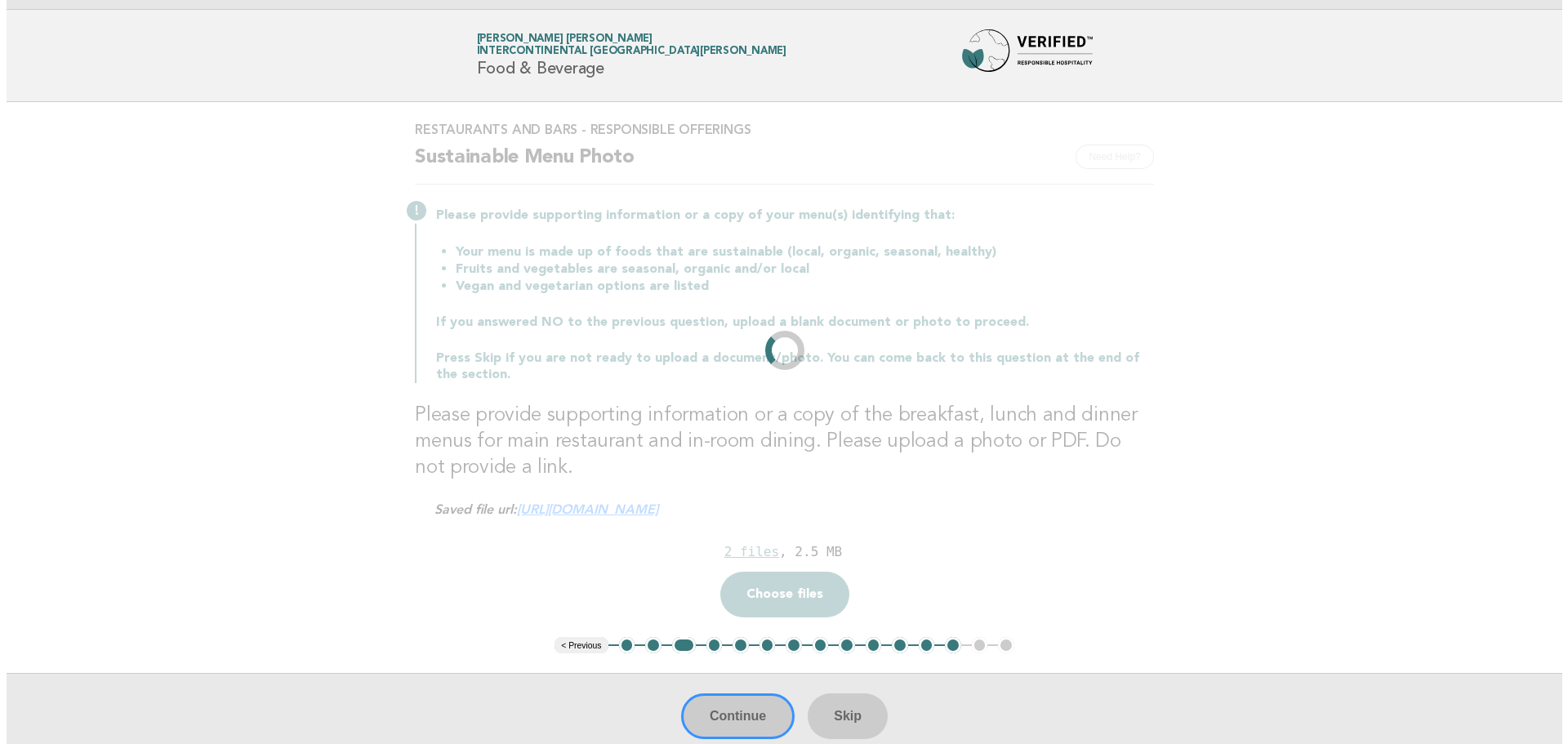
scroll to position [0, 0]
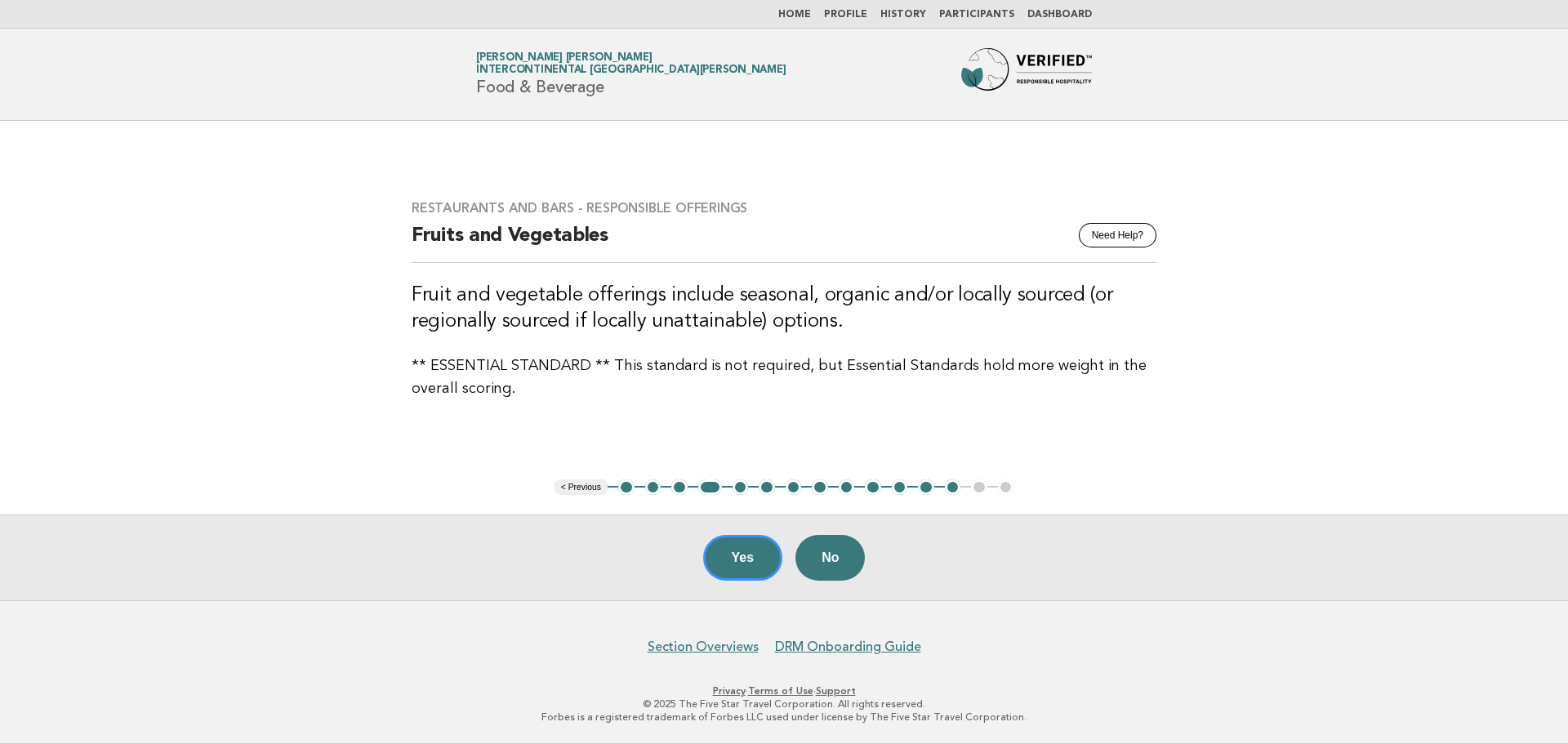
click at [799, 11] on link "Home" at bounding box center [794, 14] width 33 height 9
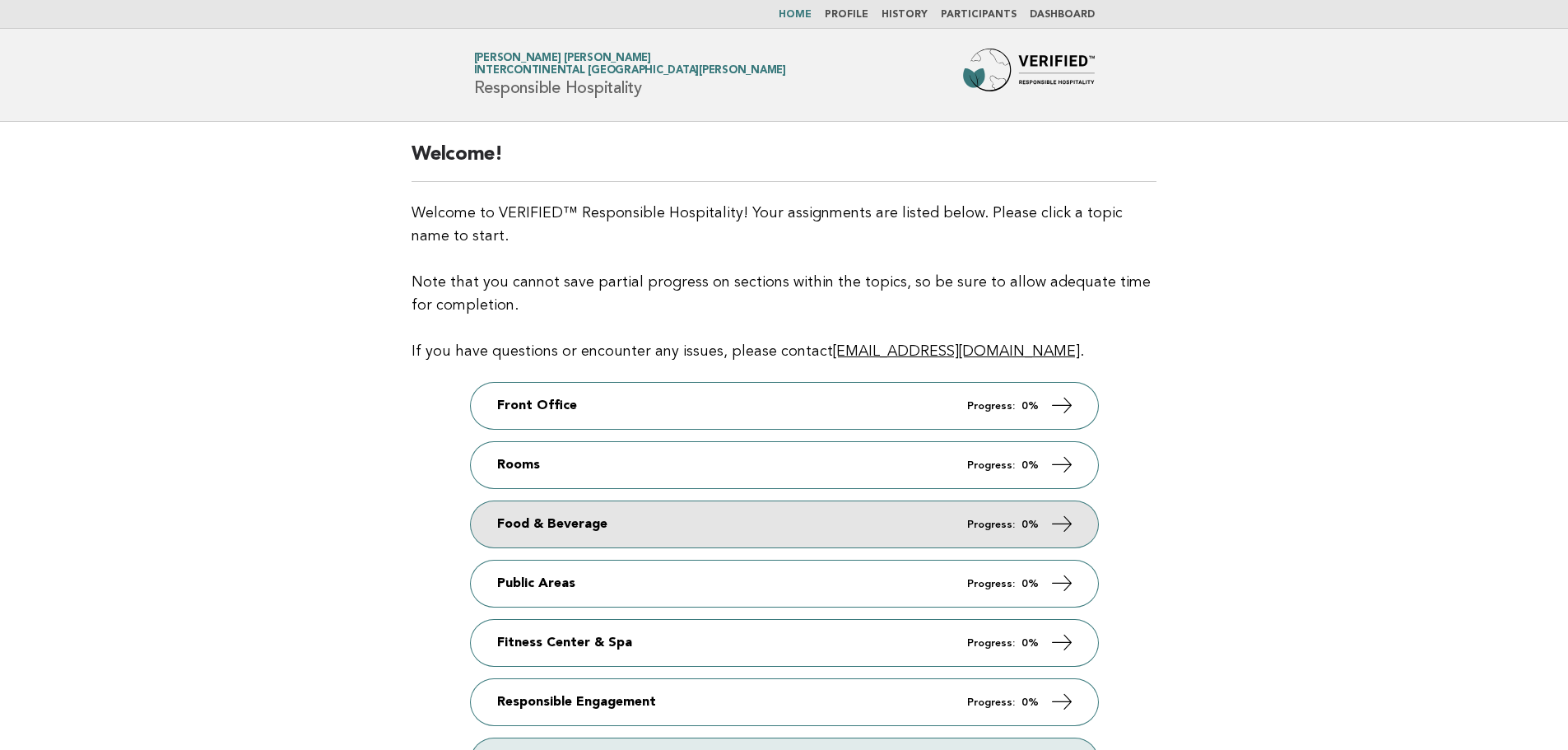
click at [593, 537] on link "Food & Beverage Progress: 0%" at bounding box center [784, 524] width 627 height 46
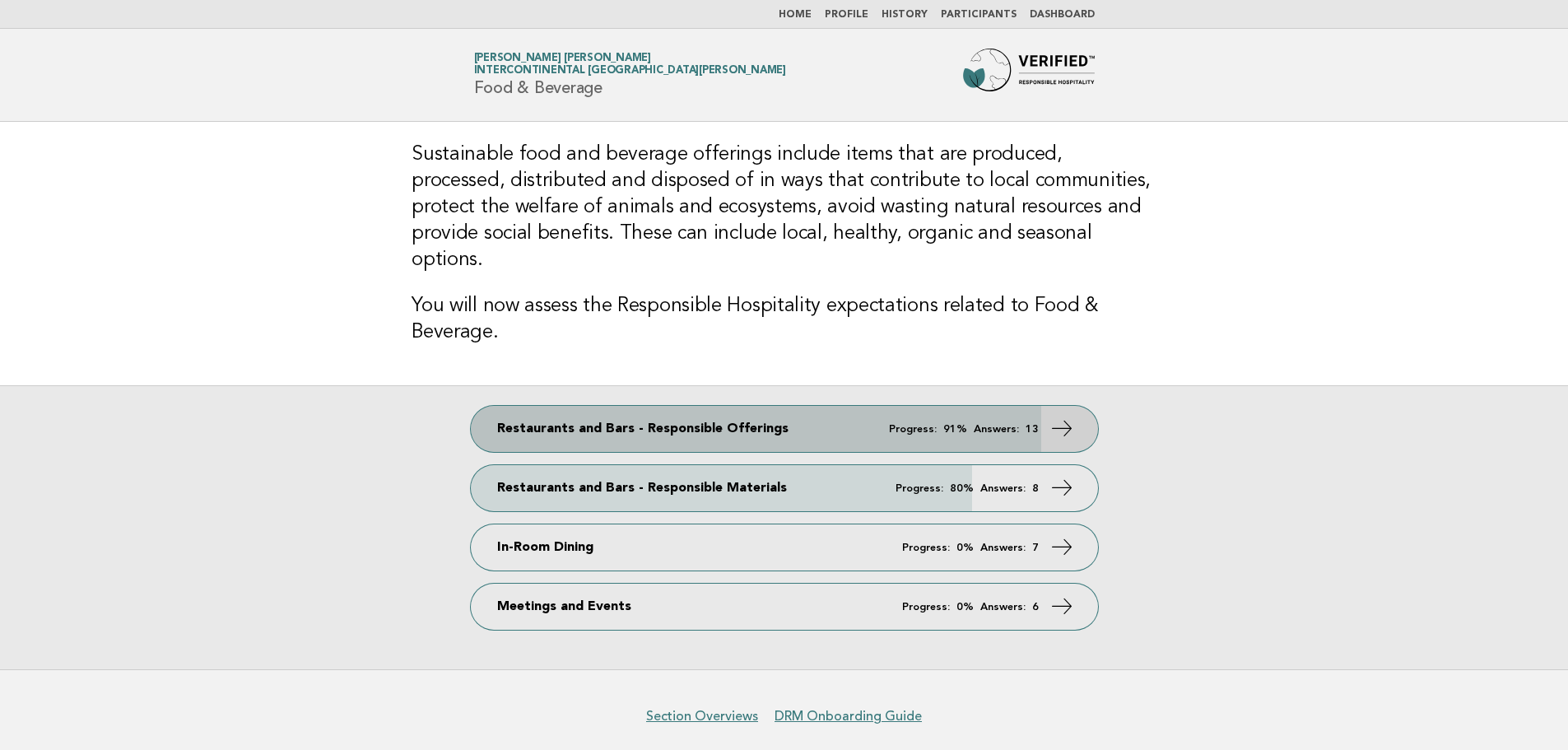
click at [621, 405] on link "Restaurants and Bars - Responsible Offerings Progress: 91% Answers: 13" at bounding box center [784, 428] width 627 height 46
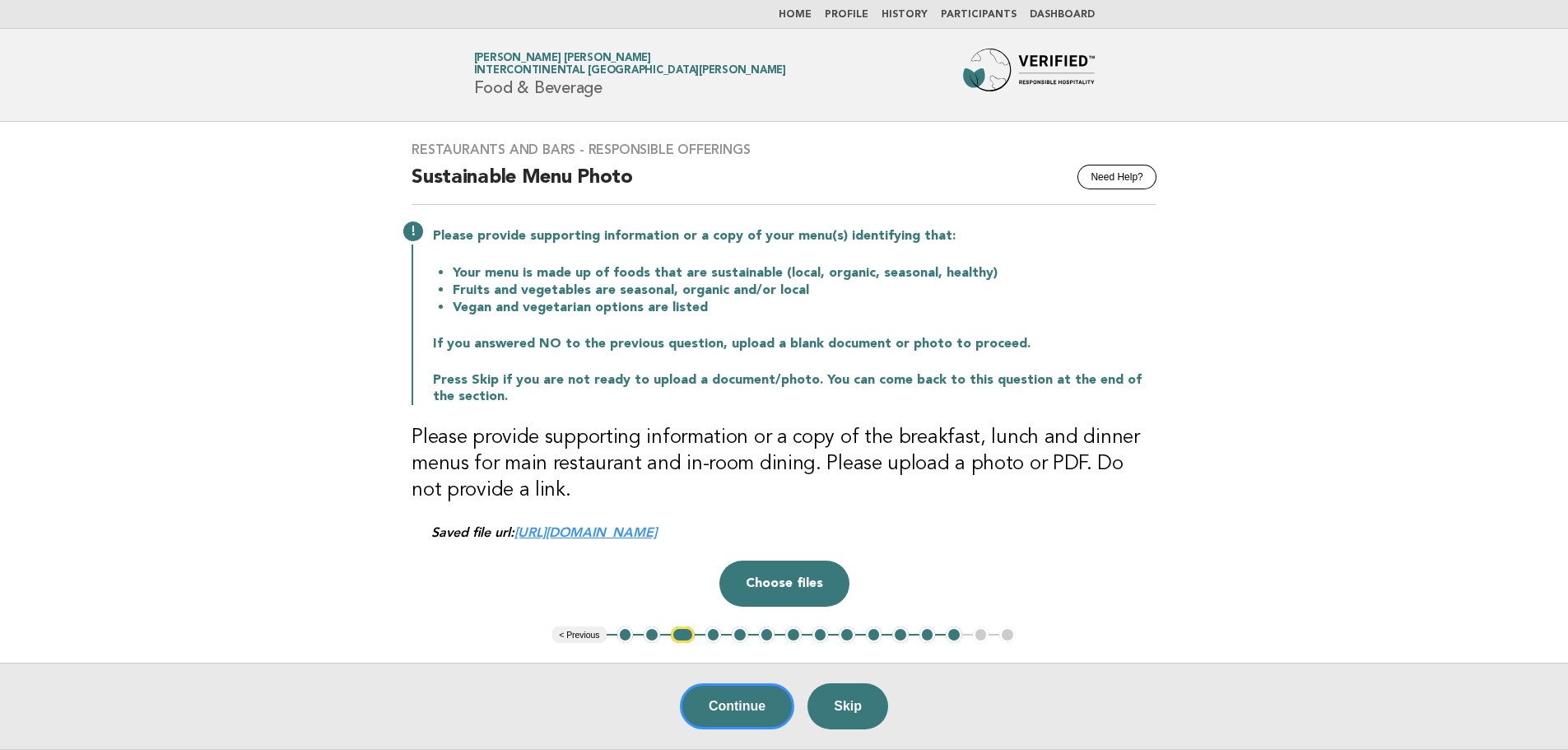
click at [682, 633] on button "3" at bounding box center [682, 634] width 23 height 17
click at [771, 577] on button "Choose files" at bounding box center [784, 583] width 130 height 46
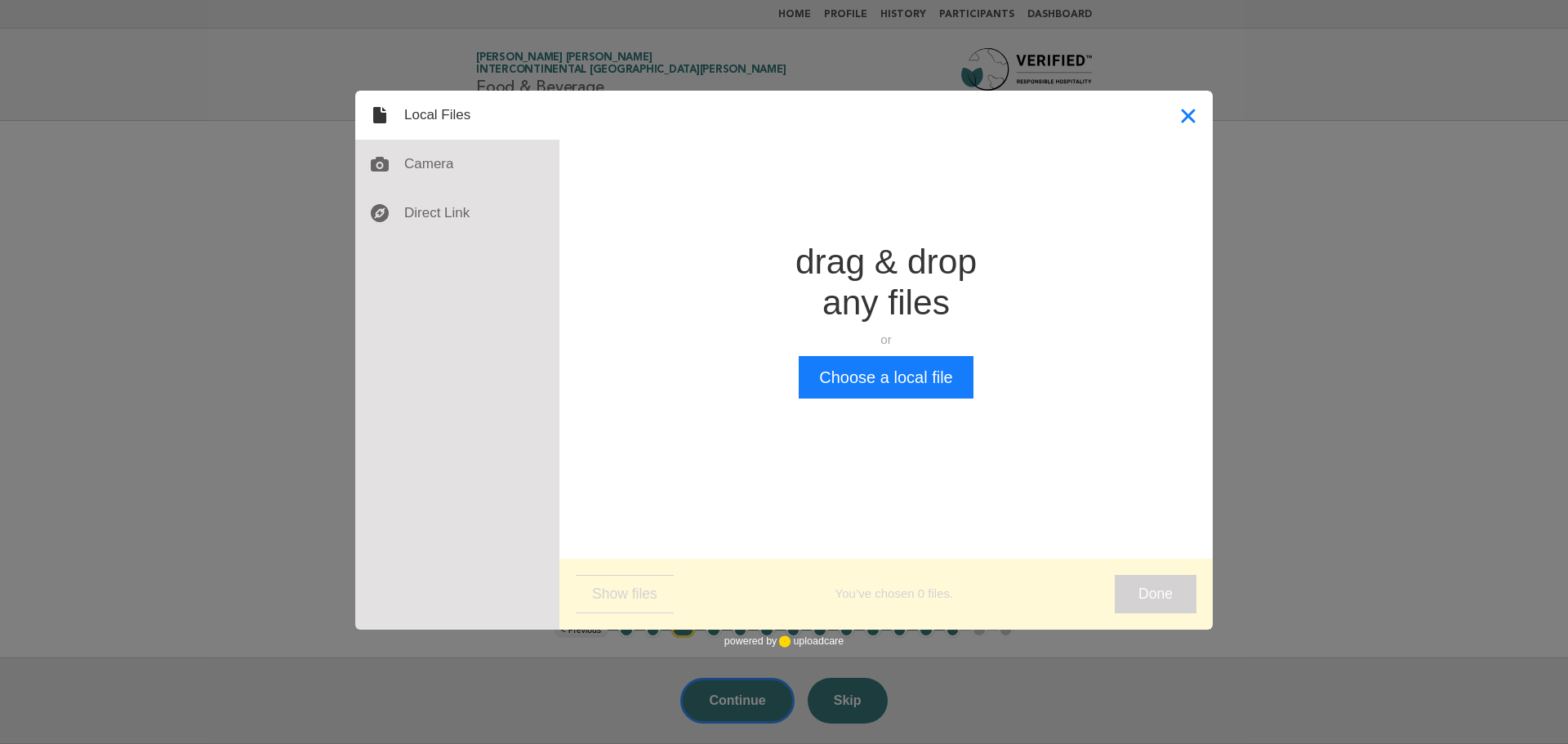
click at [1198, 123] on button "Close" at bounding box center [1188, 115] width 49 height 49
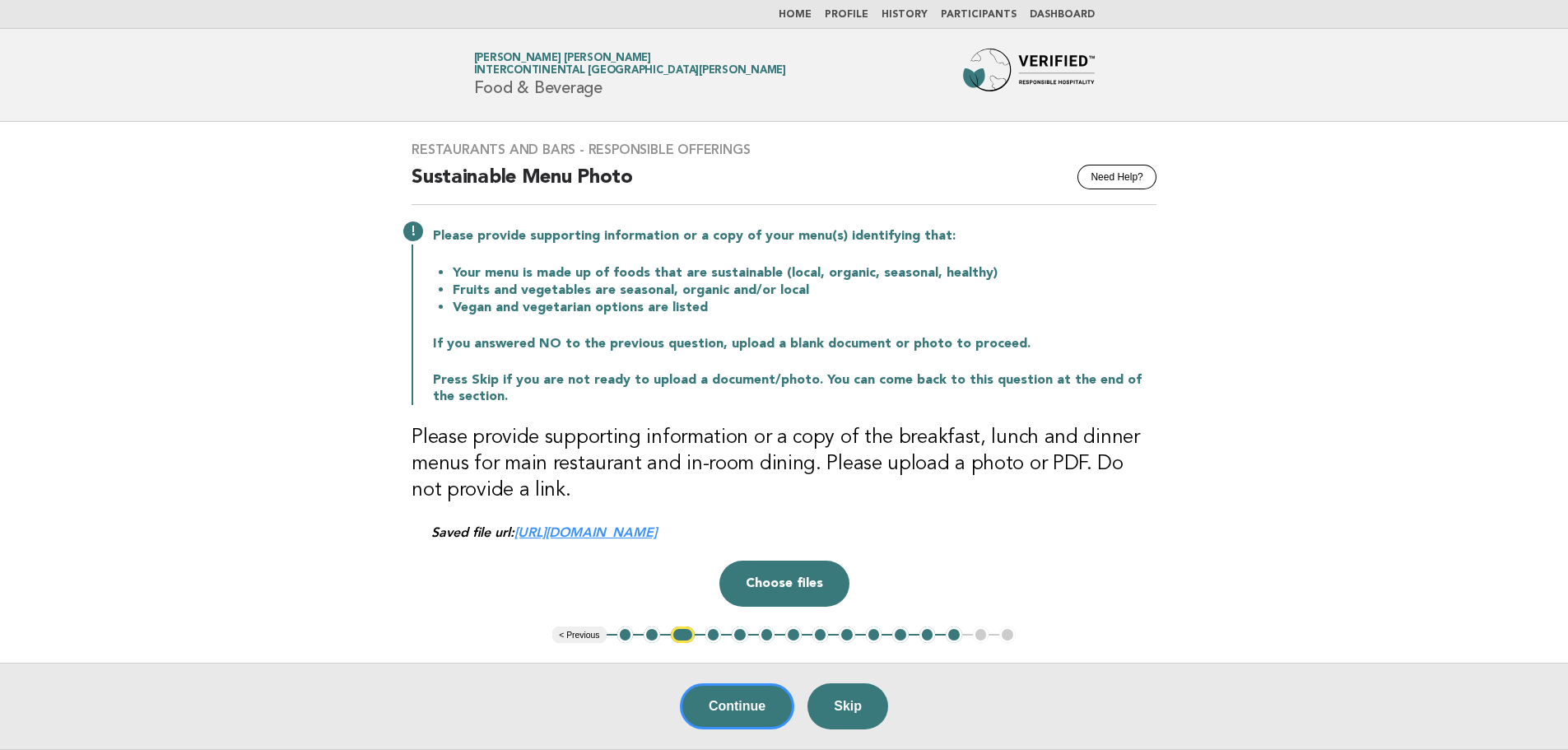
drag, startPoint x: 721, startPoint y: 535, endPoint x: 714, endPoint y: 532, distance: 7.6
click at [657, 532] on link "https://be0idi9hwh.ucarecd.net/2982fe5a-0c62-491f-bfe4-f9473bcb56d0~2/" at bounding box center [586, 532] width 143 height 16
click at [814, 588] on button "Choose files" at bounding box center [784, 583] width 130 height 46
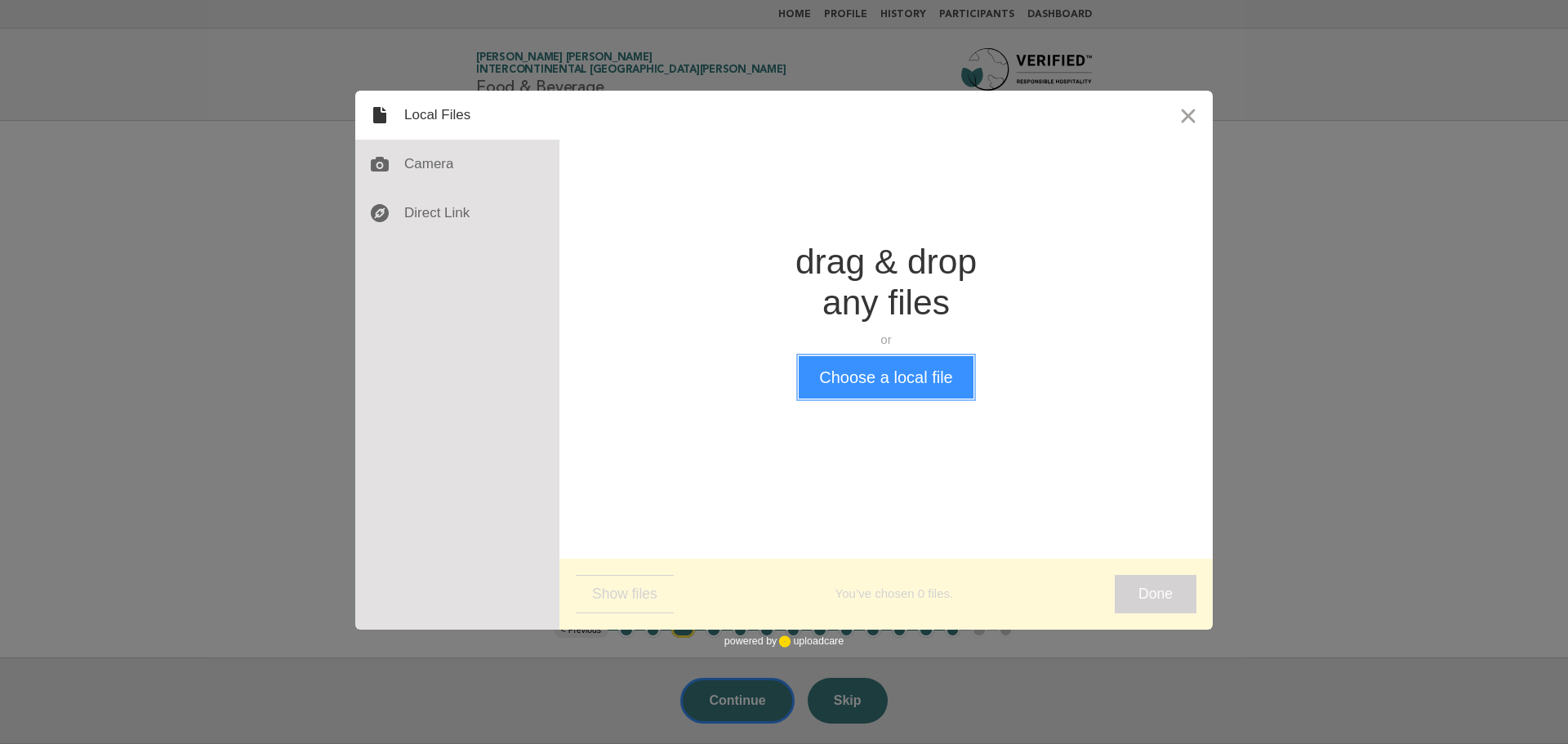
click at [897, 378] on button "Choose a local file" at bounding box center [885, 376] width 174 height 42
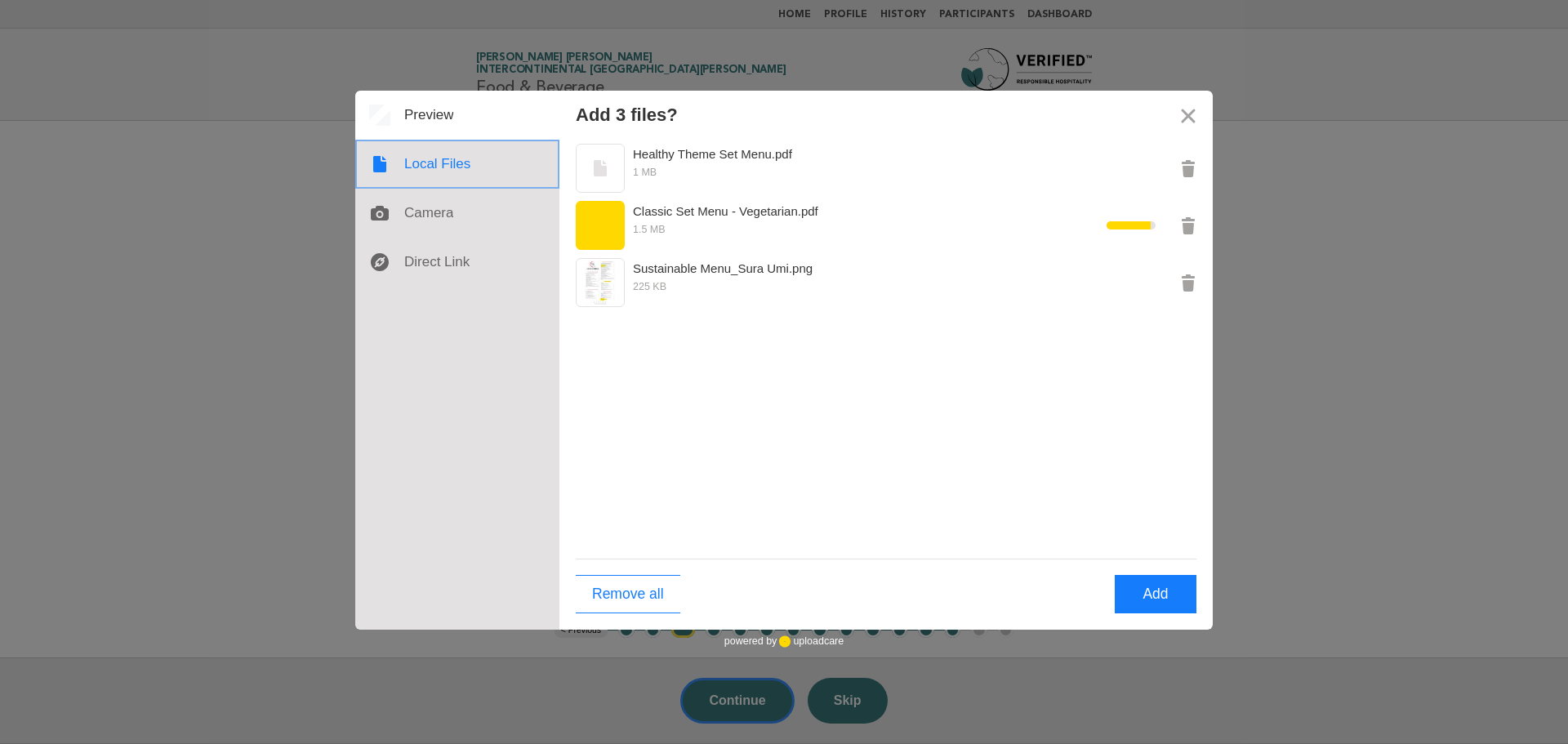
click at [427, 148] on div at bounding box center [457, 164] width 204 height 49
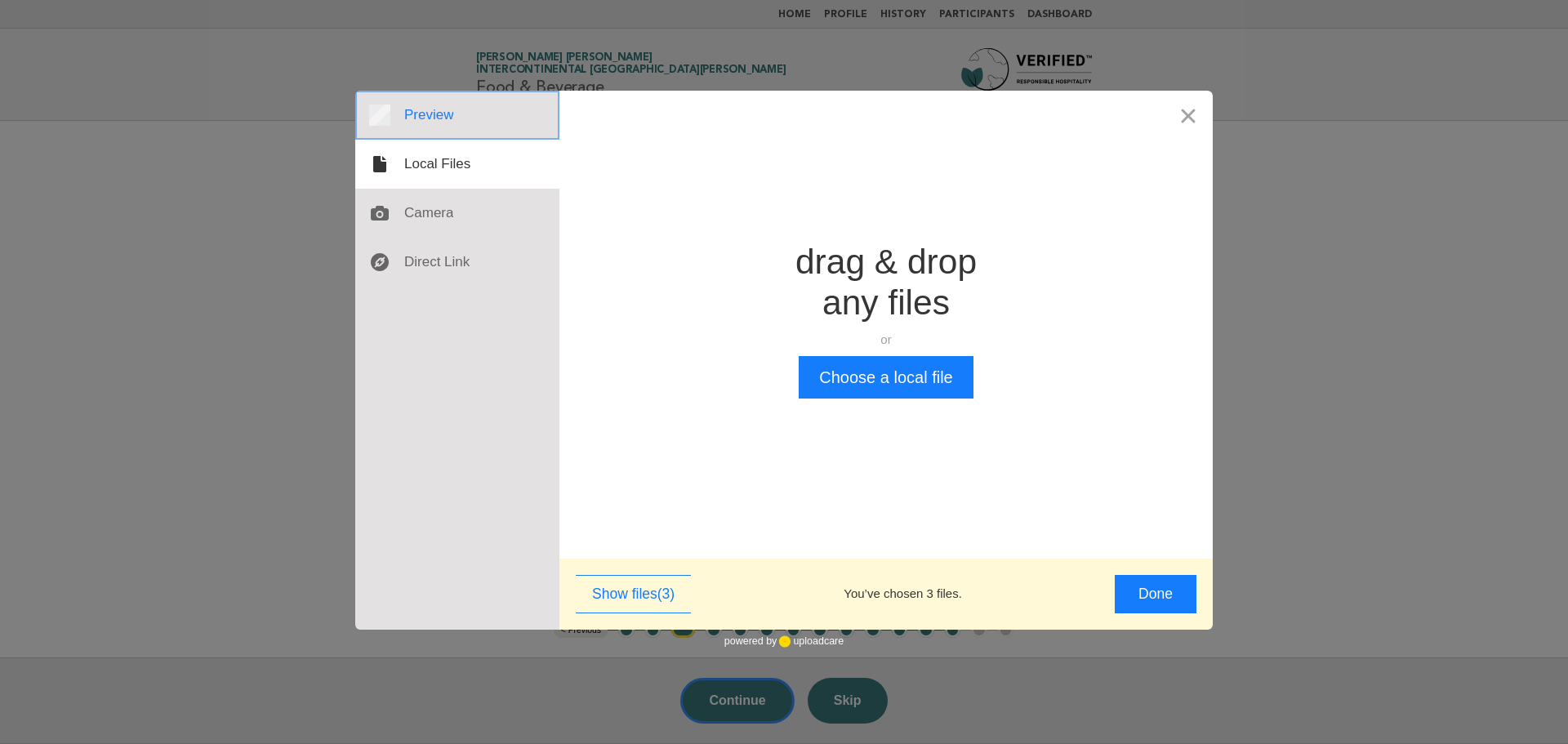
click at [435, 126] on div at bounding box center [457, 115] width 204 height 49
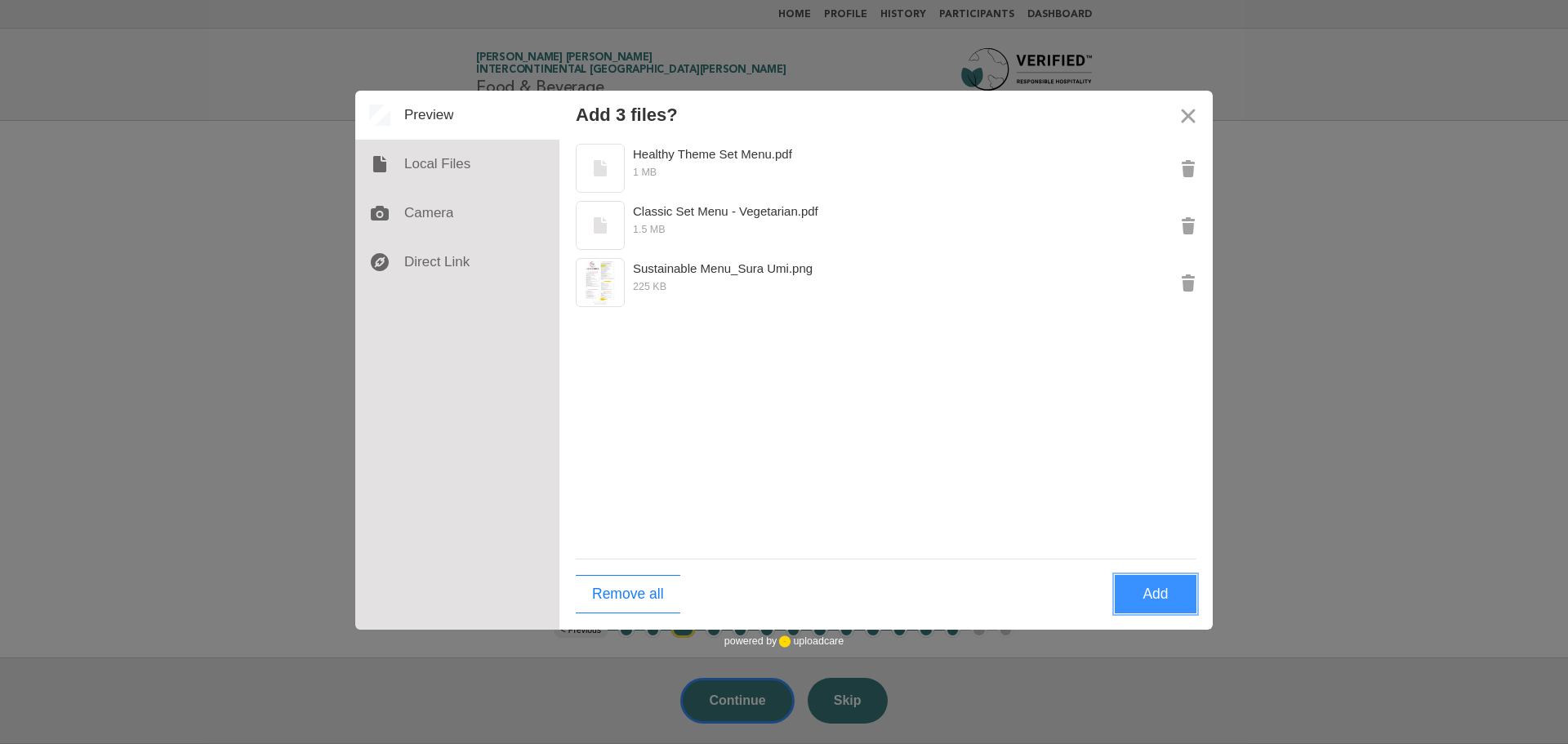
click at [1181, 595] on button "Add" at bounding box center [1155, 594] width 82 height 38
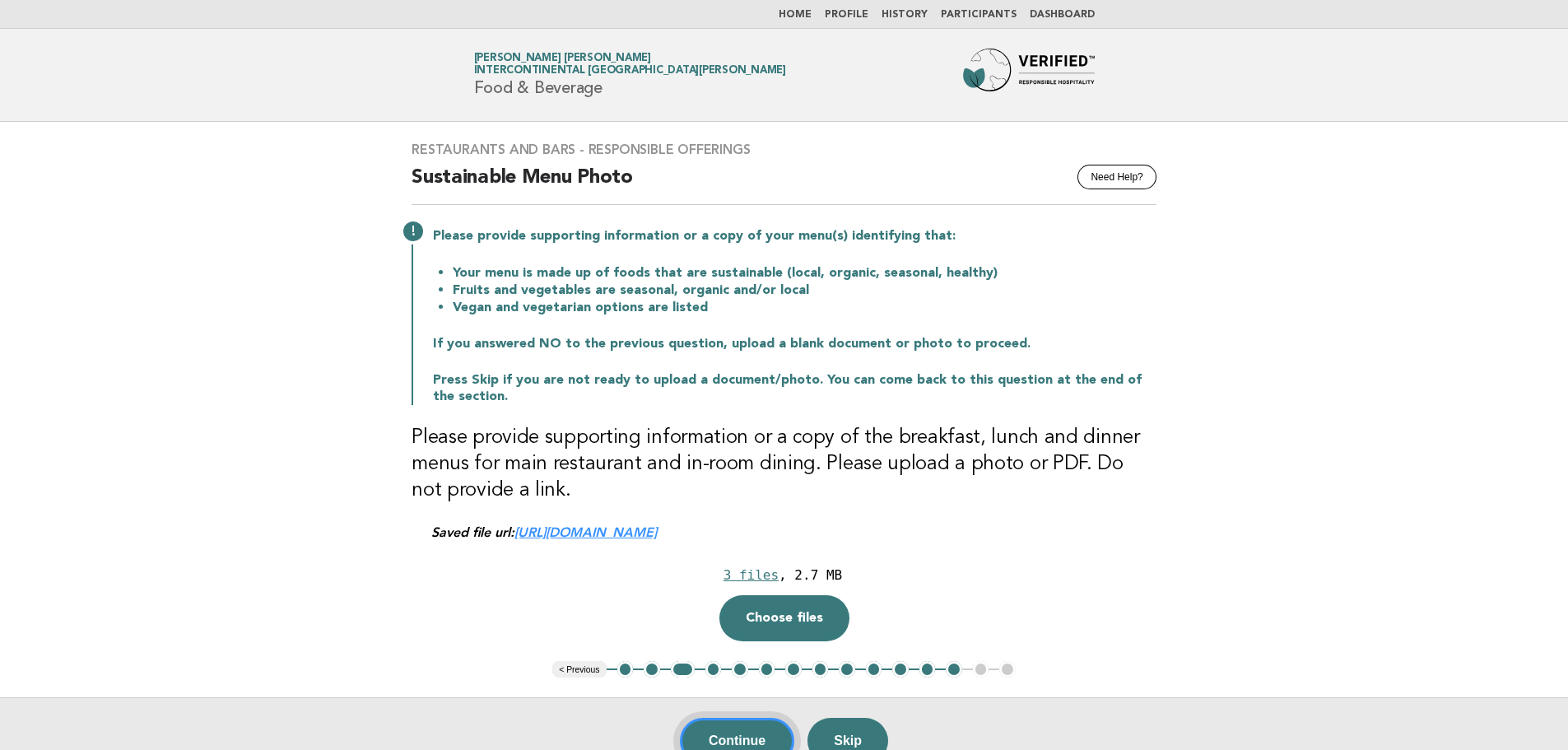
click at [763, 738] on button "Continue" at bounding box center [736, 740] width 114 height 46
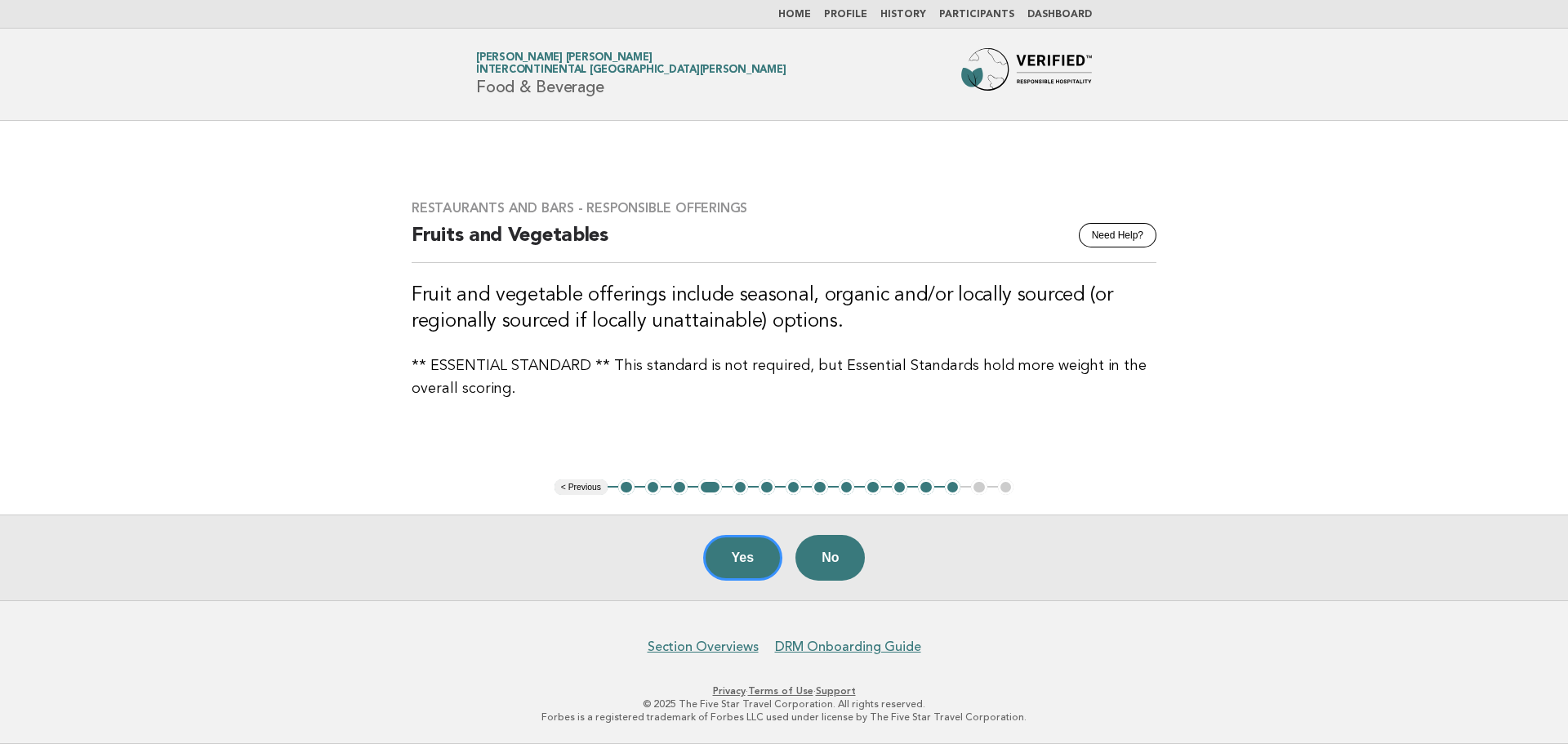
click at [811, 12] on link "Home" at bounding box center [794, 14] width 33 height 9
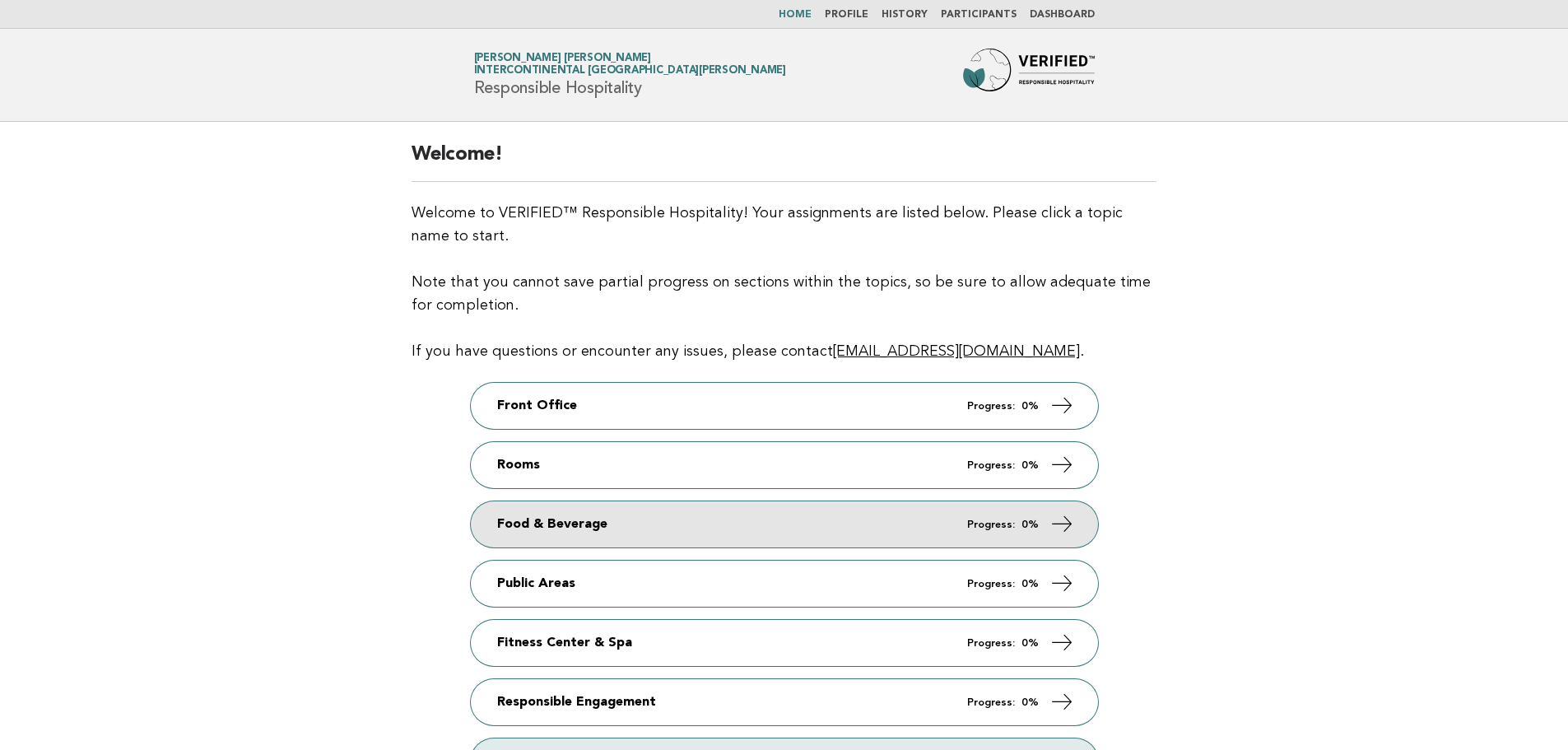
click at [640, 519] on link "Food & Beverage Progress: 0%" at bounding box center [784, 524] width 627 height 46
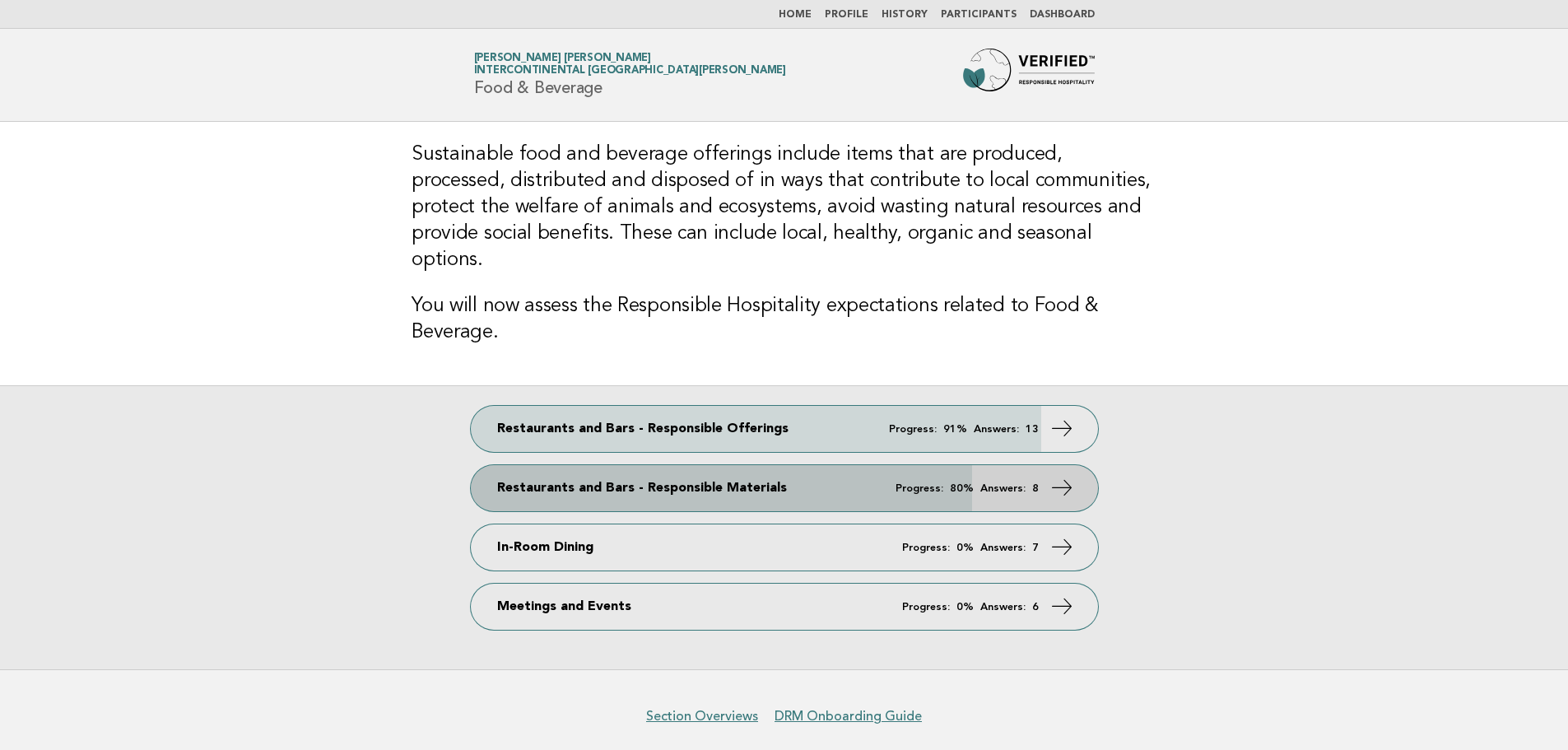
click at [652, 465] on link "Restaurants and Bars - Responsible Materials Progress: 80% Answers: 8" at bounding box center [784, 487] width 627 height 46
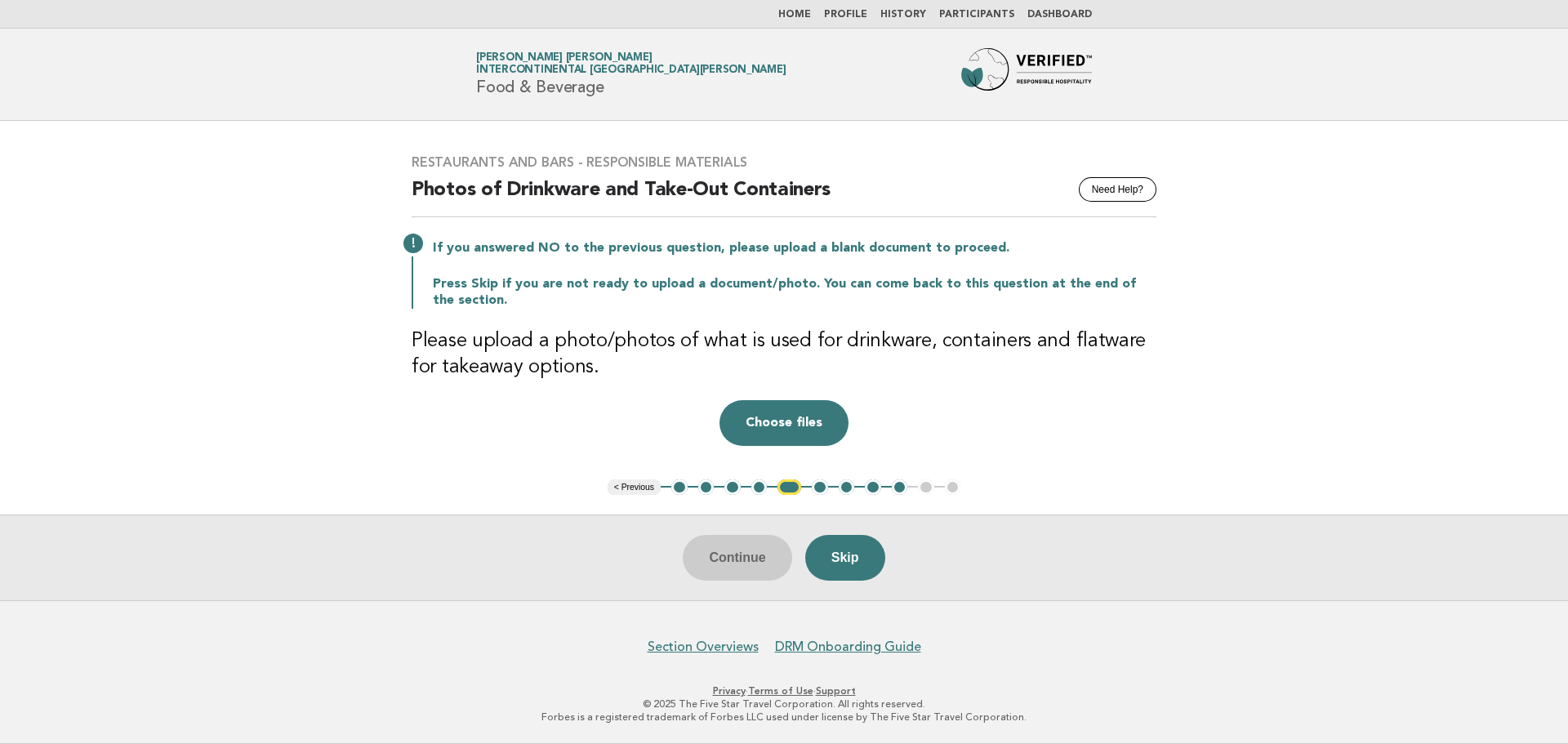
click at [756, 490] on button "4" at bounding box center [759, 487] width 16 height 16
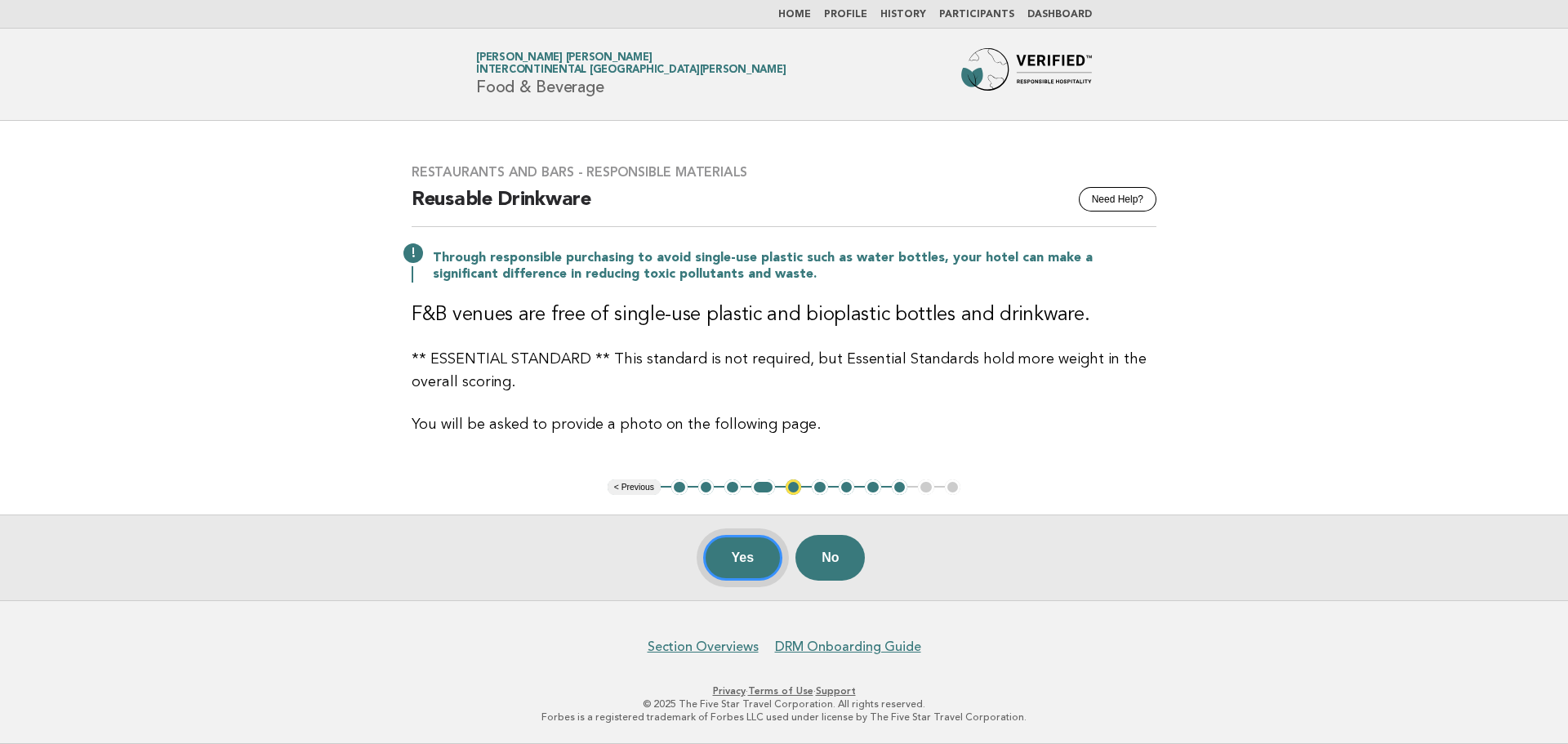
click at [723, 558] on button "Yes" at bounding box center [743, 557] width 80 height 46
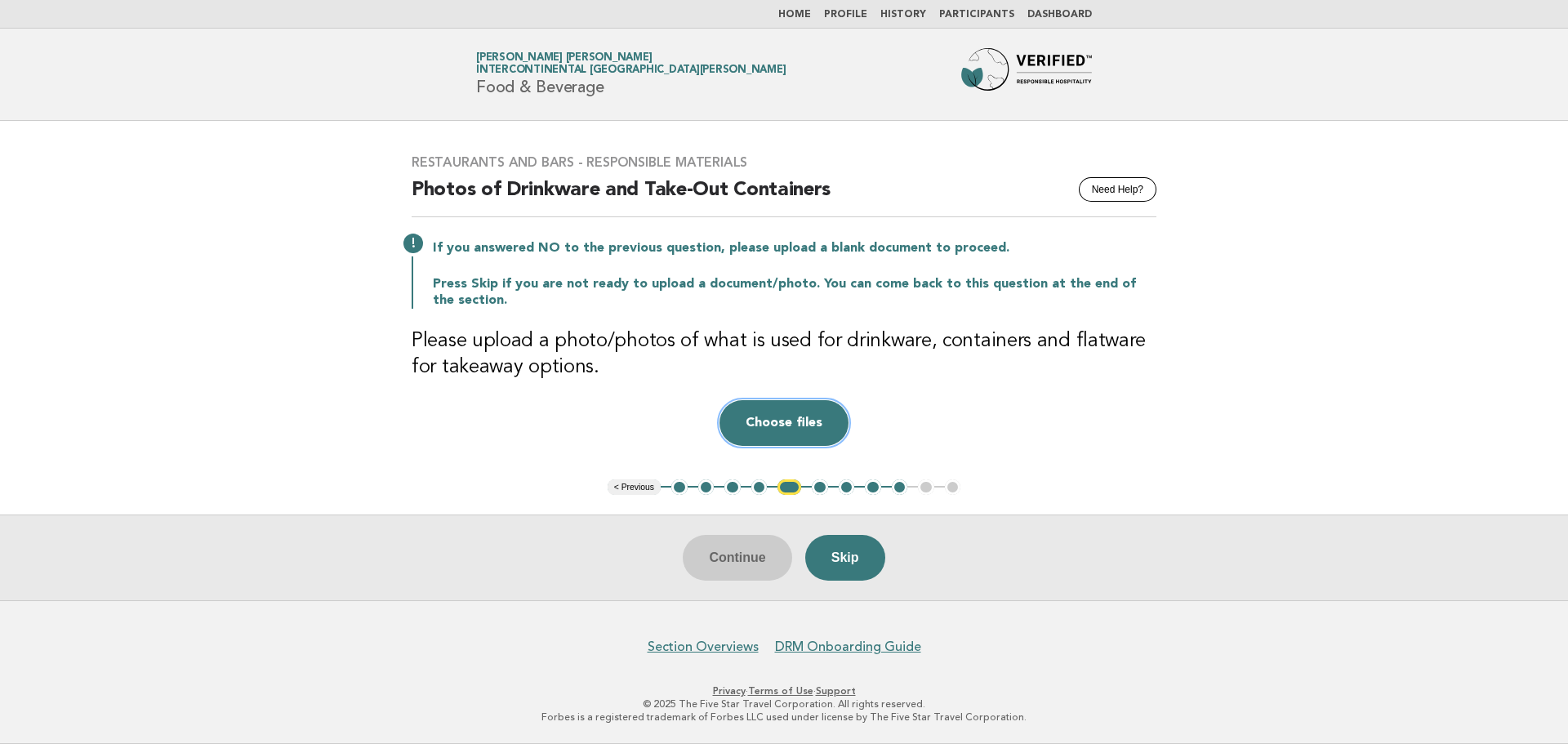
click at [760, 414] on button "Choose files" at bounding box center [783, 422] width 129 height 46
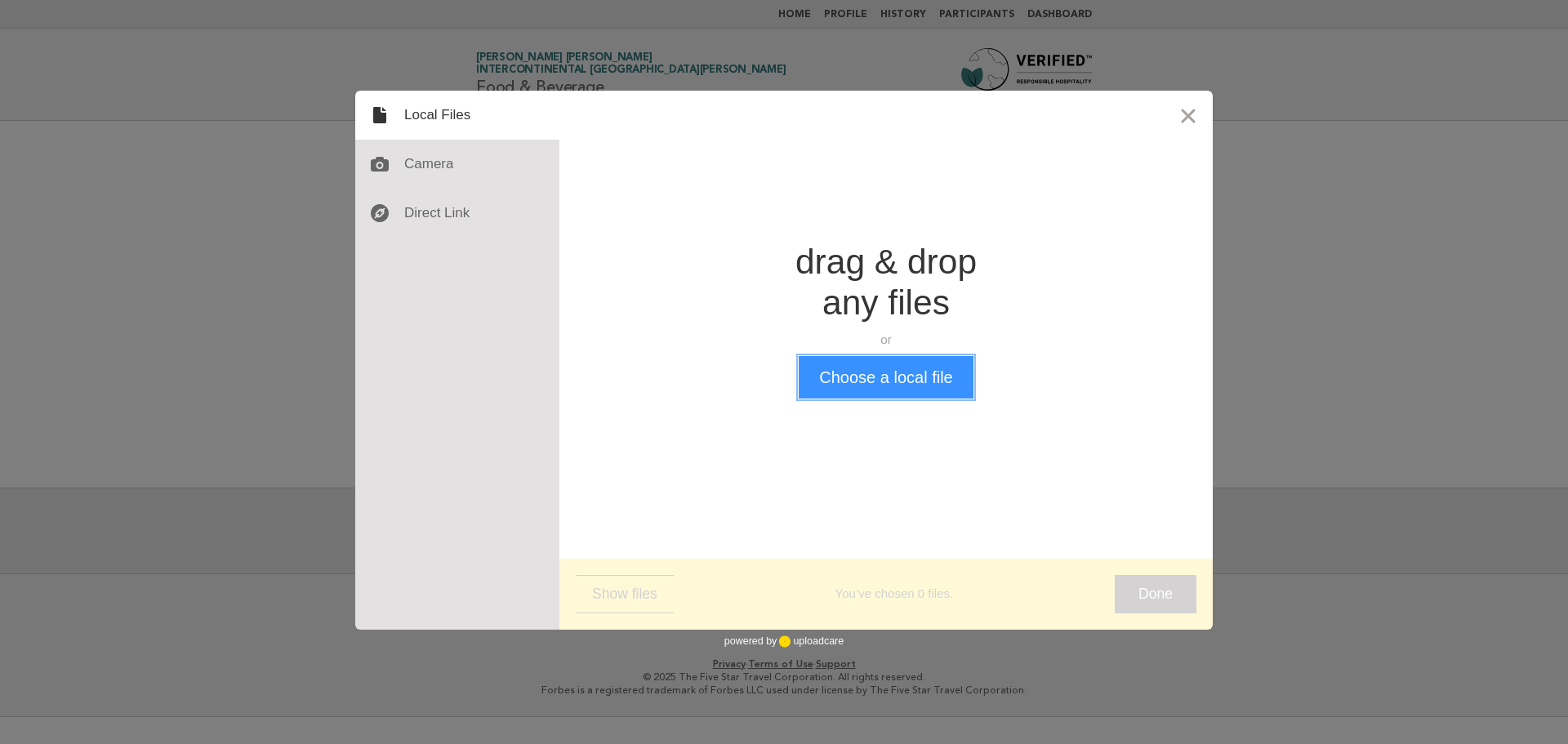
click at [880, 390] on button "Choose a local file" at bounding box center [885, 376] width 174 height 42
click at [896, 396] on button "Choose a local file" at bounding box center [885, 376] width 174 height 42
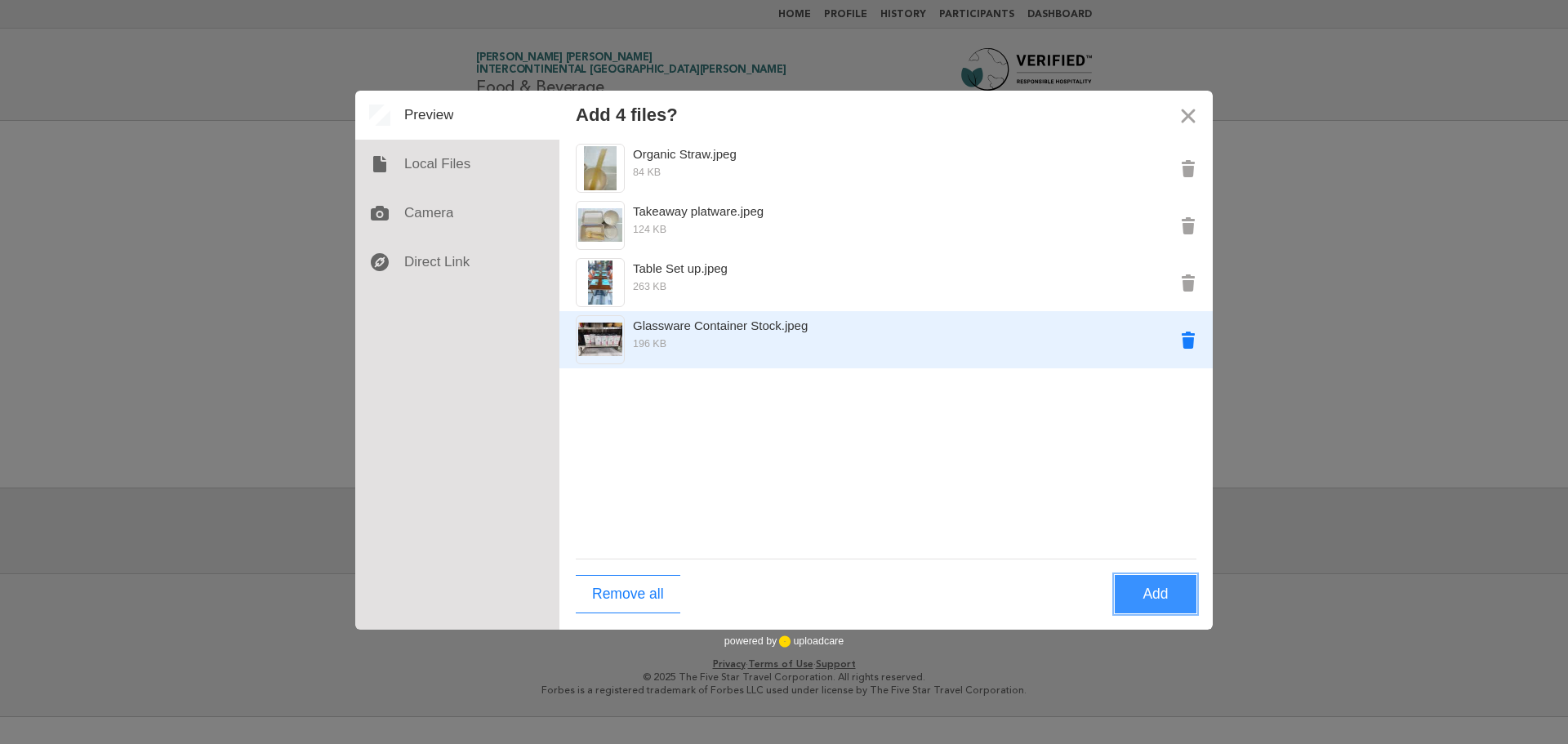
click at [1184, 338] on button "Remove Glassware Container Stock.jpeg" at bounding box center [1188, 339] width 49 height 49
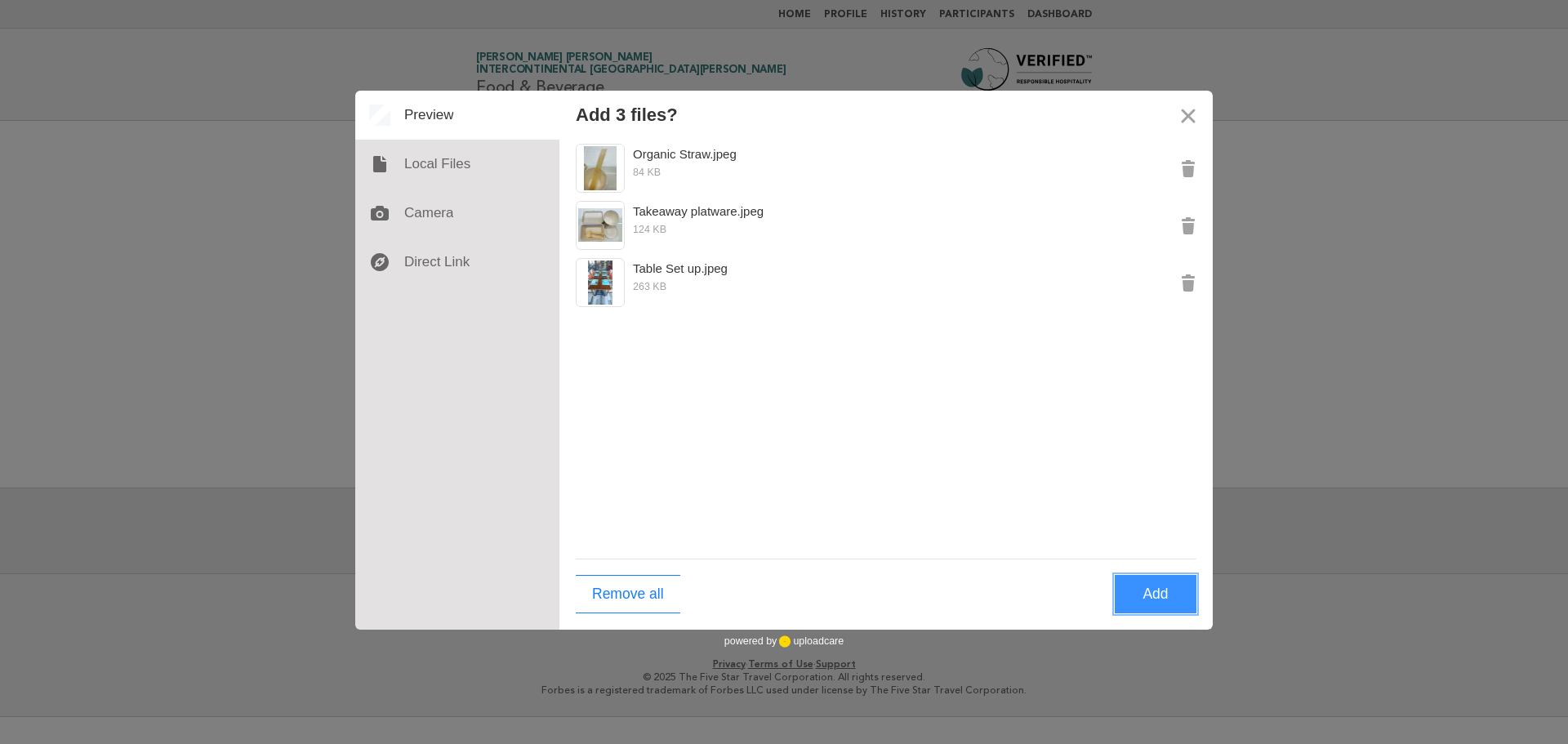
click at [1154, 596] on button "Add" at bounding box center [1155, 594] width 82 height 38
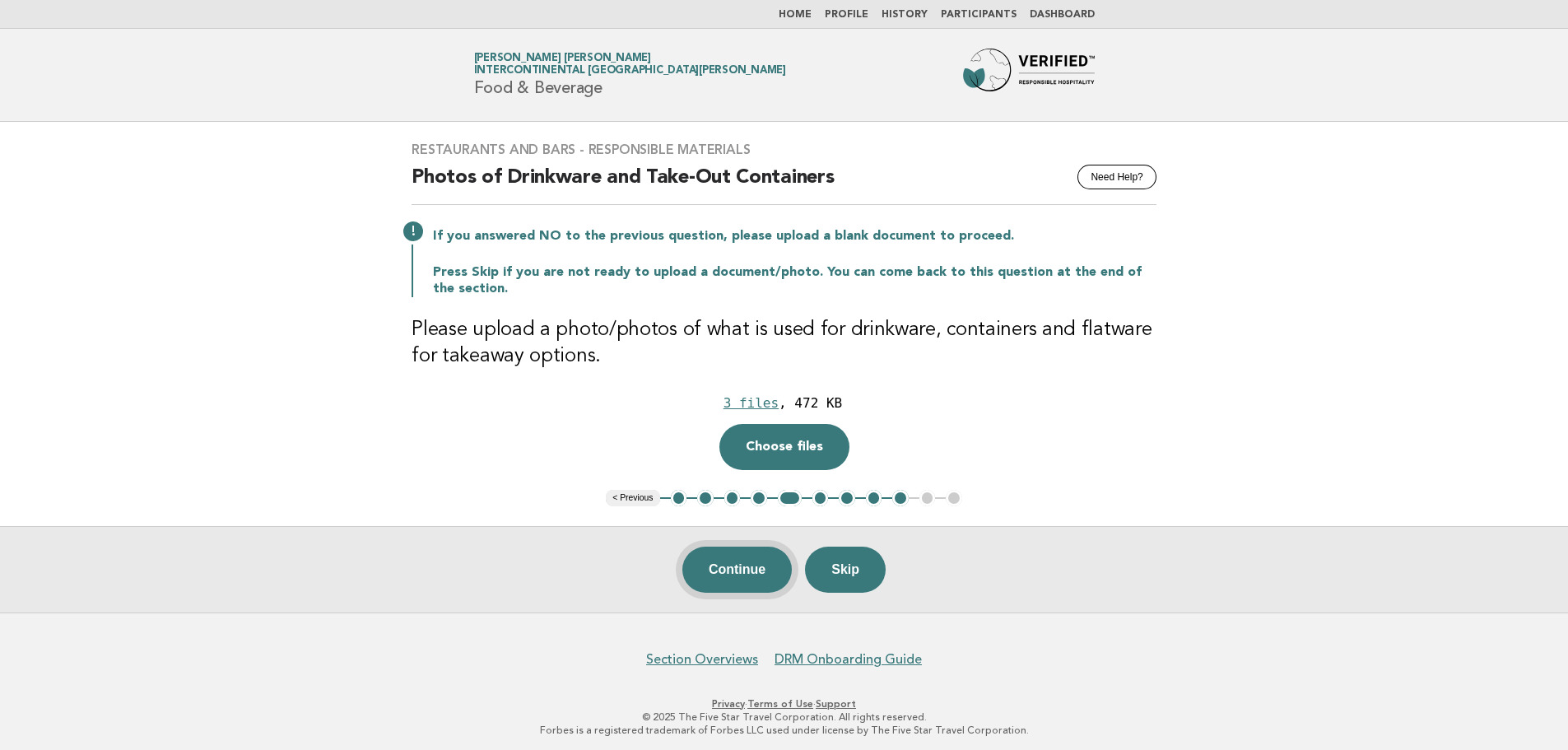
click at [730, 566] on button "Continue" at bounding box center [737, 569] width 110 height 46
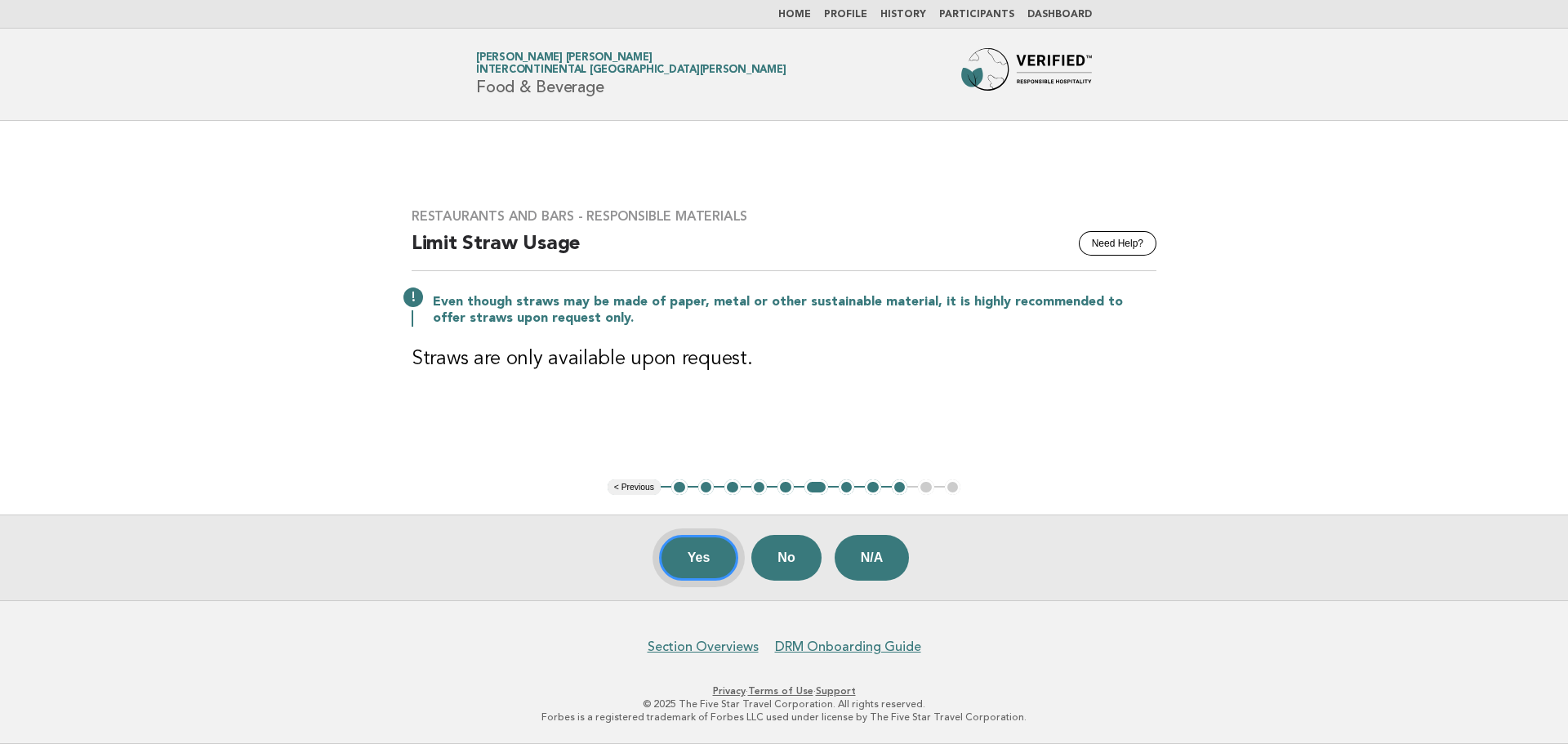
click at [724, 562] on button "Yes" at bounding box center [699, 557] width 80 height 46
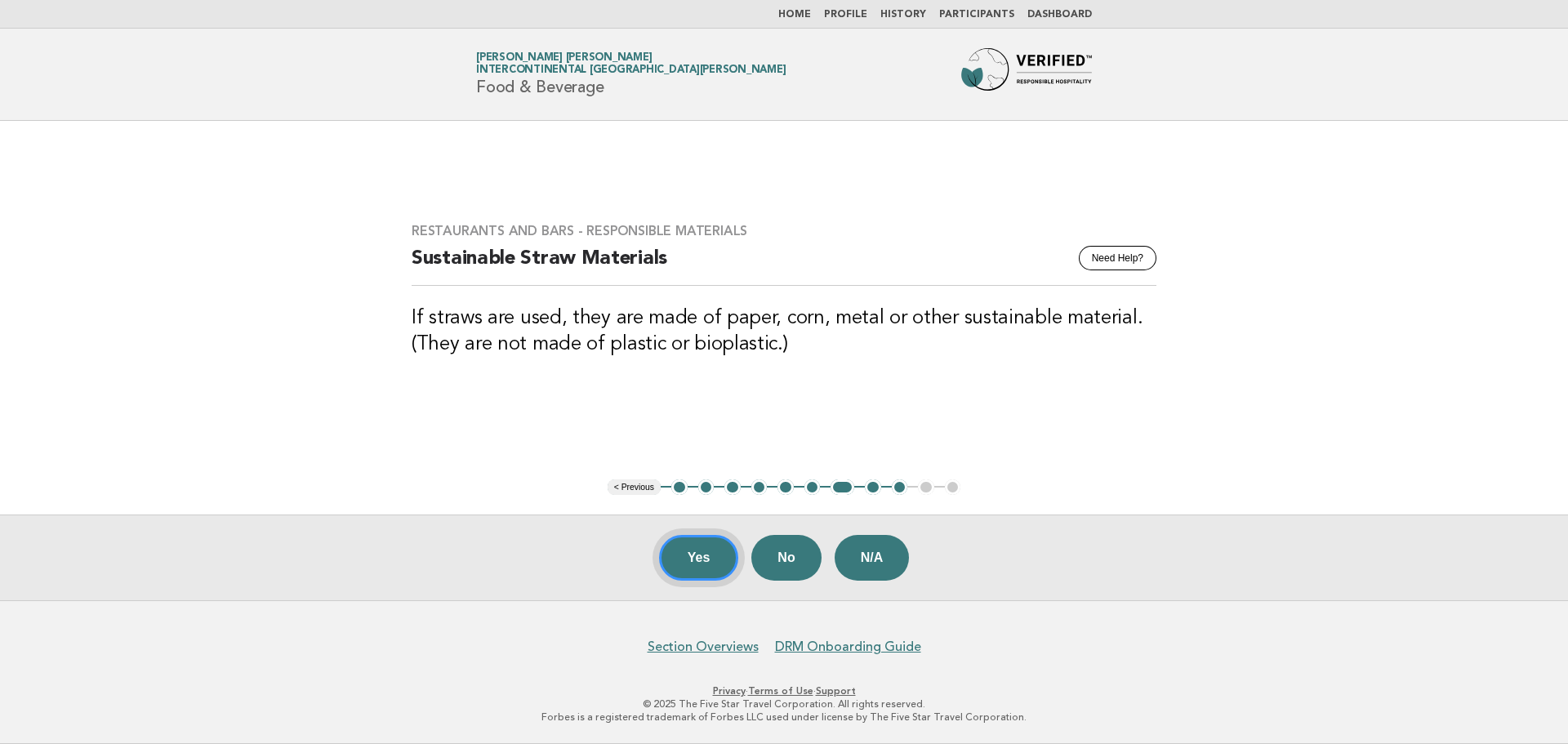
click at [724, 562] on button "Yes" at bounding box center [699, 557] width 80 height 46
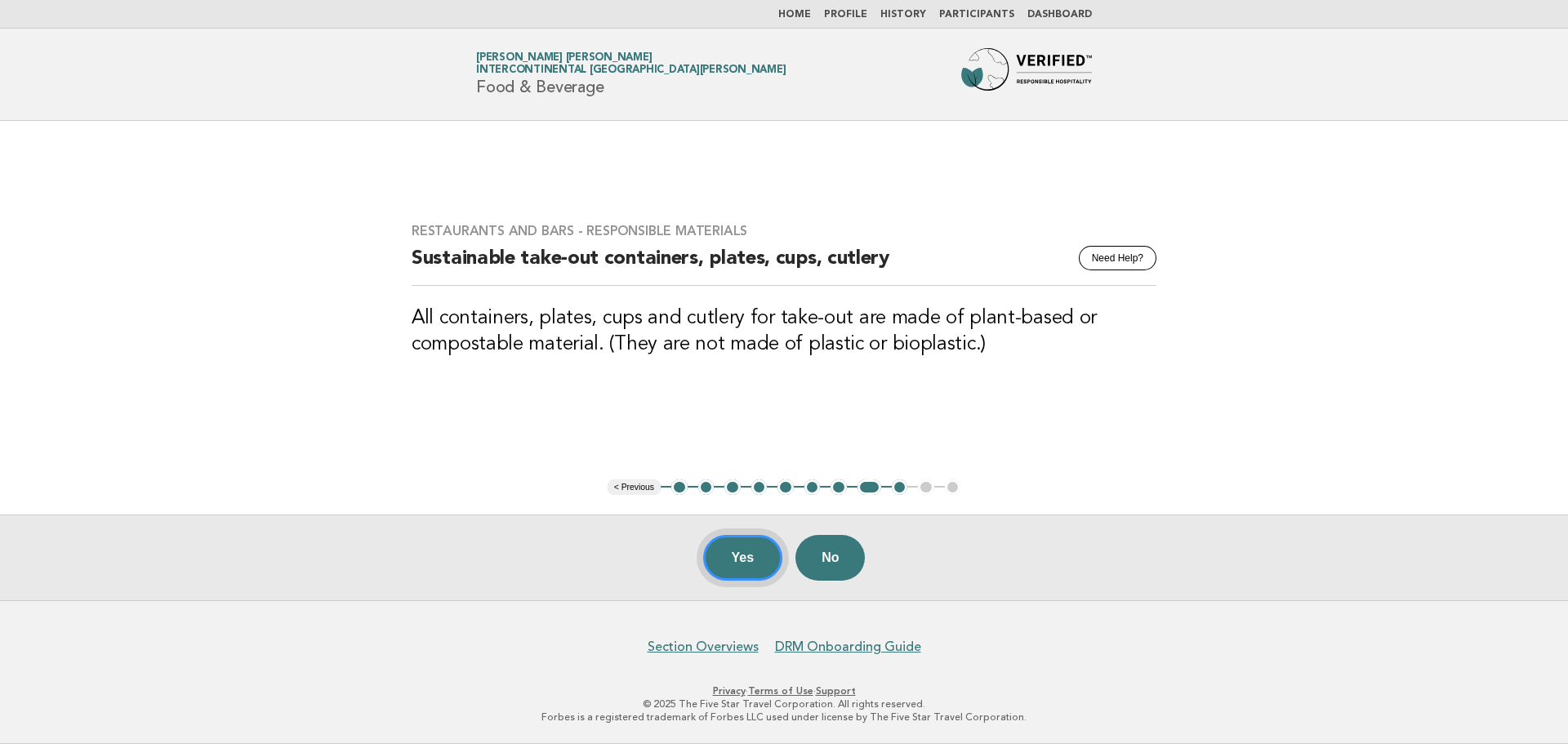
click at [723, 563] on button "Yes" at bounding box center [743, 557] width 80 height 46
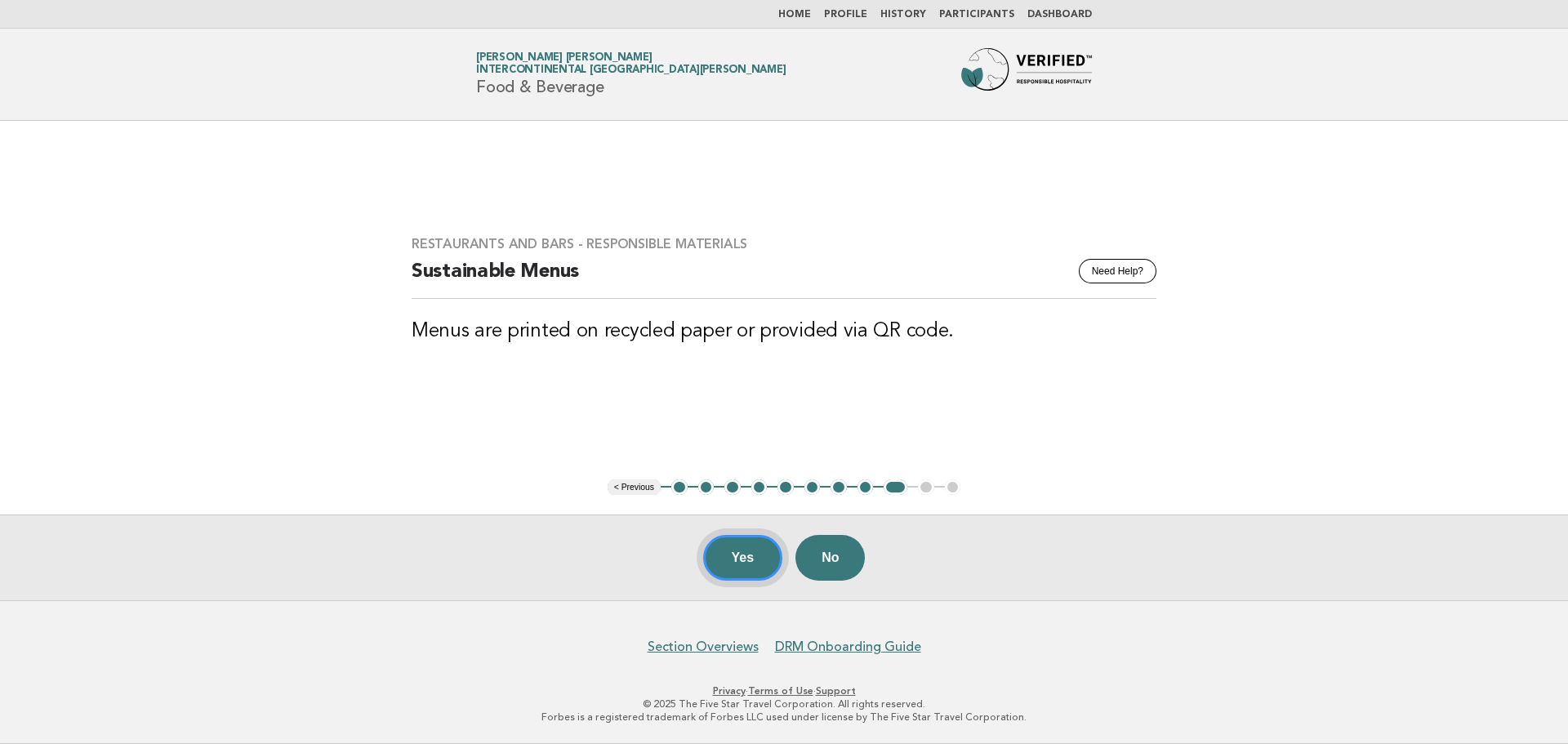
click at [718, 564] on button "Yes" at bounding box center [743, 557] width 80 height 46
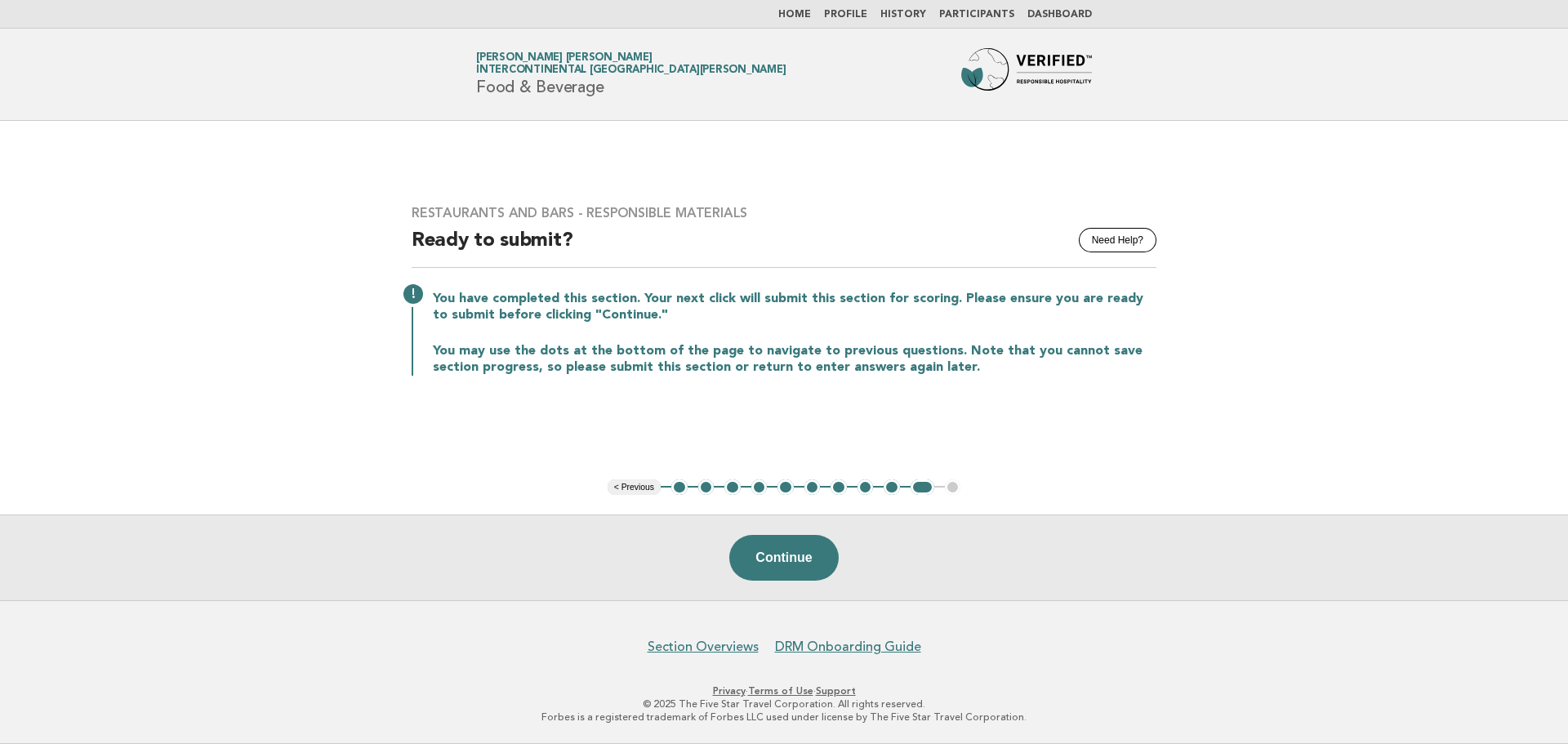
click at [811, 18] on link "Home" at bounding box center [794, 14] width 33 height 9
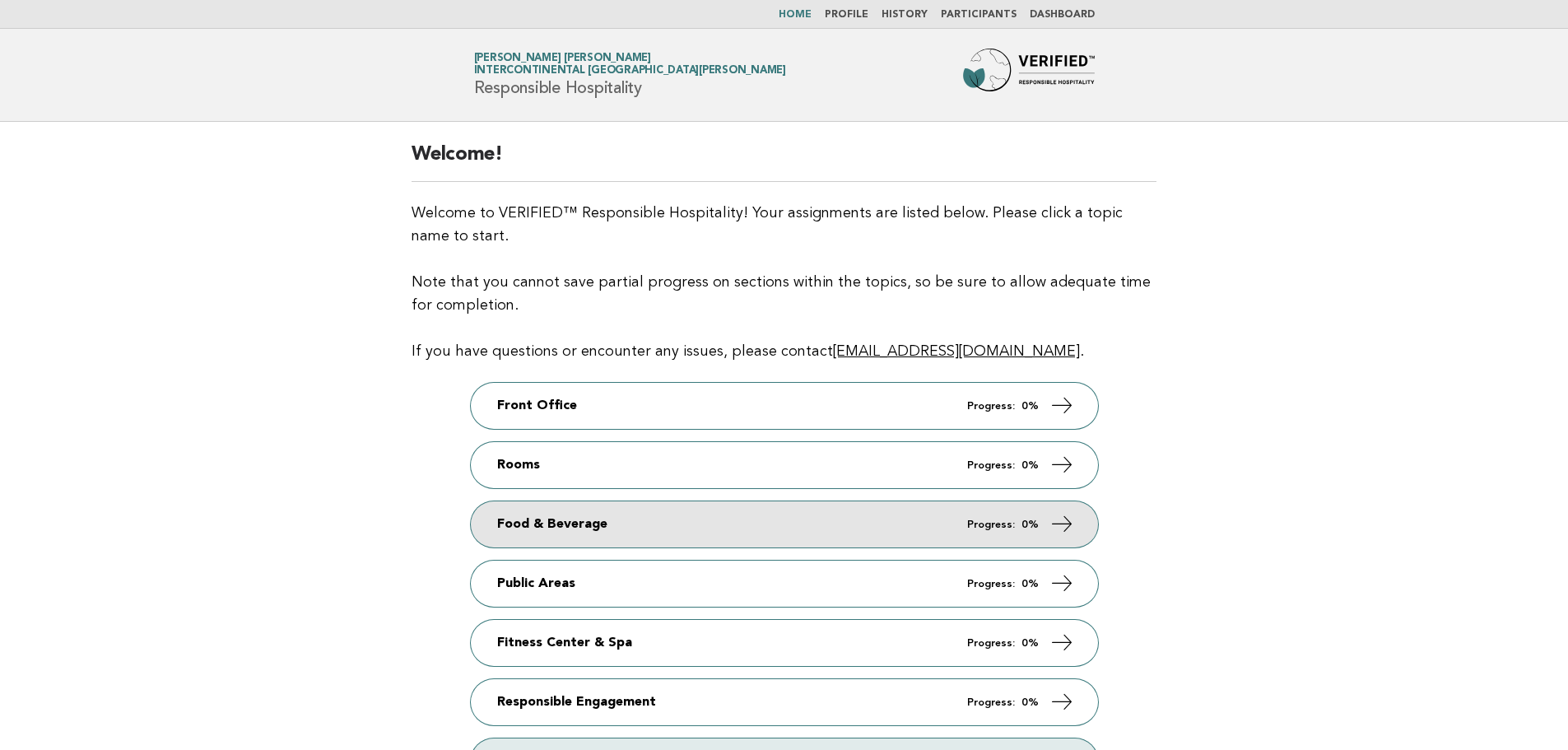
click at [1024, 525] on strong "0%" at bounding box center [1030, 525] width 17 height 10
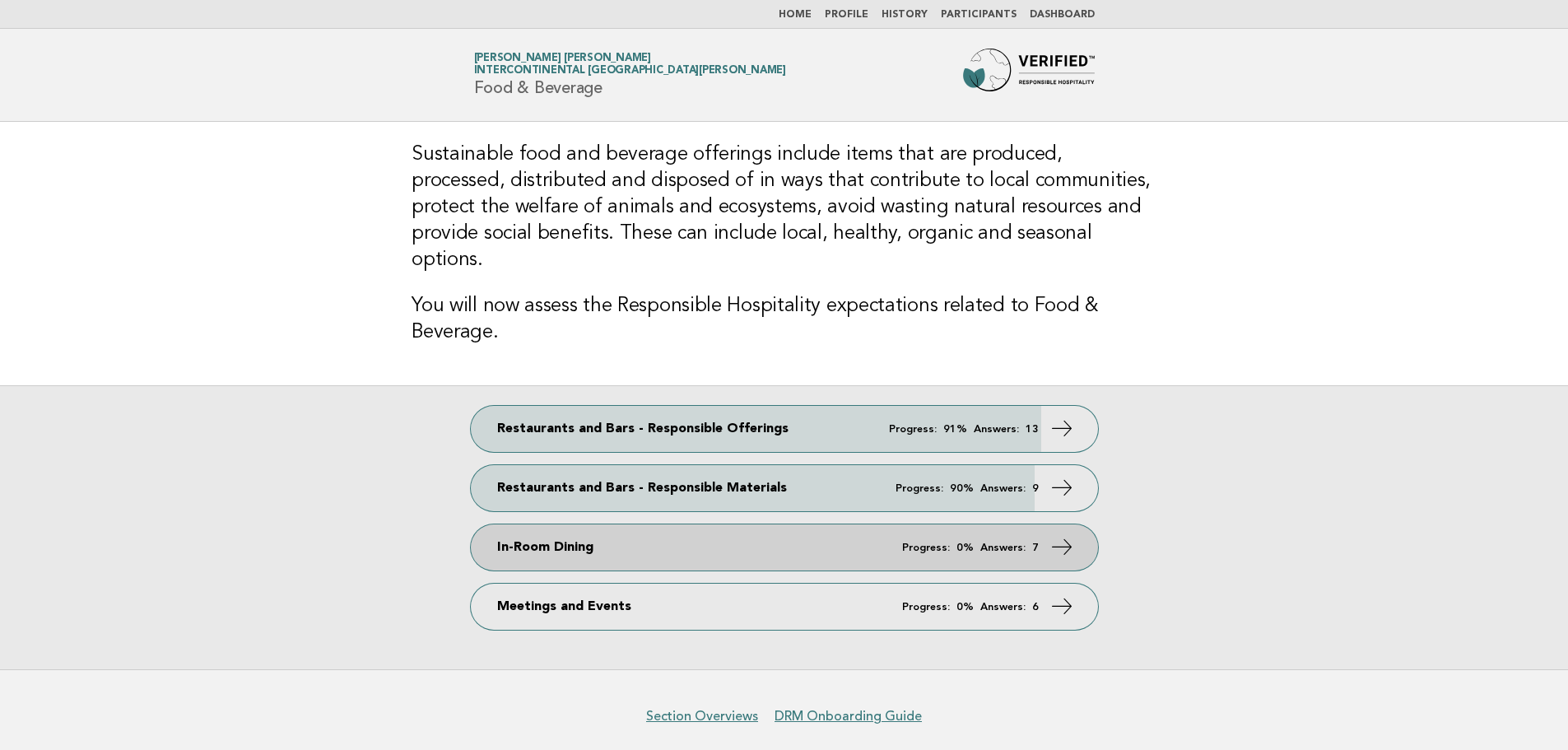
click at [917, 524] on link "In-Room Dining Progress: 0% Answers: 7" at bounding box center [784, 546] width 627 height 46
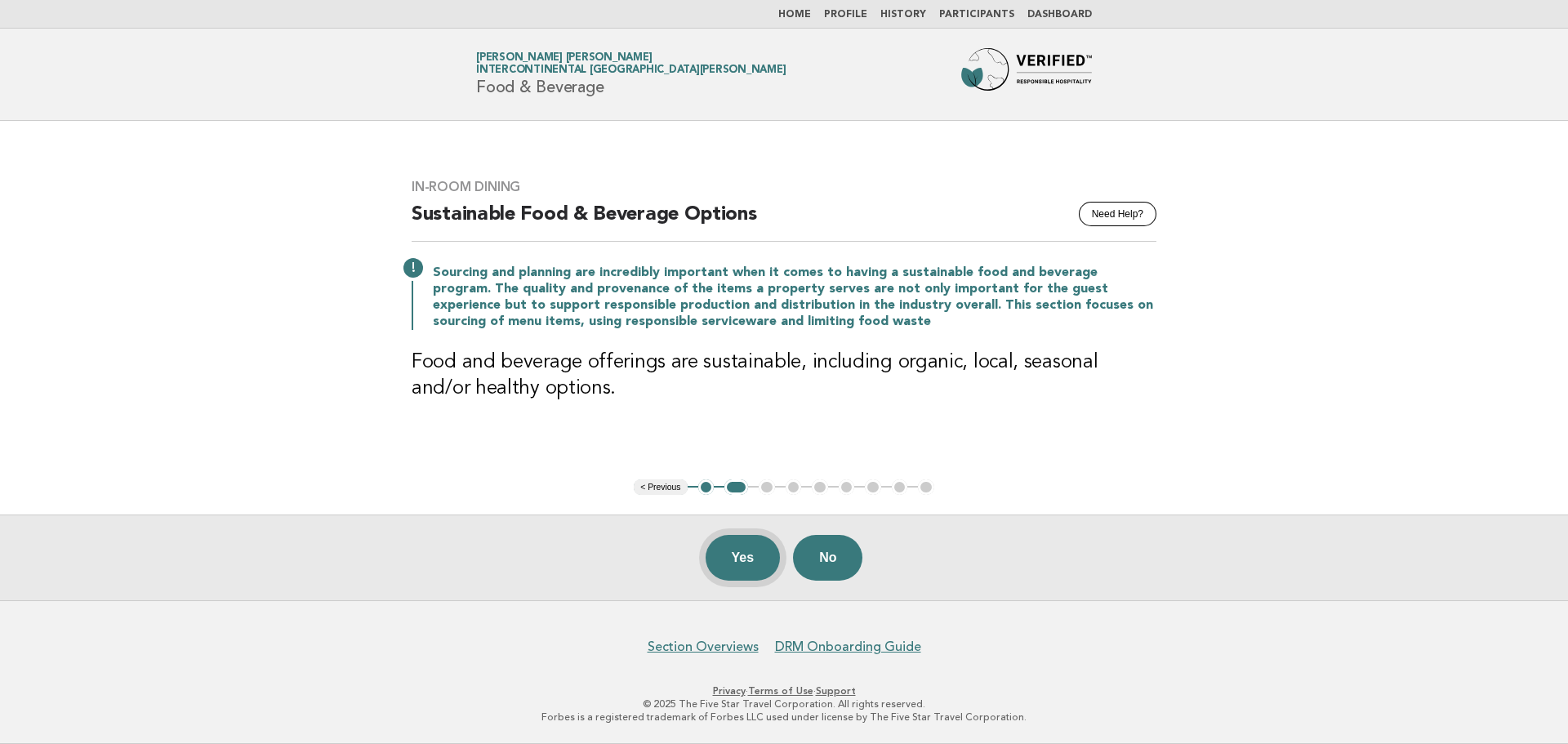
click at [733, 549] on button "Yes" at bounding box center [743, 557] width 75 height 46
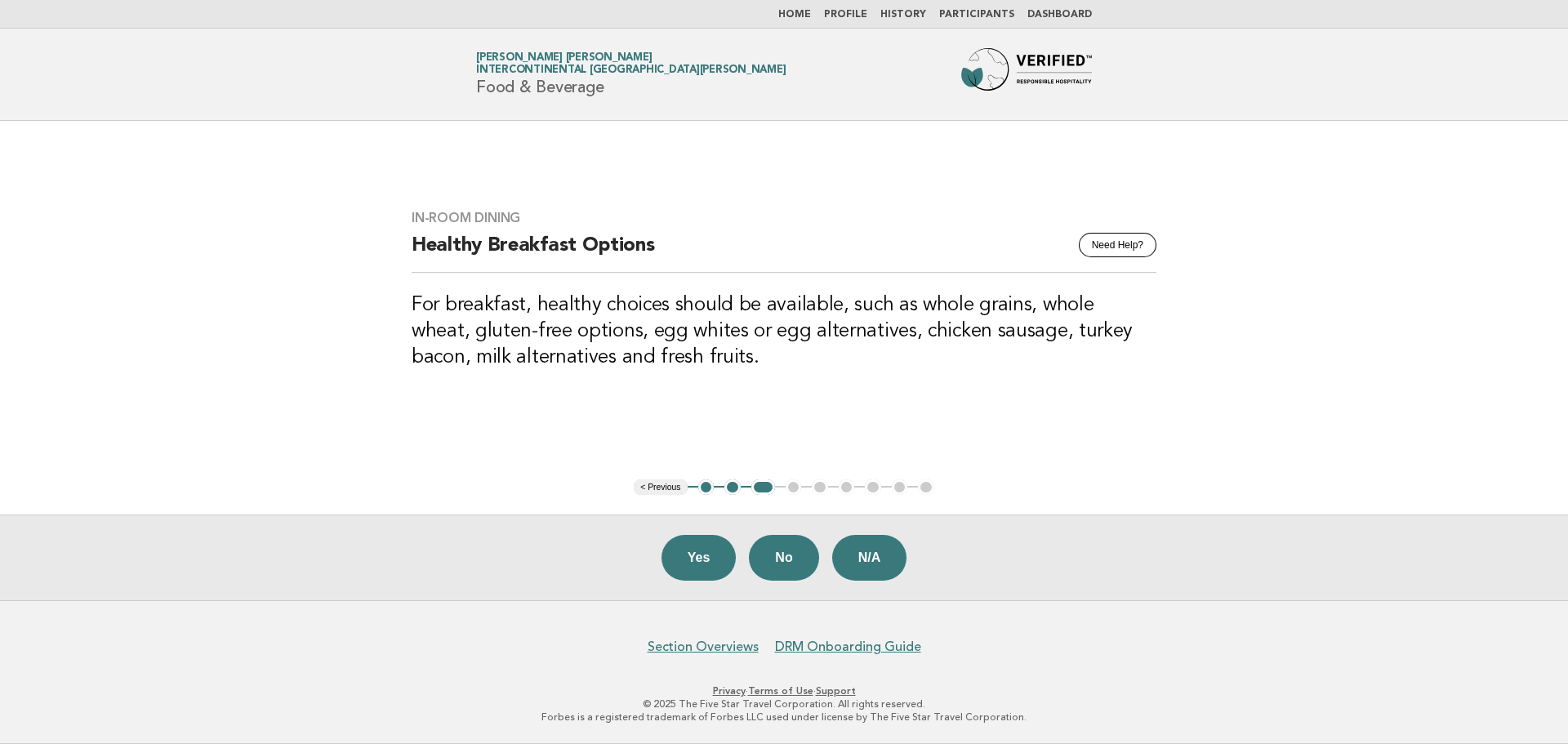
click at [733, 549] on button "Yes" at bounding box center [699, 557] width 75 height 46
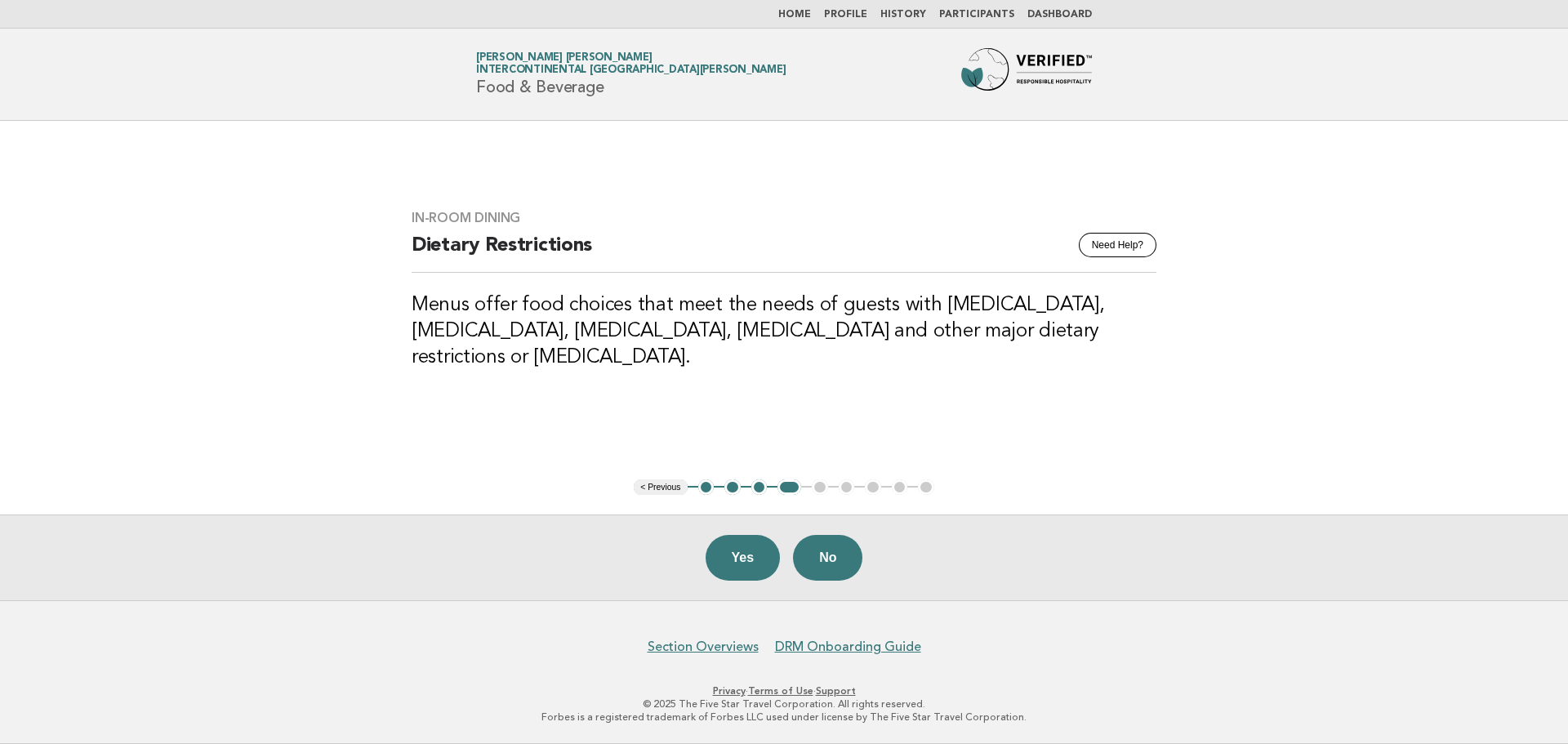
click at [733, 549] on button "Yes" at bounding box center [743, 557] width 75 height 46
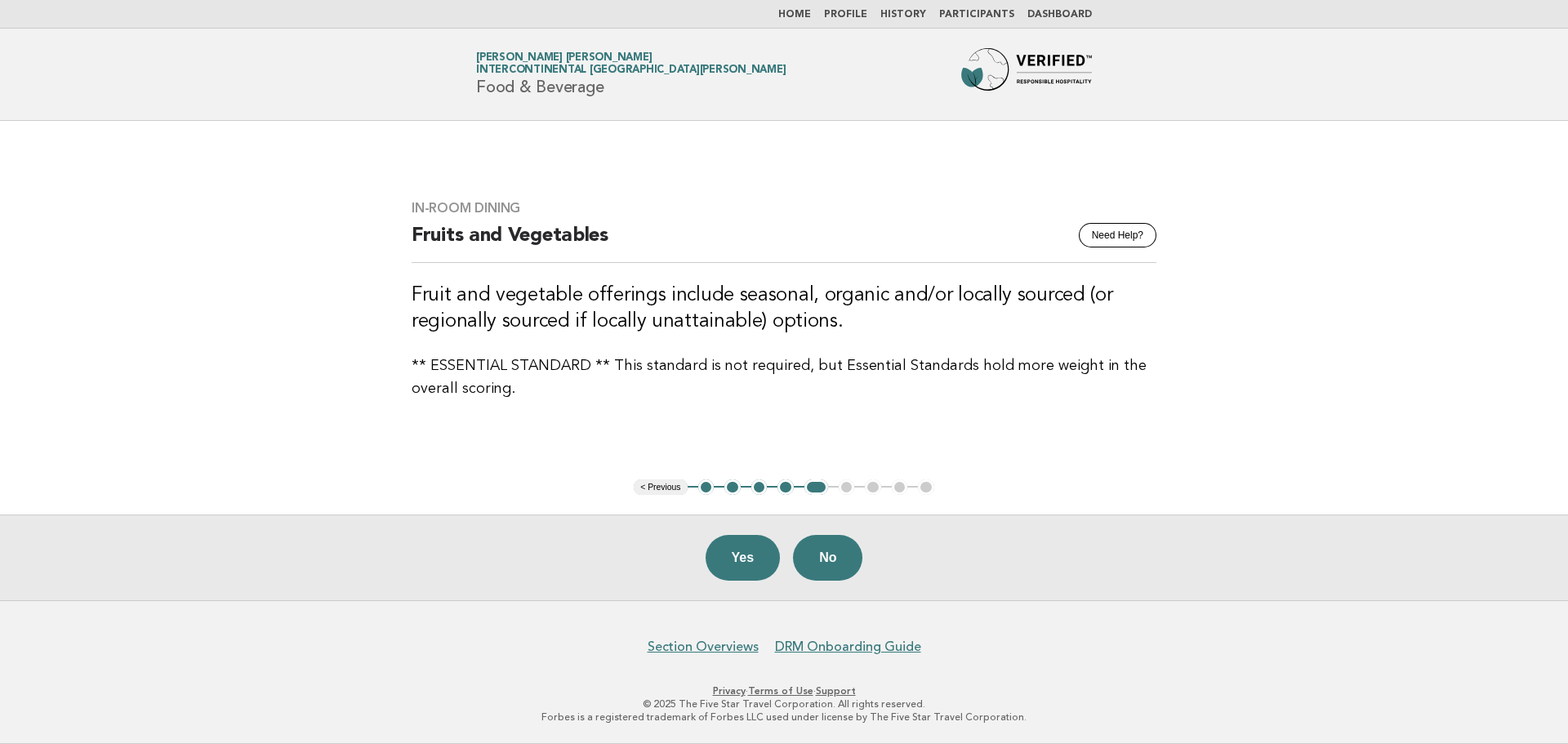
click at [733, 549] on button "Yes" at bounding box center [743, 557] width 75 height 46
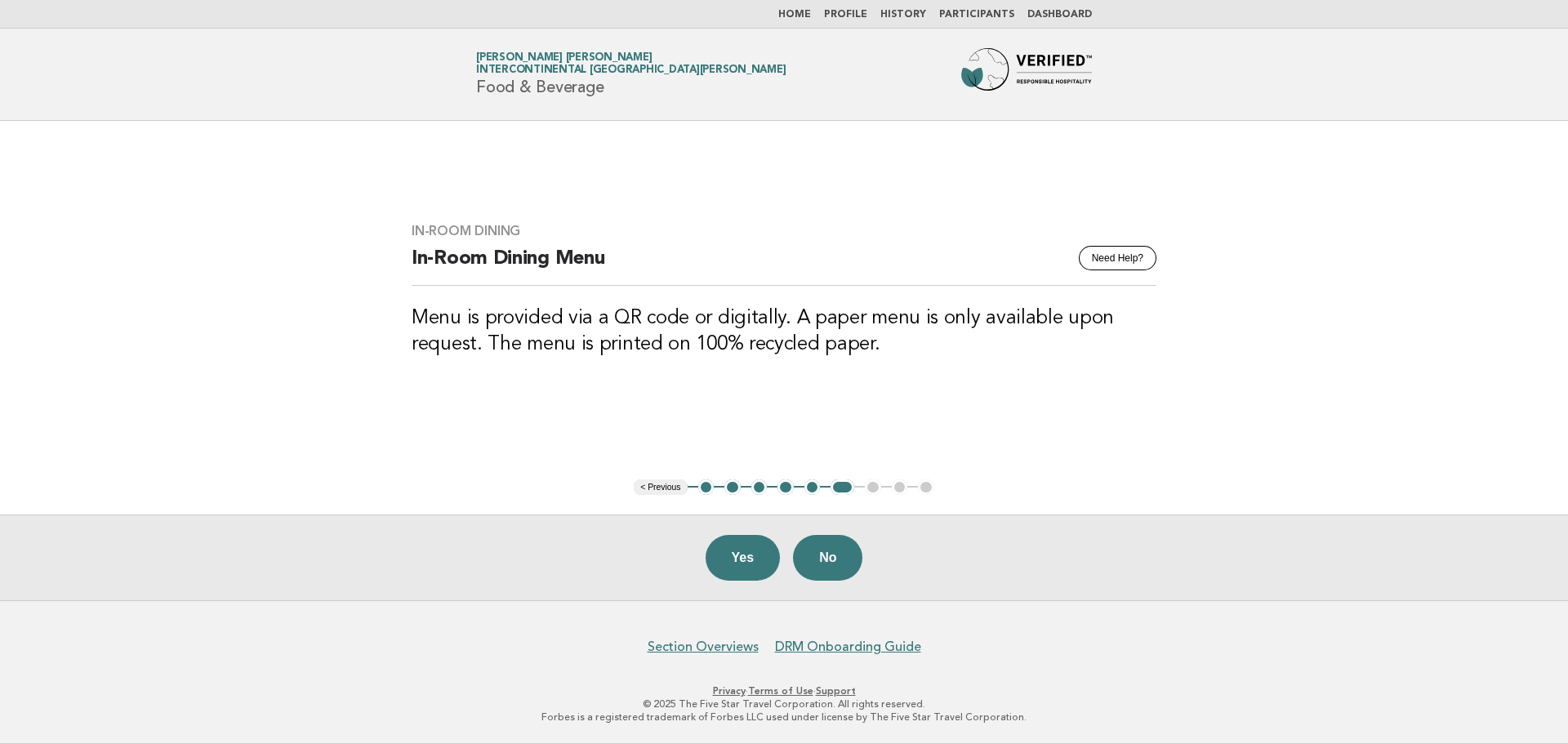
click at [733, 549] on button "Yes" at bounding box center [743, 557] width 75 height 46
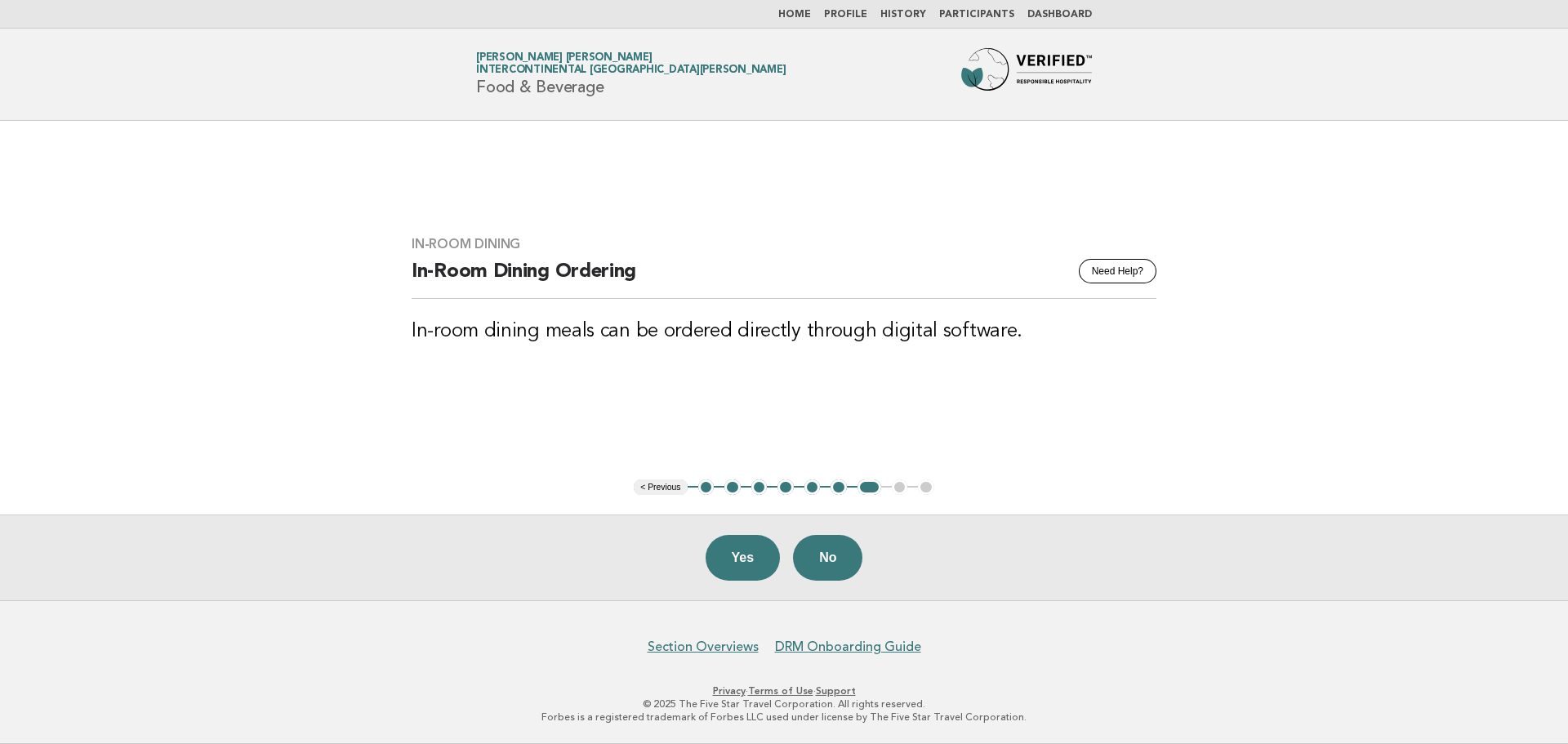
click at [733, 549] on button "Yes" at bounding box center [743, 557] width 75 height 46
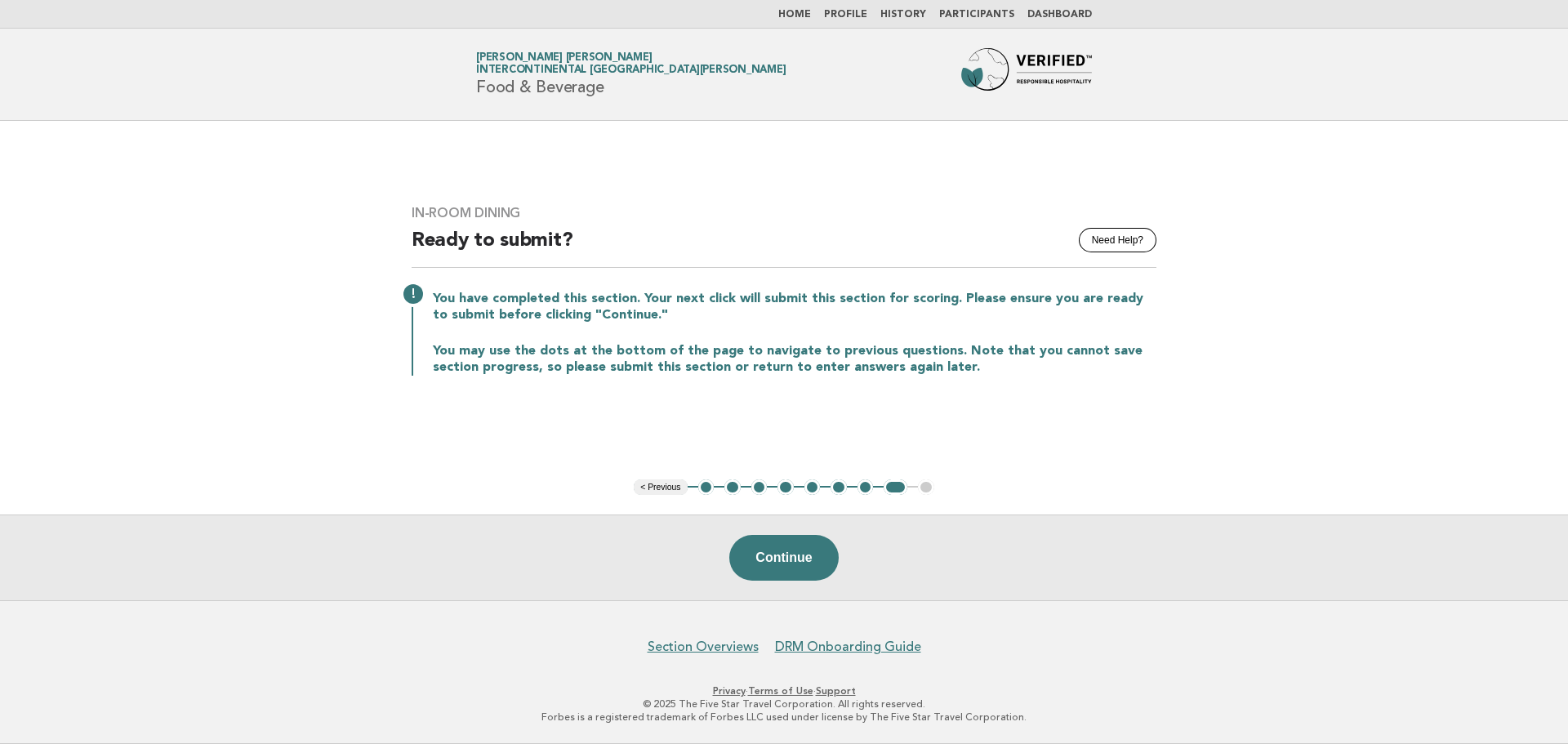
click at [811, 17] on link "Home" at bounding box center [794, 14] width 33 height 9
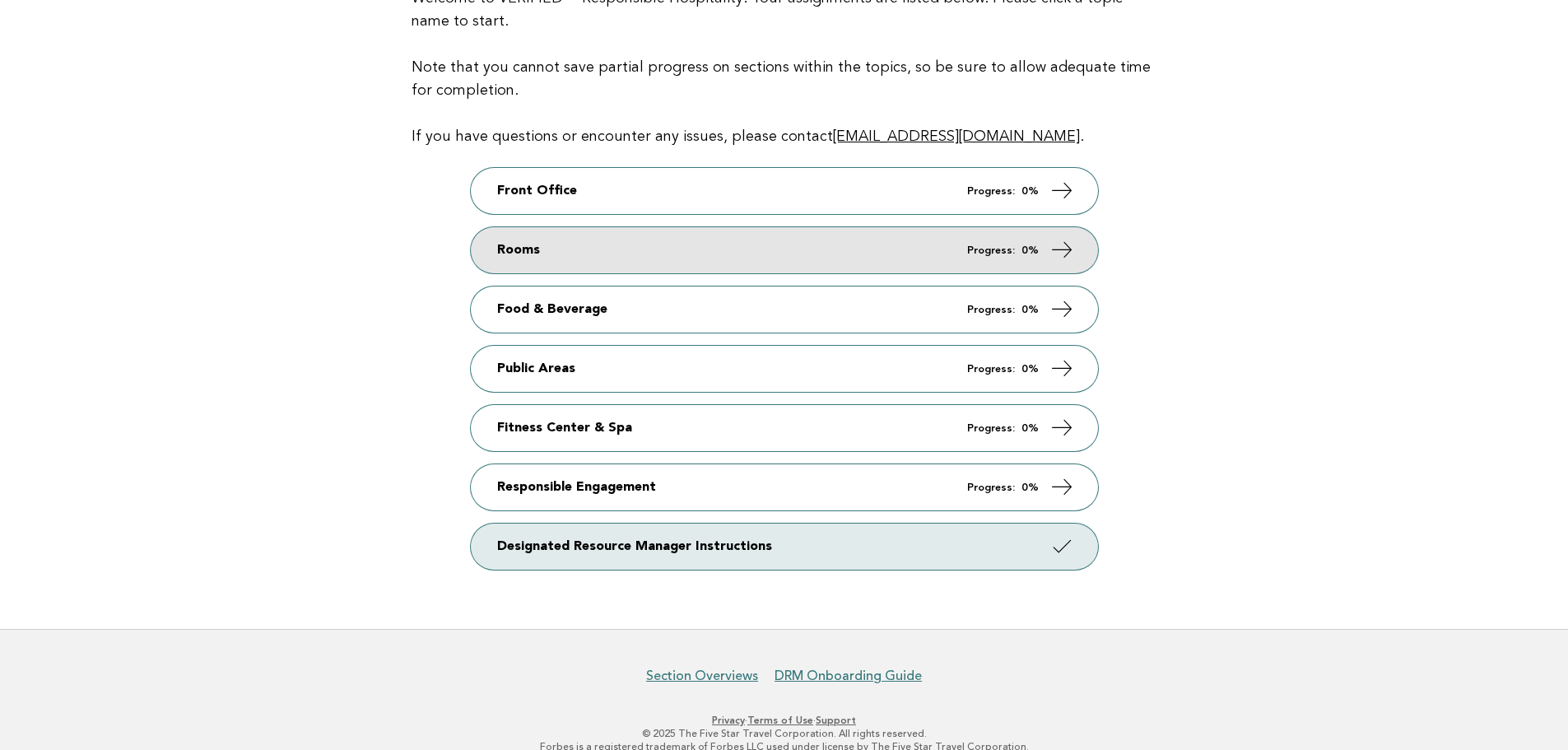
scroll to position [238, 0]
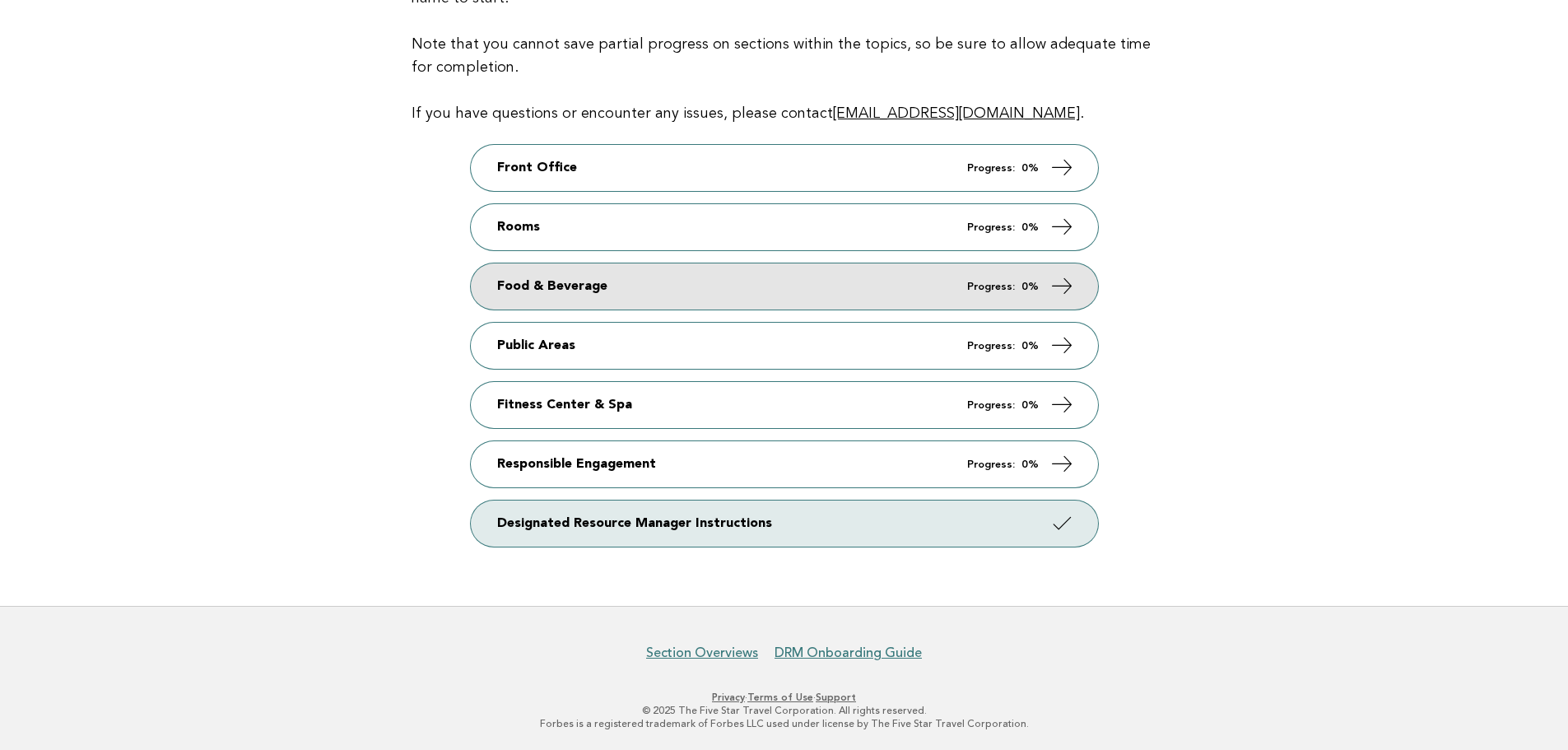
click at [589, 291] on link "Food & Beverage Progress: 0%" at bounding box center [784, 286] width 627 height 46
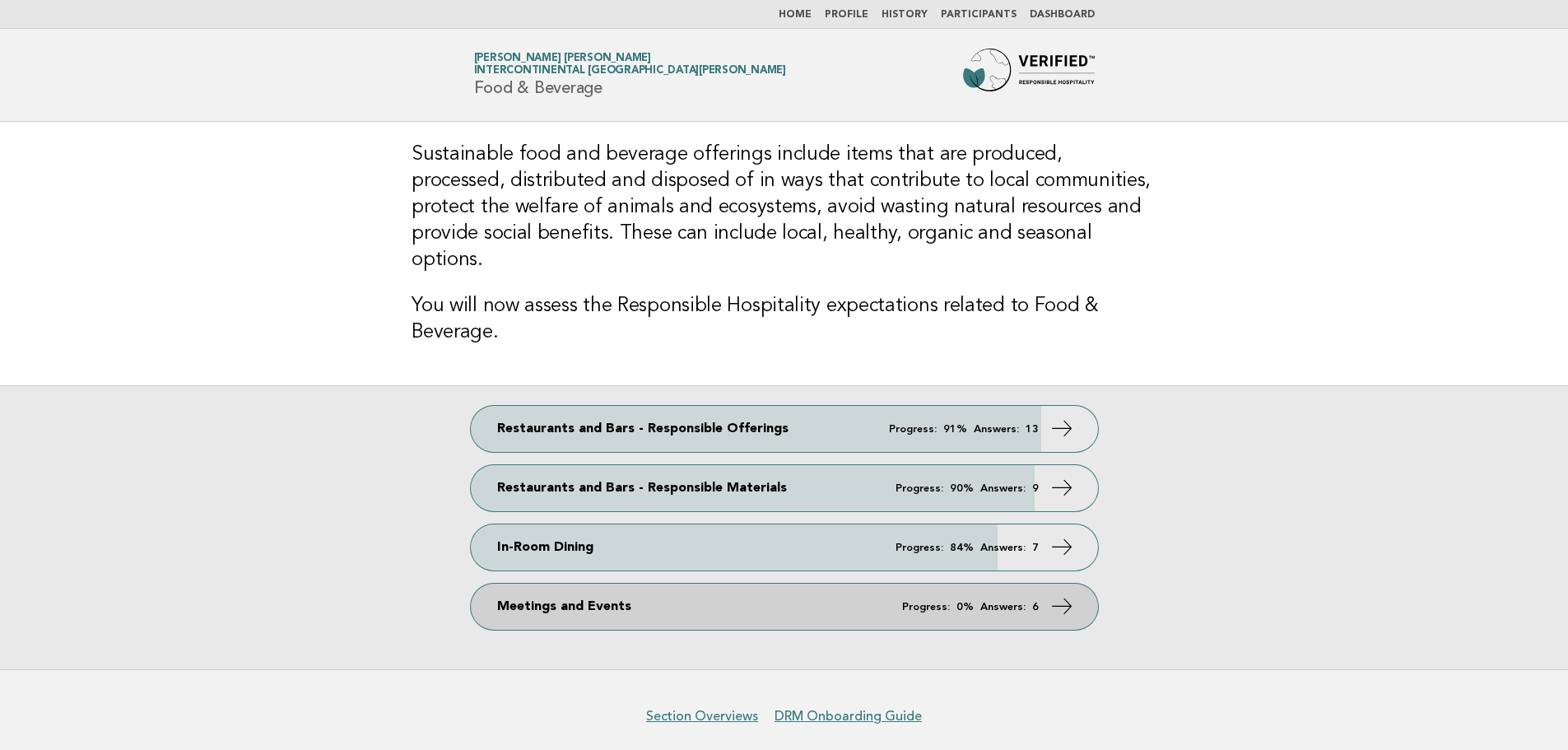
click at [658, 584] on link "Meetings and Events Progress: 0% Answers: 6" at bounding box center [784, 606] width 627 height 46
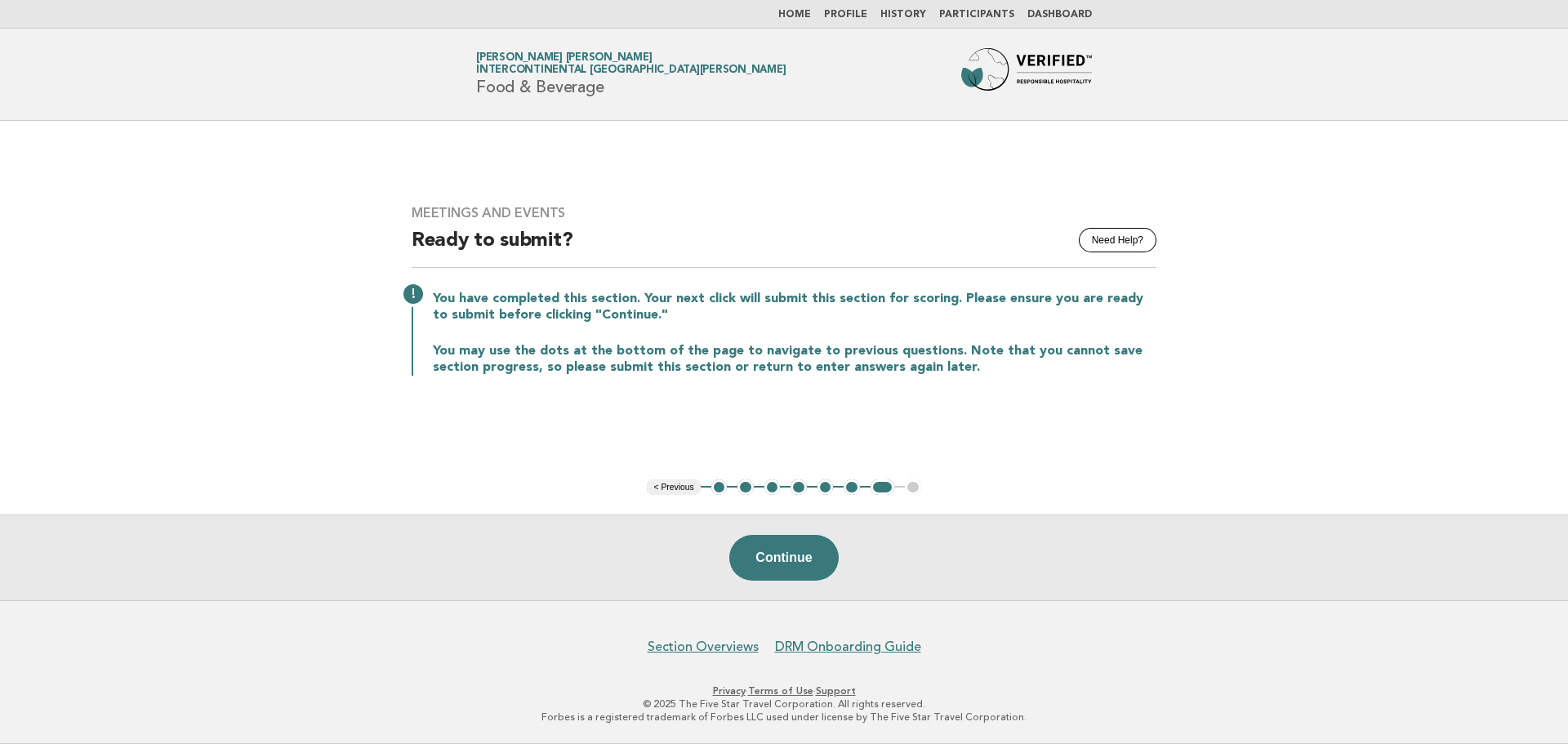
click at [715, 489] on button "1" at bounding box center [719, 487] width 16 height 16
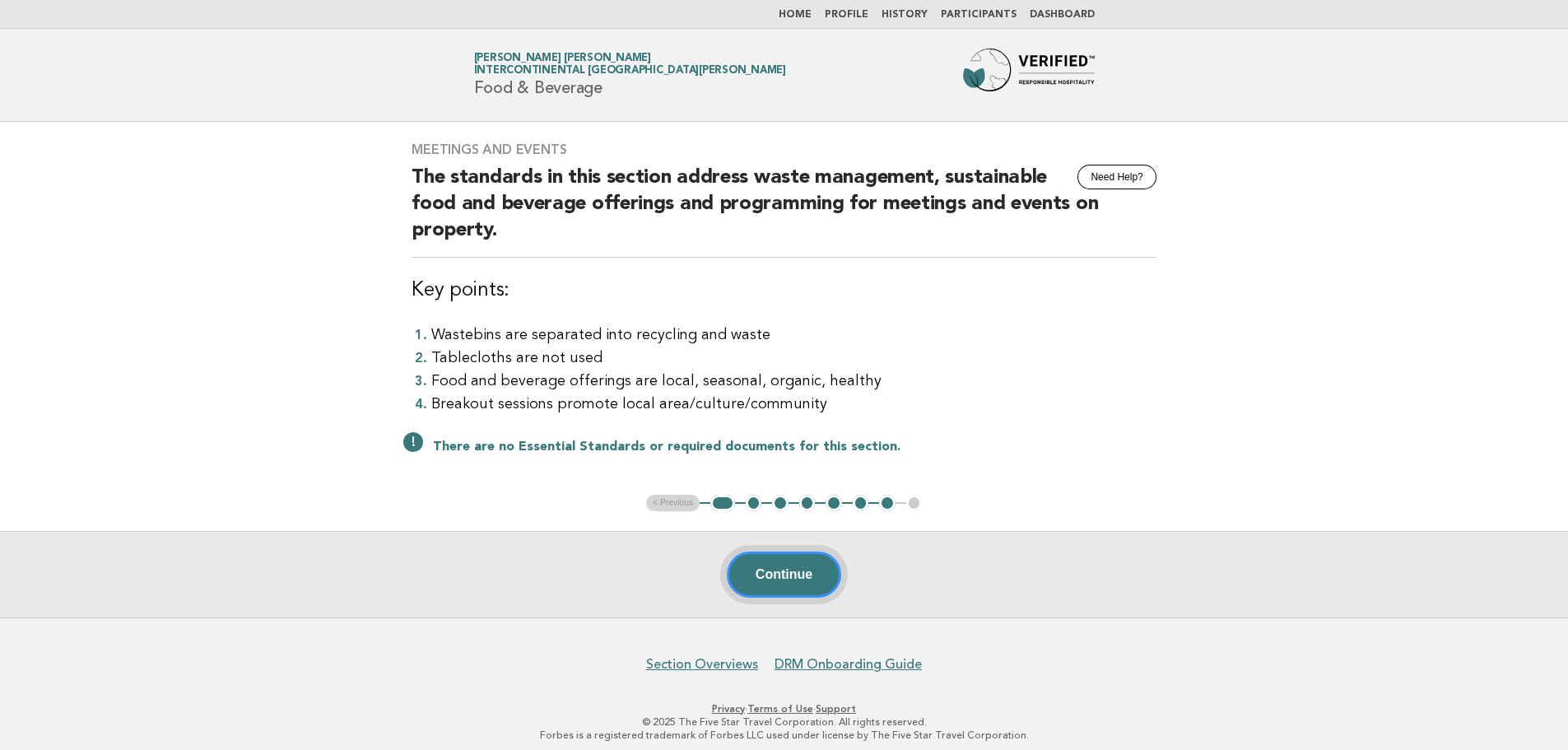
click at [767, 567] on button "Continue" at bounding box center [783, 574] width 114 height 46
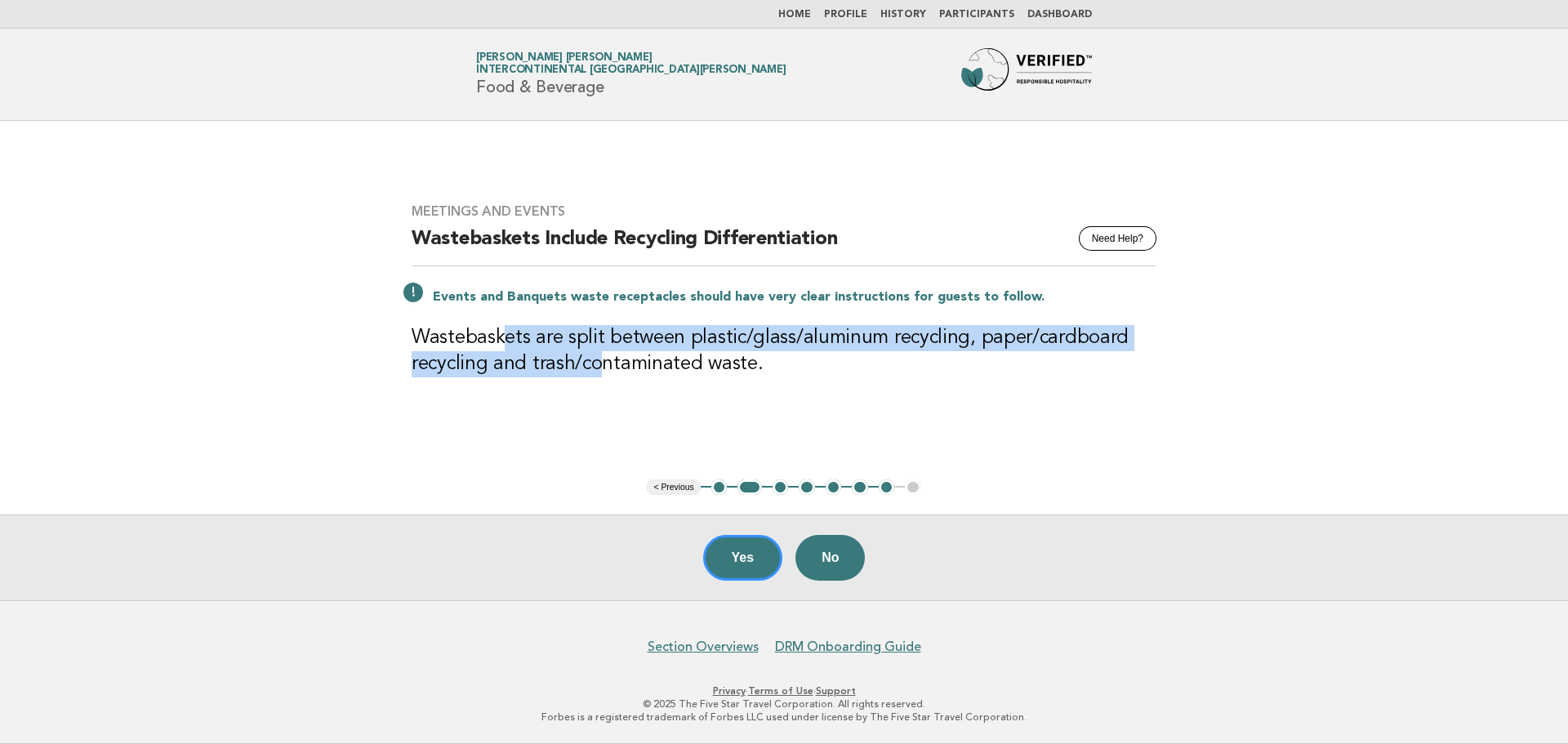
drag, startPoint x: 503, startPoint y: 339, endPoint x: 599, endPoint y: 366, distance: 99.7
click at [599, 366] on h3 "Wastebaskets are split between plastic/glass/aluminum recycling, paper/cardboar…" at bounding box center [784, 350] width 745 height 53
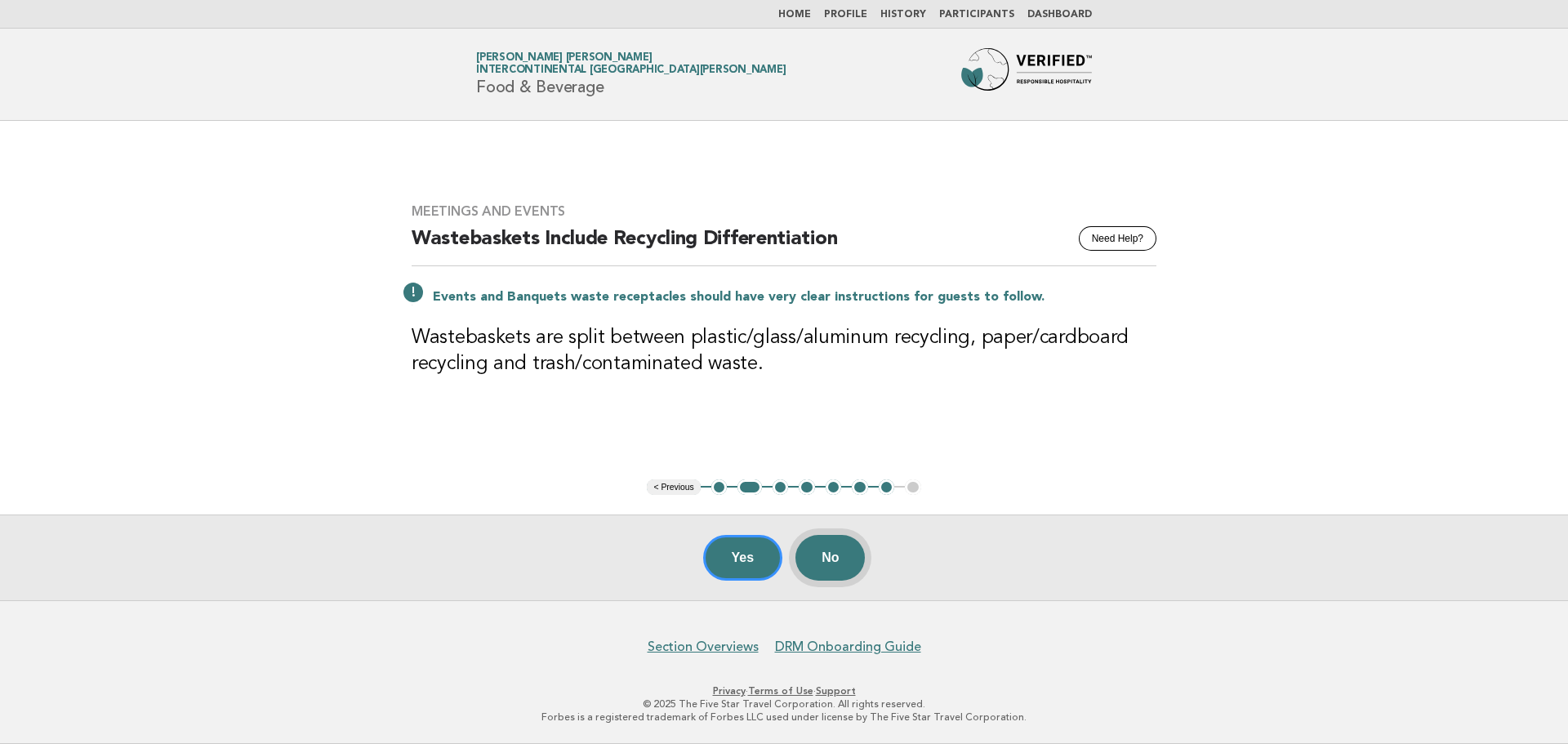
click at [835, 567] on button "No" at bounding box center [830, 557] width 69 height 46
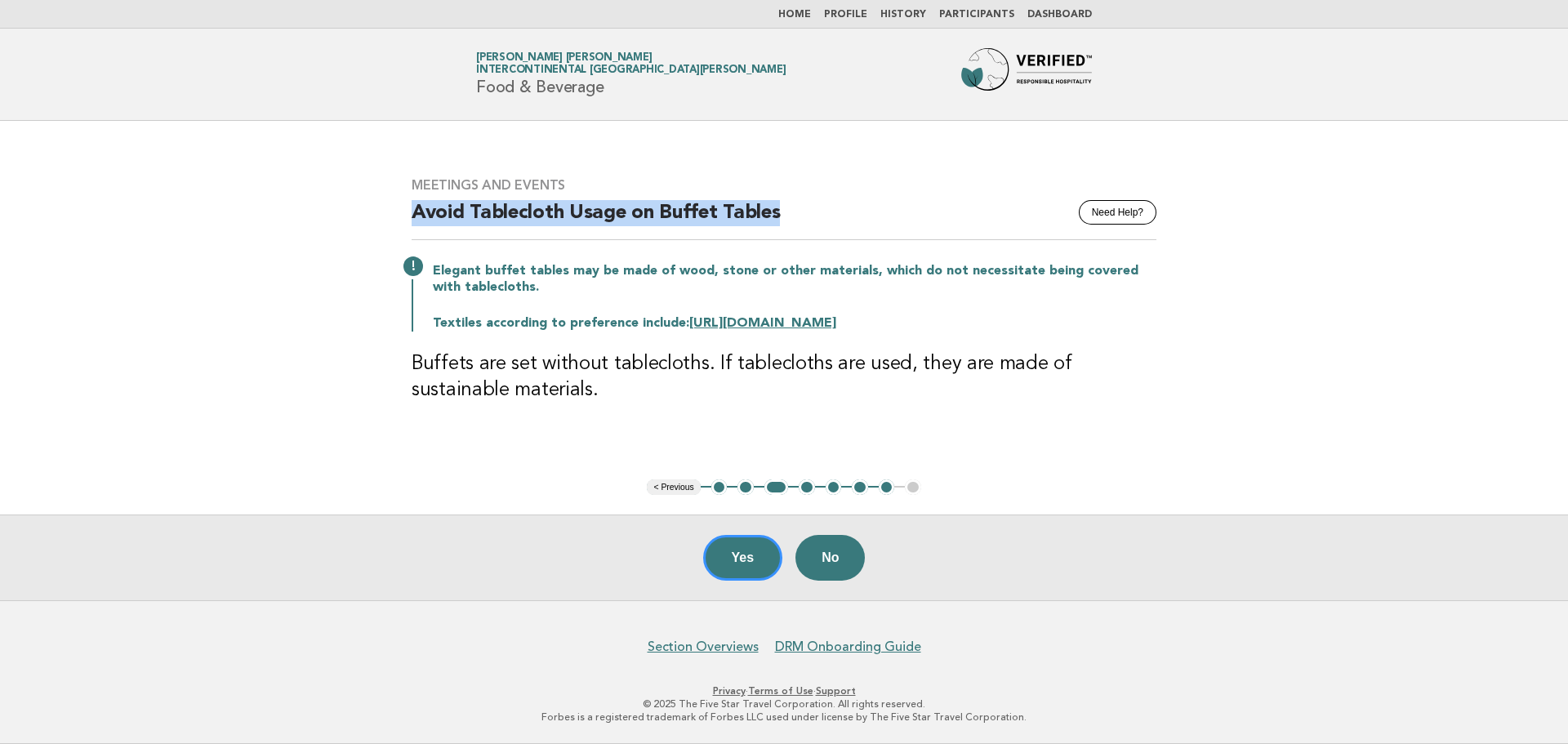
drag, startPoint x: 385, startPoint y: 202, endPoint x: 854, endPoint y: 210, distance: 469.1
click at [854, 210] on main "Meetings and Events Need Help? Avoid Tablecloth Usage on Buffet Tables Elegant …" at bounding box center [784, 360] width 1568 height 479
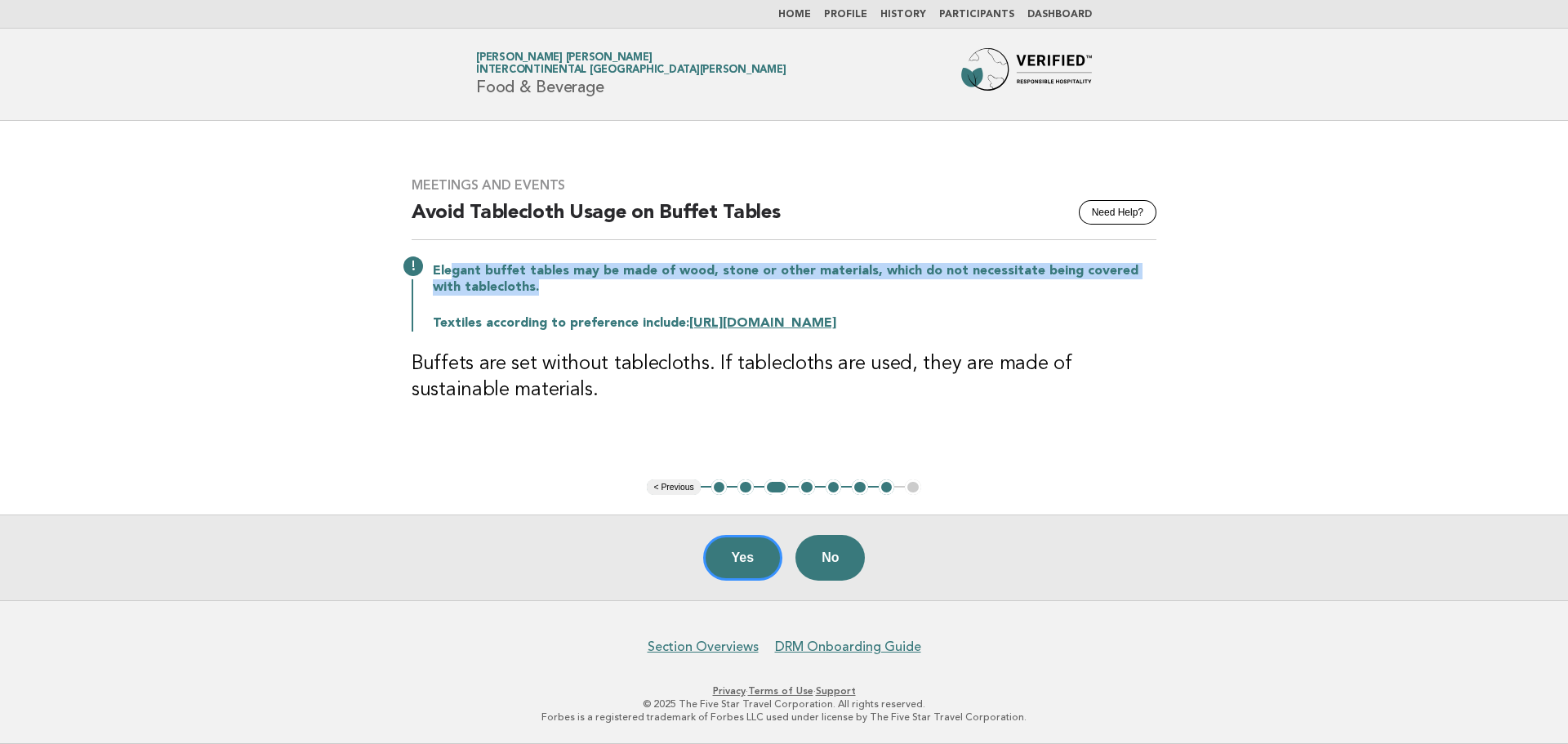
drag, startPoint x: 450, startPoint y: 264, endPoint x: 630, endPoint y: 283, distance: 181.0
click at [630, 283] on p "Elegant buffet tables may be made of wood, stone or other materials, which do n…" at bounding box center [794, 280] width 724 height 33
click at [758, 541] on button "Yes" at bounding box center [743, 557] width 80 height 46
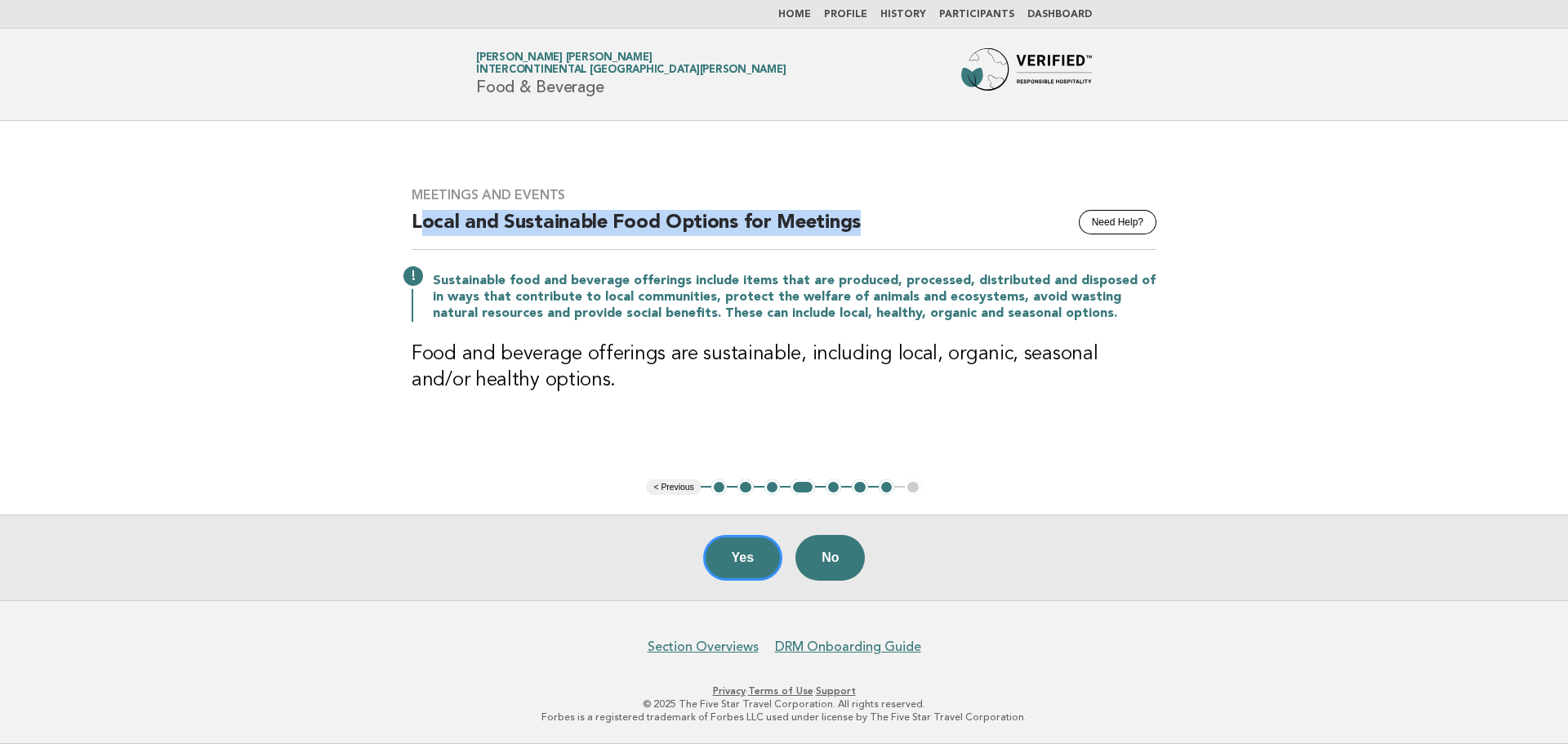
drag, startPoint x: 425, startPoint y: 222, endPoint x: 868, endPoint y: 220, distance: 443.0
click at [868, 220] on h2 "Local and Sustainable Food Options for Meetings" at bounding box center [784, 230] width 745 height 40
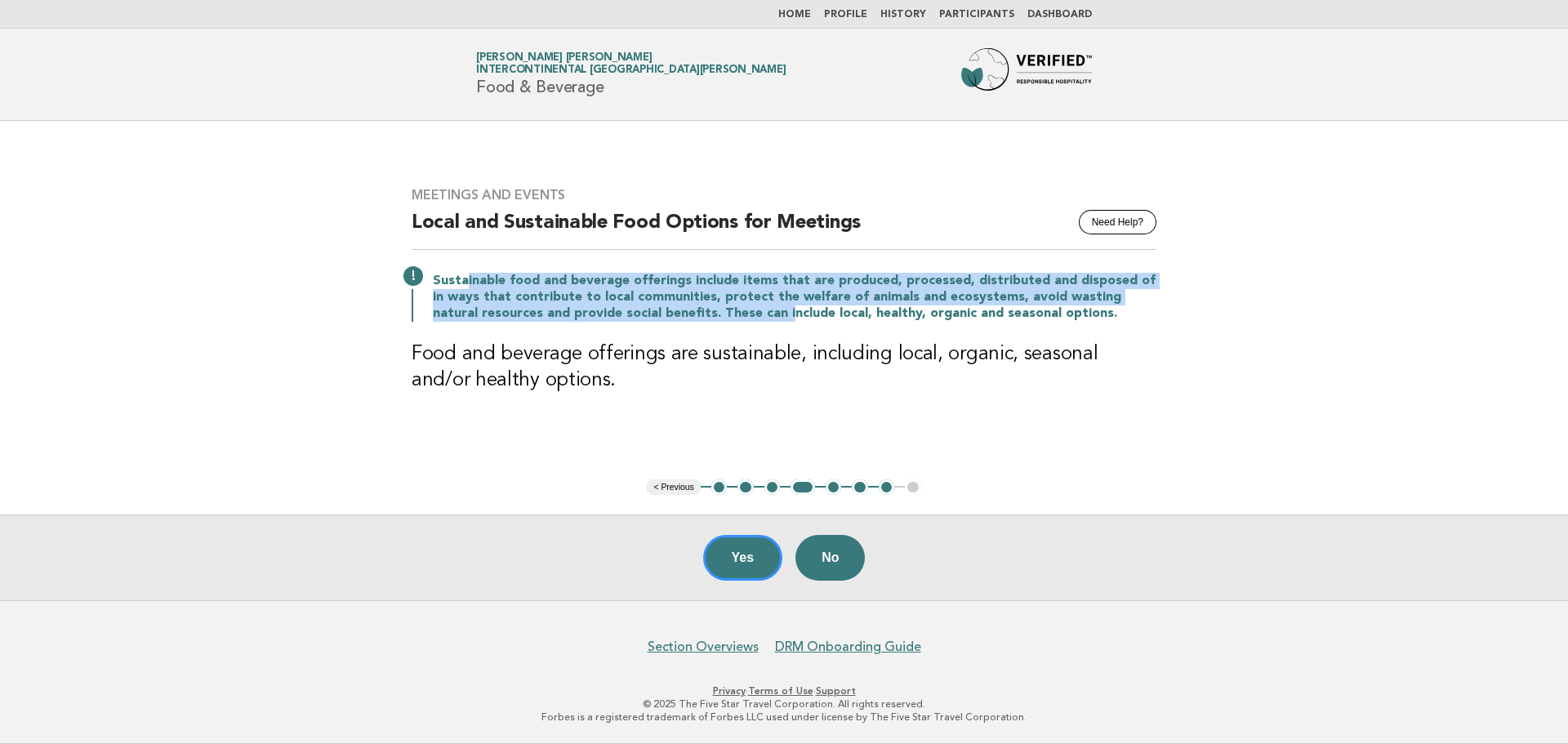
drag, startPoint x: 463, startPoint y: 285, endPoint x: 737, endPoint y: 316, distance: 275.7
click at [737, 316] on p "Sustainable food and beverage offerings include items that are produced, proces…" at bounding box center [794, 297] width 724 height 49
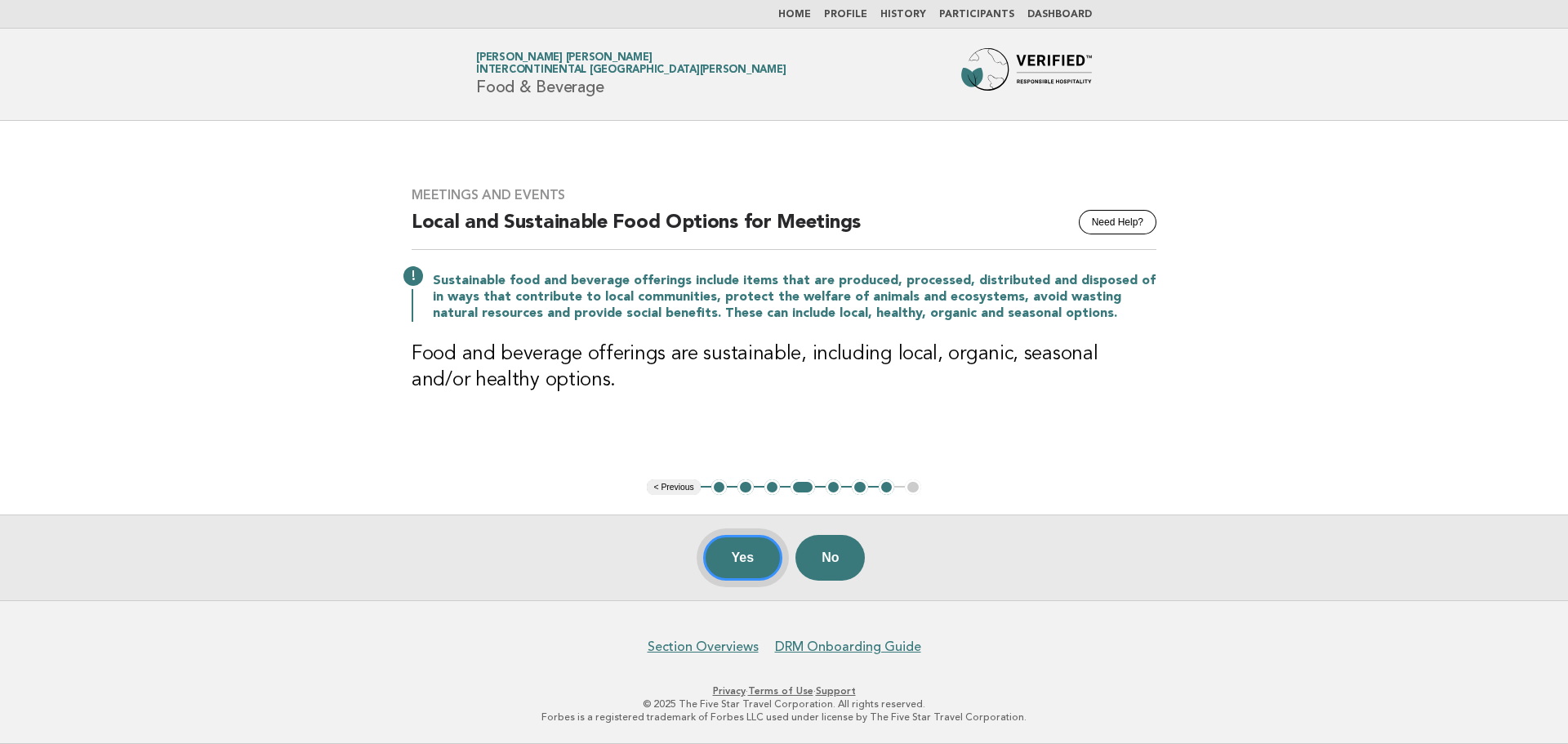
click at [723, 568] on button "Yes" at bounding box center [743, 557] width 80 height 46
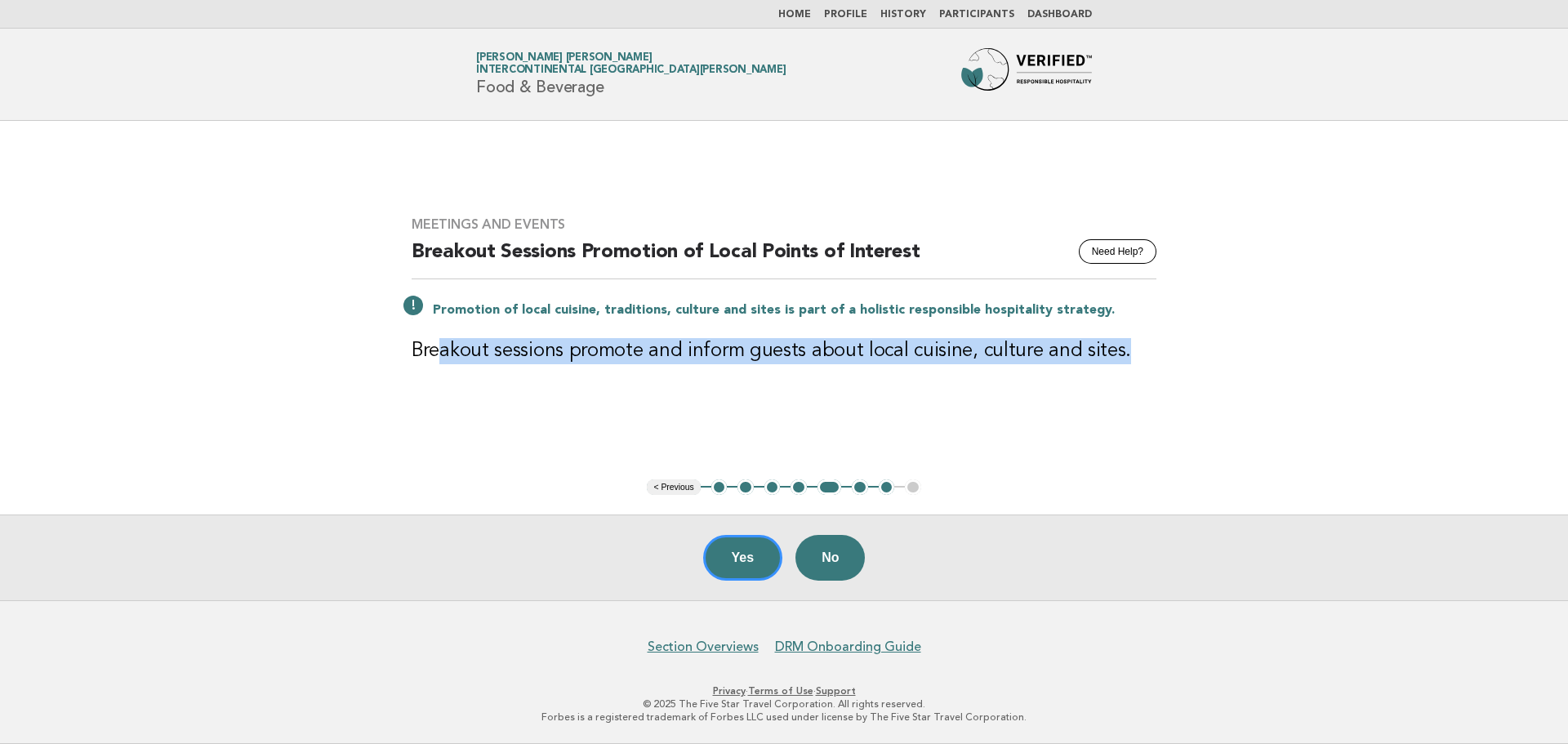
drag, startPoint x: 444, startPoint y: 344, endPoint x: 1116, endPoint y: 358, distance: 672.1
click at [1116, 358] on h3 "Breakout sessions promote and inform guests about local cuisine, culture and si…" at bounding box center [784, 351] width 745 height 26
click at [833, 559] on button "No" at bounding box center [830, 557] width 69 height 46
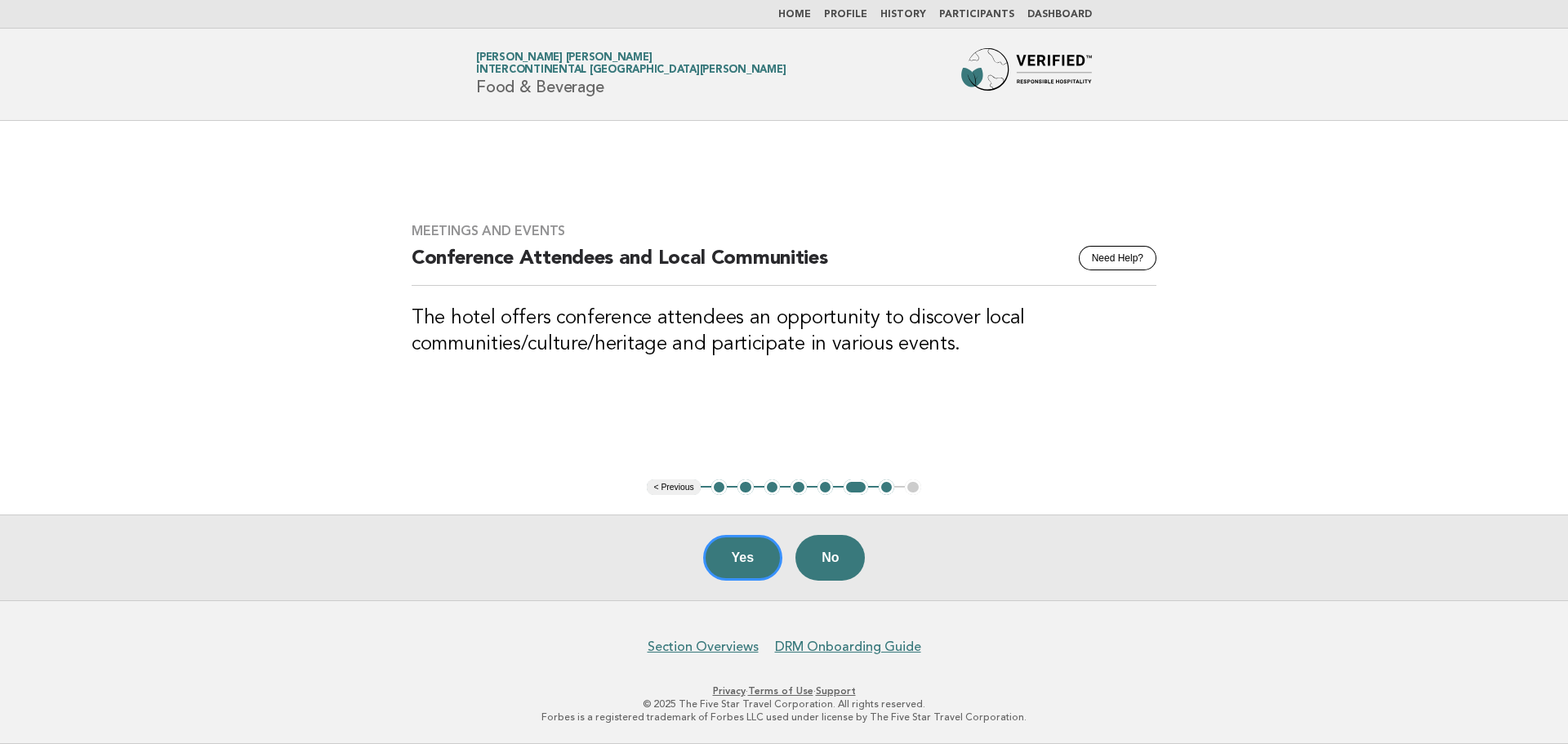
click at [833, 560] on button "No" at bounding box center [830, 557] width 69 height 46
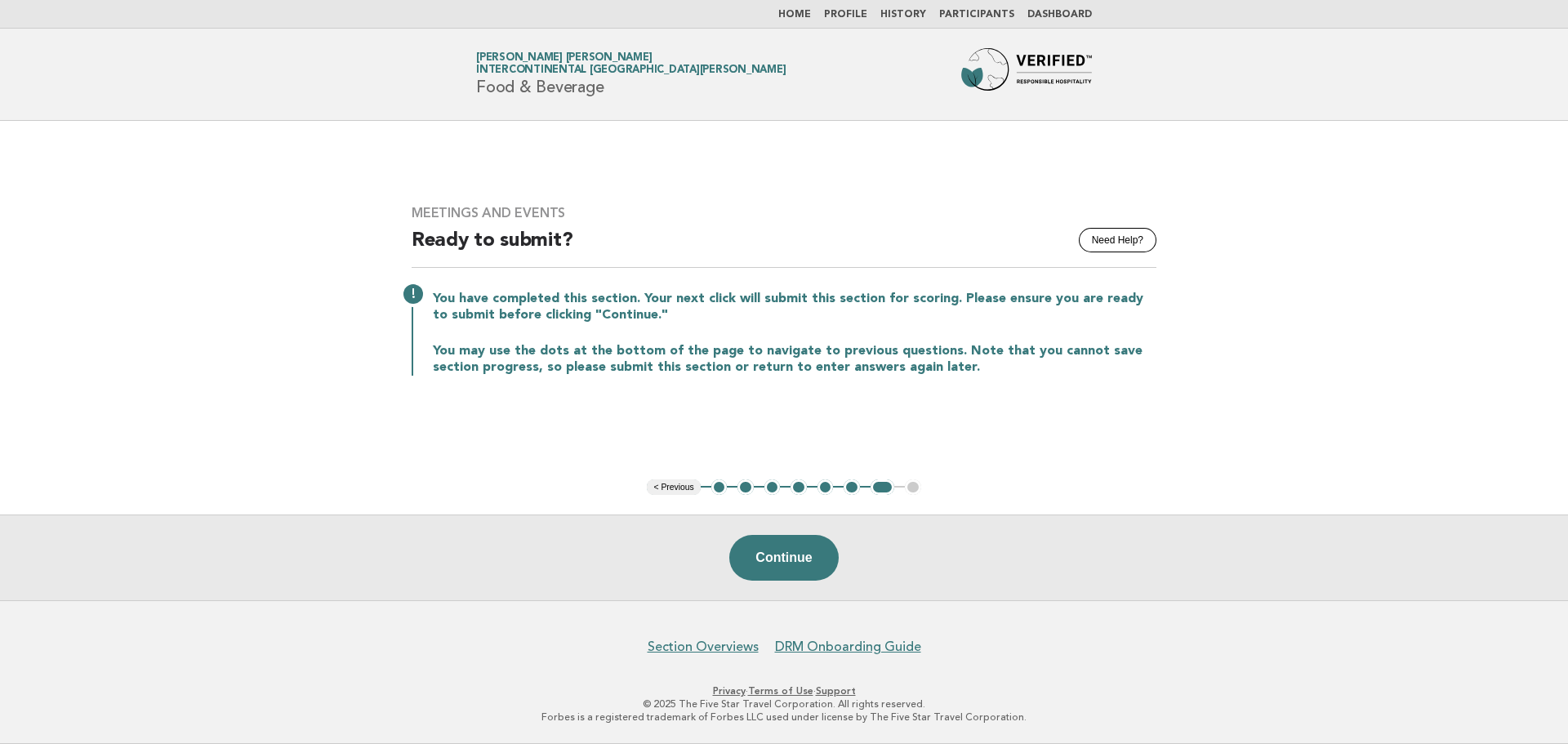
click at [799, 12] on link "Home" at bounding box center [794, 14] width 33 height 9
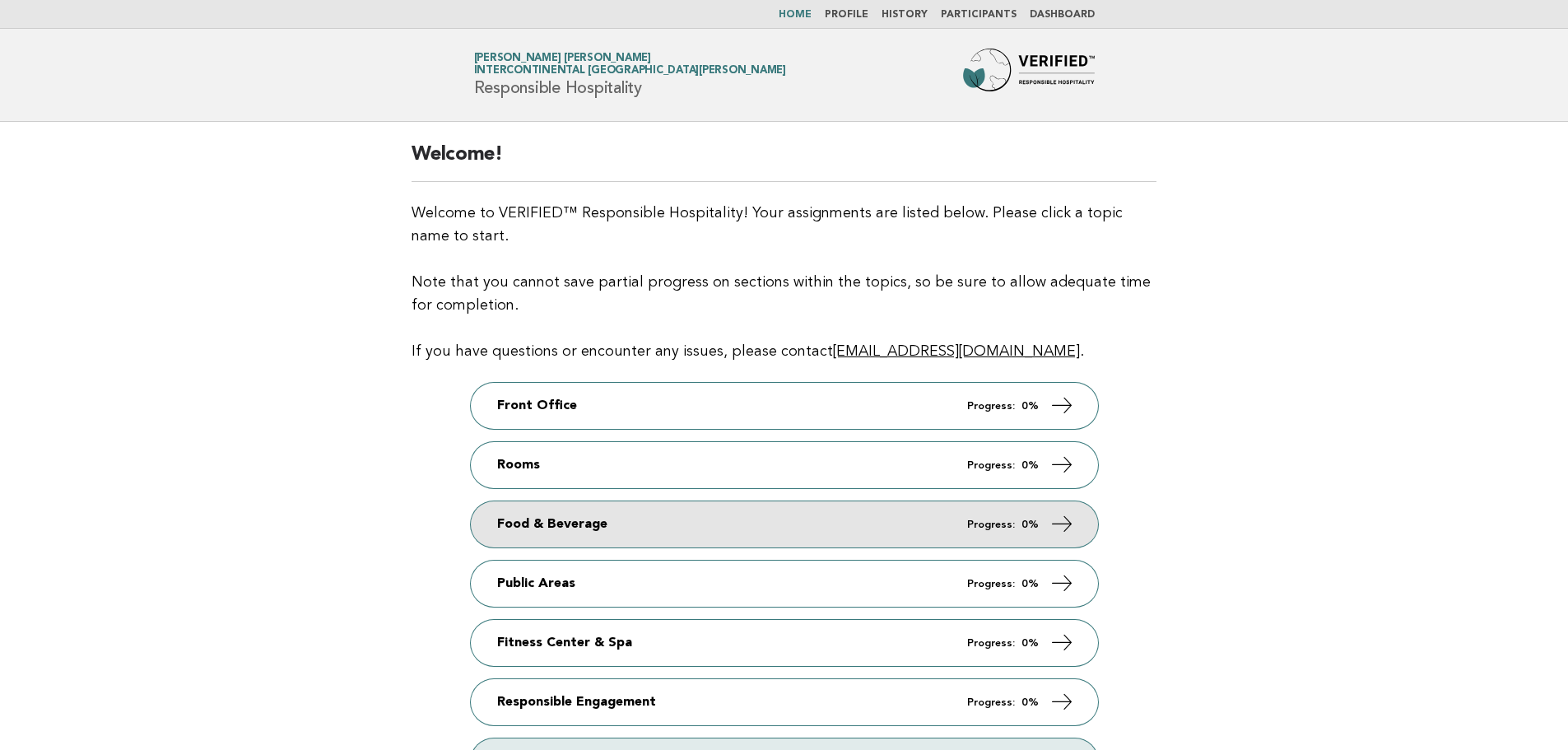
click at [627, 511] on link "Food & Beverage Progress: 0%" at bounding box center [784, 524] width 627 height 46
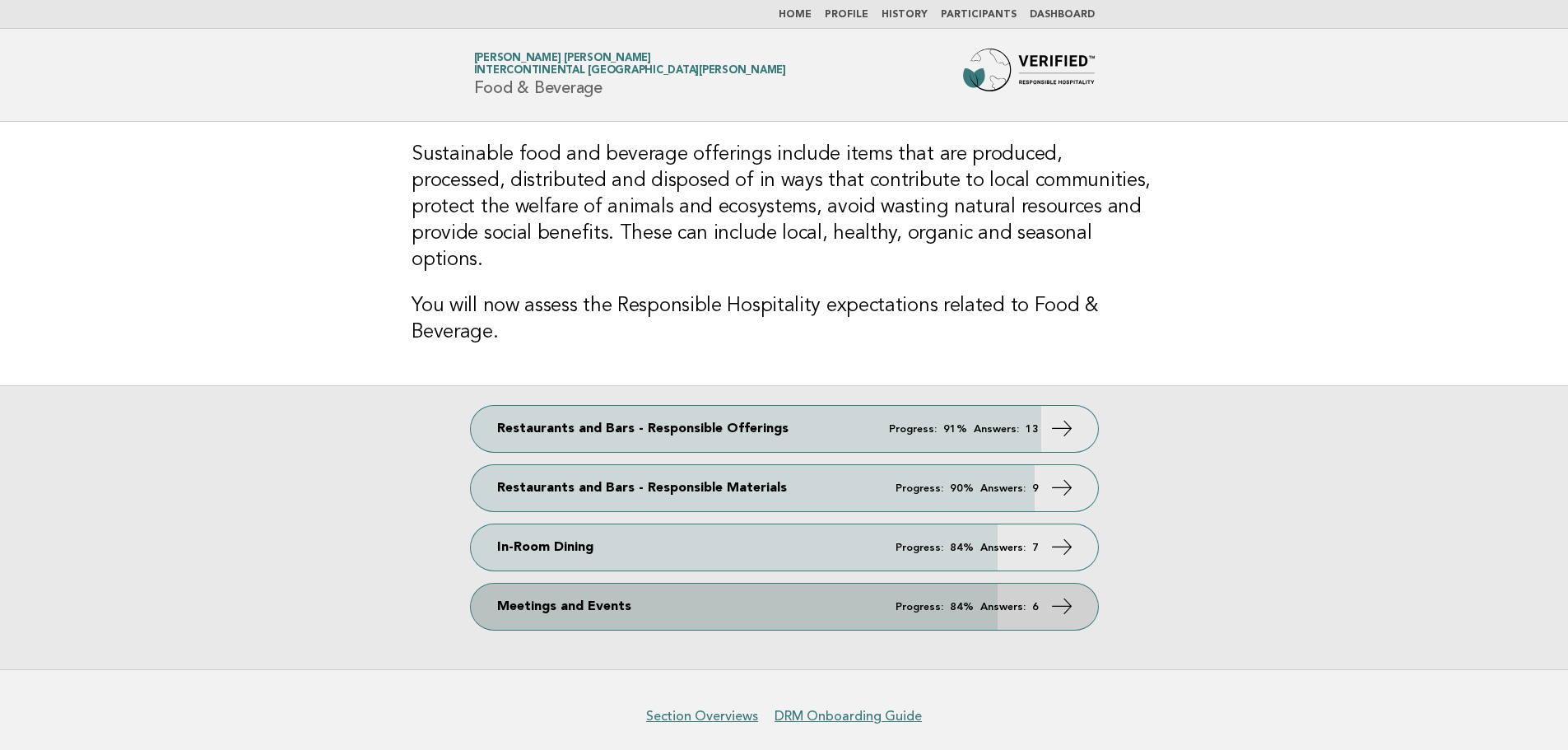
click at [1001, 587] on link "Meetings and Events Progress: 84% Answers: 6" at bounding box center [784, 606] width 627 height 46
click at [1069, 594] on icon at bounding box center [1061, 606] width 23 height 23
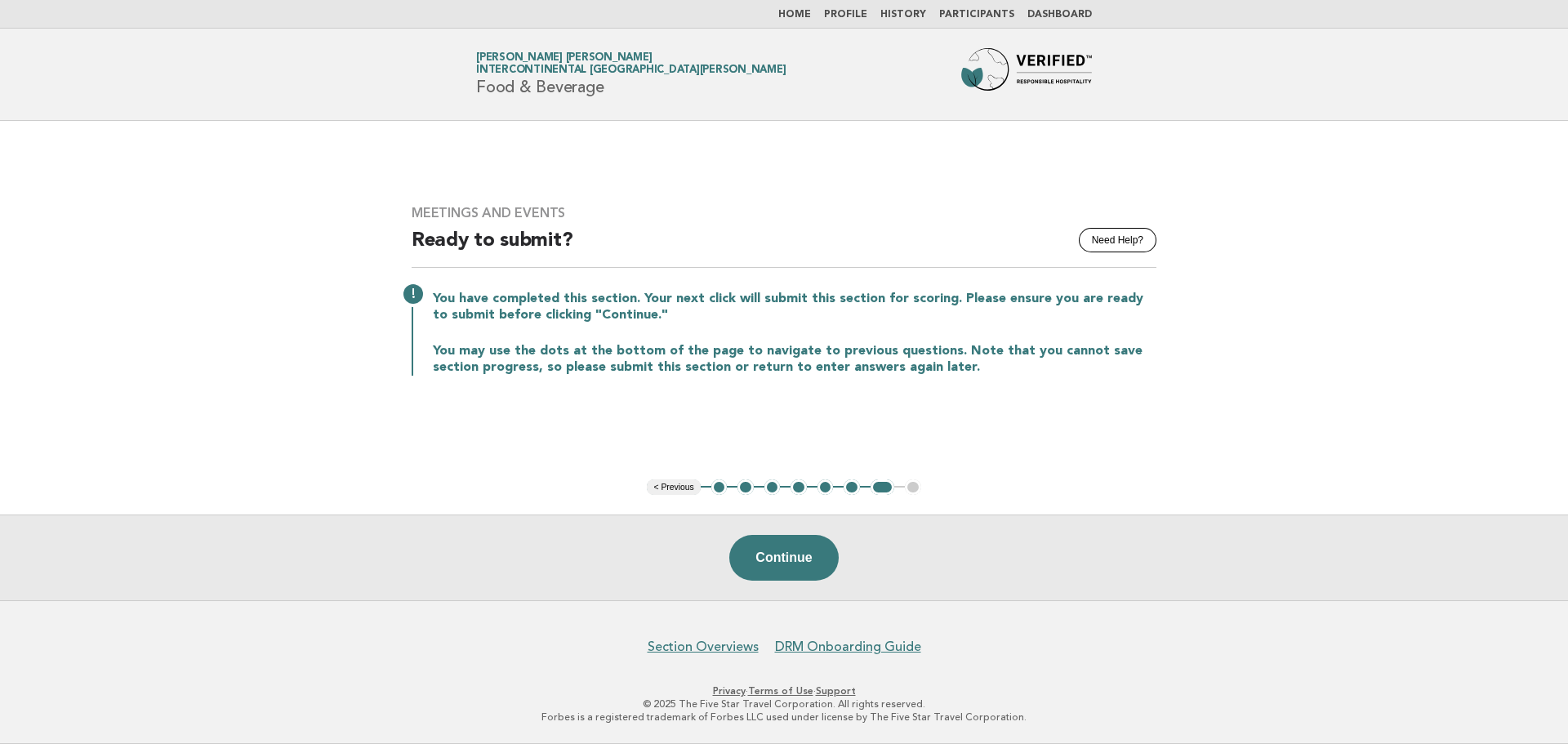
click at [719, 491] on button "1" at bounding box center [719, 487] width 16 height 16
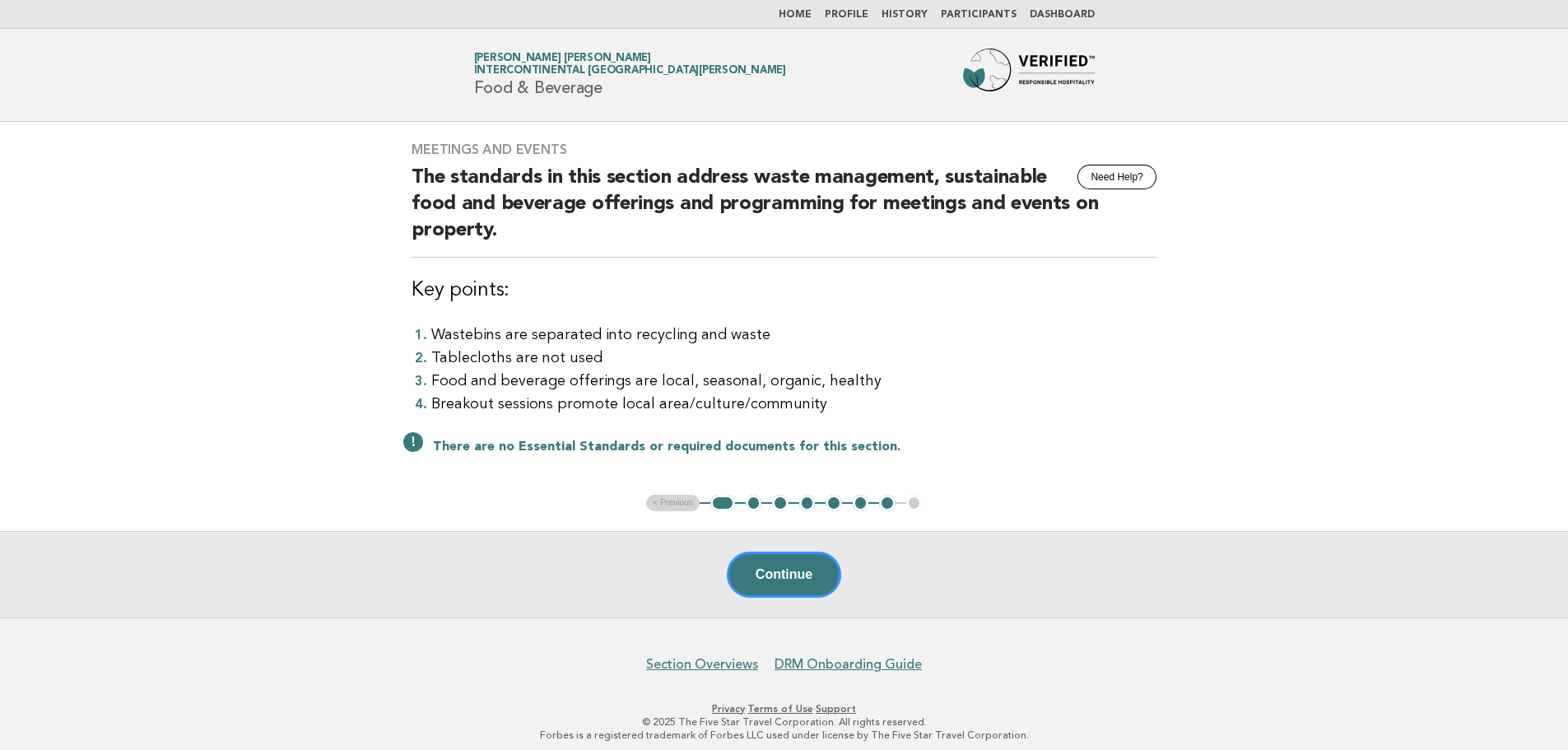
click at [835, 503] on button "5" at bounding box center [834, 502] width 17 height 17
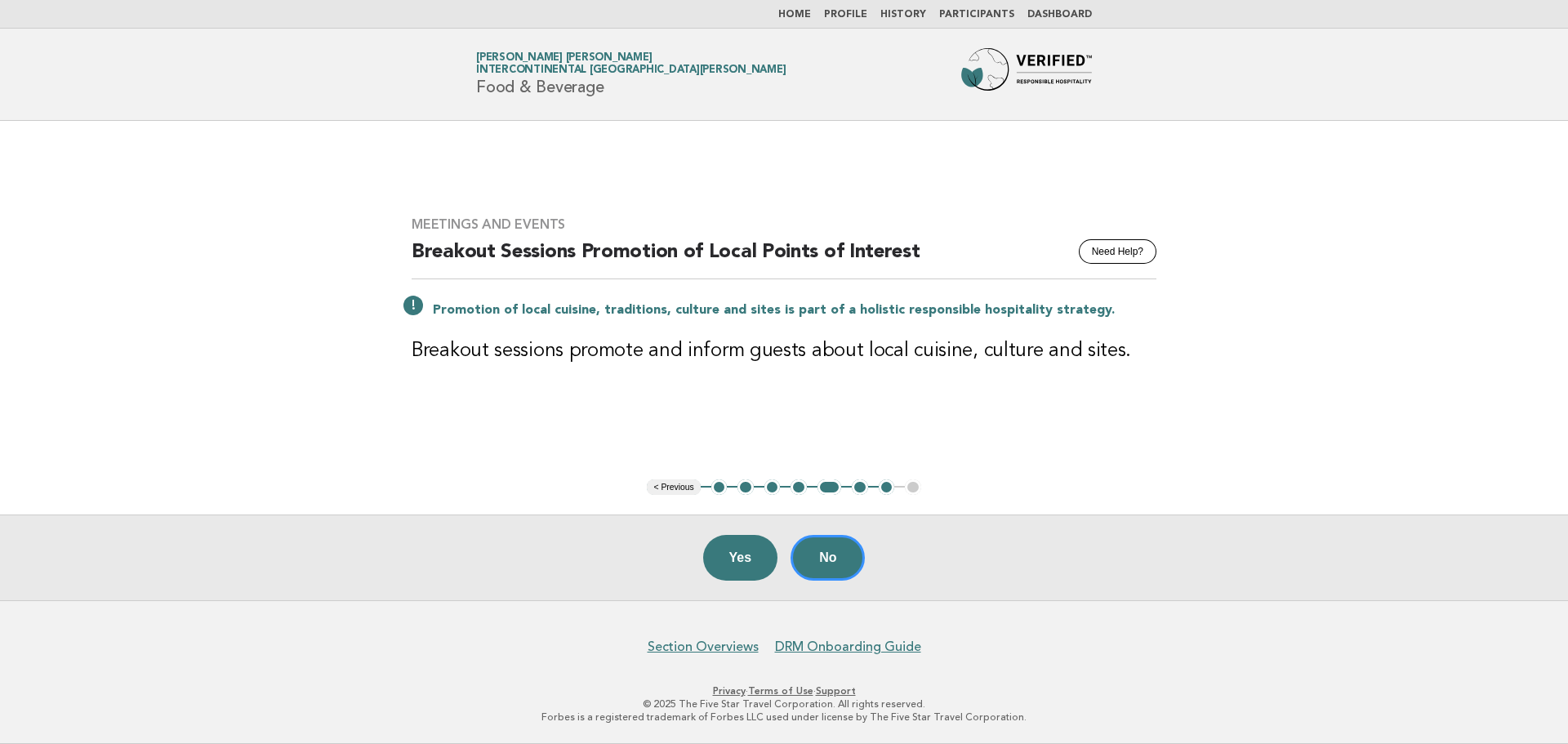
click at [862, 489] on button "6" at bounding box center [859, 487] width 16 height 16
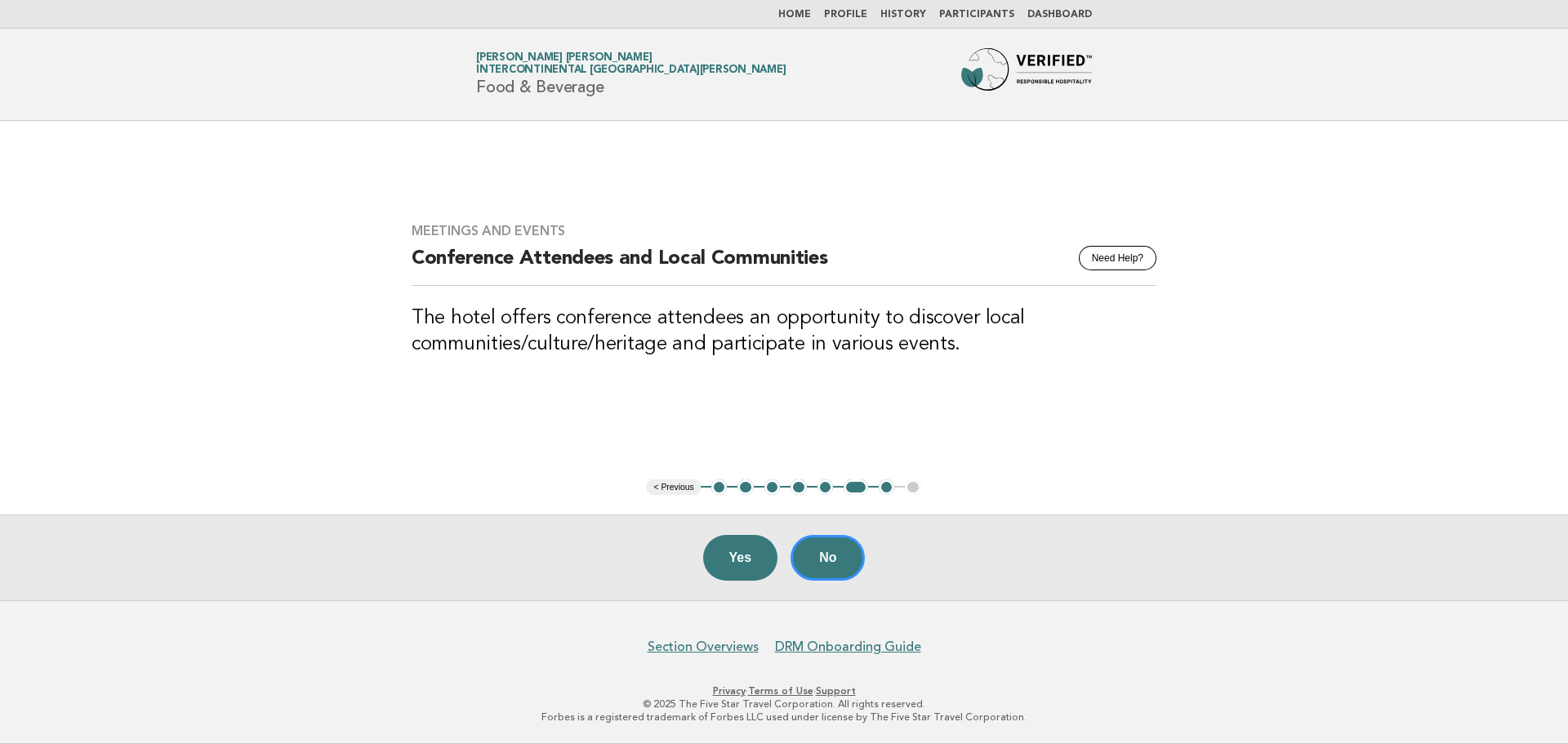
click at [804, 14] on link "Home" at bounding box center [794, 14] width 33 height 9
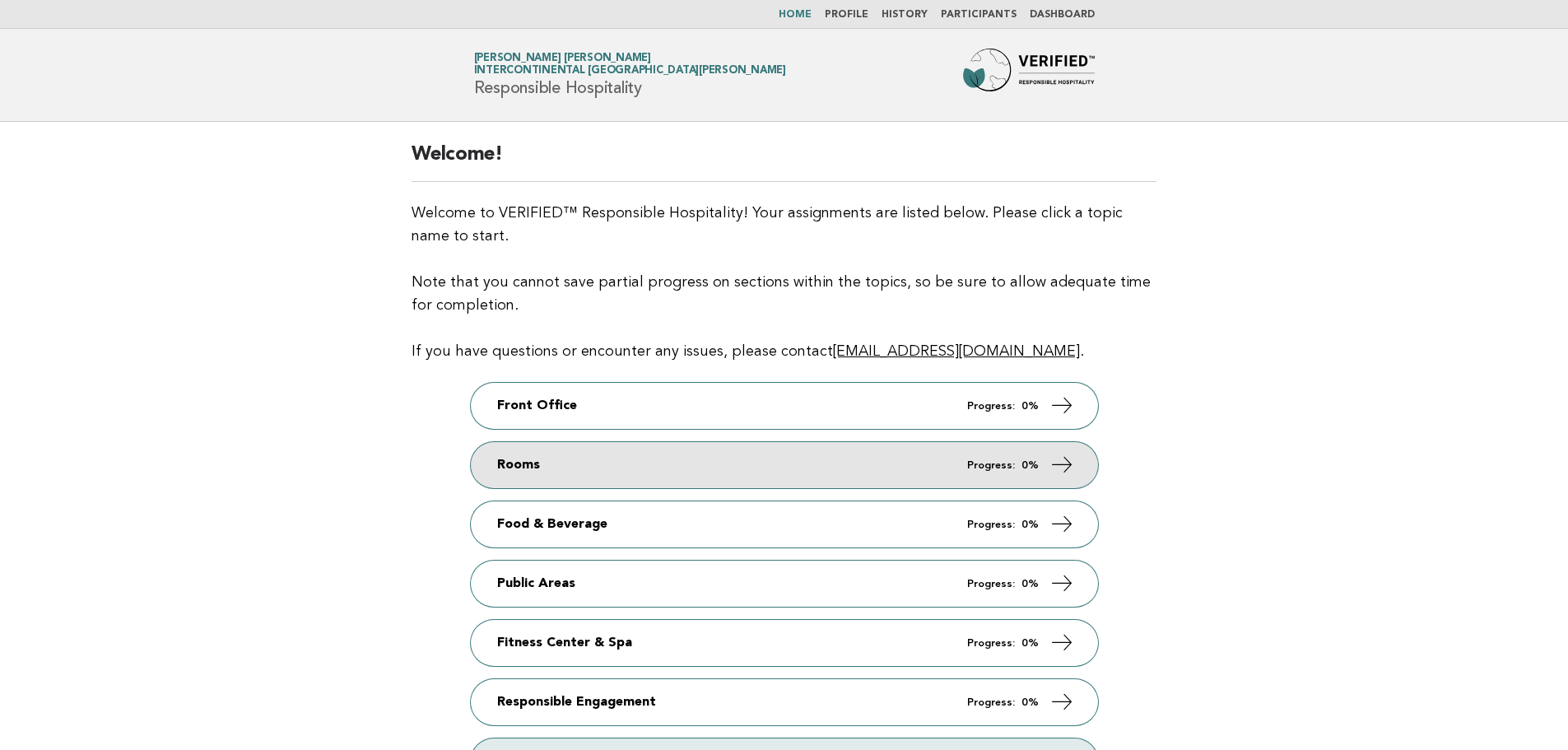
click at [528, 452] on link "Rooms Progress: 0%" at bounding box center [784, 465] width 627 height 46
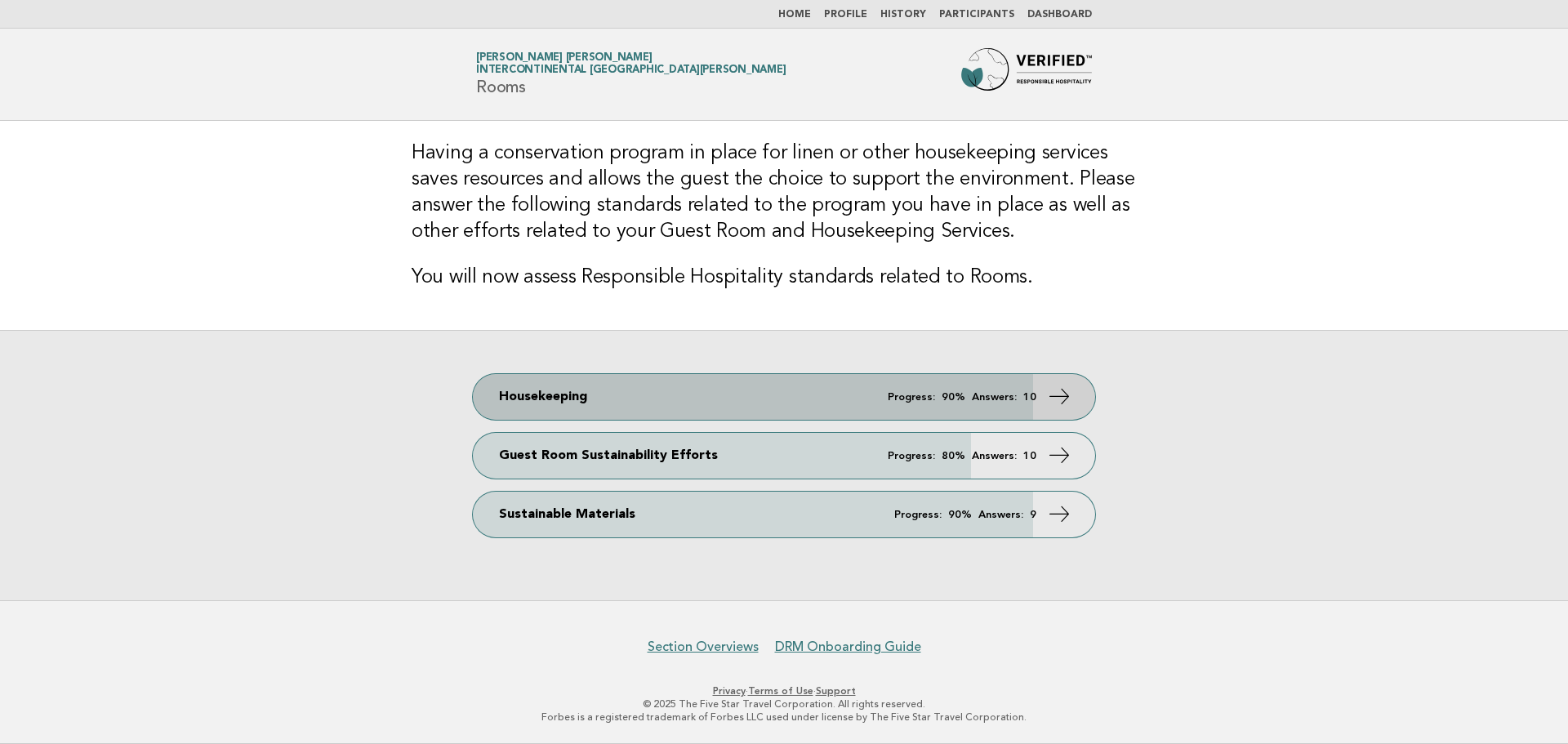
click at [658, 394] on link "Housekeeping Progress: 90% Answers: 10" at bounding box center [784, 396] width 623 height 46
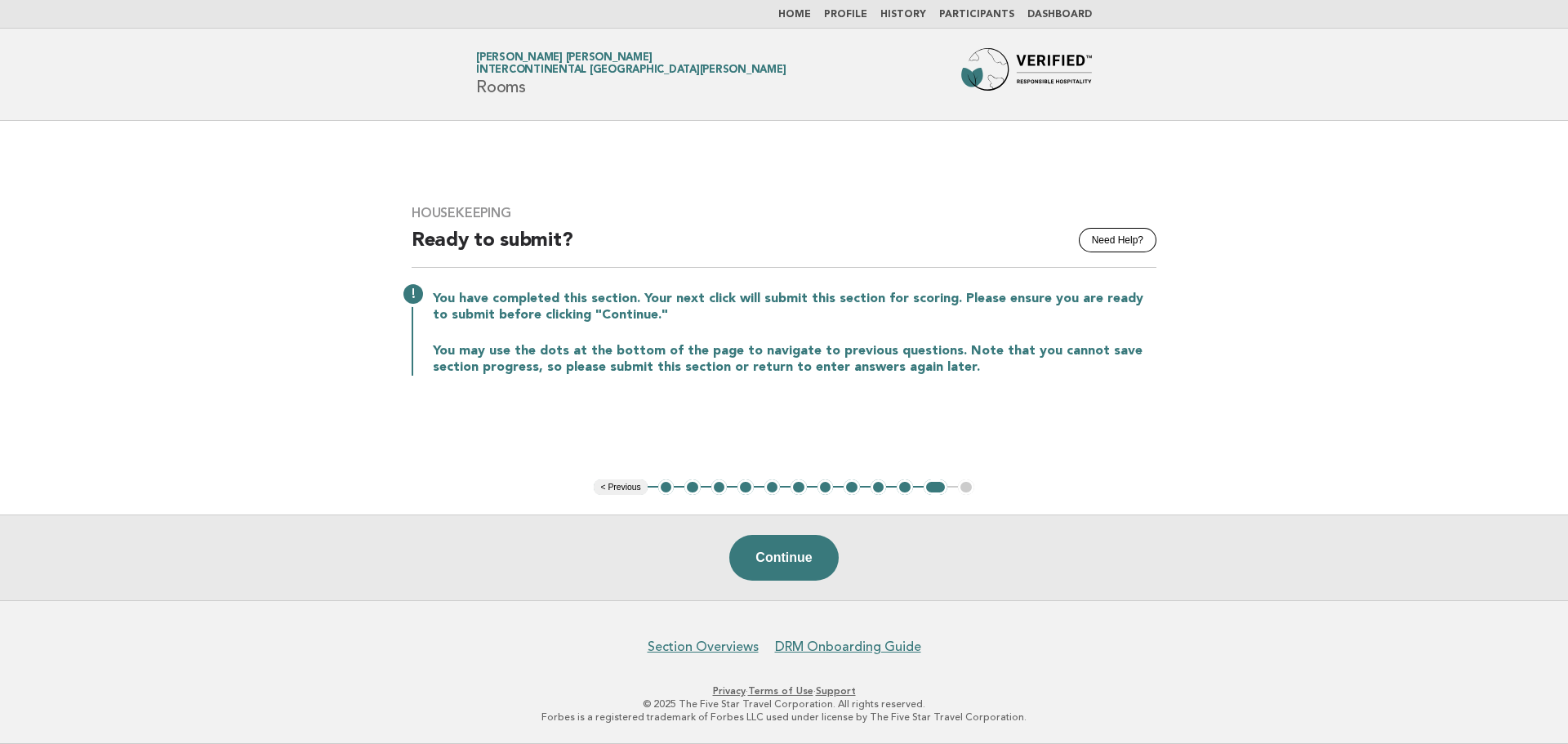
click at [670, 489] on button "1" at bounding box center [666, 487] width 16 height 16
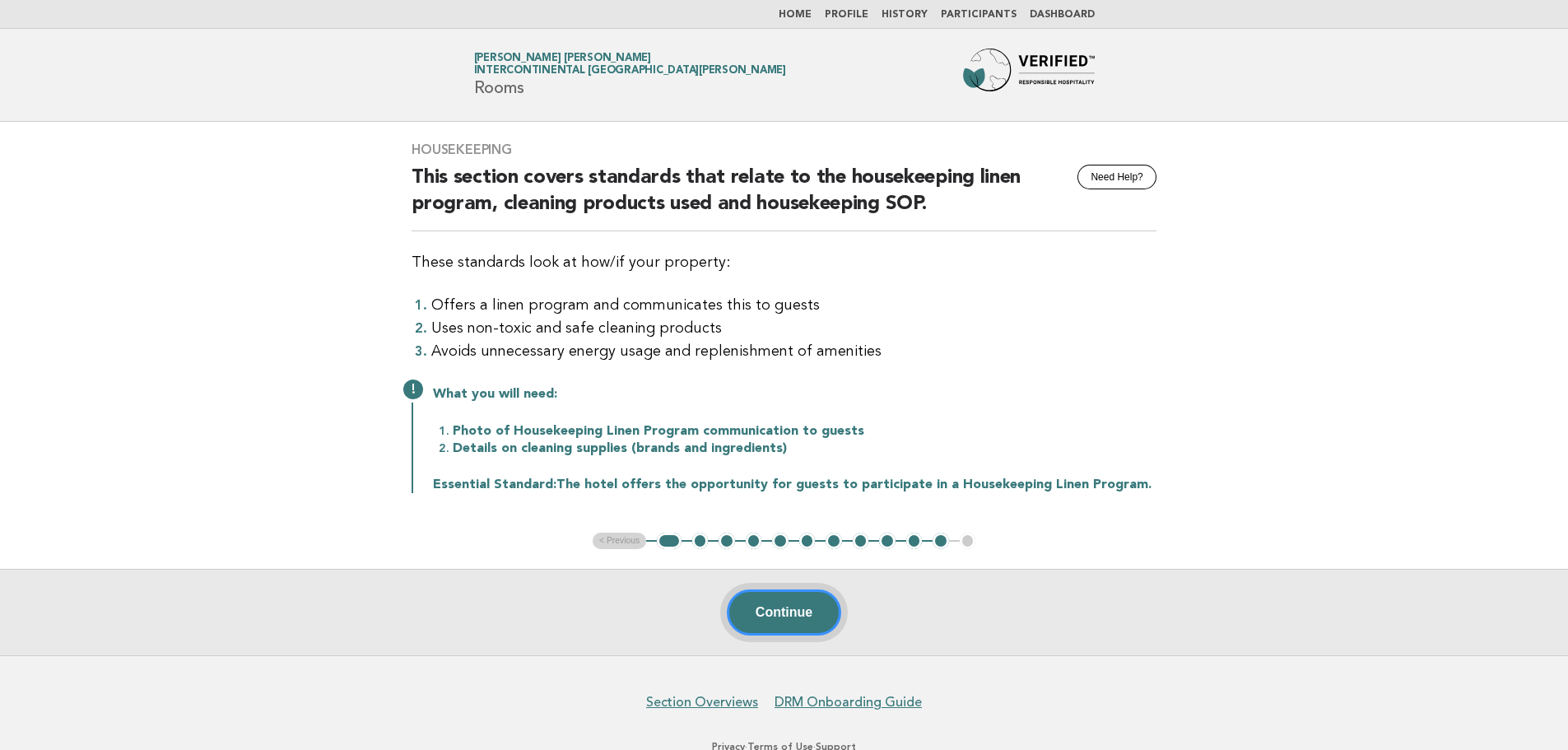
click at [762, 633] on button "Continue" at bounding box center [783, 612] width 114 height 46
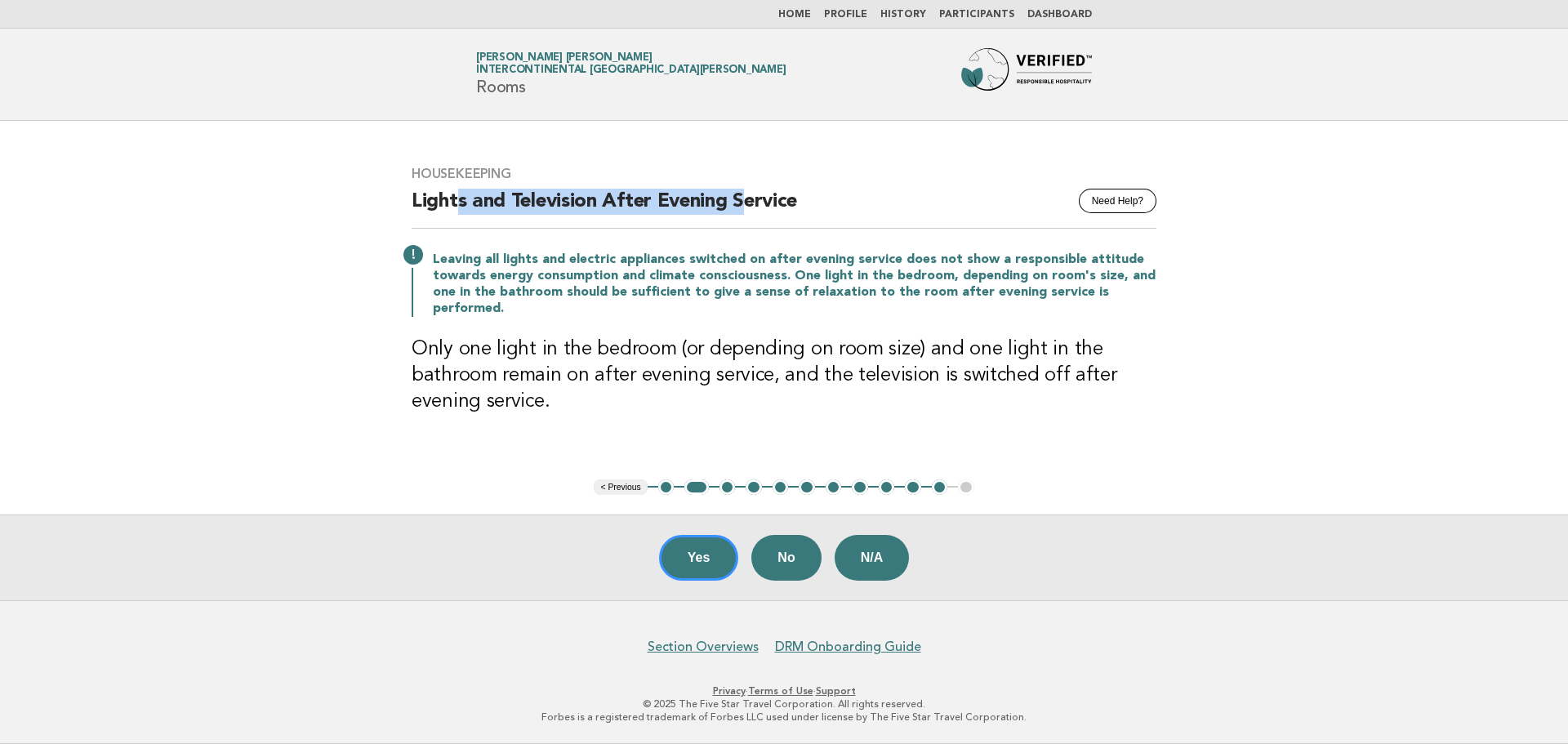
drag, startPoint x: 458, startPoint y: 203, endPoint x: 750, endPoint y: 217, distance: 292.3
click at [750, 217] on h2 "Lights and Television After Evening Service" at bounding box center [784, 208] width 745 height 40
click at [721, 564] on button "Yes" at bounding box center [699, 557] width 80 height 46
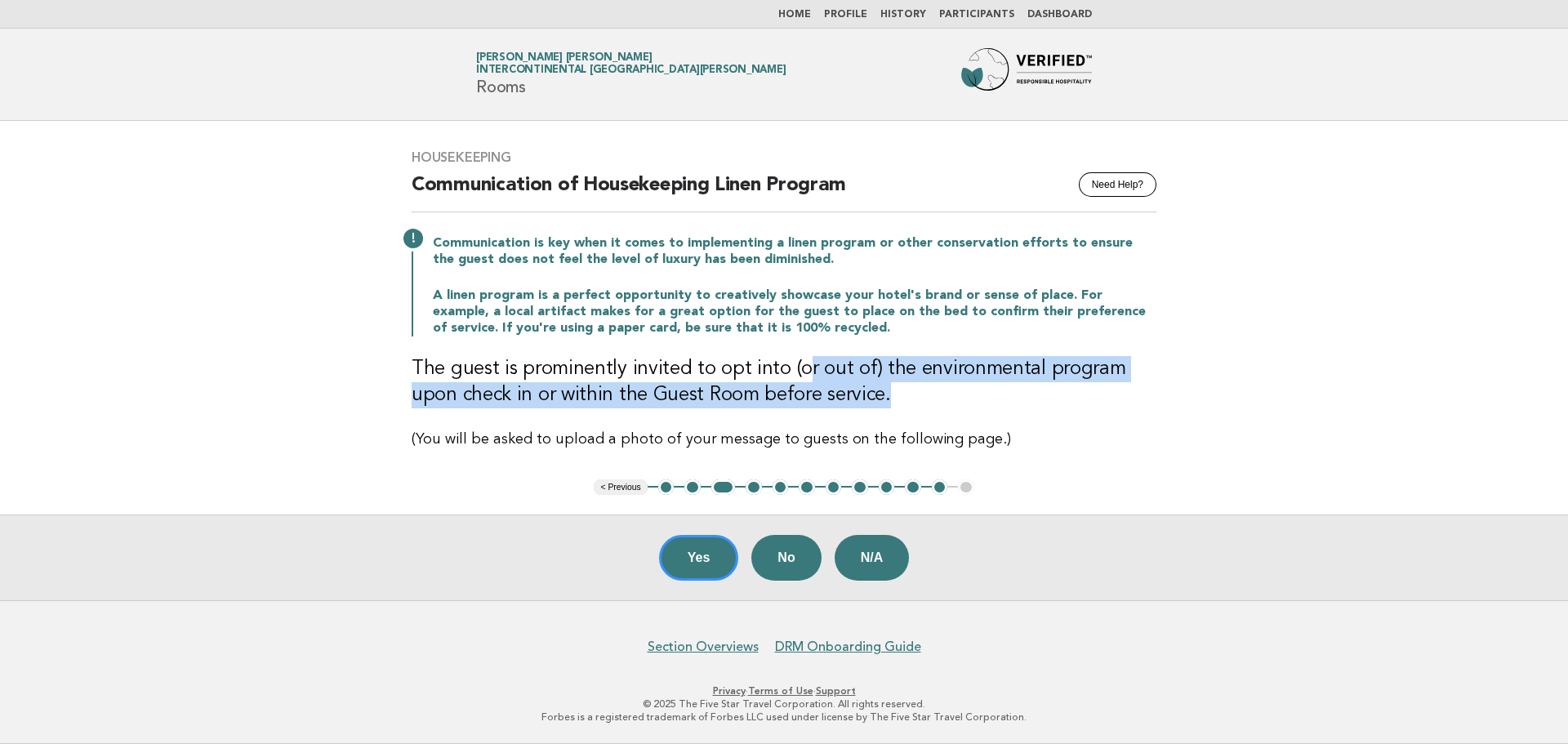
drag, startPoint x: 804, startPoint y: 363, endPoint x: 880, endPoint y: 391, distance: 81.0
click at [880, 391] on h3 "The guest is prominently invited to opt into (or out of) the environmental prog…" at bounding box center [784, 381] width 745 height 53
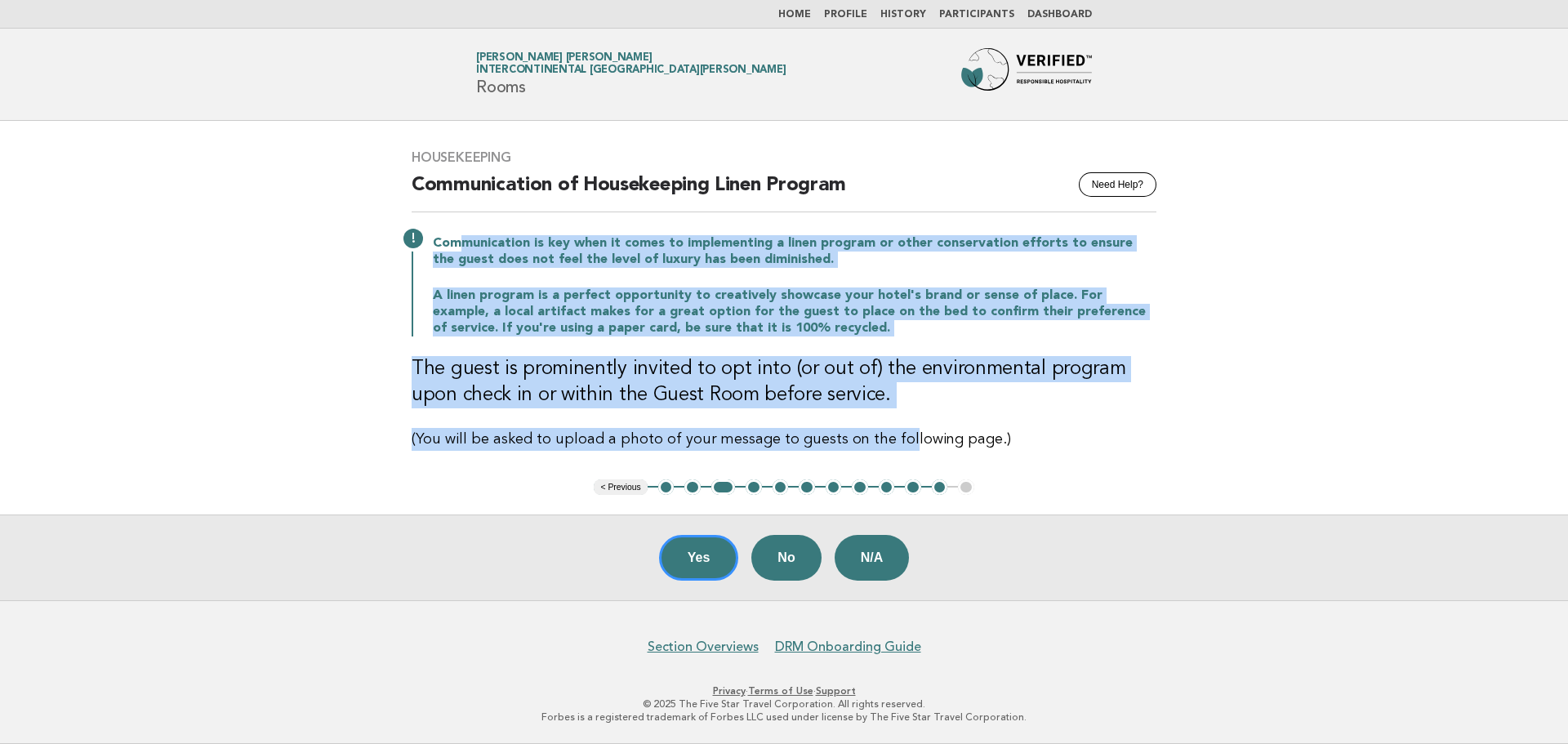
drag, startPoint x: 458, startPoint y: 243, endPoint x: 895, endPoint y: 417, distance: 470.4
click at [895, 417] on div "Housekeeping Need Help? Communication of Housekeeping Linen Program Communicati…" at bounding box center [784, 299] width 784 height 340
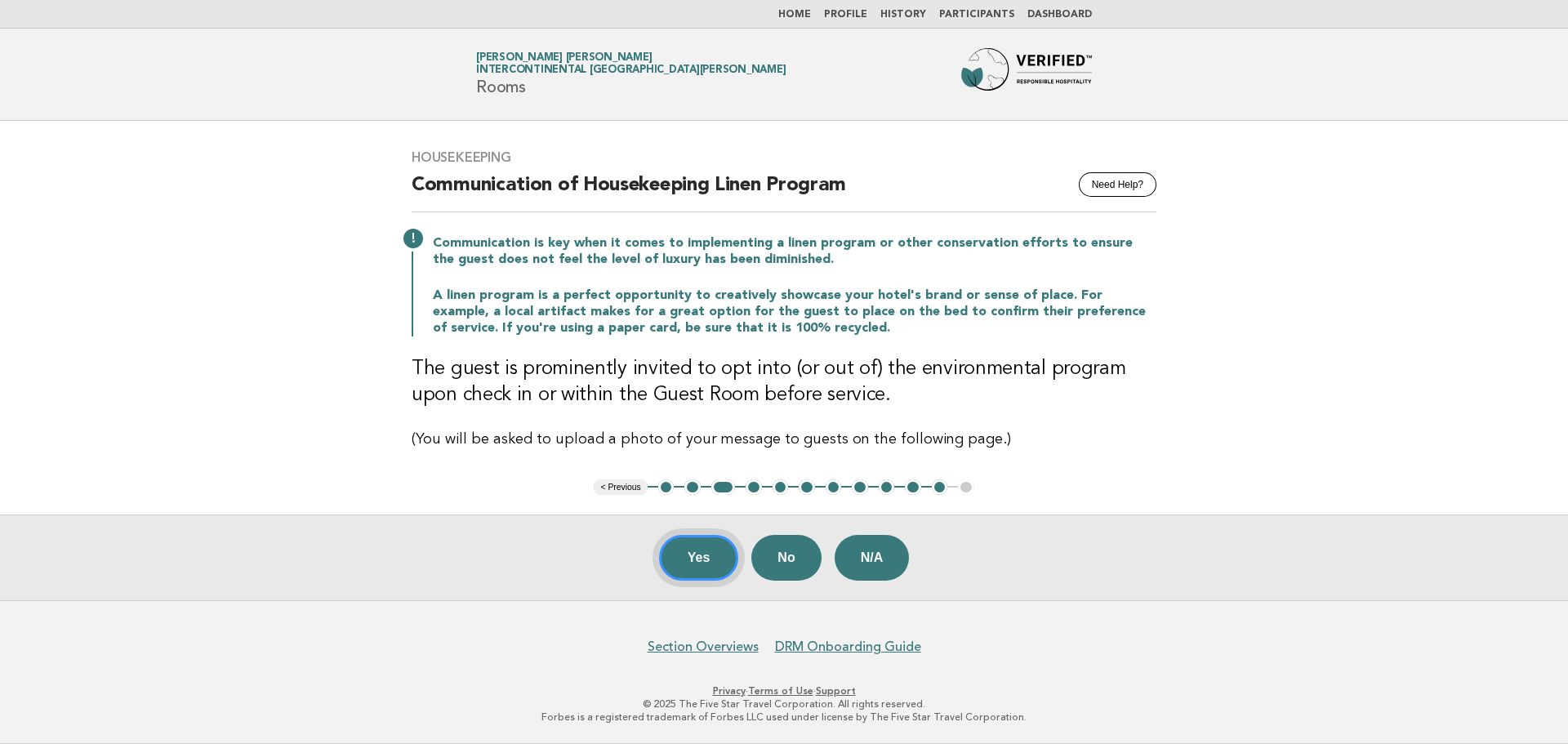
click at [687, 551] on button "Yes" at bounding box center [699, 557] width 80 height 46
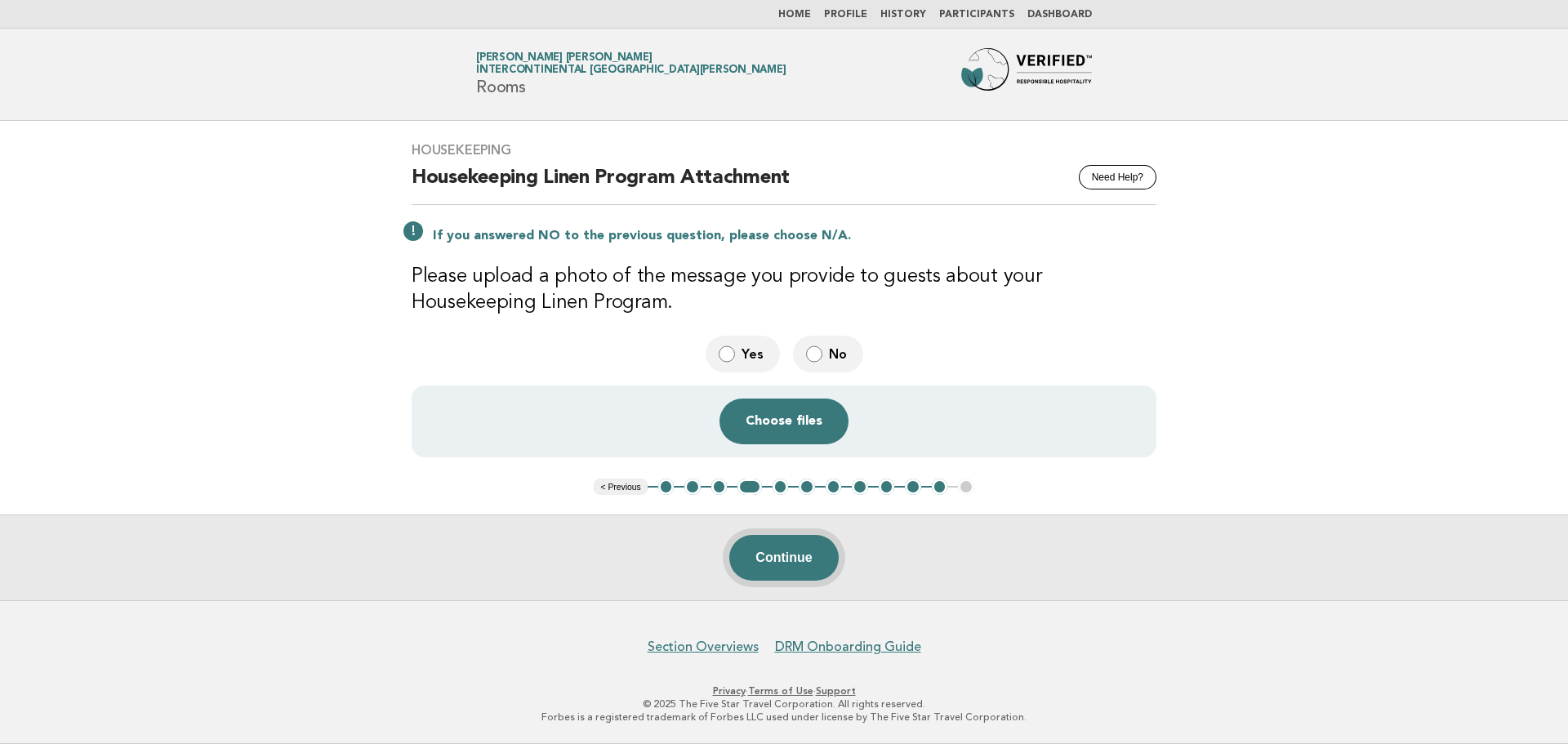
click at [801, 558] on button "Continue" at bounding box center [784, 557] width 109 height 46
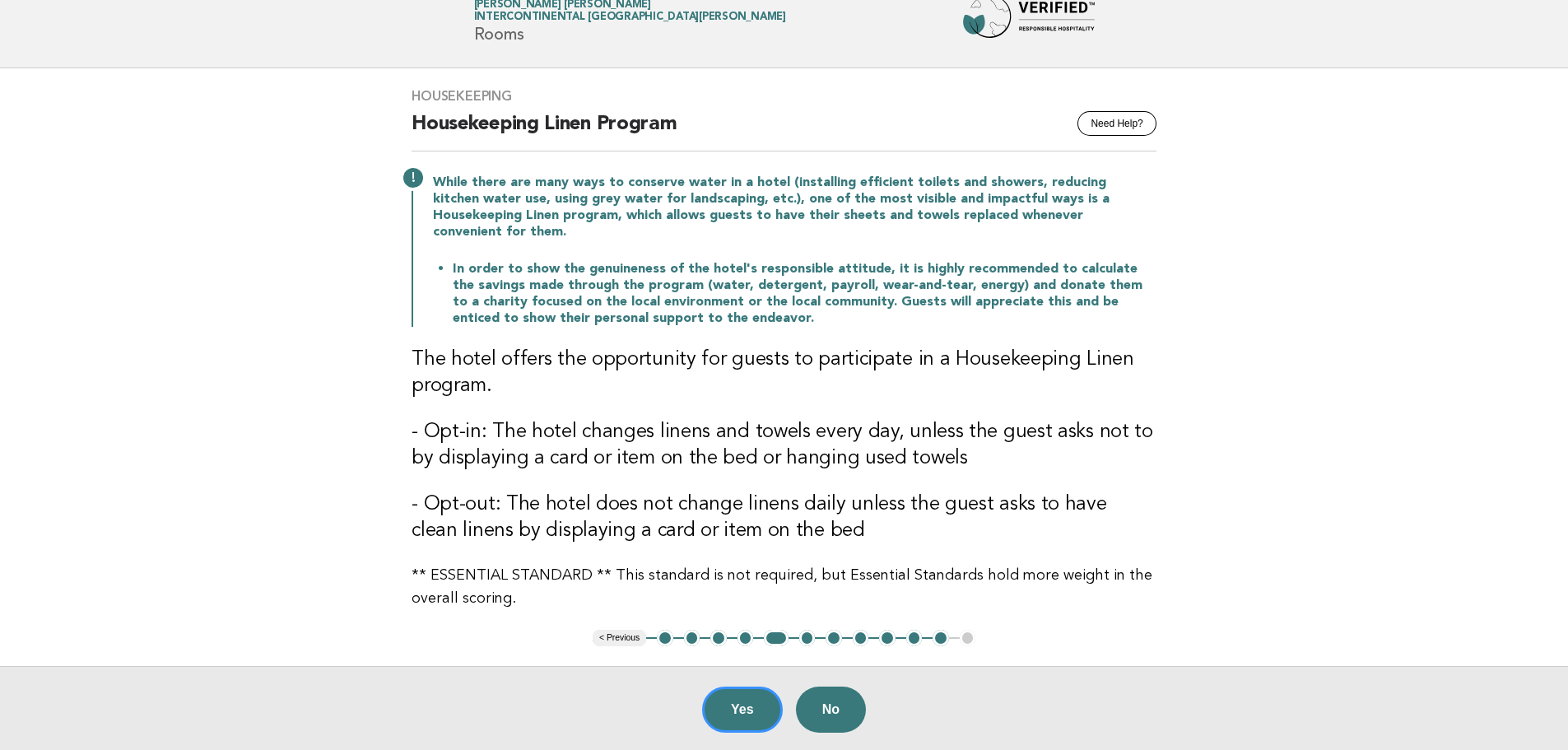
scroll to position [83, 0]
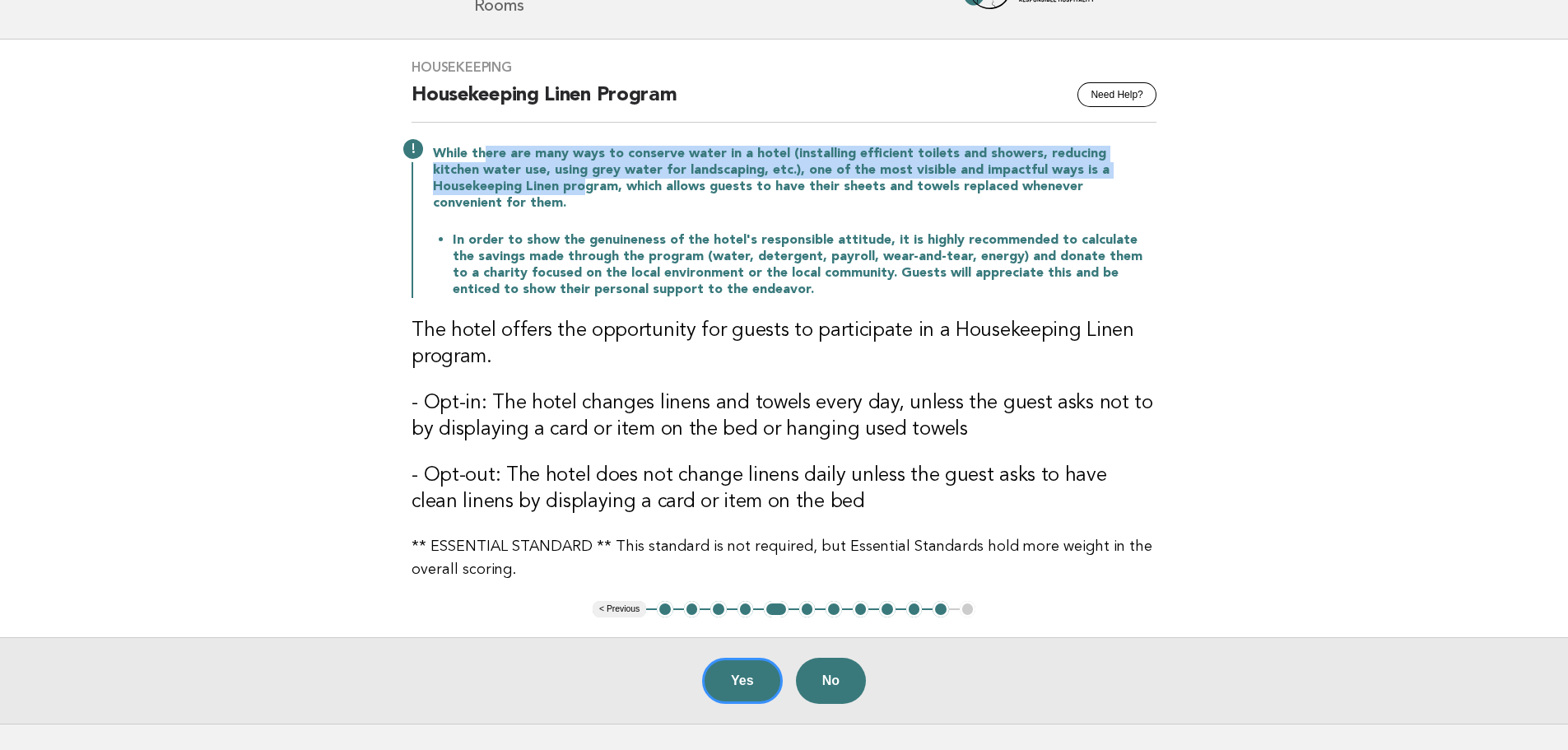
drag, startPoint x: 485, startPoint y: 154, endPoint x: 492, endPoint y: 185, distance: 31.8
click at [492, 185] on p "While there are many ways to conserve water in a hotel (installing efficient to…" at bounding box center [794, 178] width 723 height 66
click at [746, 600] on button "4" at bounding box center [745, 608] width 17 height 17
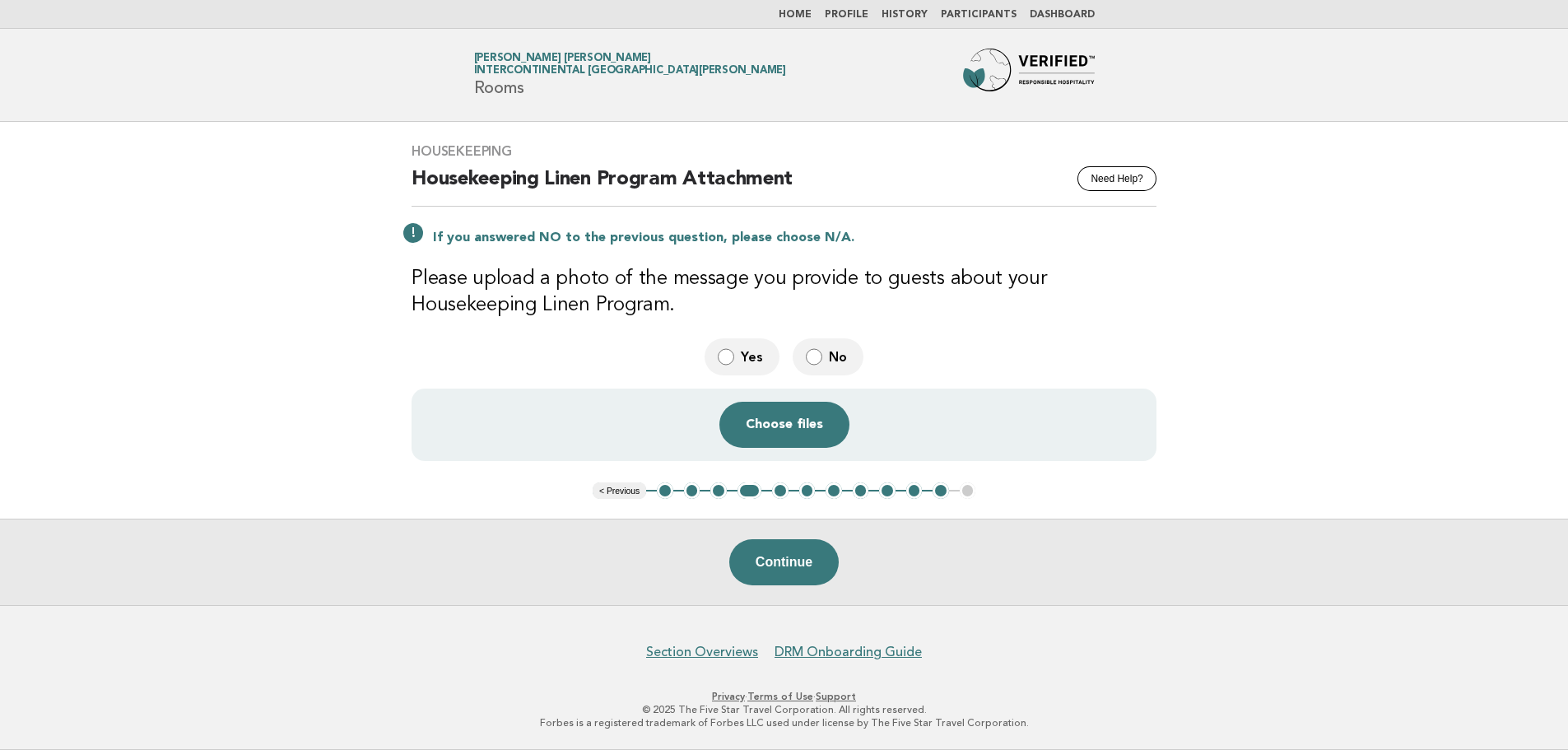
scroll to position [0, 0]
click at [741, 362] on label "Yes" at bounding box center [748, 357] width 75 height 37
click at [828, 346] on label "No" at bounding box center [834, 357] width 70 height 37
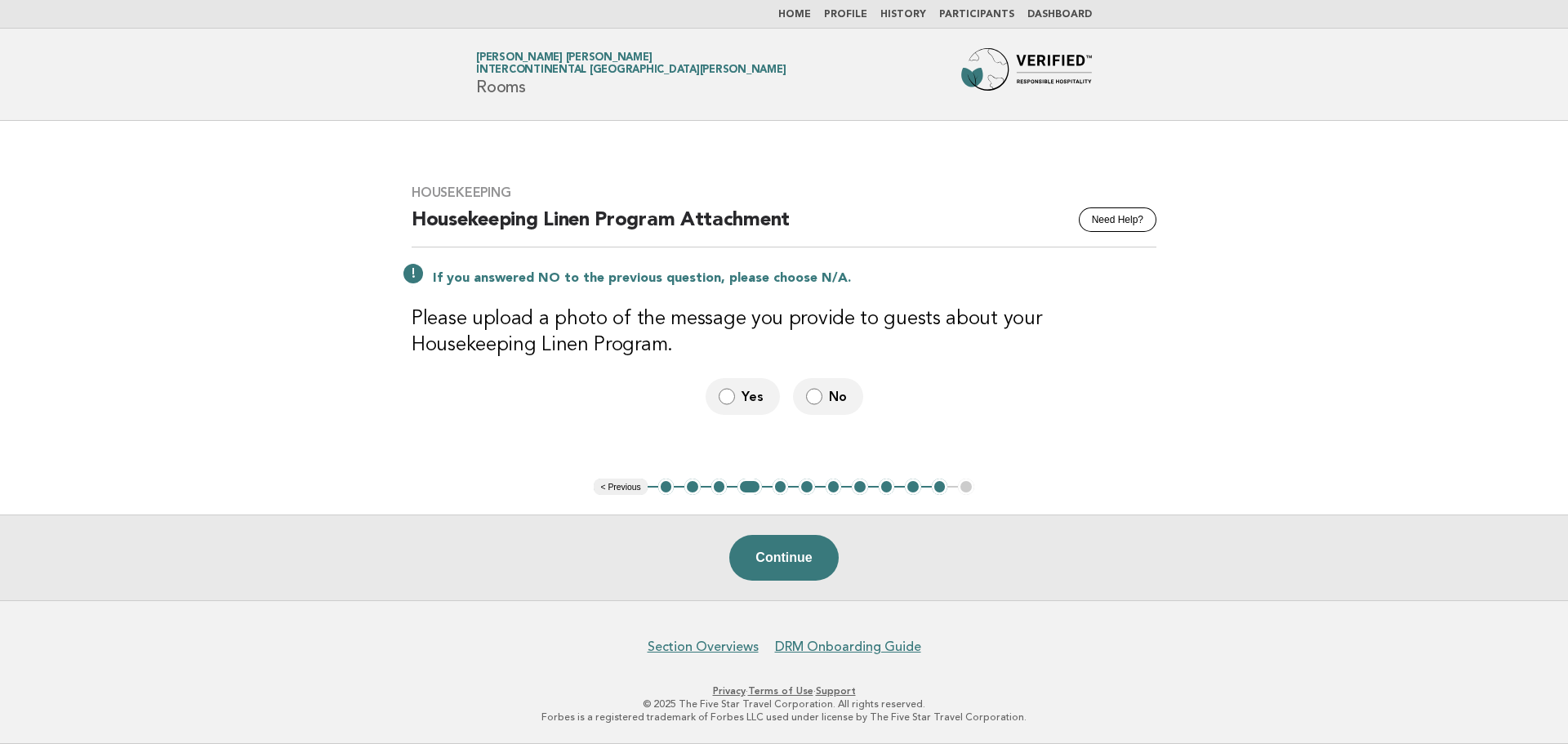
click at [744, 391] on span "Yes" at bounding box center [754, 396] width 25 height 17
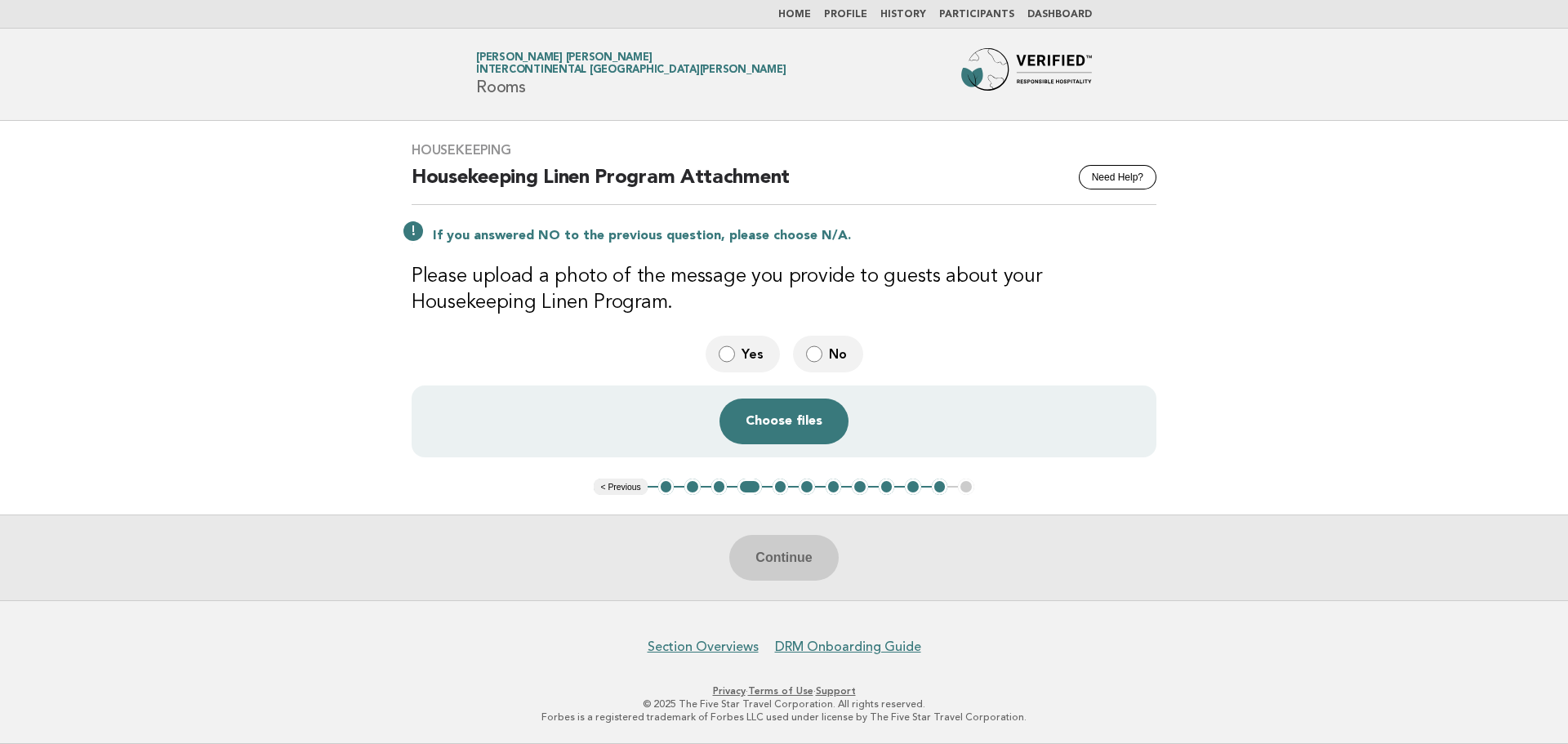
click at [718, 483] on button "3" at bounding box center [719, 486] width 16 height 16
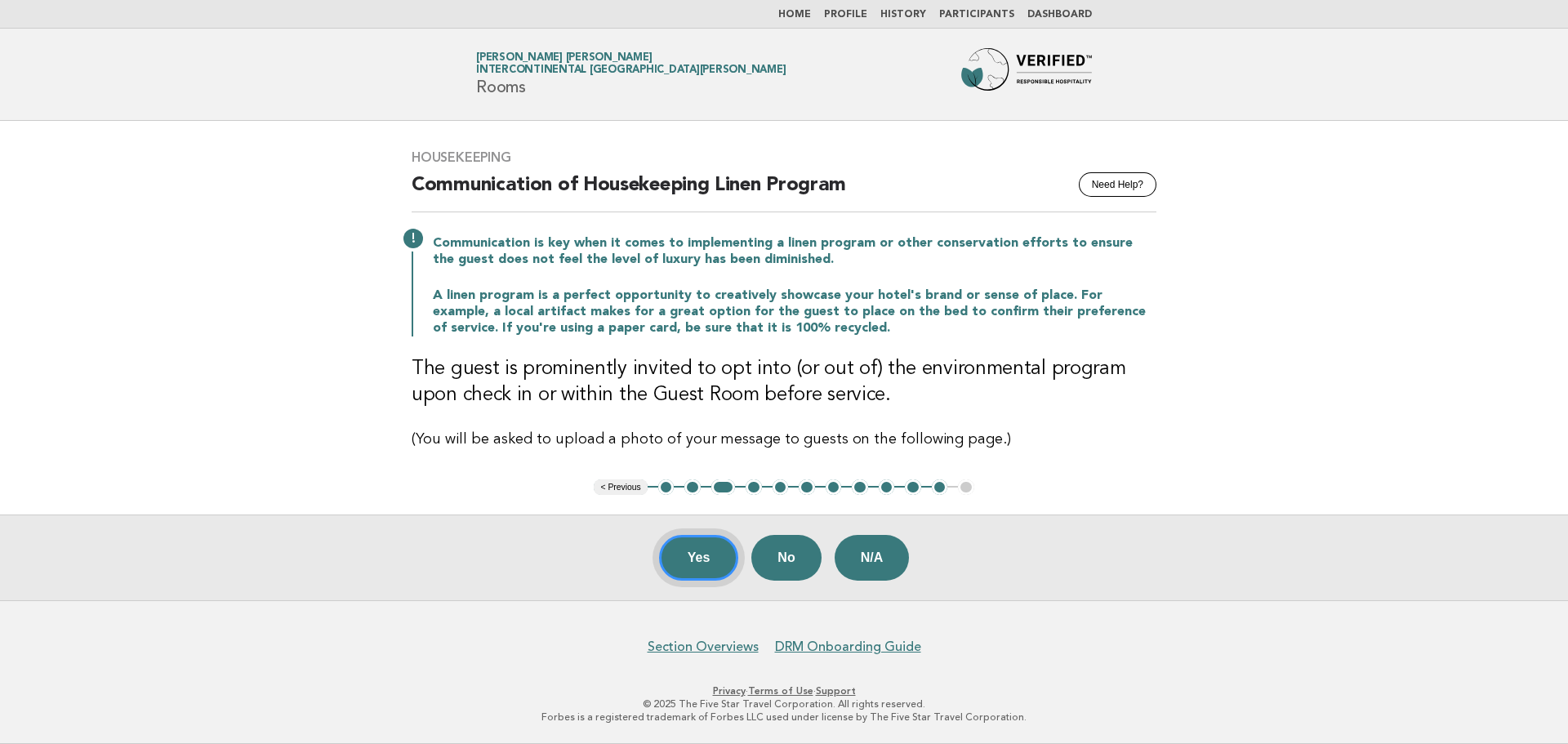
click at [700, 559] on button "Yes" at bounding box center [699, 557] width 80 height 46
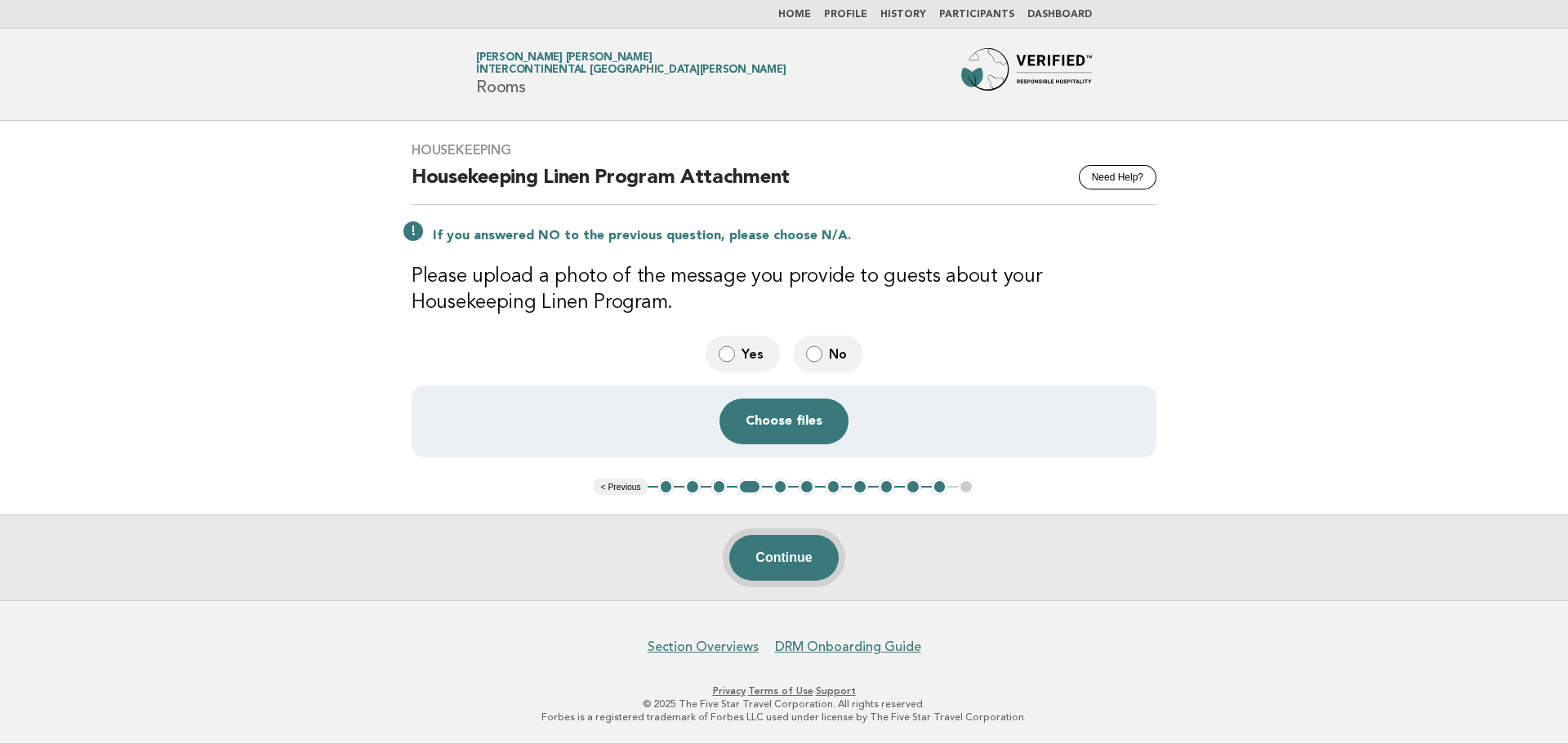
click at [795, 552] on button "Continue" at bounding box center [784, 557] width 109 height 46
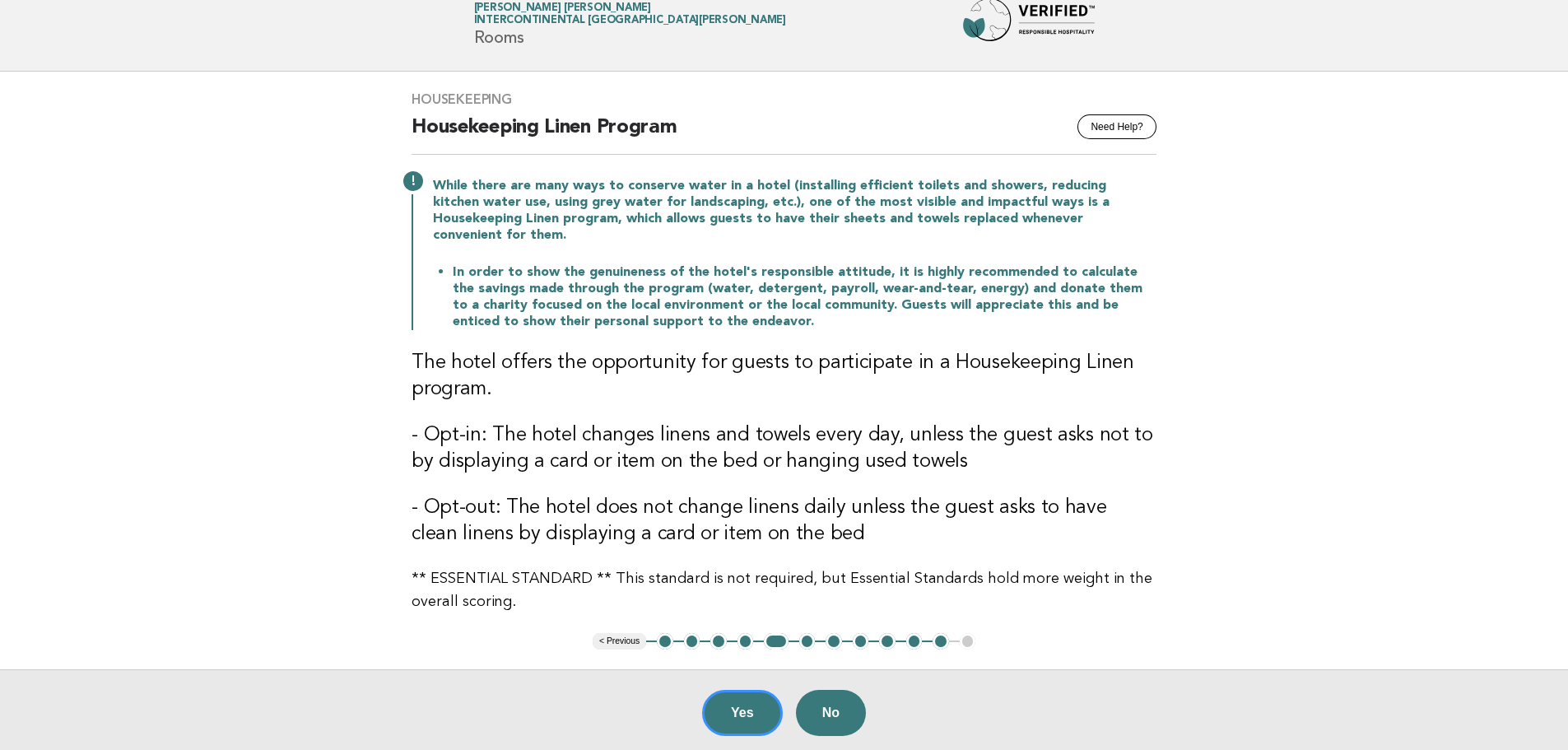
scroll to position [83, 0]
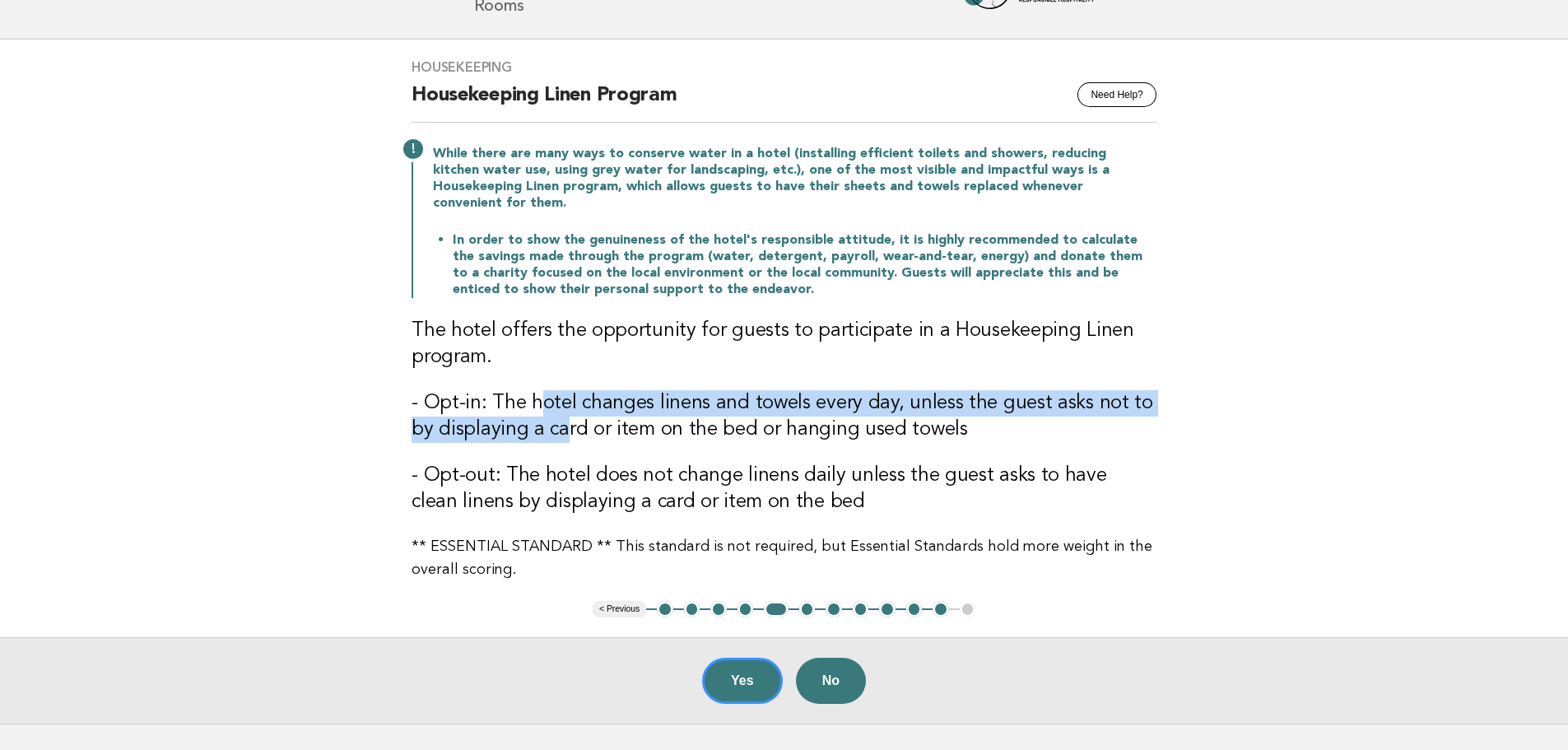
drag, startPoint x: 533, startPoint y: 379, endPoint x: 533, endPoint y: 411, distance: 32.0
click at [533, 411] on h3 "- Opt-in: The hotel changes linens and towels every day, unless the guest asks …" at bounding box center [784, 416] width 745 height 53
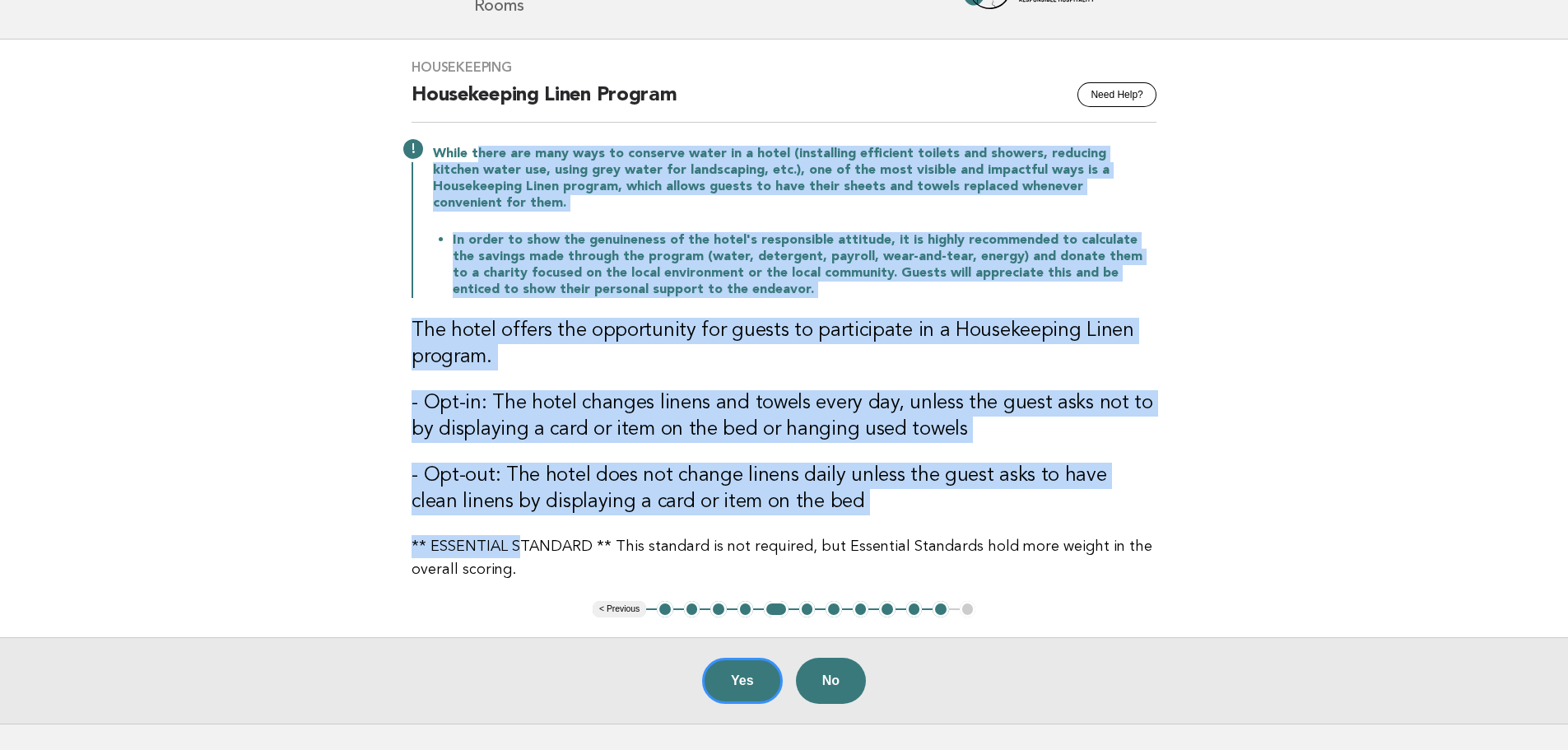
drag, startPoint x: 472, startPoint y: 159, endPoint x: 513, endPoint y: 499, distance: 342.5
click at [513, 499] on div "Housekeeping Need Help? Housekeeping Linen Program While there are many ways to…" at bounding box center [783, 319] width 784 height 561
click at [764, 658] on button "Yes" at bounding box center [742, 680] width 81 height 46
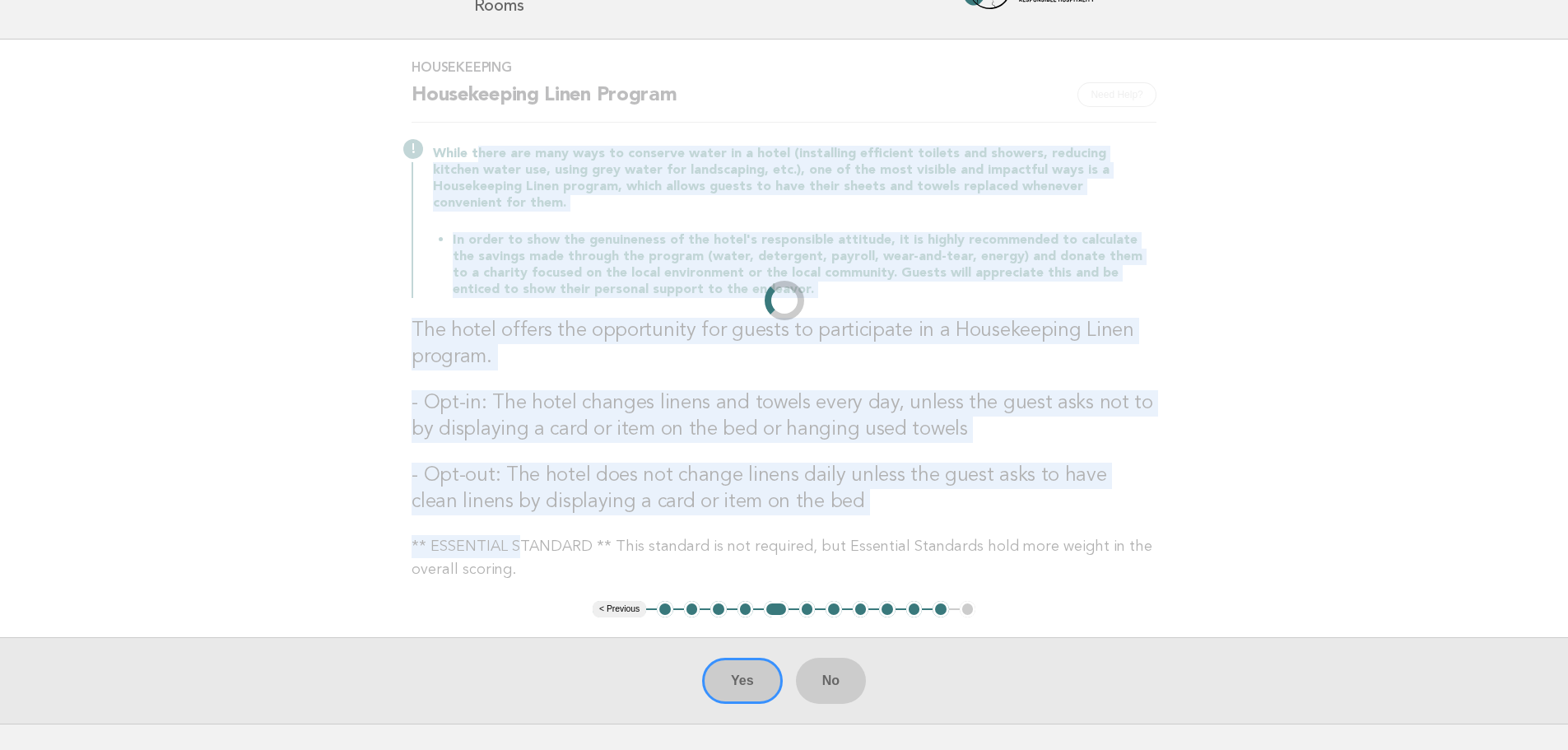
scroll to position [0, 0]
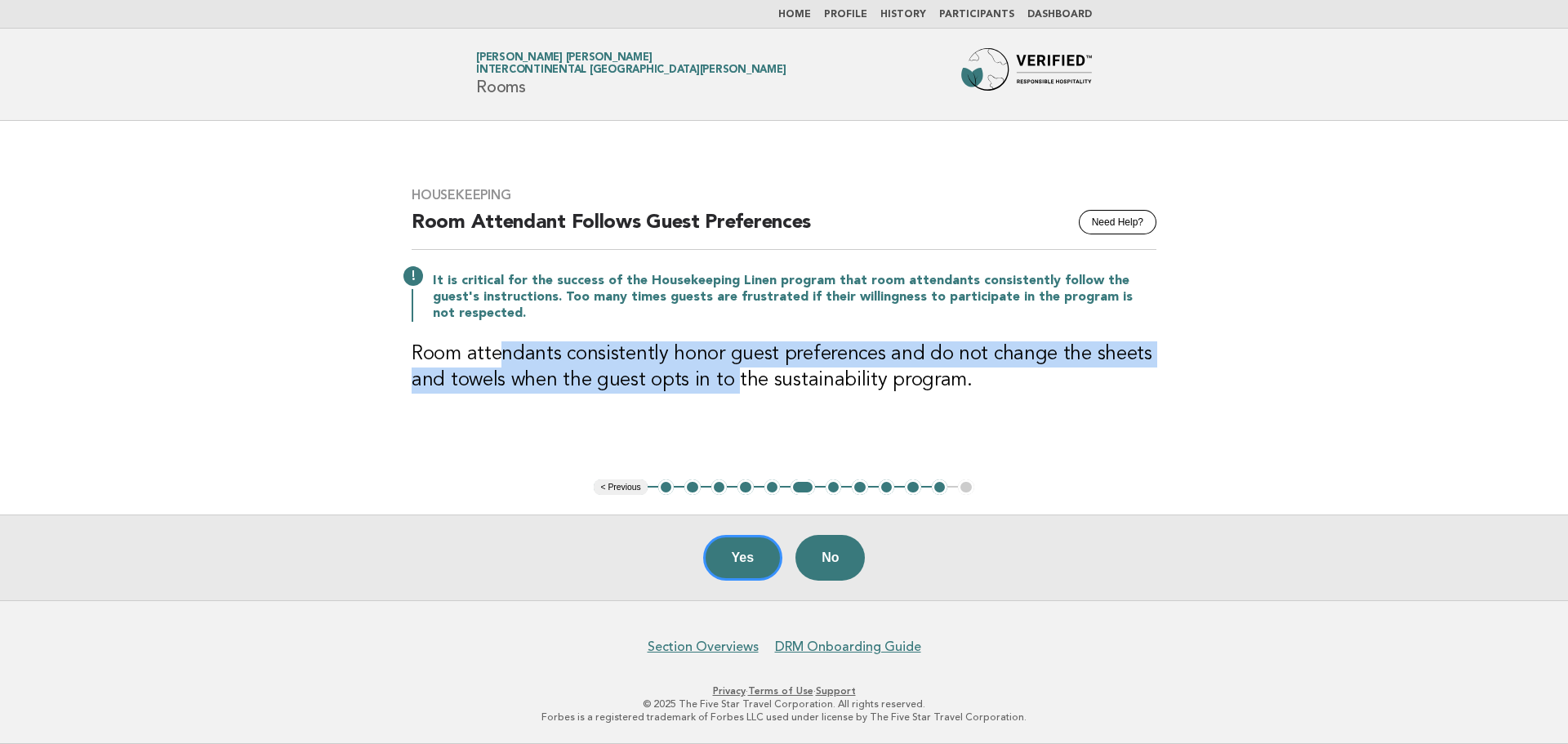
drag, startPoint x: 499, startPoint y: 343, endPoint x: 730, endPoint y: 366, distance: 232.1
click at [730, 366] on h3 "Room attendants consistently honor guest preferences and do not change the shee…" at bounding box center [784, 367] width 745 height 53
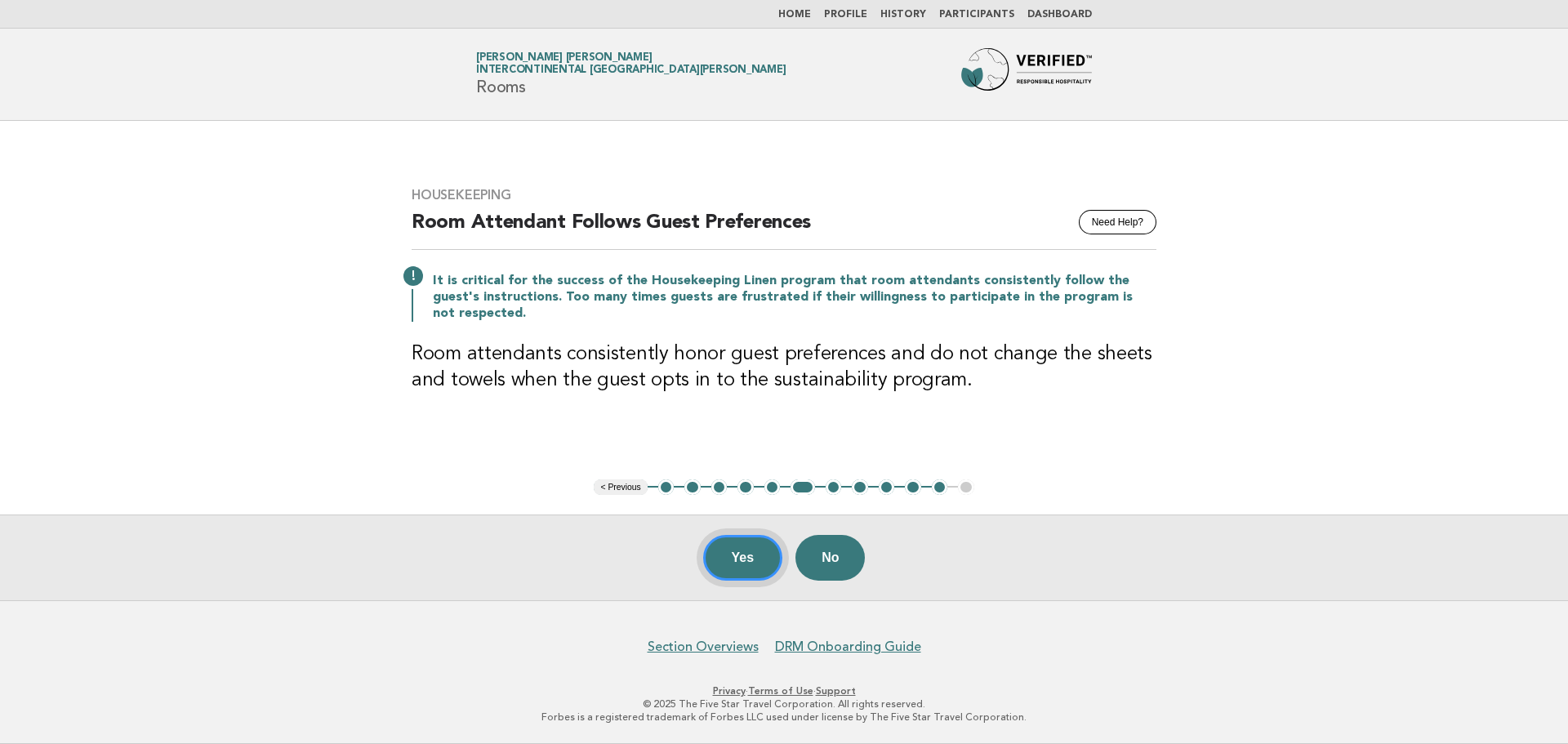
click at [718, 557] on button "Yes" at bounding box center [743, 557] width 80 height 46
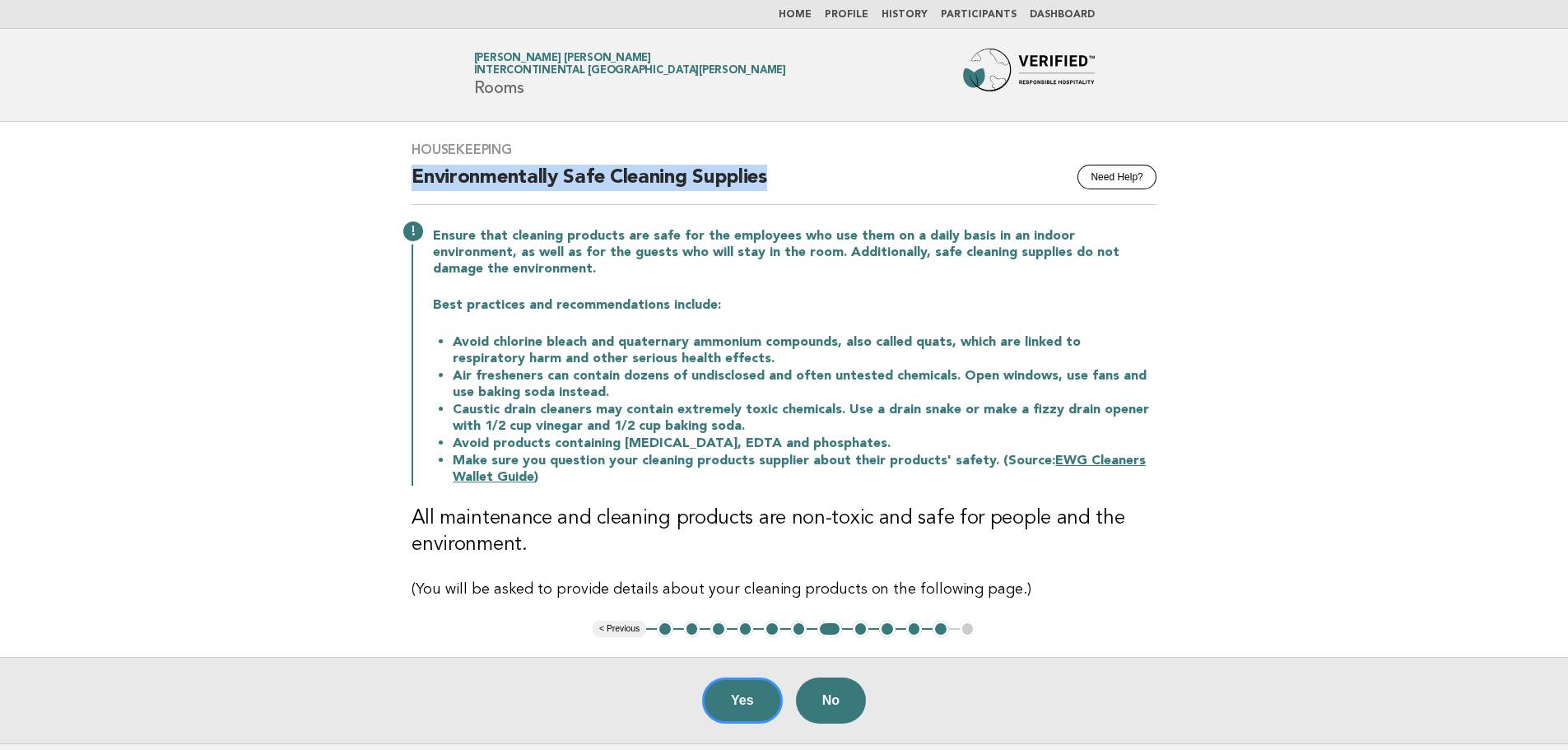
drag, startPoint x: 412, startPoint y: 181, endPoint x: 789, endPoint y: 173, distance: 377.1
click at [789, 173] on h2 "Environmentally Safe Cleaning Supplies" at bounding box center [784, 184] width 745 height 40
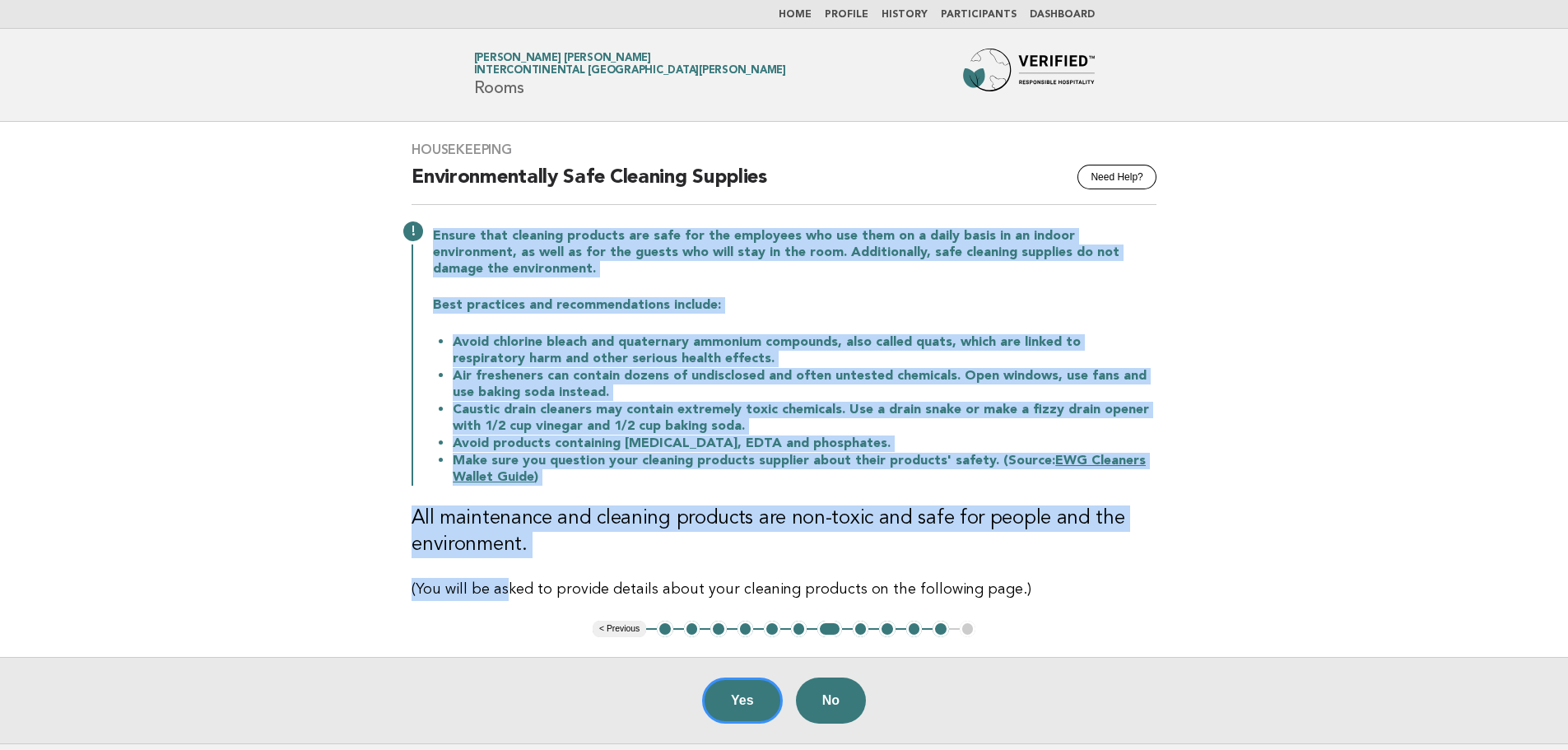
drag, startPoint x: 429, startPoint y: 235, endPoint x: 499, endPoint y: 541, distance: 313.9
click at [499, 541] on div "Housekeeping Need Help? Environmentally Safe Cleaning Supplies Ensure that clea…" at bounding box center [783, 371] width 784 height 499
click at [503, 524] on h3 "All maintenance and cleaning products are non-toxic and safe for people and the…" at bounding box center [784, 532] width 745 height 53
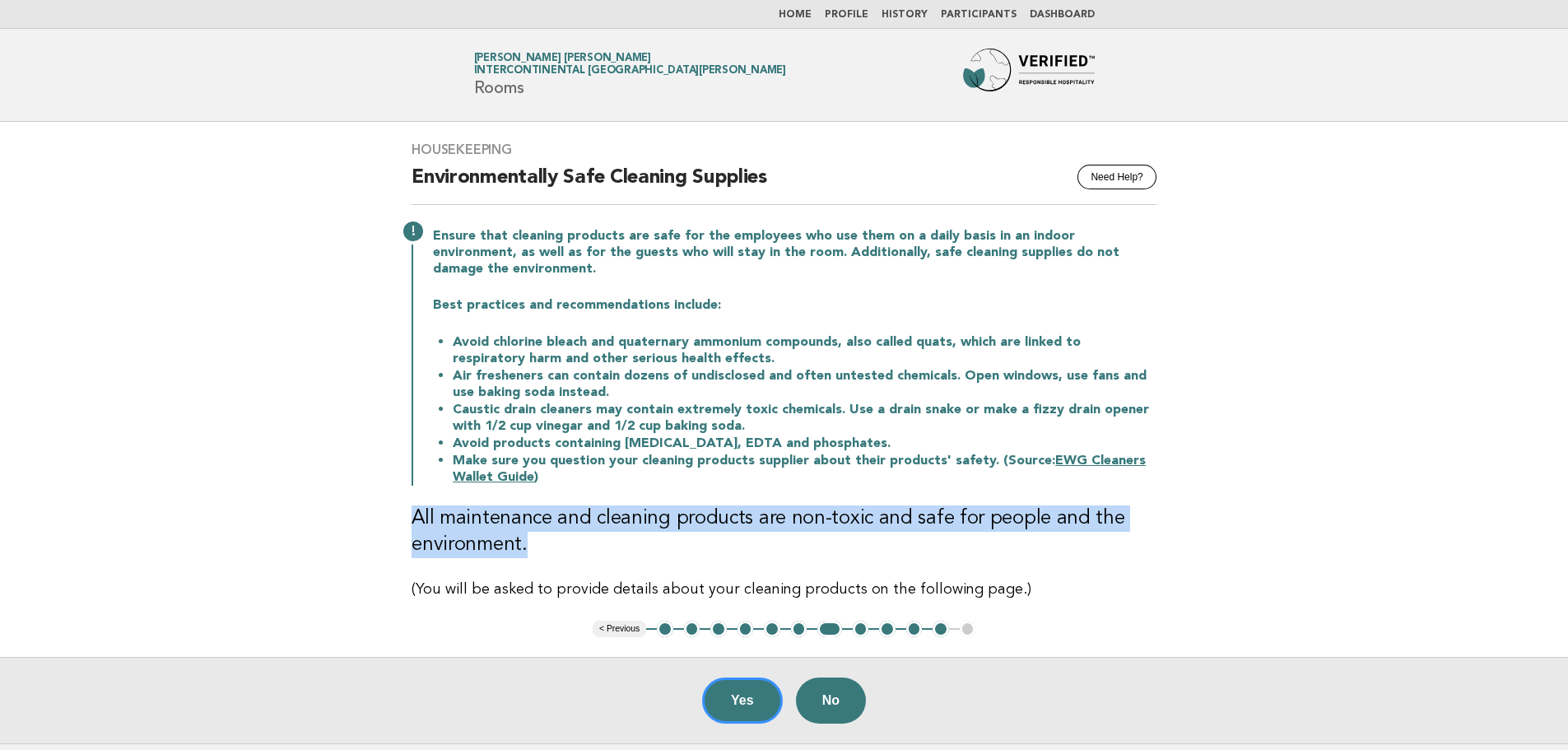
drag, startPoint x: 574, startPoint y: 538, endPoint x: 348, endPoint y: 513, distance: 227.4
click at [348, 513] on main "Housekeeping Need Help? Environmentally Safe Cleaning Supplies Ensure that clea…" at bounding box center [784, 432] width 1568 height 621
click at [842, 532] on h3 "All maintenance and cleaning products are non-toxic and safe for people and the…" at bounding box center [784, 532] width 745 height 53
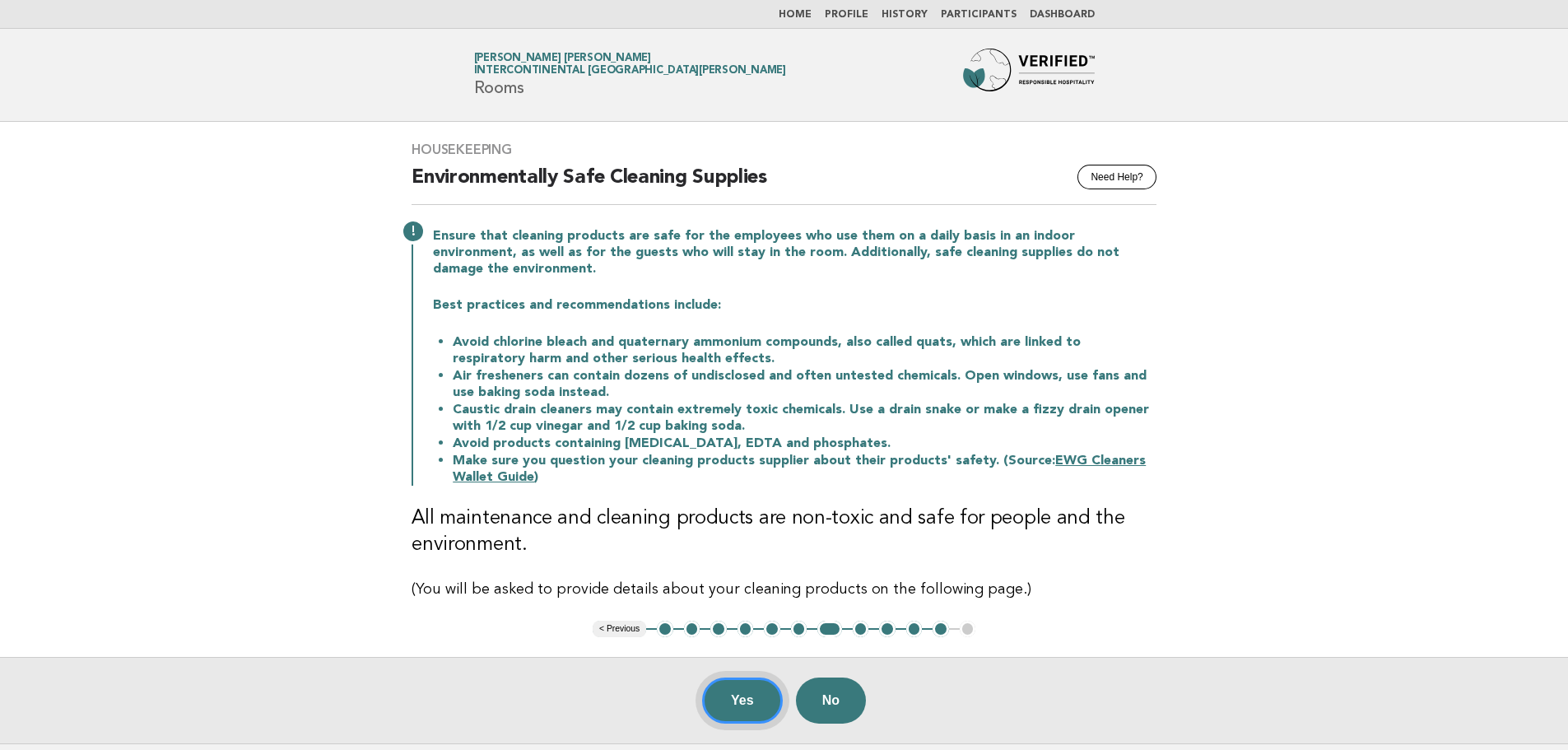
click at [773, 696] on button "Yes" at bounding box center [742, 700] width 81 height 46
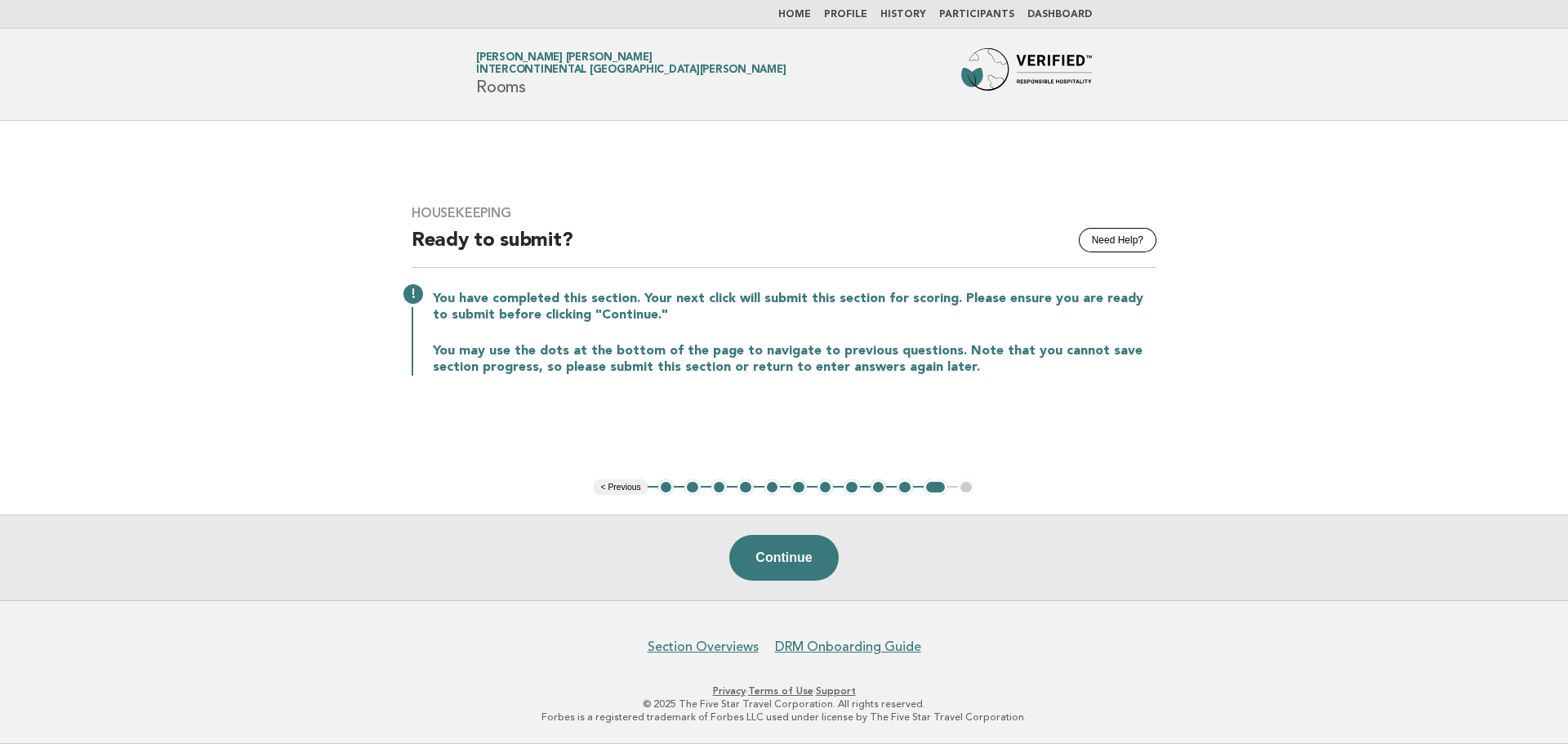
click at [664, 492] on button "1" at bounding box center [666, 487] width 16 height 16
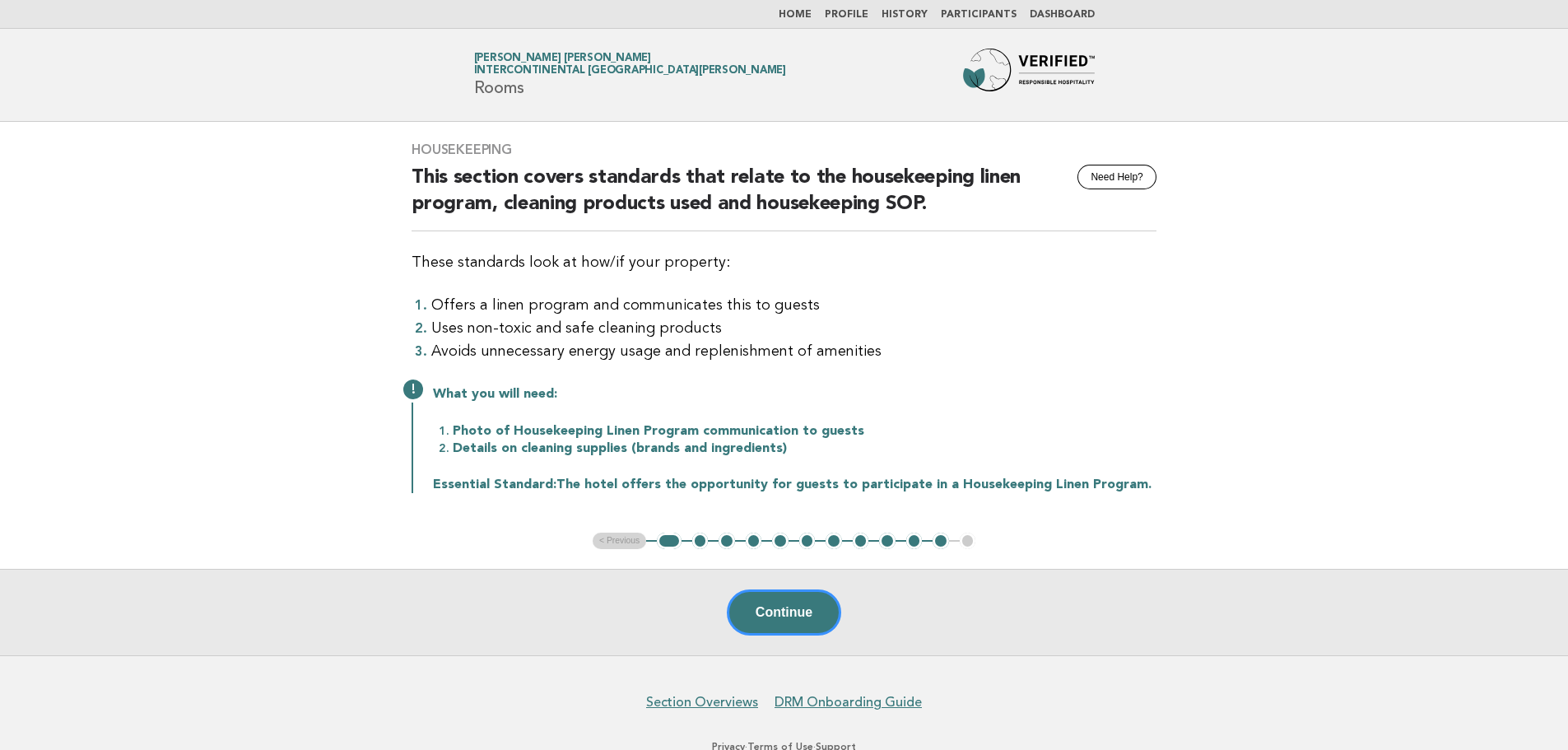
click at [700, 540] on button "2" at bounding box center [700, 540] width 17 height 17
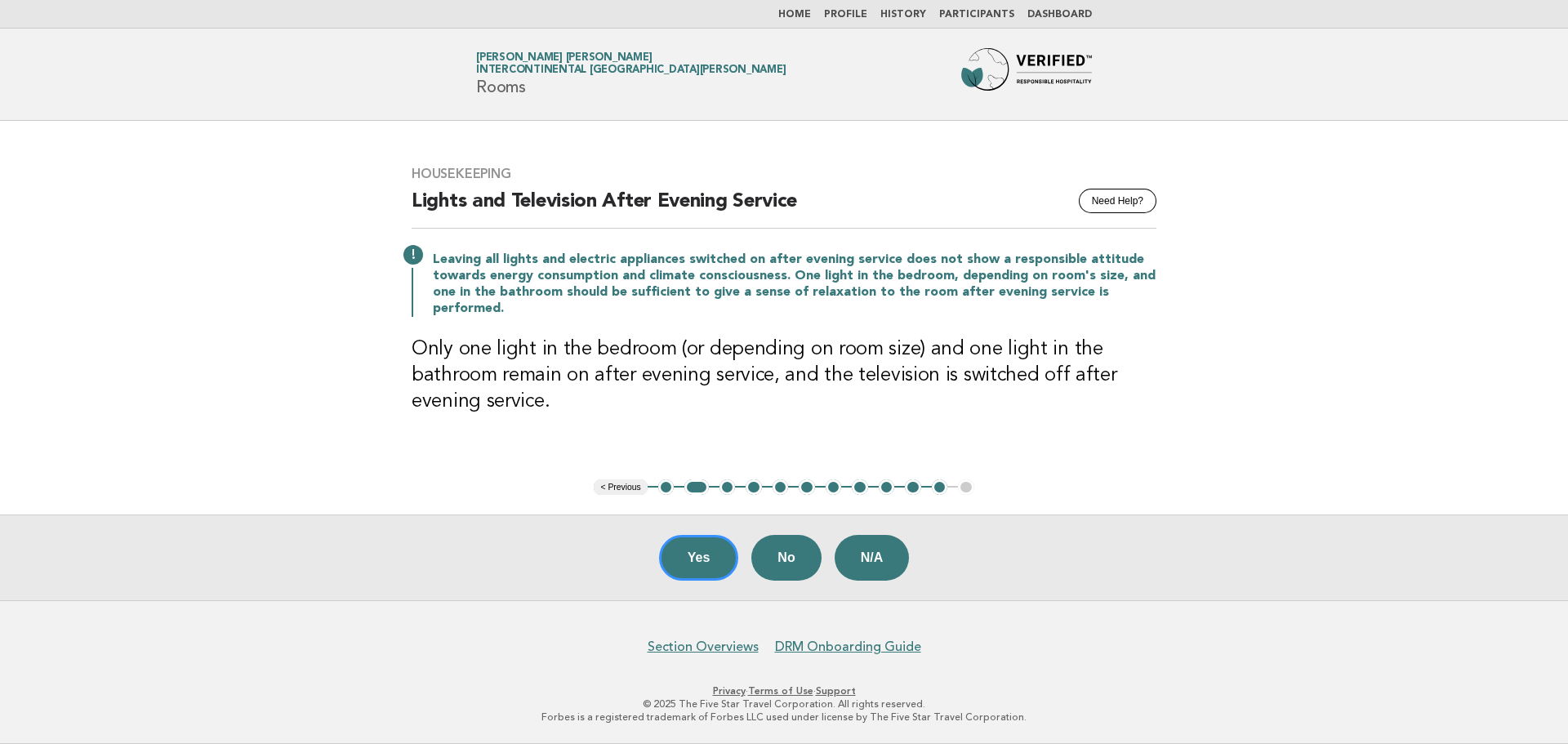
click at [723, 492] on button "3" at bounding box center [727, 487] width 16 height 16
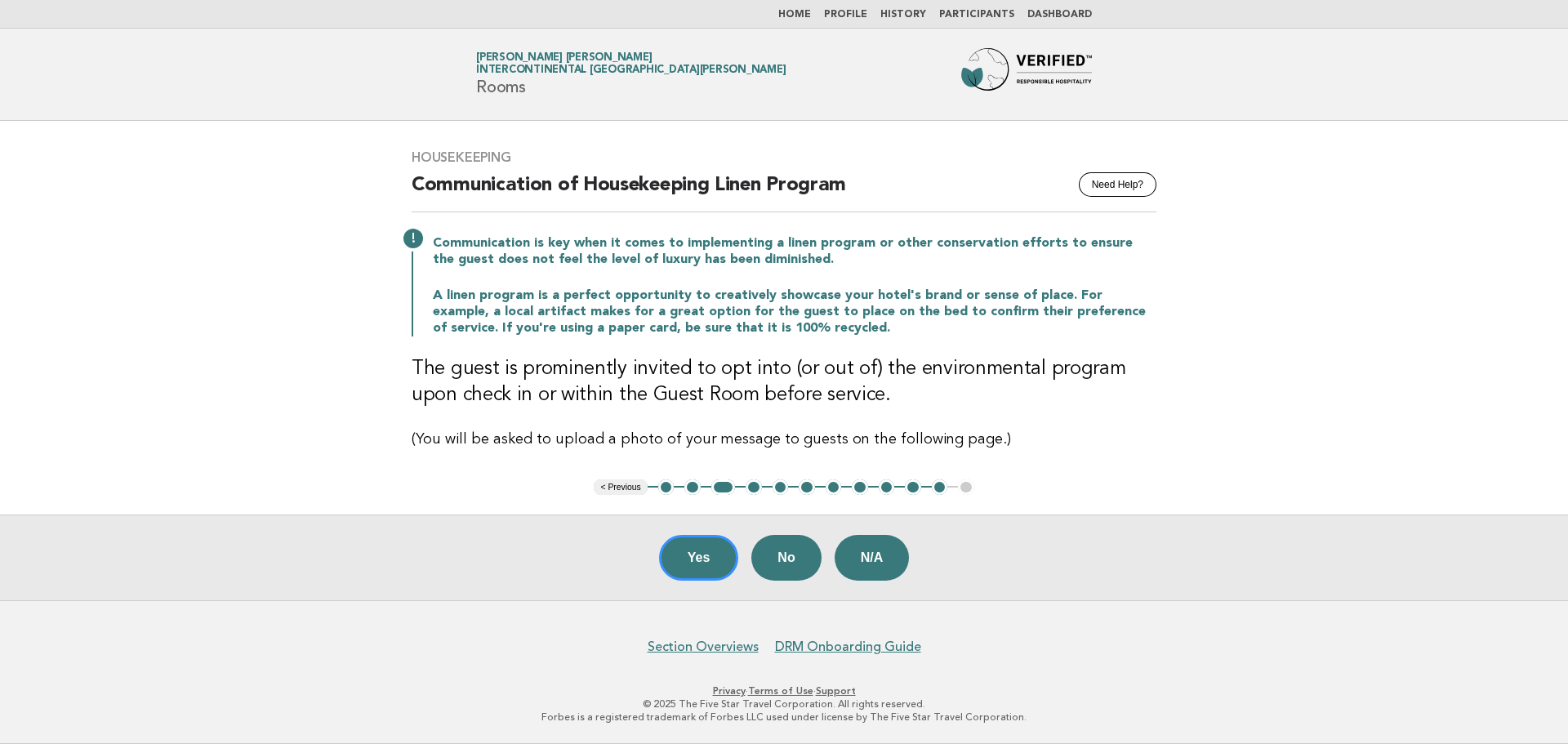
click at [750, 489] on button "4" at bounding box center [753, 487] width 16 height 16
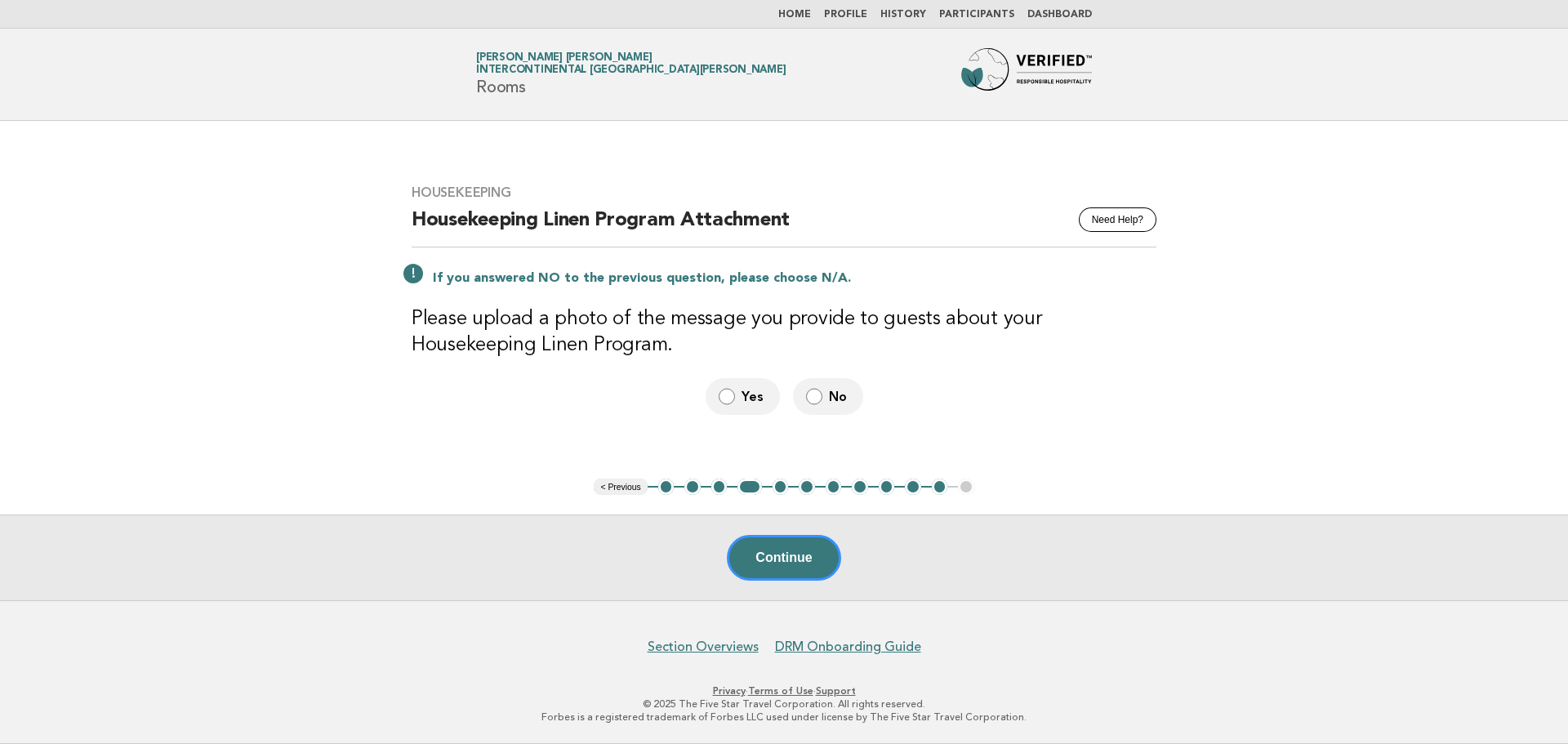
click at [781, 489] on button "5" at bounding box center [781, 486] width 16 height 16
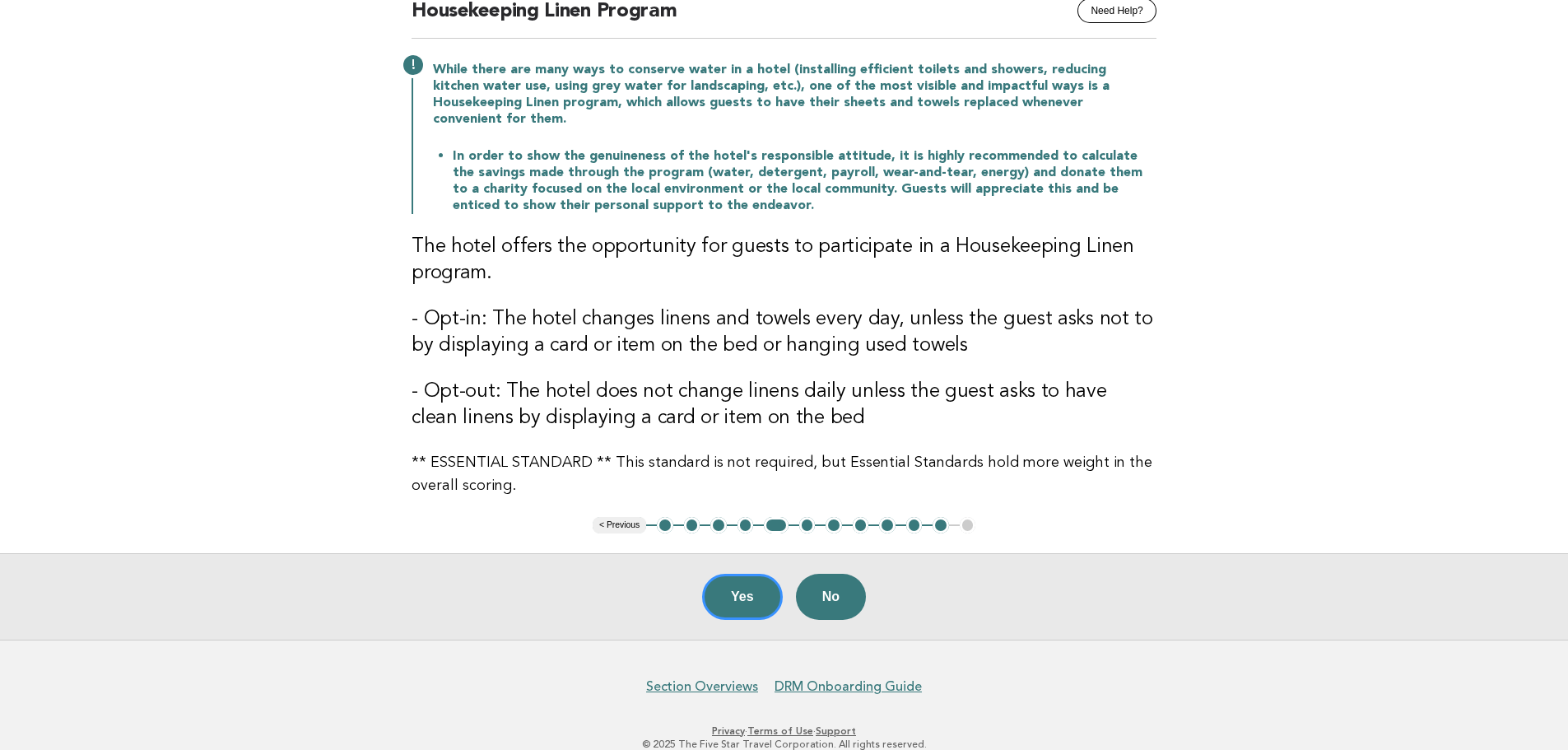
scroll to position [184, 0]
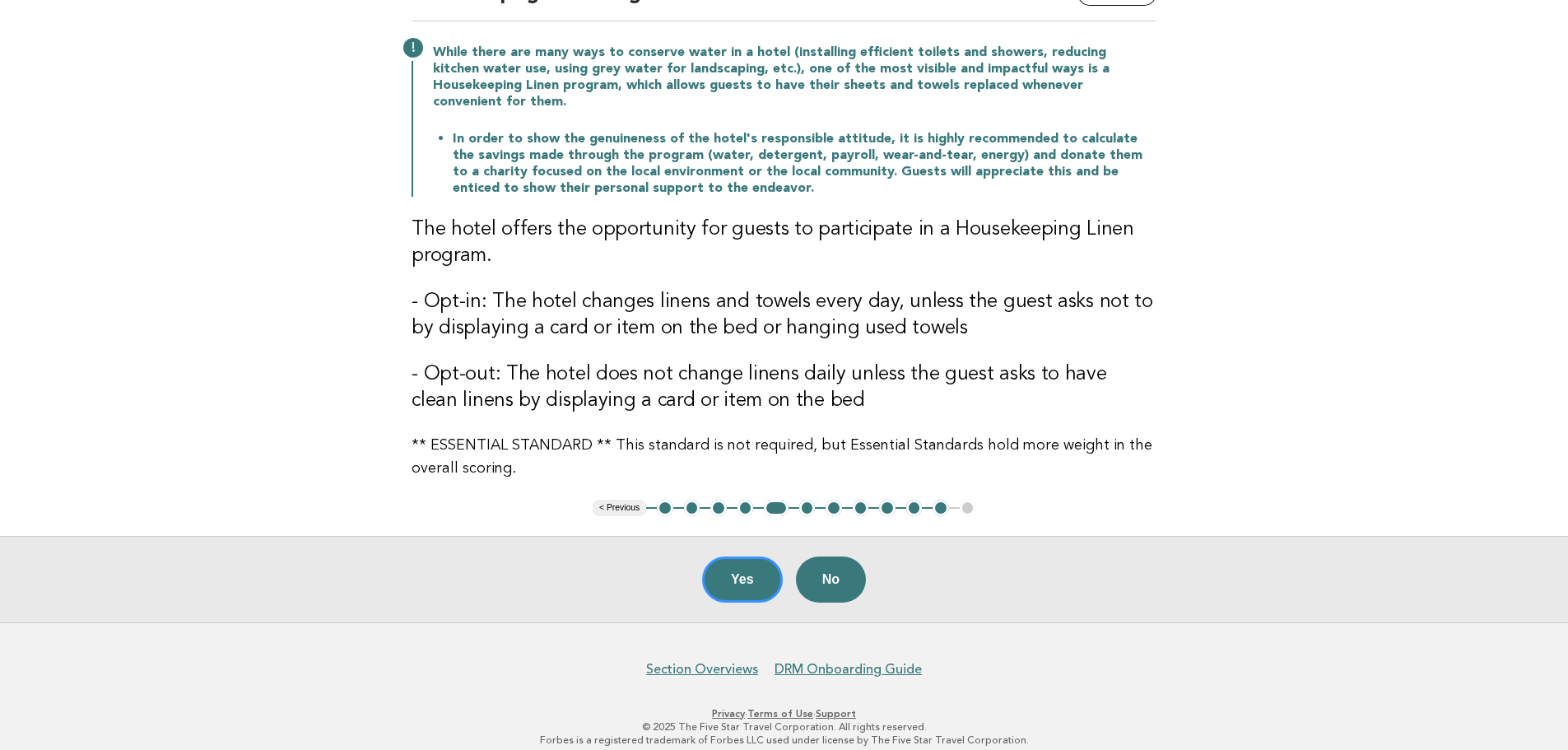
click at [805, 499] on button "6" at bounding box center [807, 507] width 17 height 17
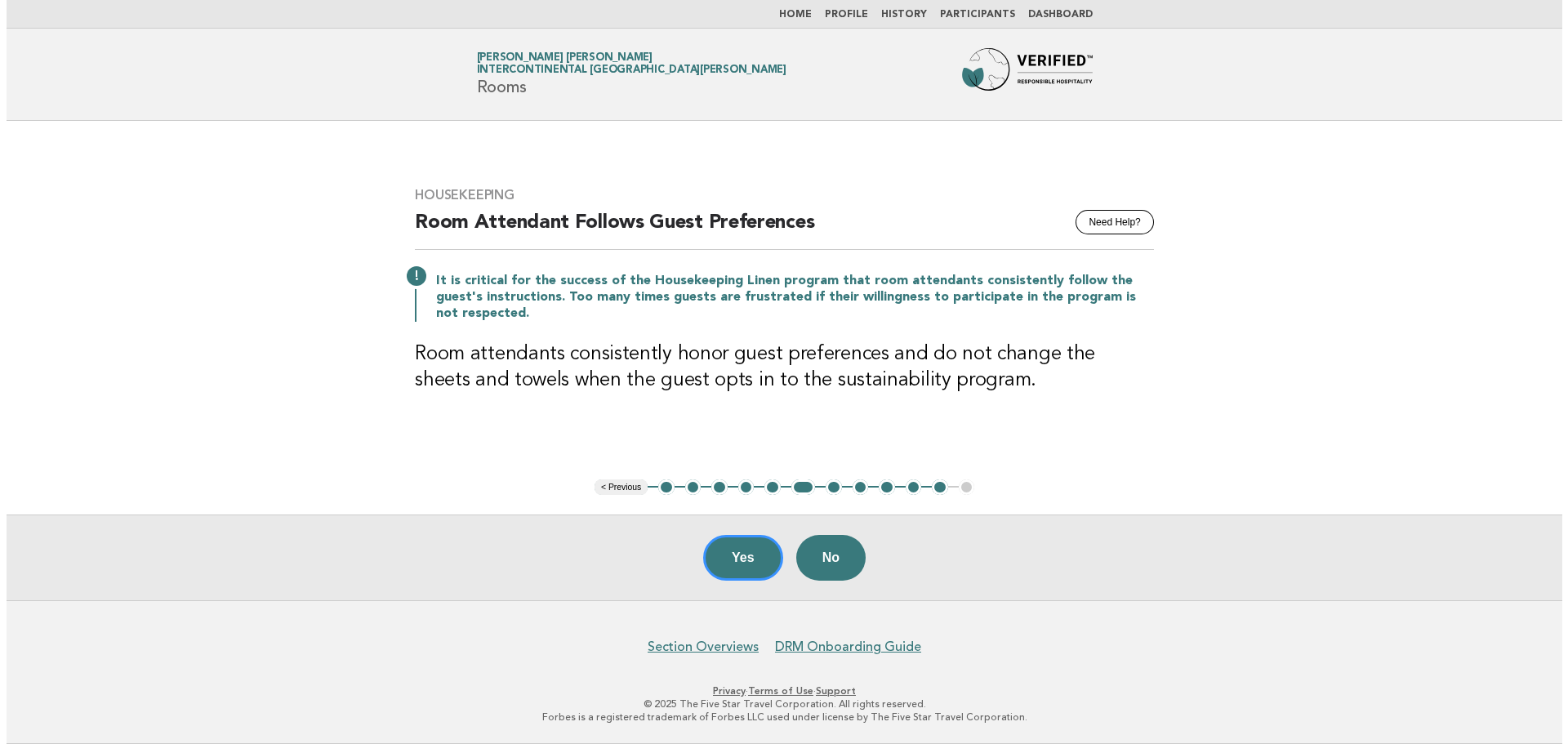
scroll to position [0, 0]
click at [831, 486] on button "7" at bounding box center [833, 487] width 16 height 16
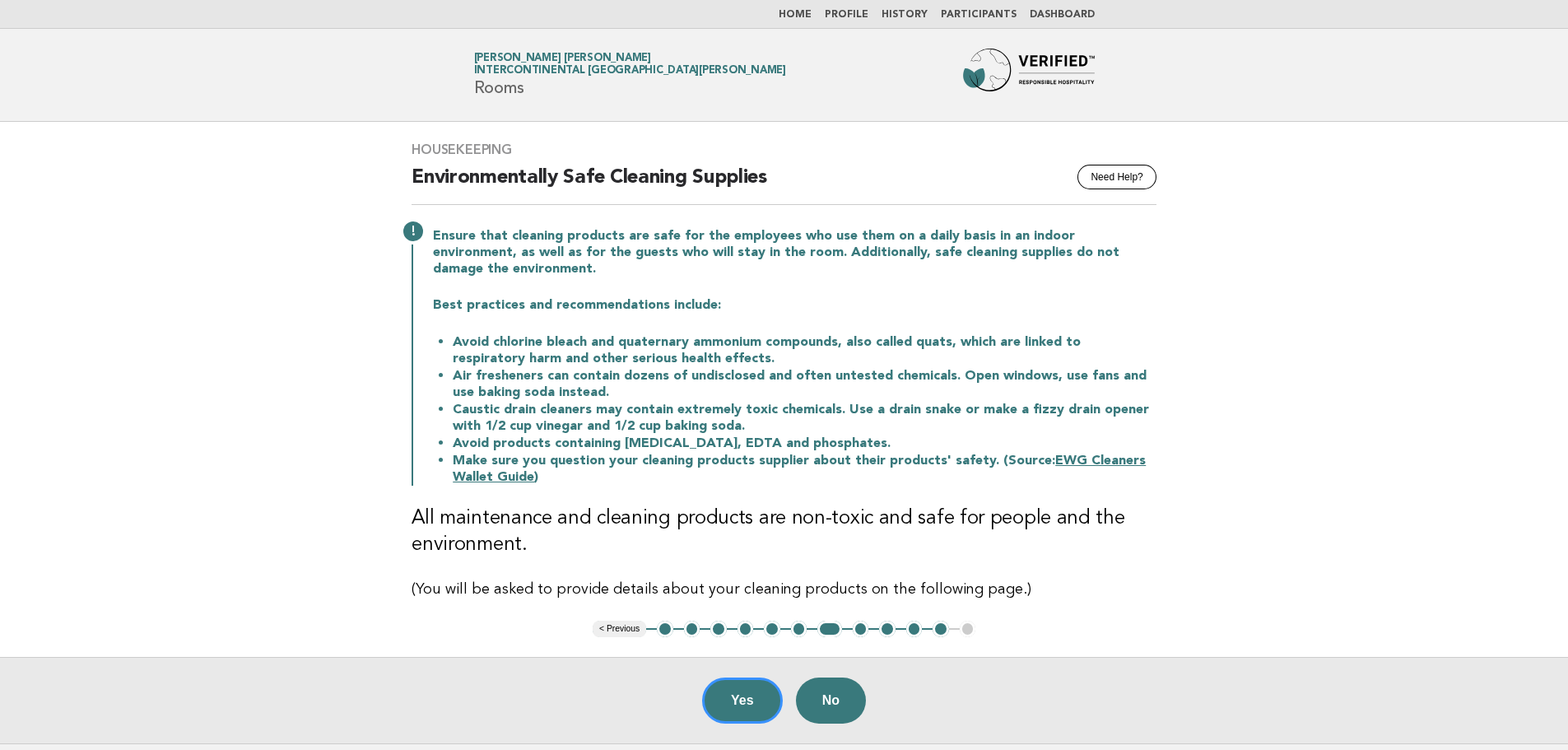
click at [865, 620] on button "8" at bounding box center [861, 628] width 17 height 17
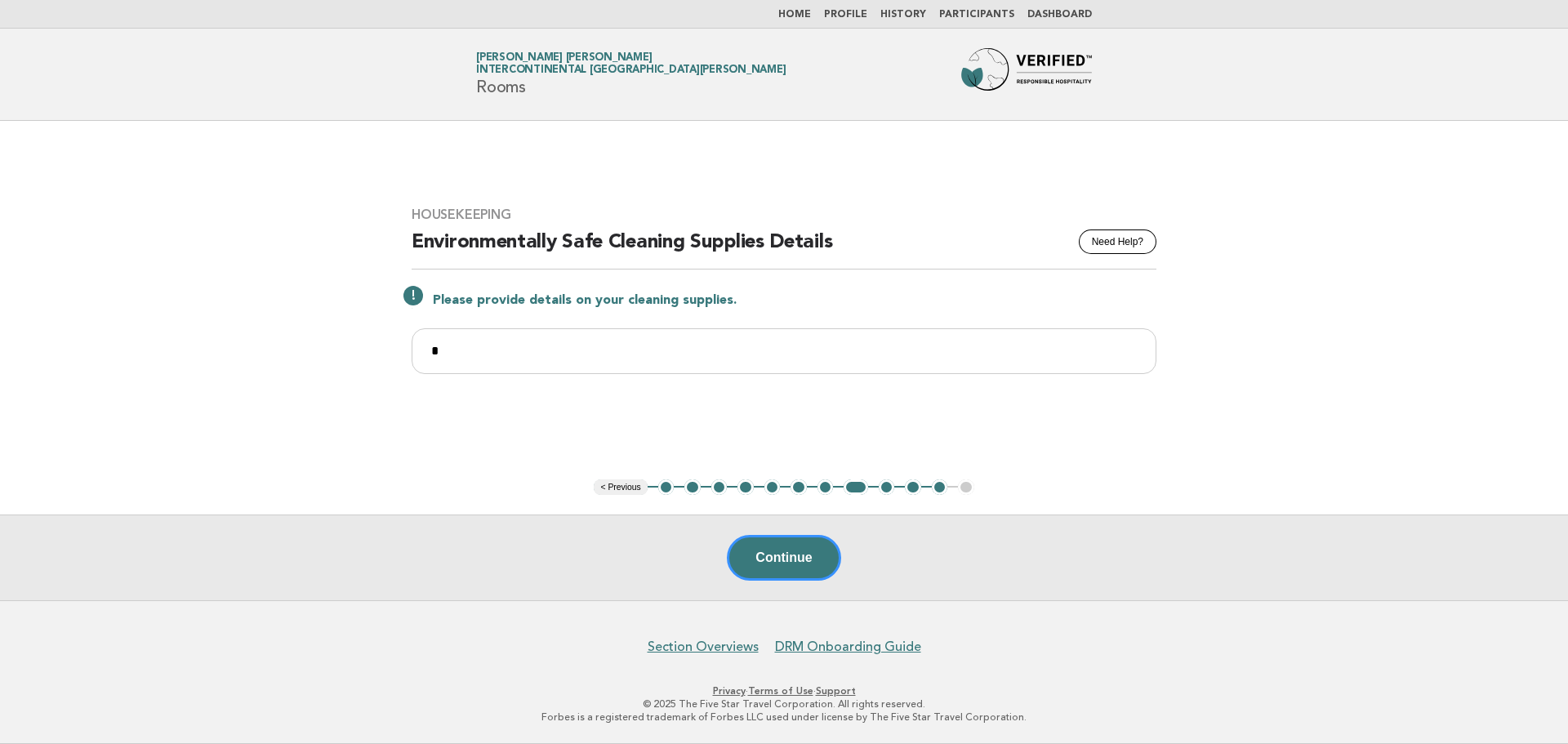
click at [886, 494] on button "9" at bounding box center [887, 487] width 16 height 16
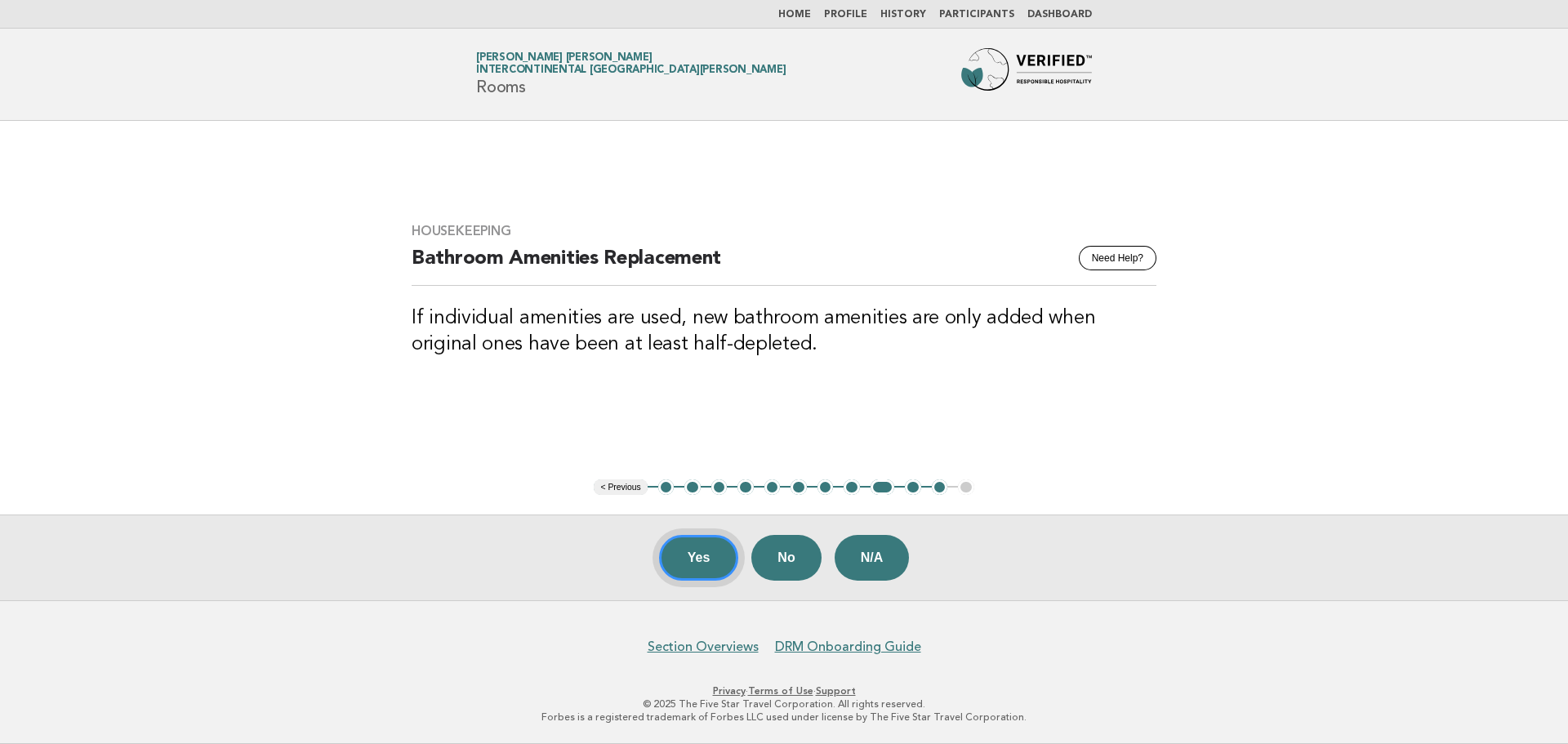
click at [711, 560] on button "Yes" at bounding box center [699, 557] width 80 height 46
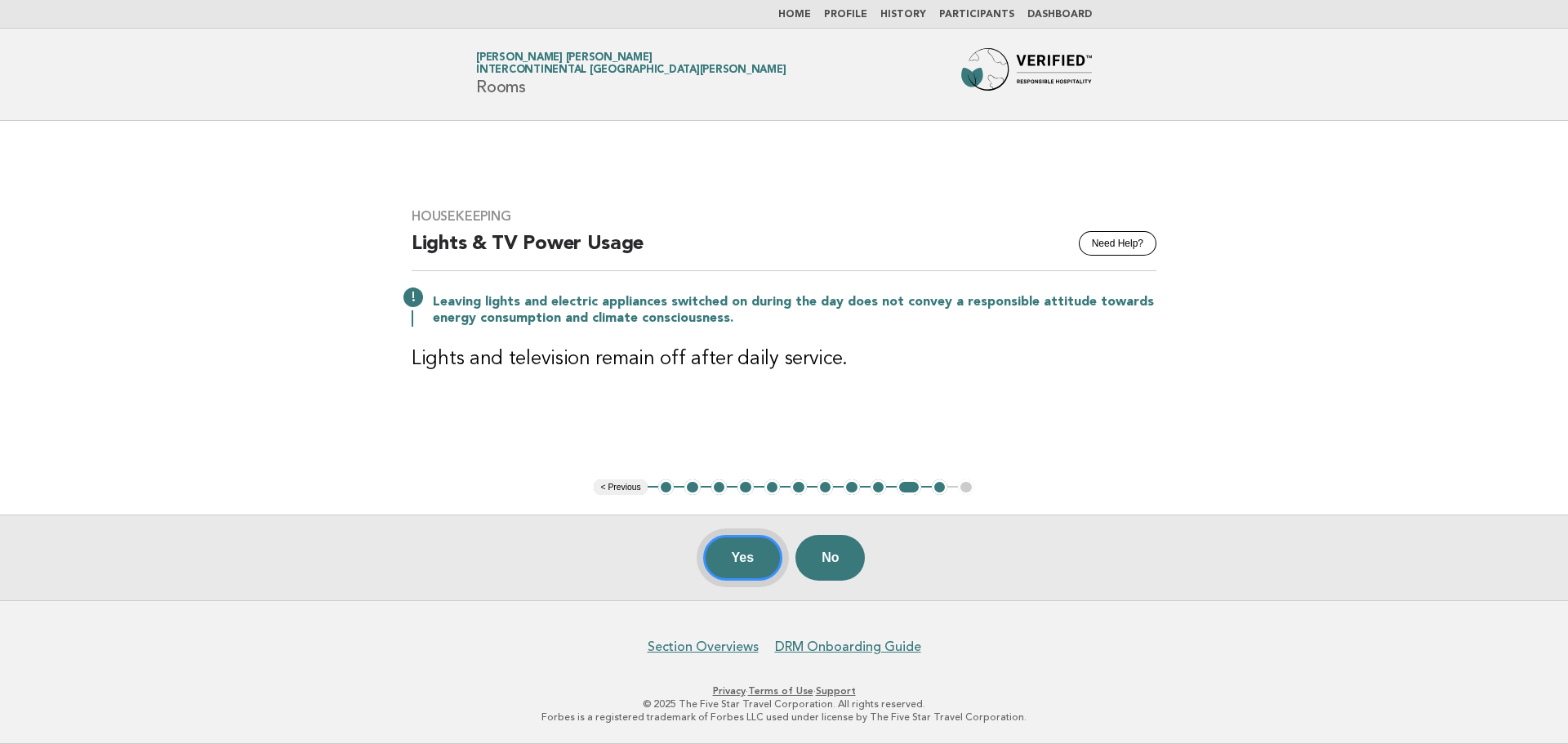
click at [711, 560] on button "Yes" at bounding box center [743, 557] width 80 height 46
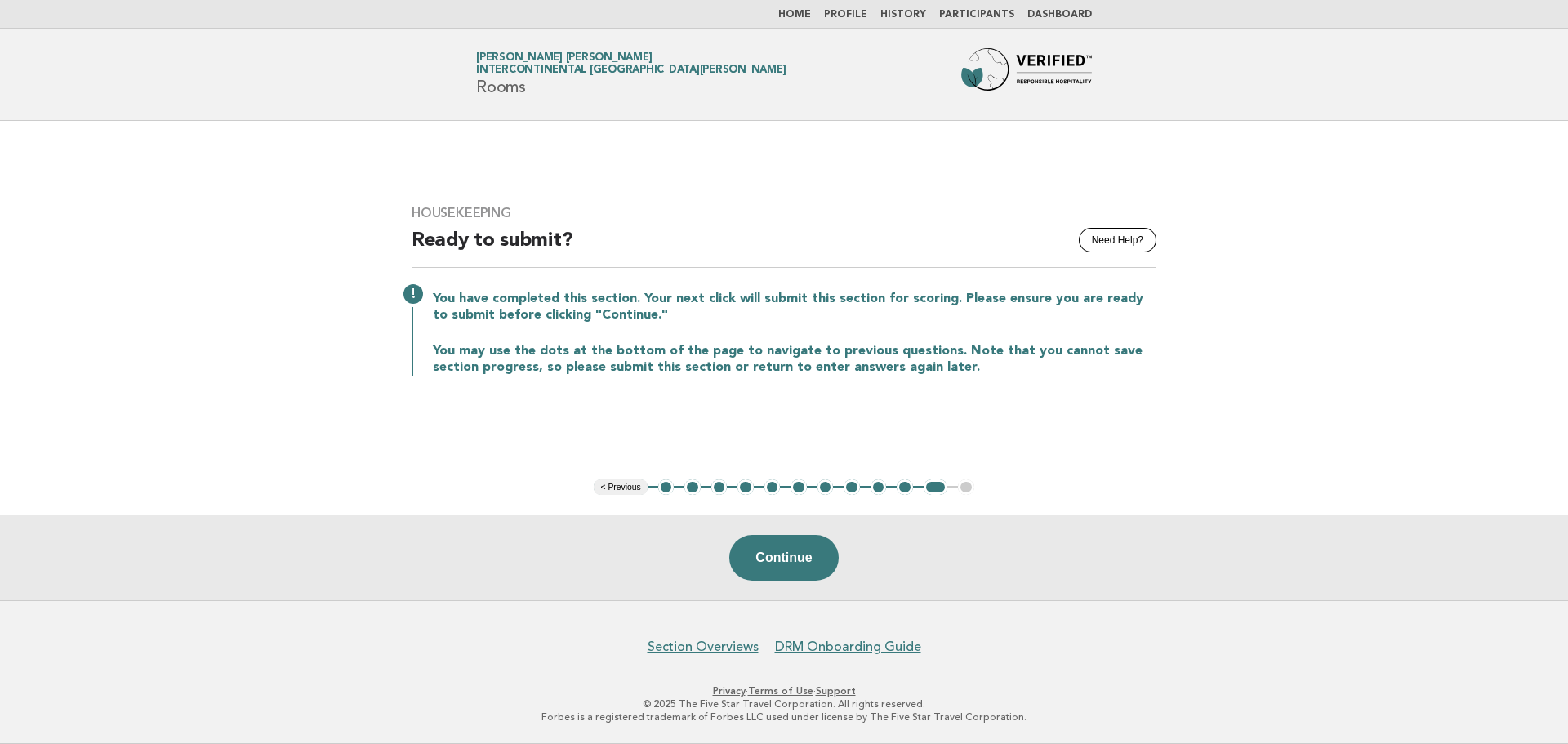
click at [811, 18] on link "Home" at bounding box center [794, 14] width 33 height 9
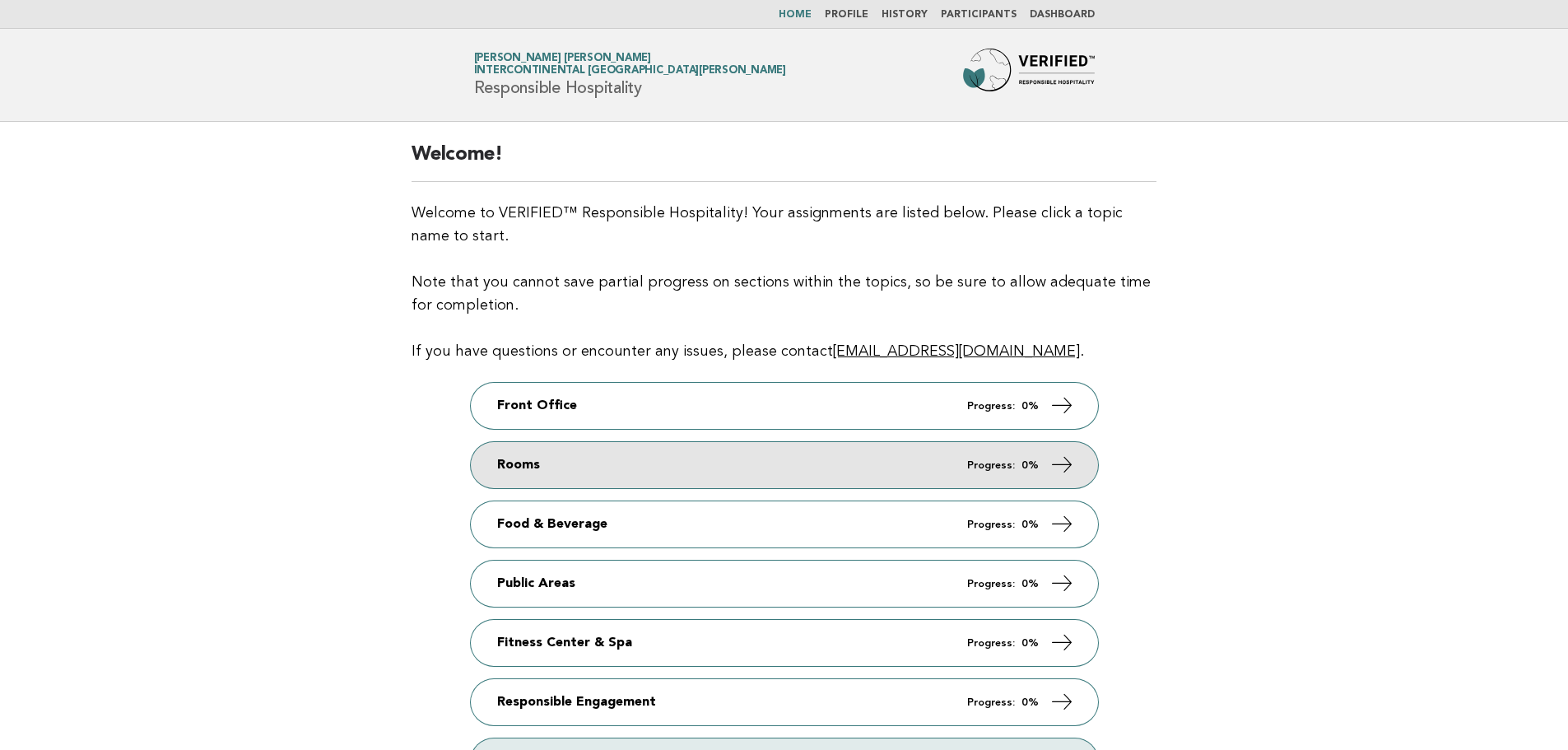
click at [734, 466] on link "Rooms Progress: 0%" at bounding box center [784, 465] width 627 height 46
click at [1071, 460] on icon at bounding box center [1061, 464] width 23 height 23
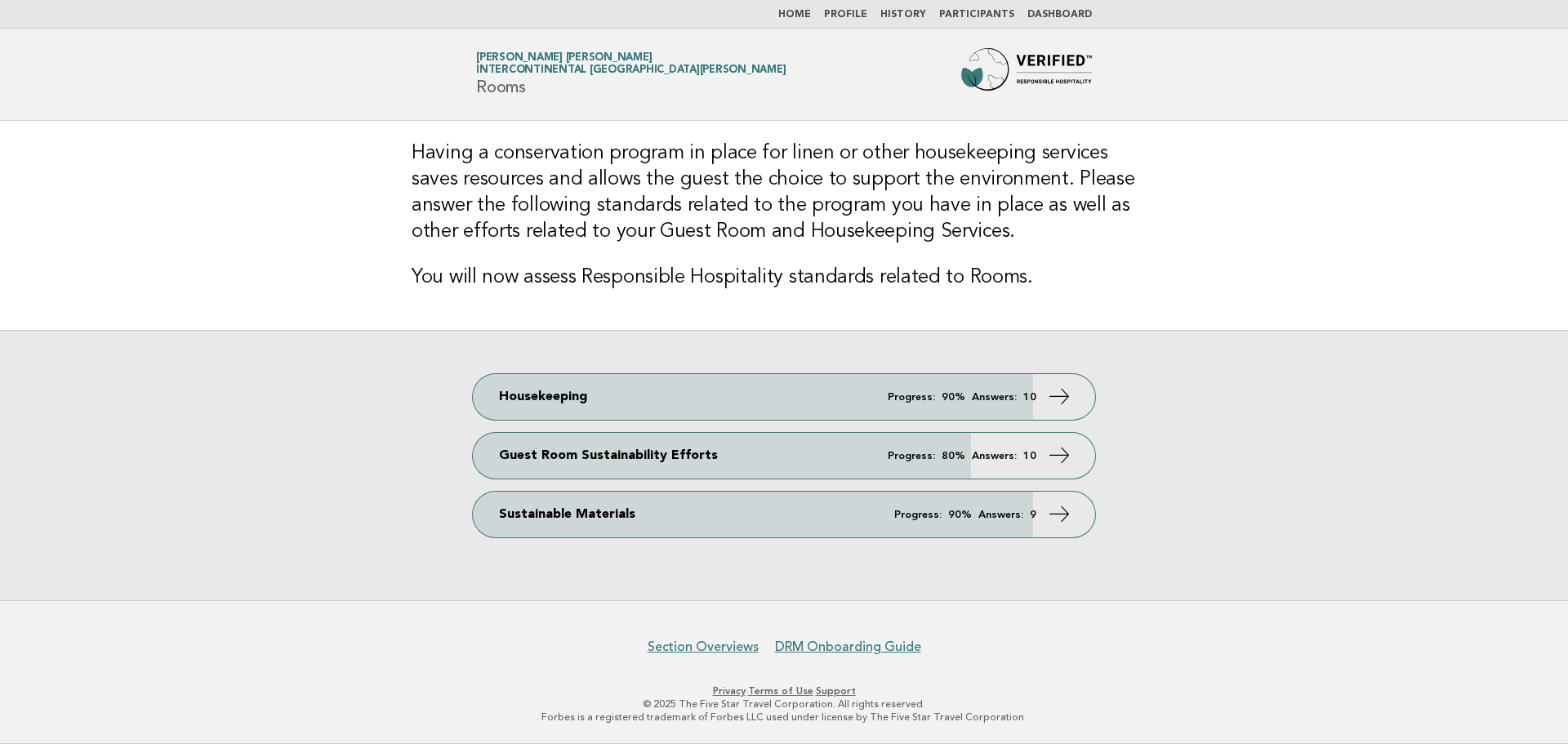
click at [1063, 457] on icon at bounding box center [1059, 455] width 23 height 23
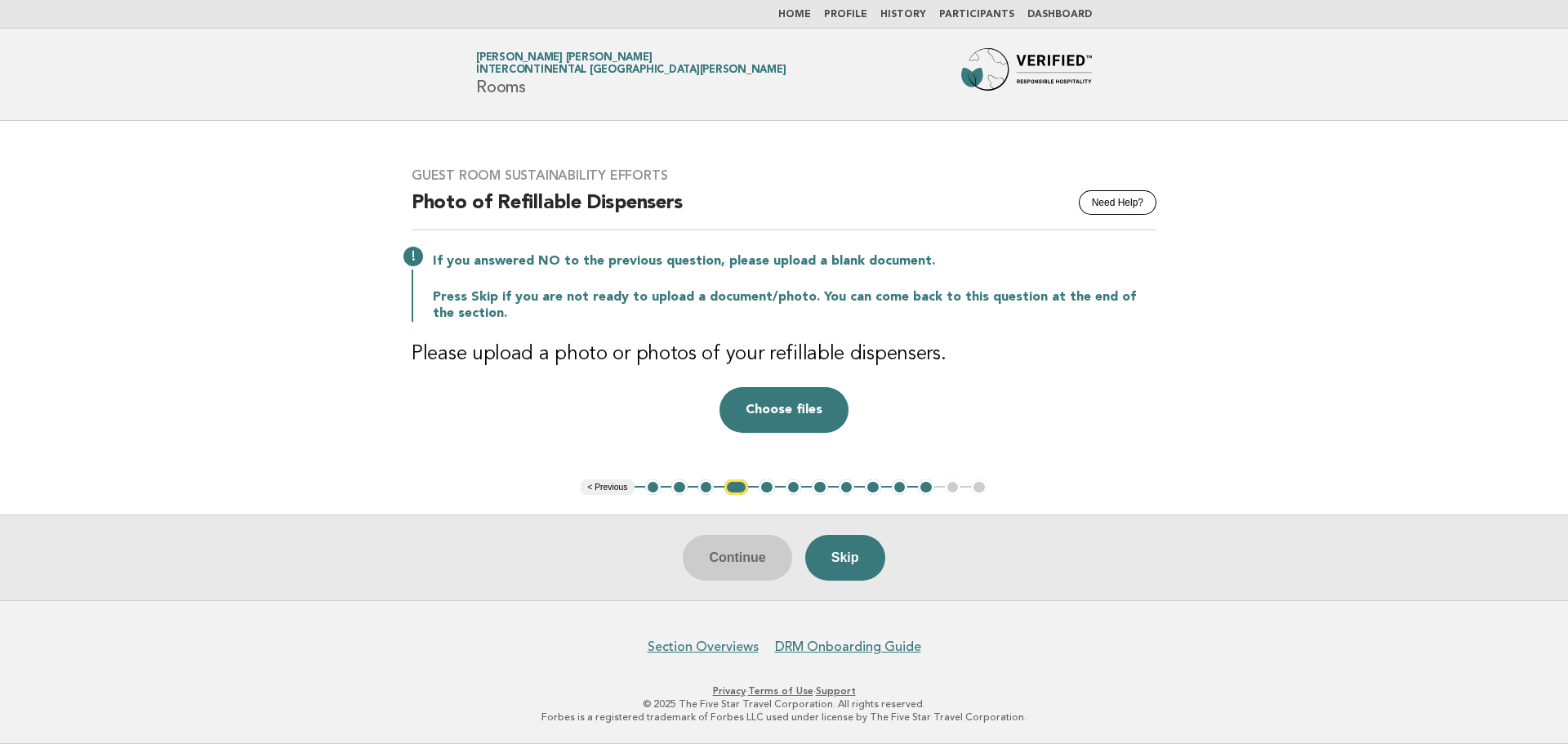
click at [655, 490] on button "1" at bounding box center [653, 487] width 16 height 16
